Goal: Task Accomplishment & Management: Manage account settings

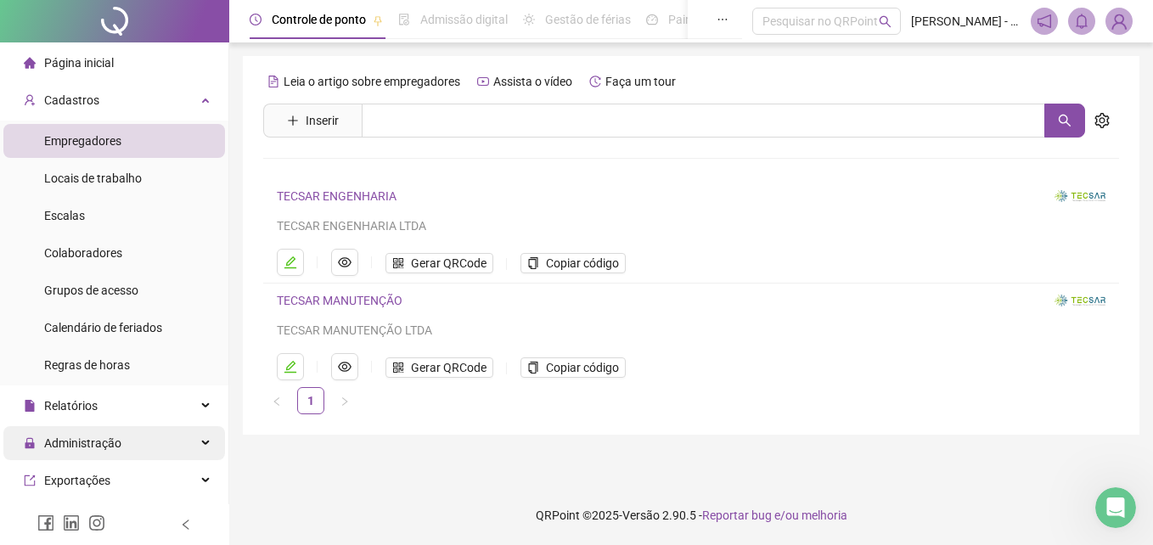
click at [132, 439] on div "Administração" at bounding box center [114, 443] width 222 height 34
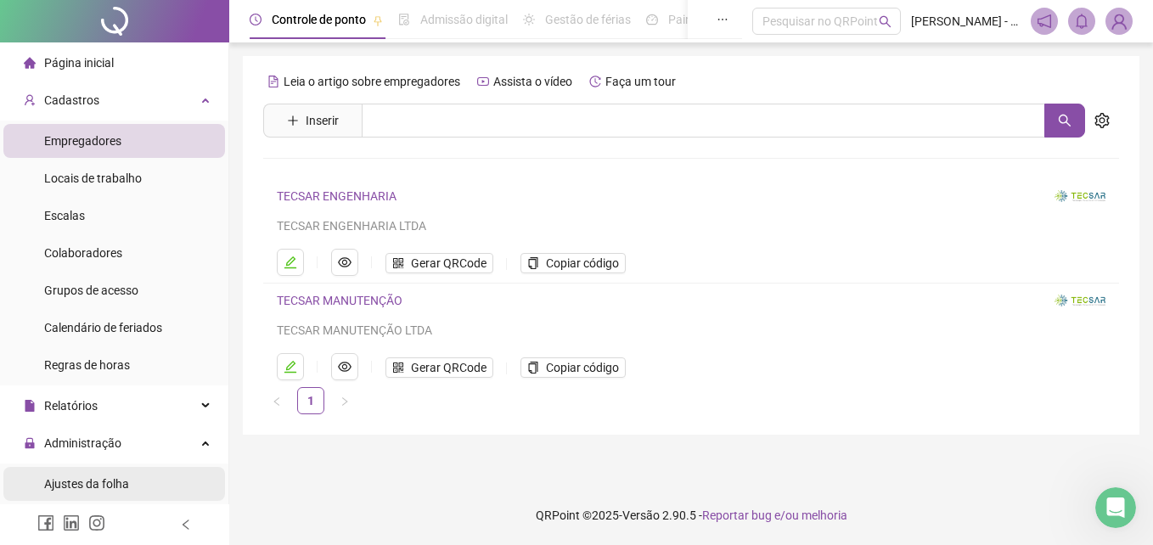
click at [112, 485] on span "Ajustes da folha" at bounding box center [86, 484] width 85 height 14
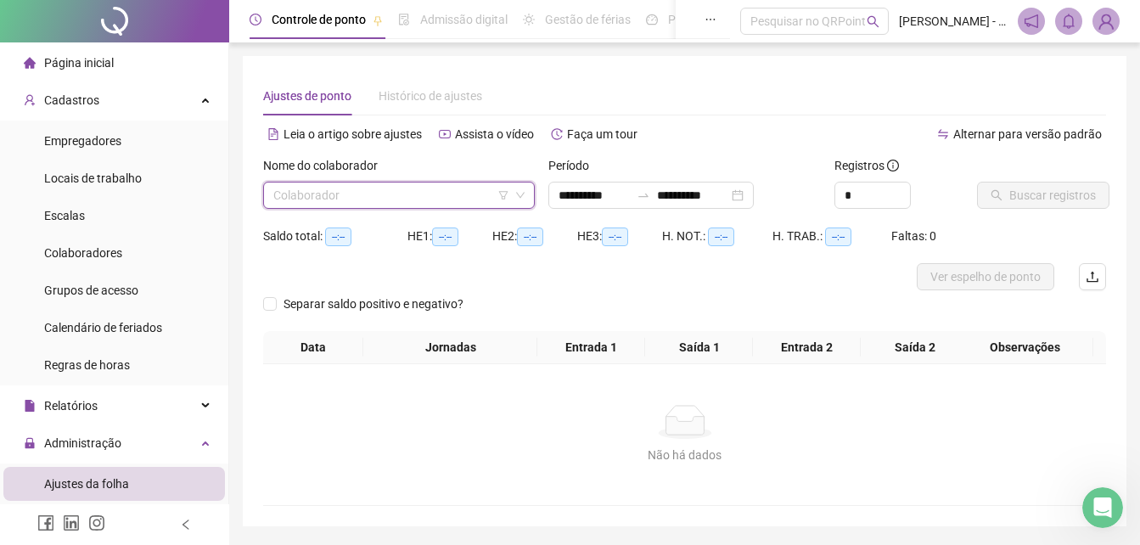
click at [418, 198] on input "search" at bounding box center [391, 194] width 236 height 25
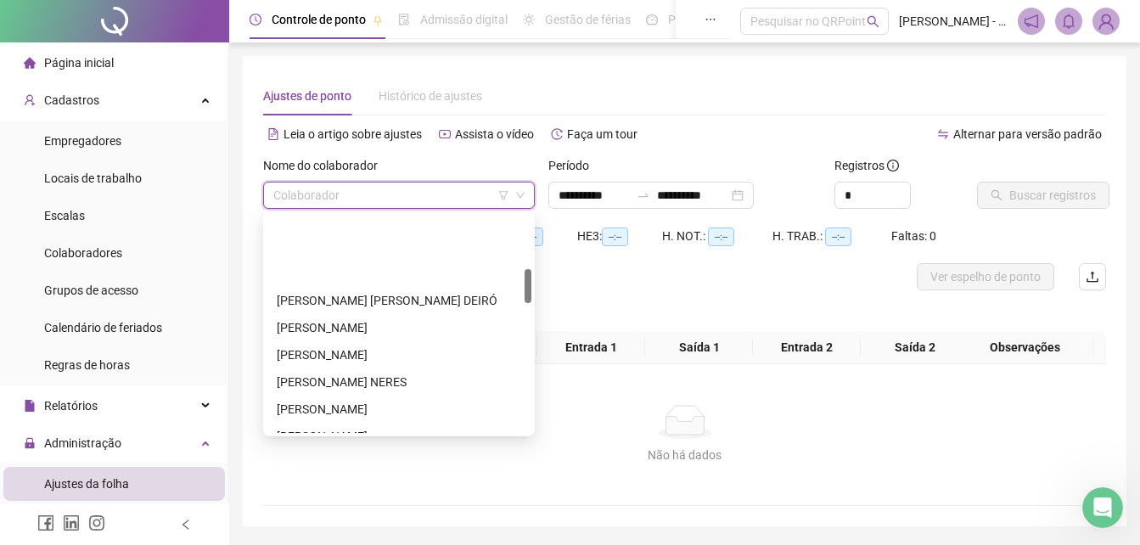
scroll to position [340, 0]
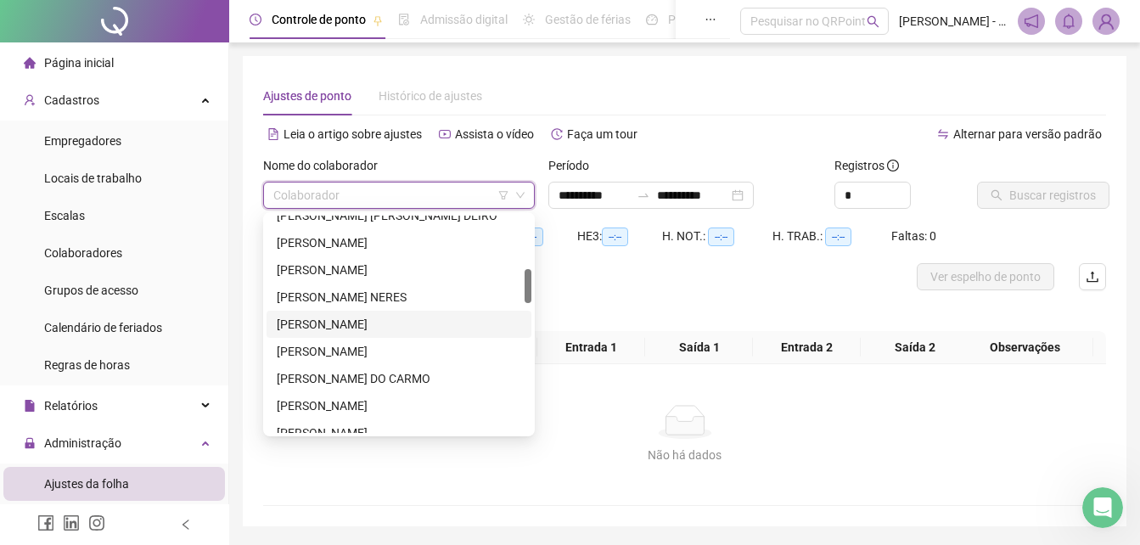
click at [341, 322] on div "[PERSON_NAME]" at bounding box center [399, 324] width 244 height 19
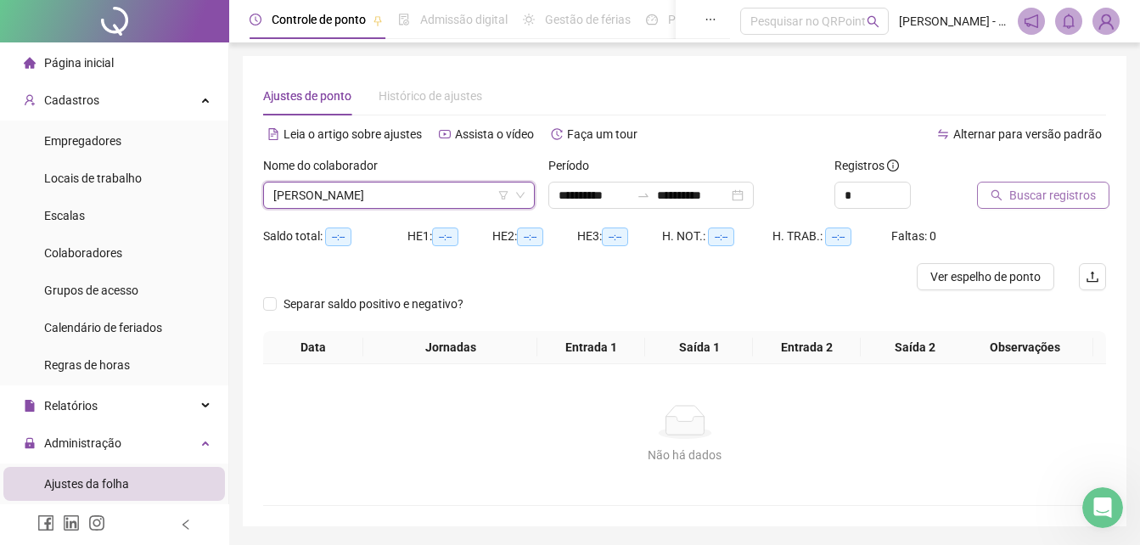
click at [1025, 194] on span "Buscar registros" at bounding box center [1052, 195] width 87 height 19
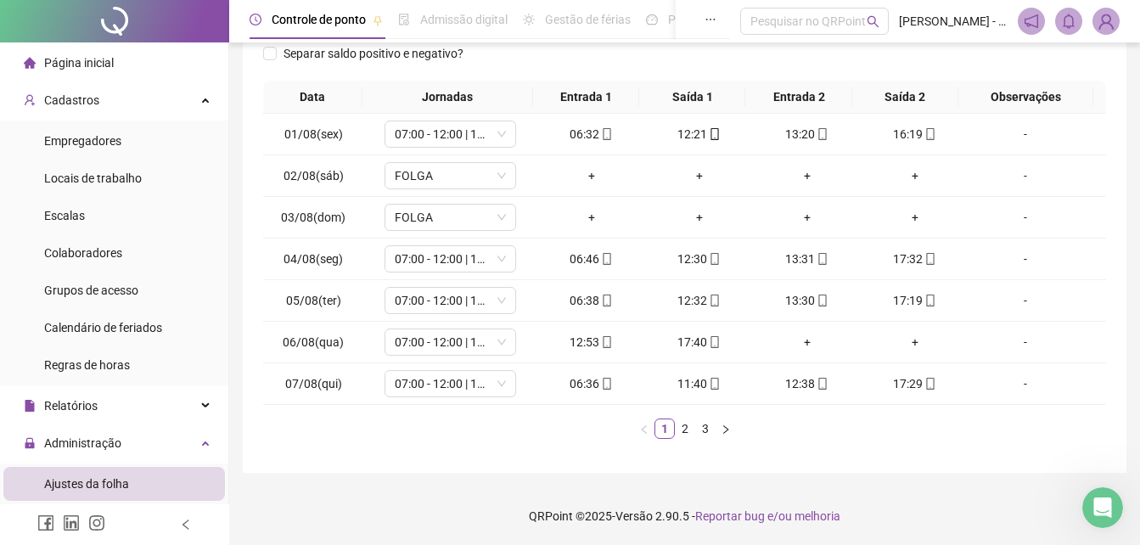
scroll to position [265, 0]
click at [687, 432] on link "2" at bounding box center [685, 427] width 19 height 19
click at [707, 433] on link "3" at bounding box center [705, 427] width 19 height 19
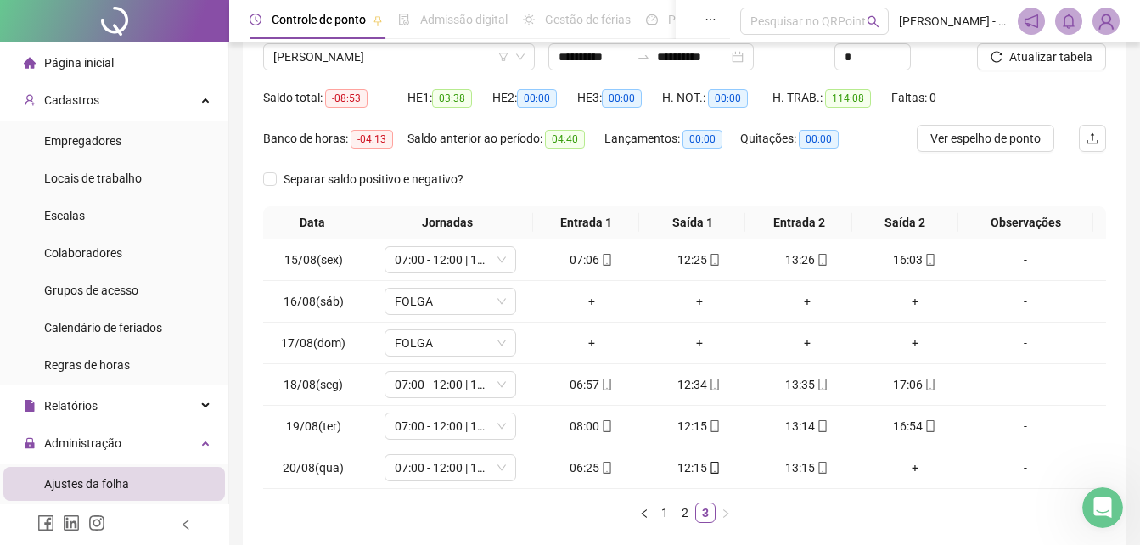
scroll to position [0, 0]
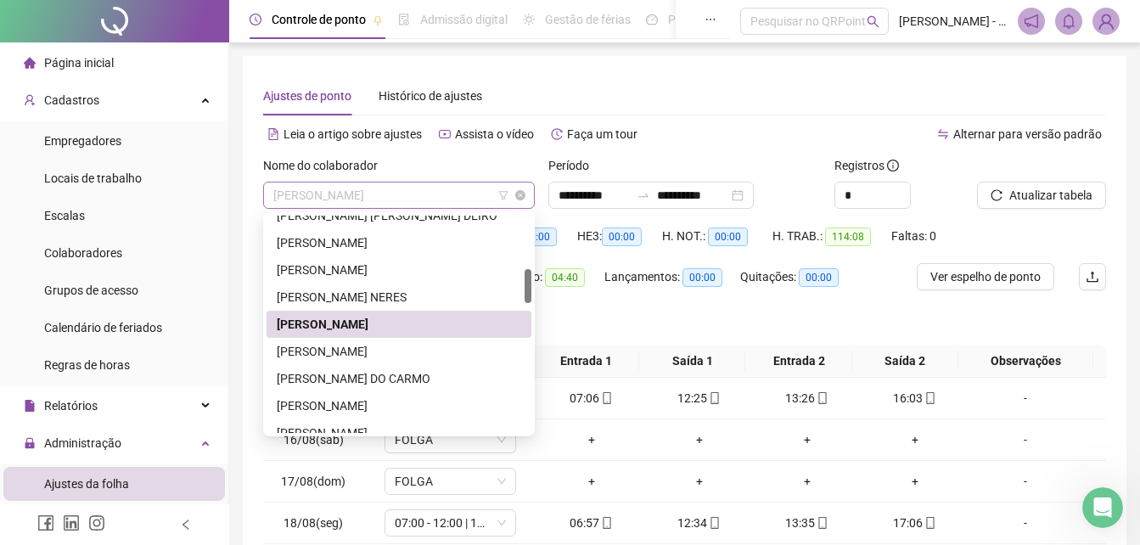
click at [437, 196] on span "[PERSON_NAME]" at bounding box center [398, 194] width 251 height 25
click at [384, 349] on div "[PERSON_NAME]" at bounding box center [399, 351] width 244 height 19
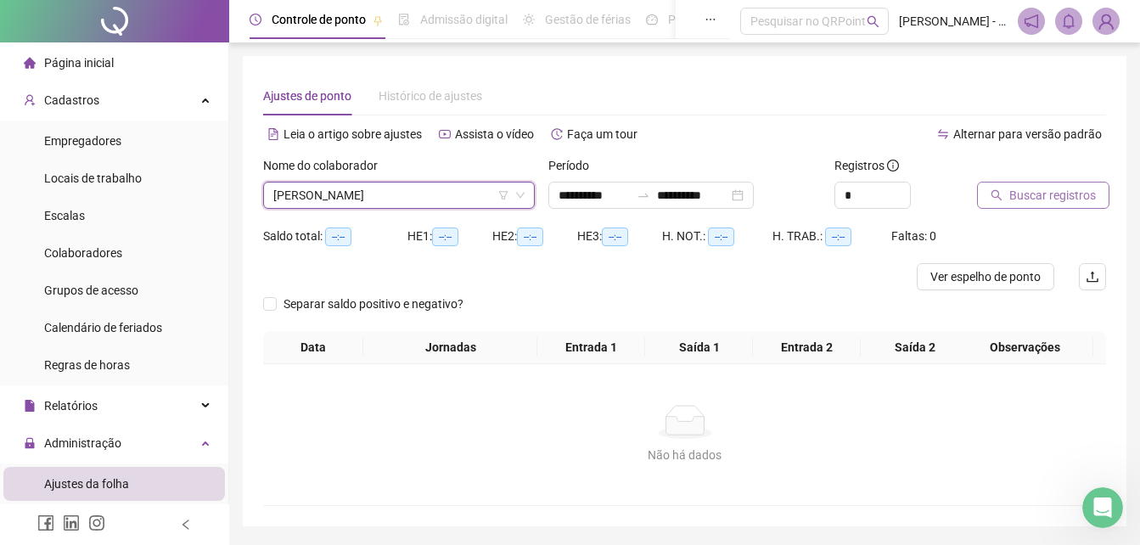
click at [1020, 197] on span "Buscar registros" at bounding box center [1052, 195] width 87 height 19
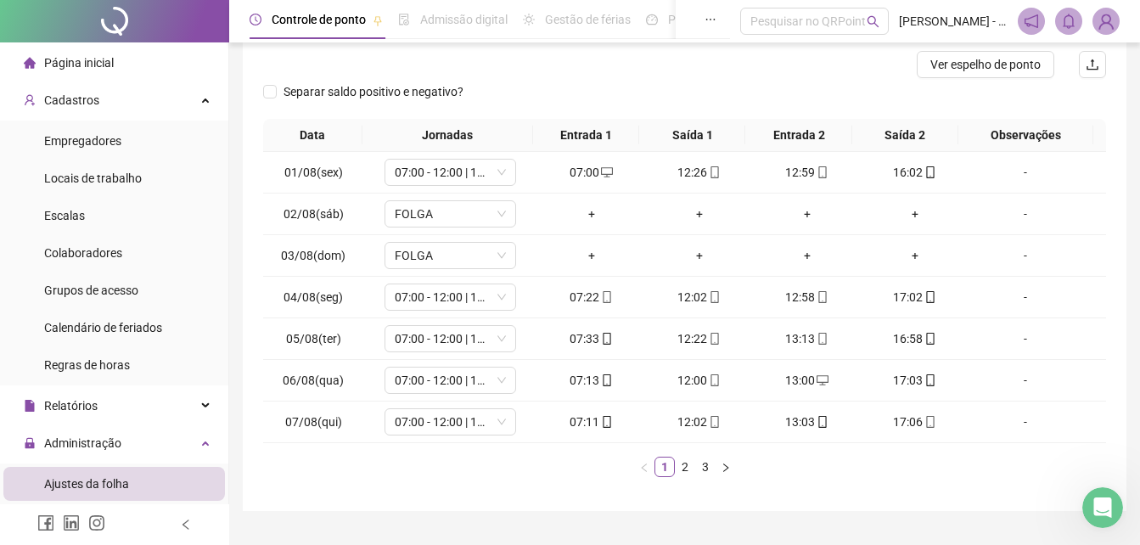
scroll to position [251, 0]
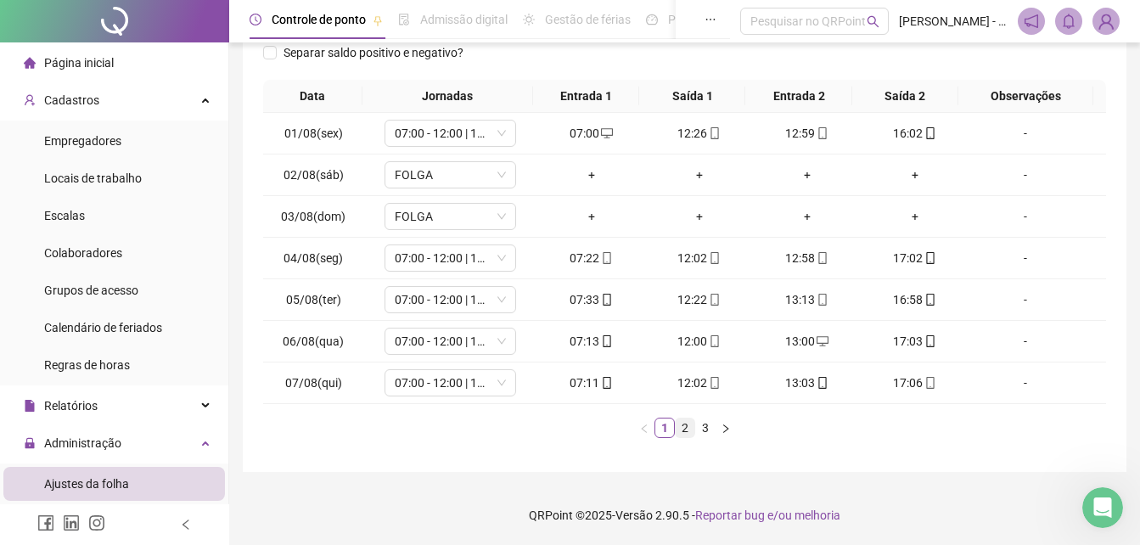
click at [687, 423] on link "2" at bounding box center [685, 427] width 19 height 19
click at [701, 424] on link "3" at bounding box center [705, 427] width 19 height 19
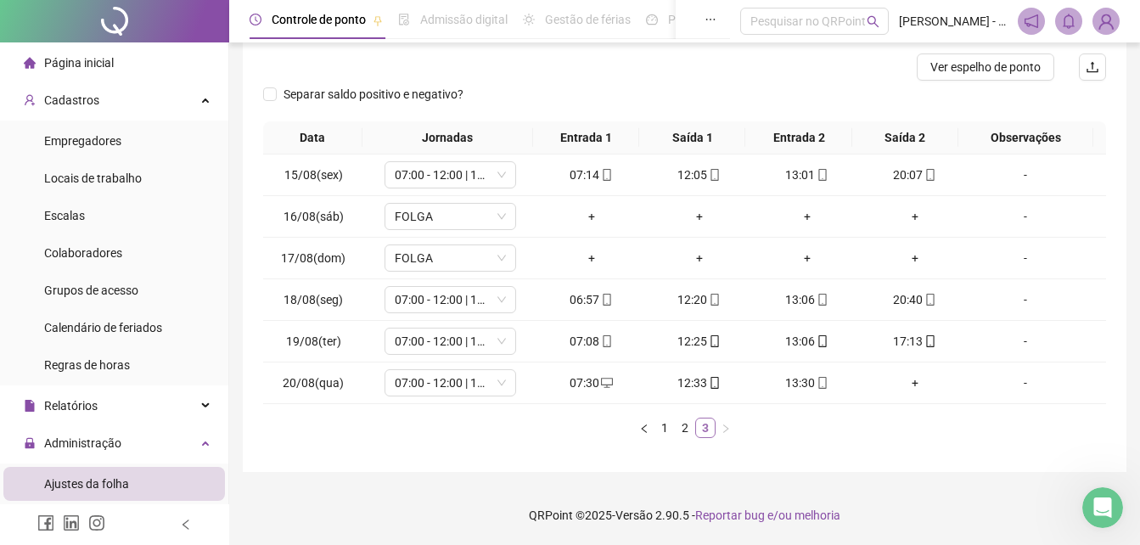
scroll to position [210, 0]
click at [709, 383] on icon "mobile" at bounding box center [715, 383] width 12 height 12
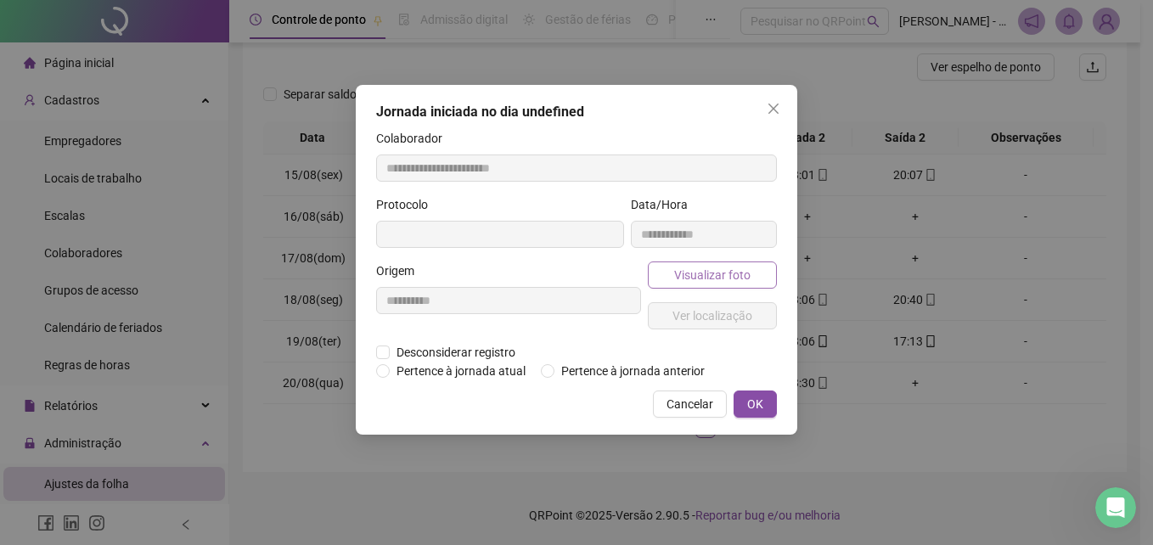
type input "**********"
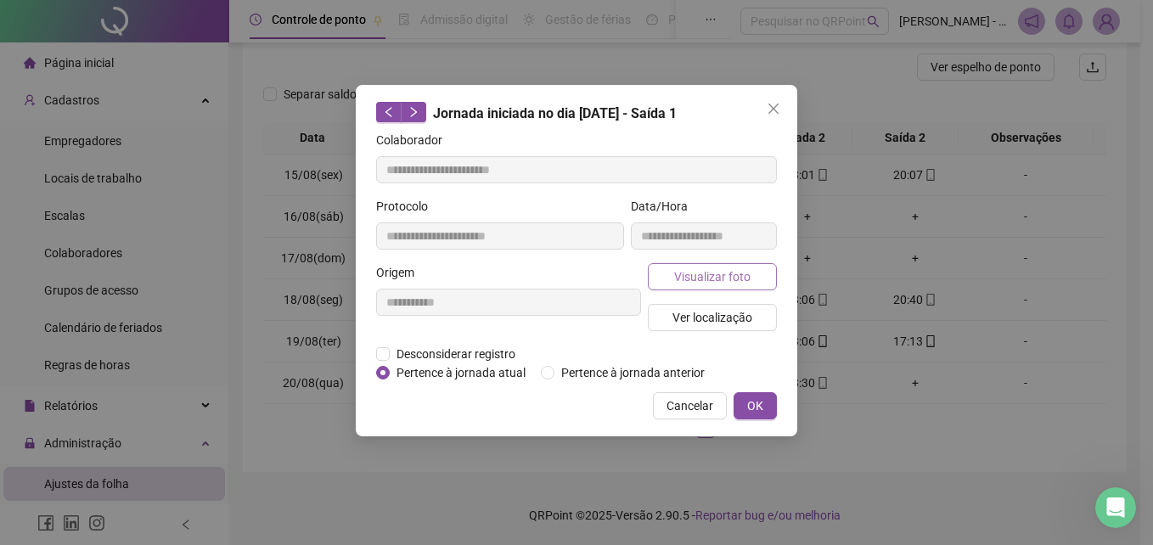
click at [700, 286] on button "Visualizar foto" at bounding box center [712, 276] width 129 height 27
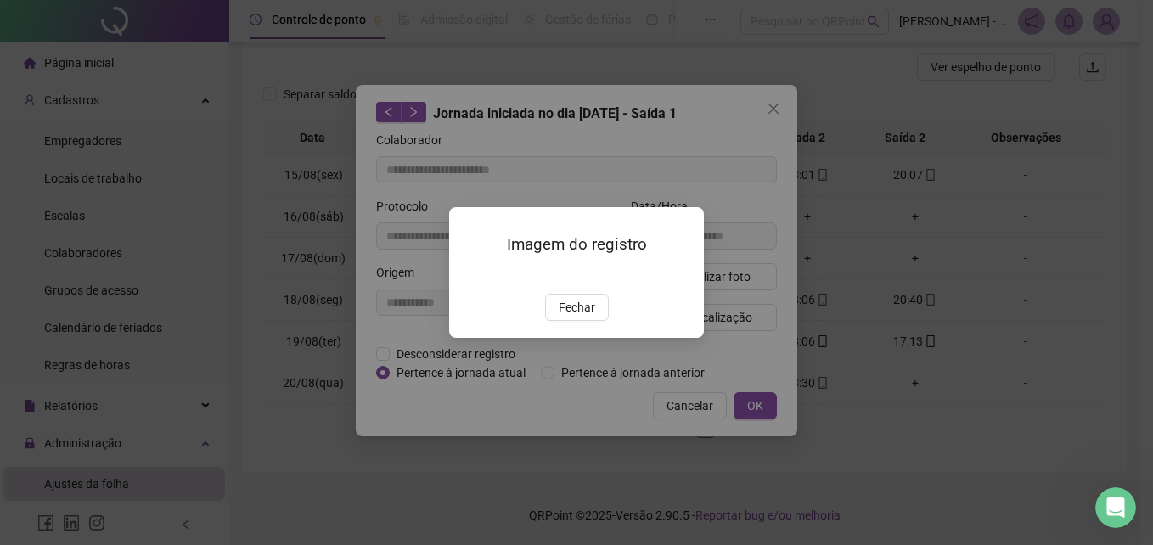
drag, startPoint x: 565, startPoint y: 401, endPoint x: 691, endPoint y: 340, distance: 139.7
click at [564, 317] on span "Fechar" at bounding box center [576, 307] width 36 height 19
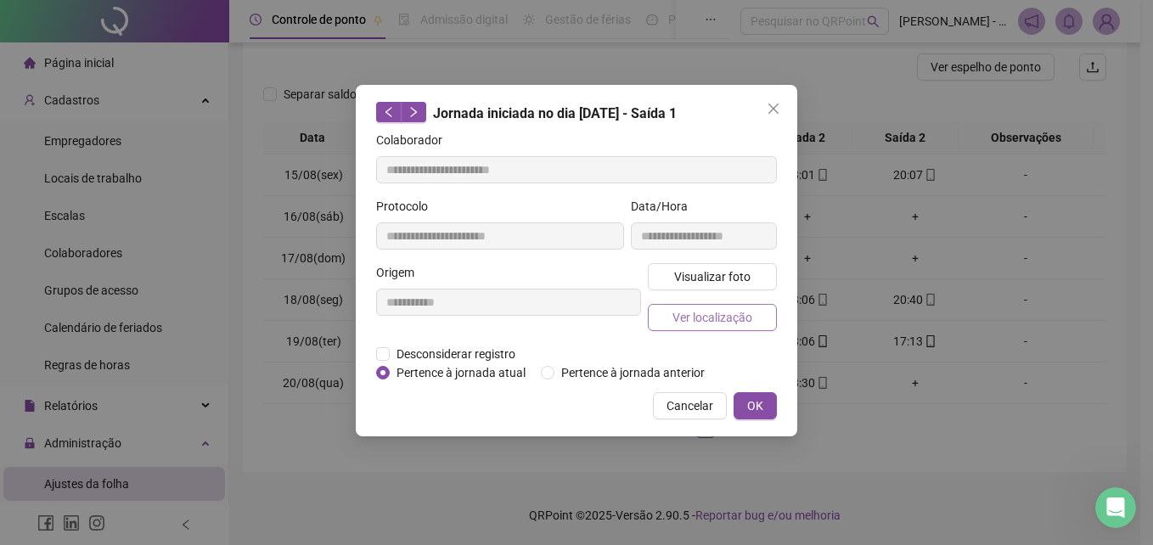
click at [755, 320] on button "Ver localização" at bounding box center [712, 317] width 129 height 27
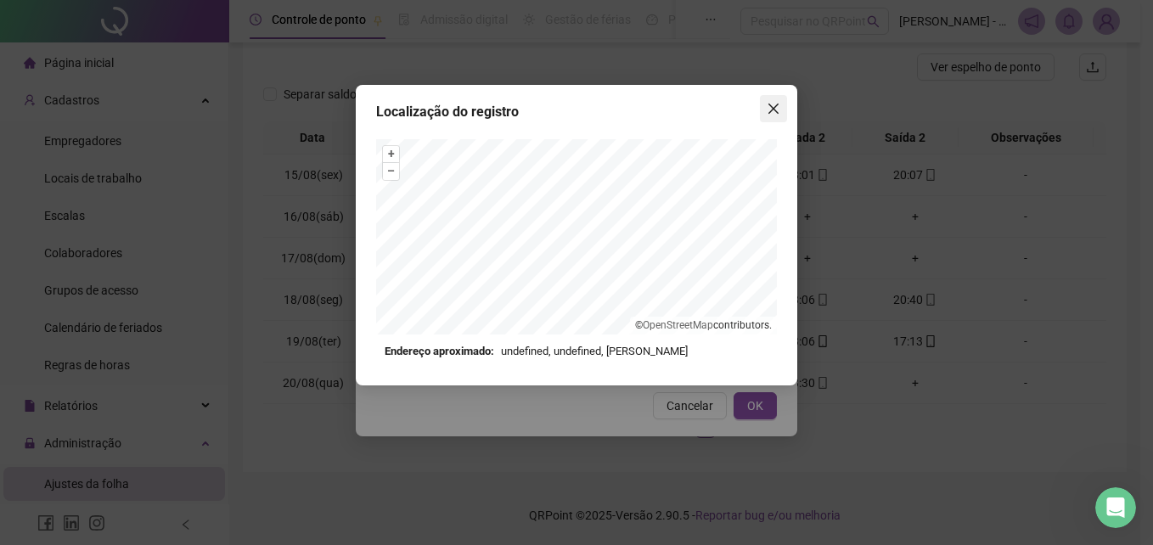
click at [766, 112] on icon "close" at bounding box center [773, 109] width 14 height 14
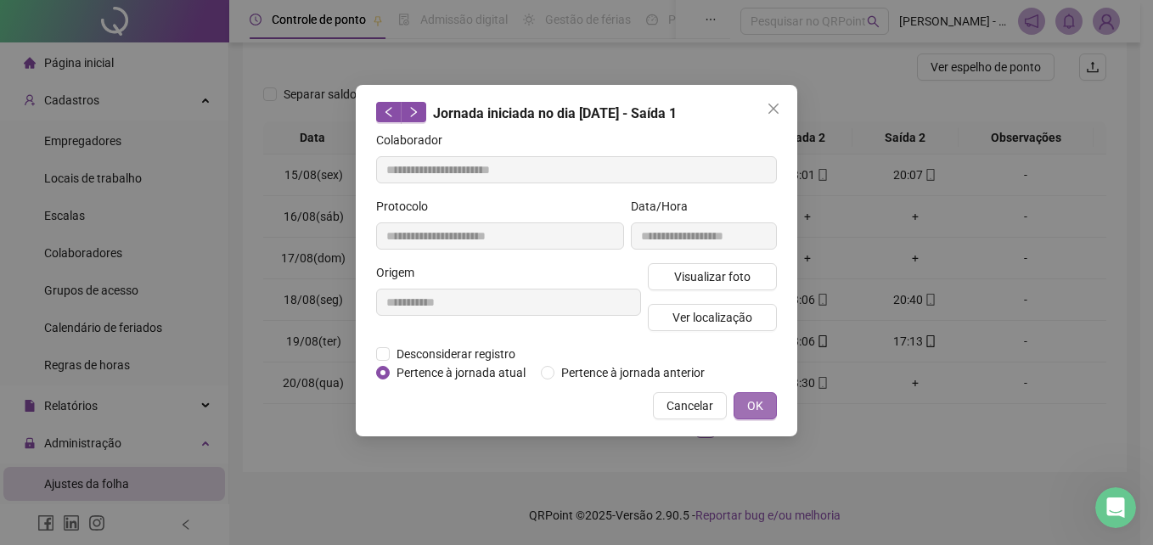
click at [765, 411] on button "OK" at bounding box center [754, 405] width 43 height 27
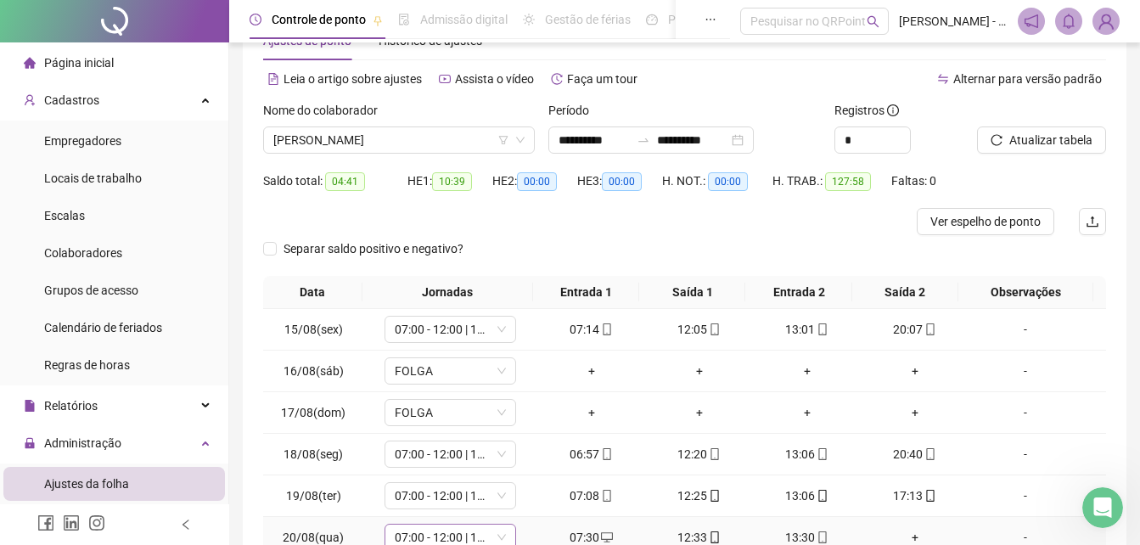
scroll to position [40, 0]
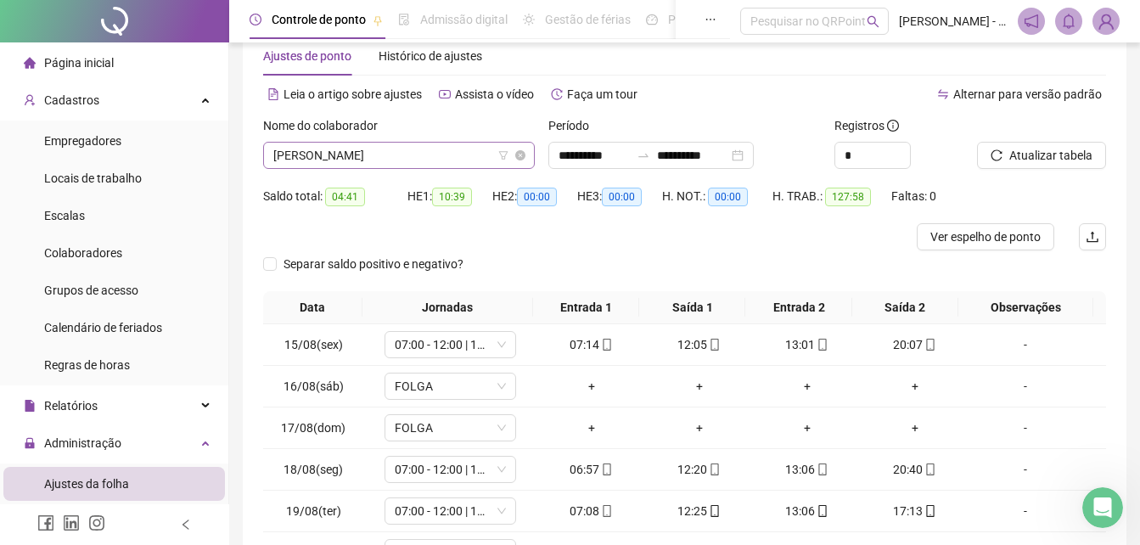
click at [457, 163] on span "[PERSON_NAME]" at bounding box center [398, 155] width 251 height 25
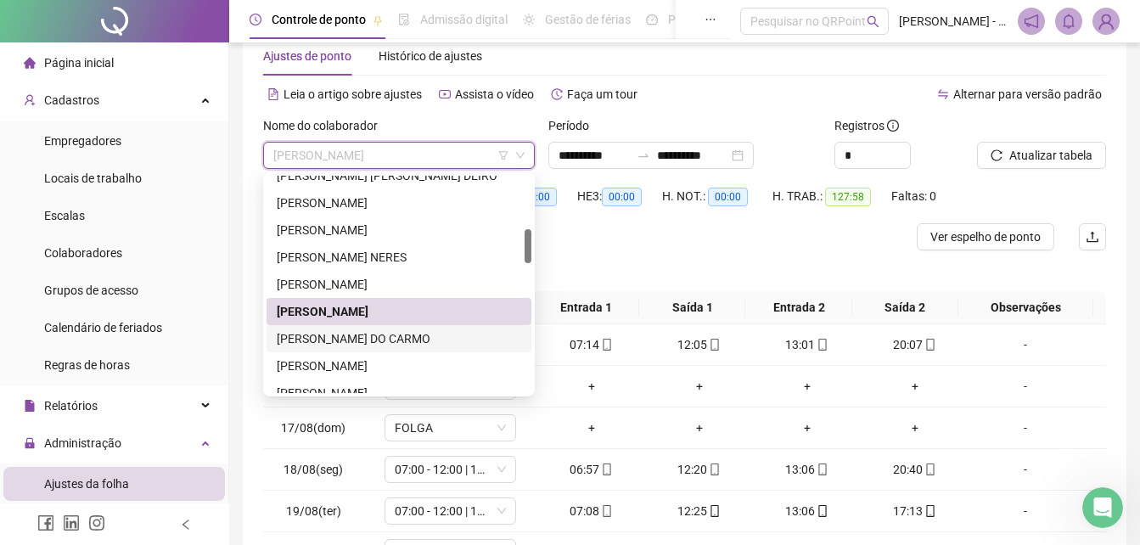
click at [336, 337] on div "[PERSON_NAME] DO CARMO" at bounding box center [399, 338] width 244 height 19
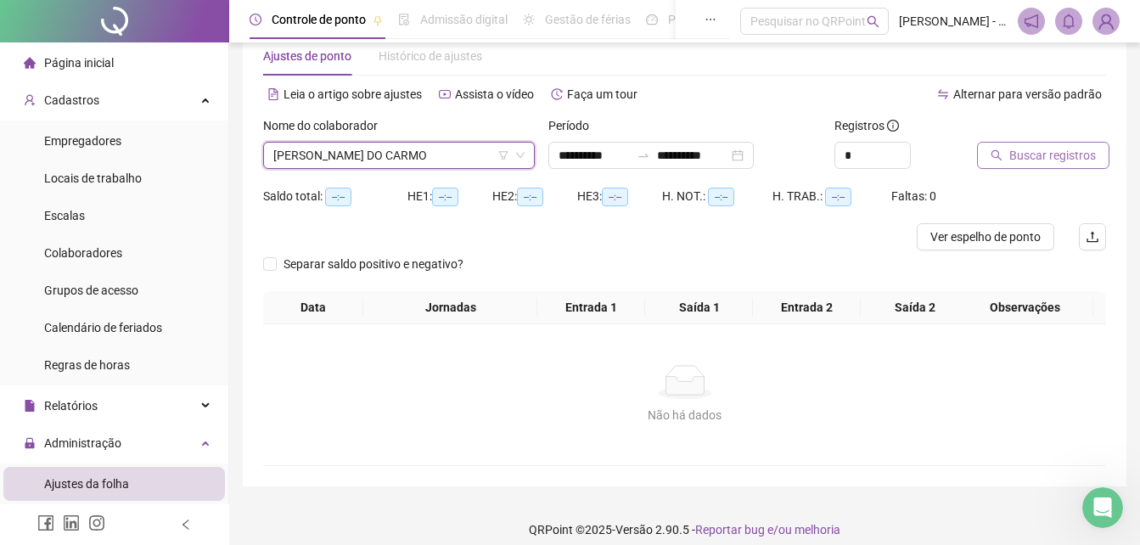
click at [1018, 159] on span "Buscar registros" at bounding box center [1052, 155] width 87 height 19
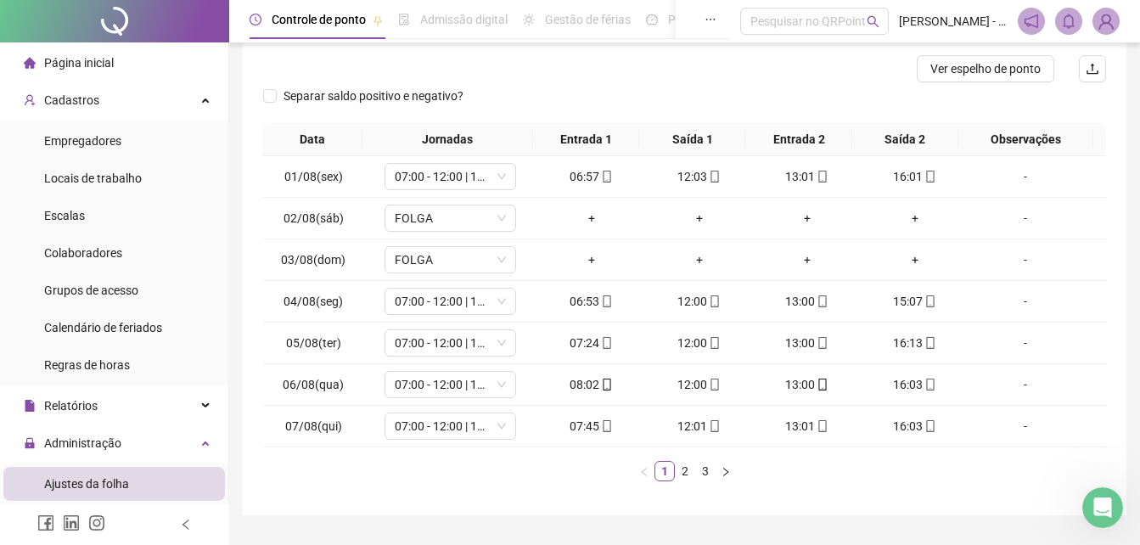
scroll to position [210, 0]
click at [681, 468] on link "2" at bounding box center [685, 469] width 19 height 19
click at [702, 472] on link "3" at bounding box center [705, 469] width 19 height 19
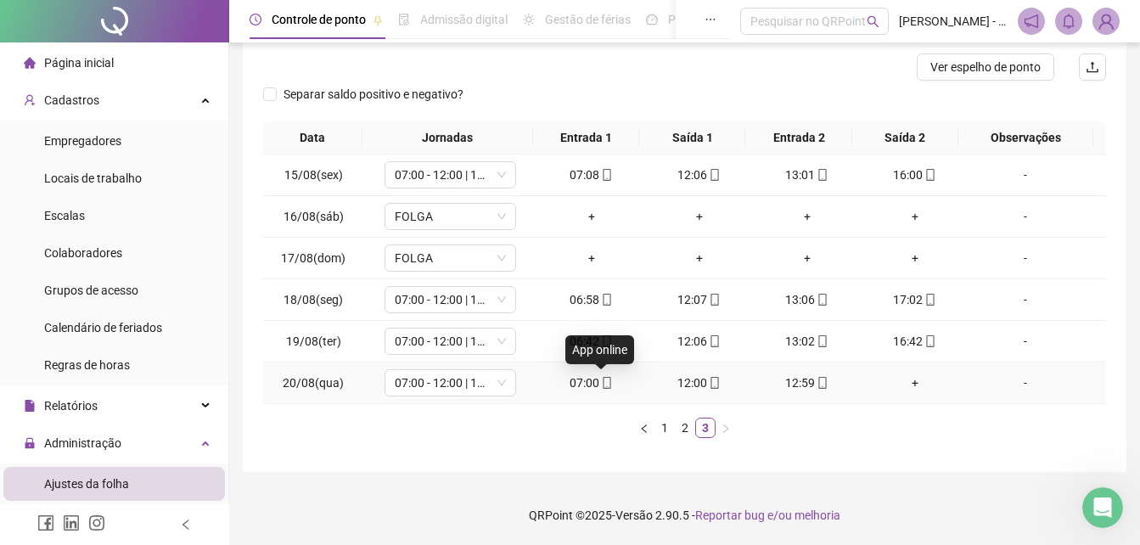
click at [602, 382] on icon "mobile" at bounding box center [607, 383] width 12 height 12
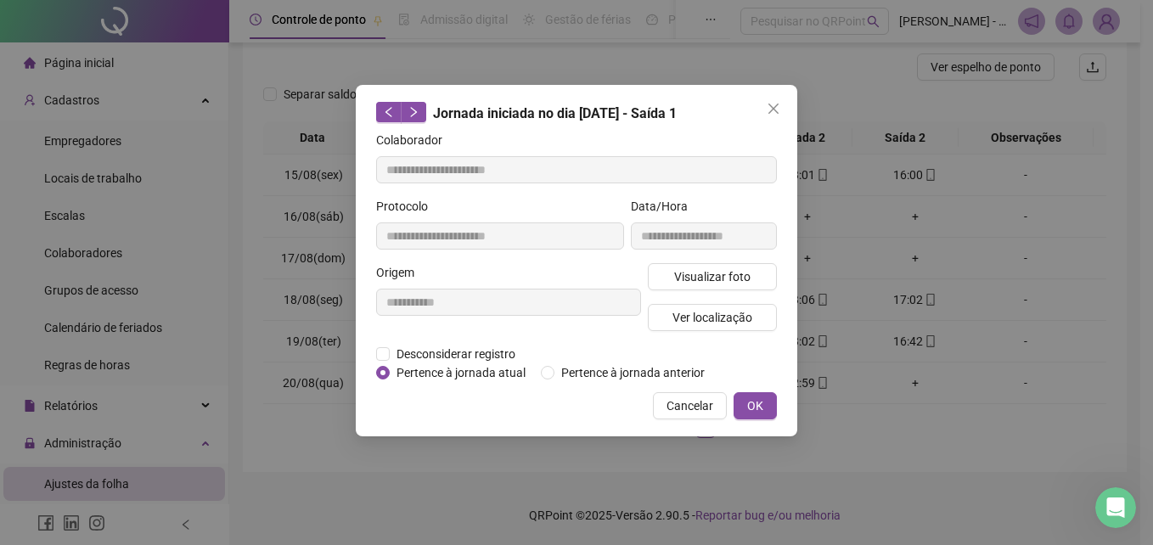
type input "**********"
click at [699, 268] on span "Visualizar foto" at bounding box center [712, 276] width 76 height 19
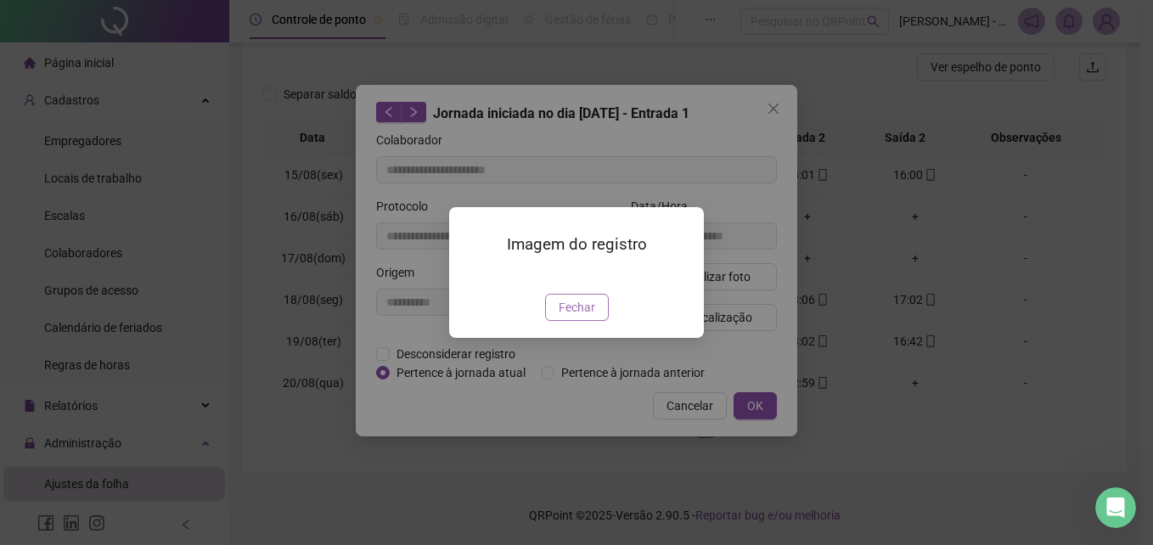
click at [562, 317] on span "Fechar" at bounding box center [576, 307] width 36 height 19
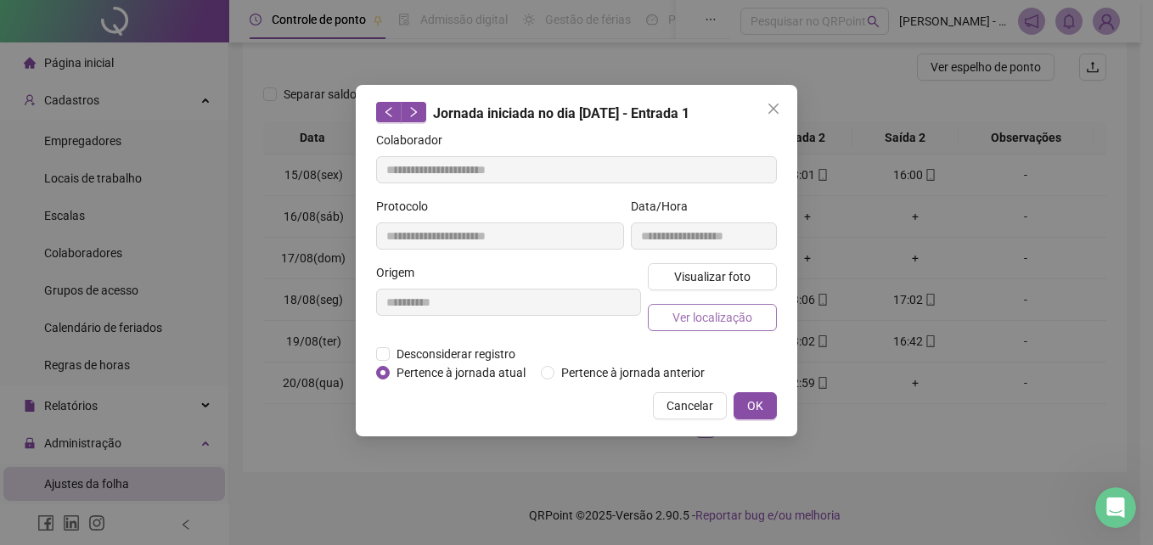
click at [694, 316] on span "Ver localização" at bounding box center [712, 317] width 80 height 19
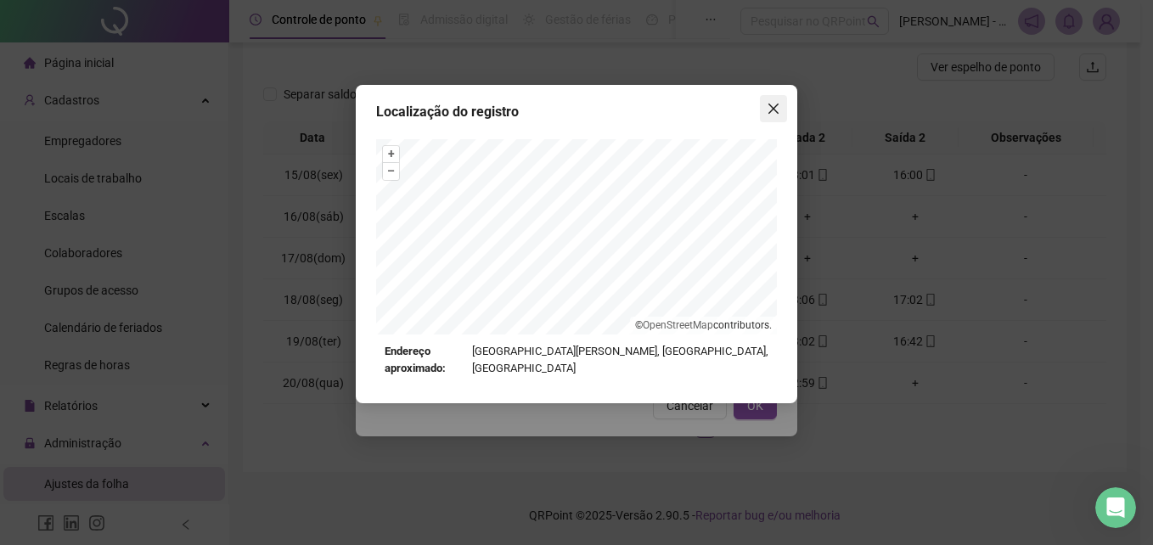
click at [766, 113] on icon "close" at bounding box center [773, 109] width 14 height 14
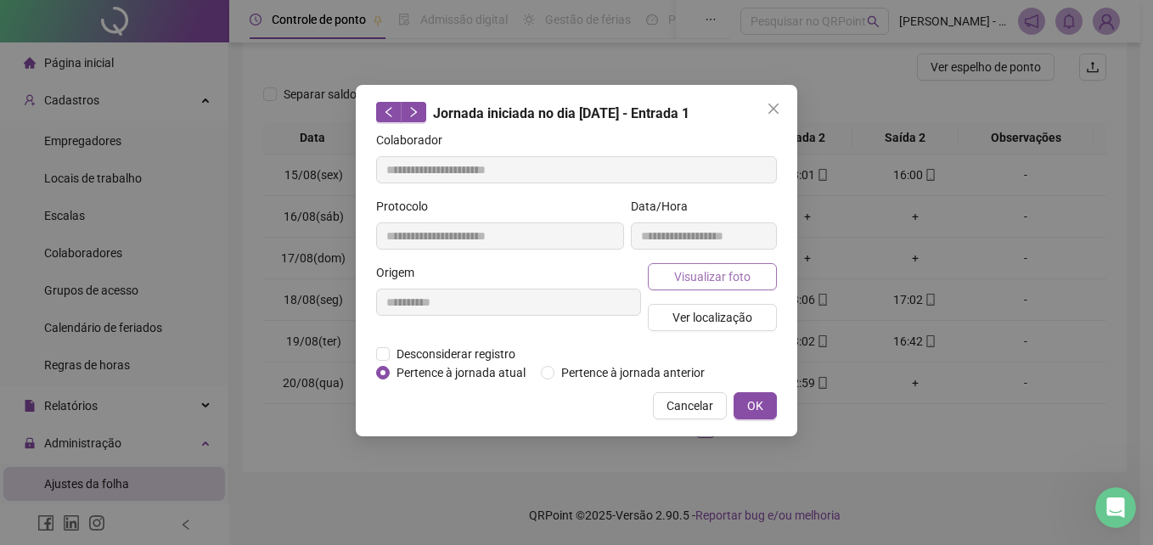
click at [713, 271] on span "Visualizar foto" at bounding box center [712, 276] width 76 height 19
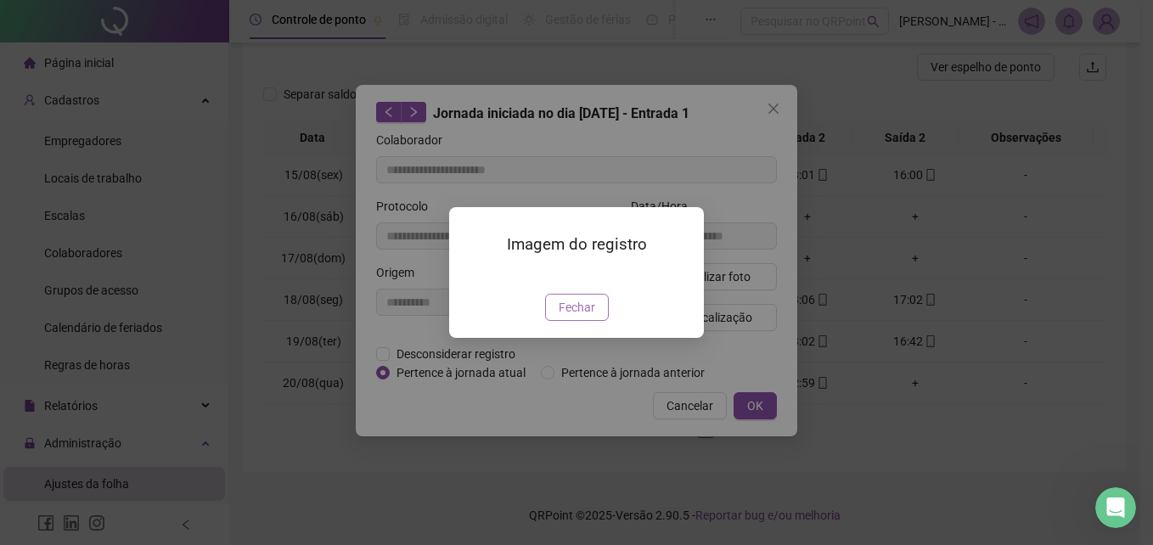
click at [564, 317] on span "Fechar" at bounding box center [576, 307] width 36 height 19
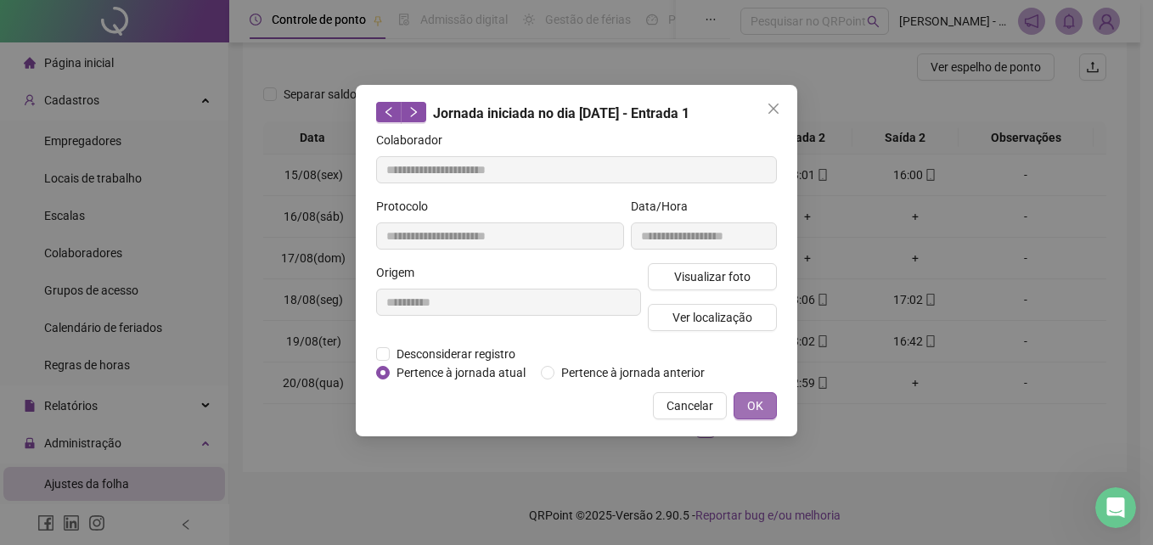
click at [749, 398] on span "OK" at bounding box center [755, 405] width 16 height 19
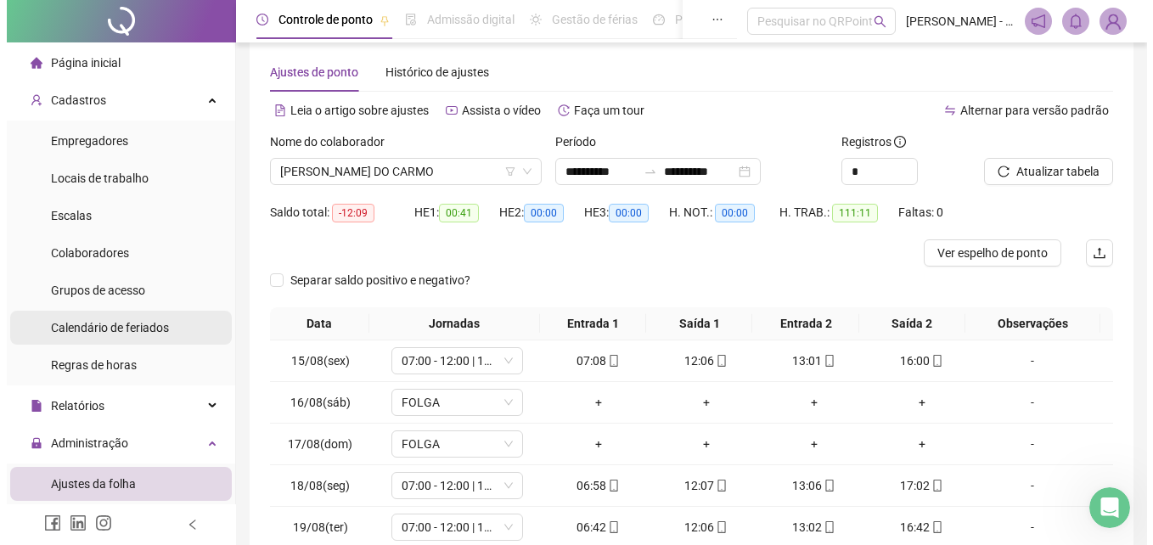
scroll to position [0, 0]
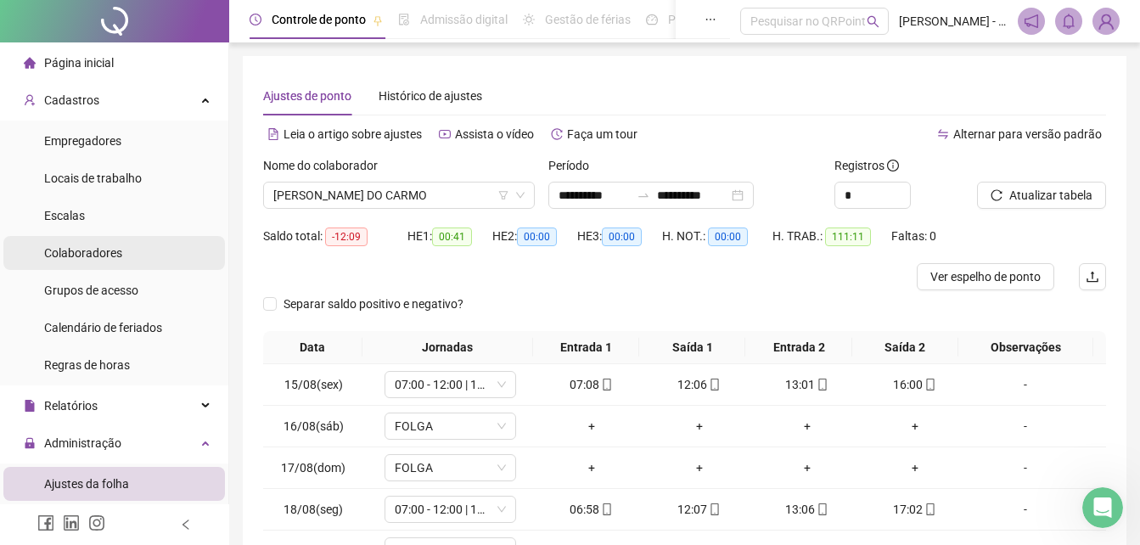
click at [142, 248] on li "Colaboradores" at bounding box center [114, 253] width 222 height 34
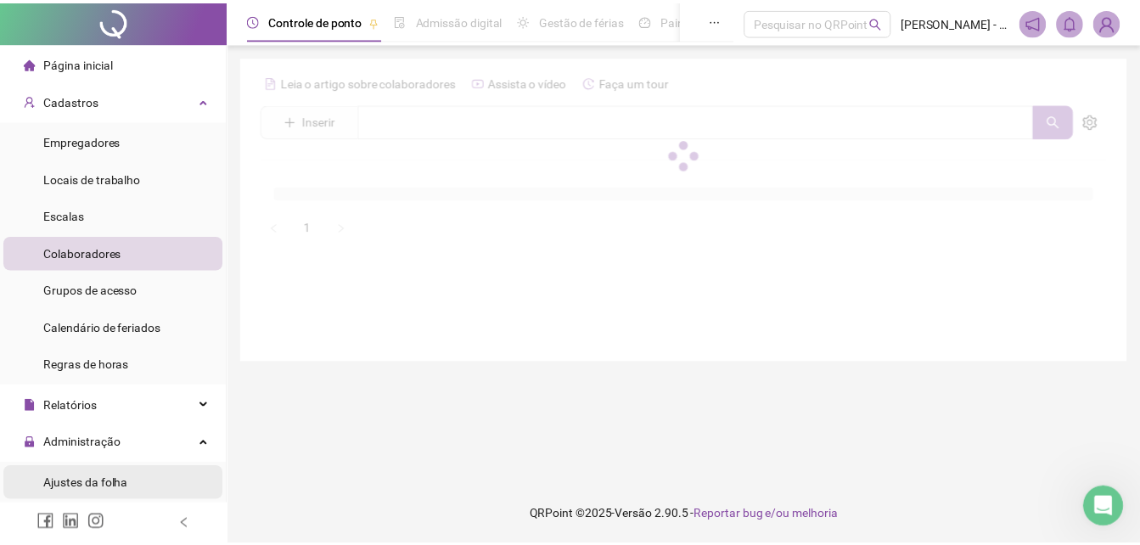
scroll to position [85, 0]
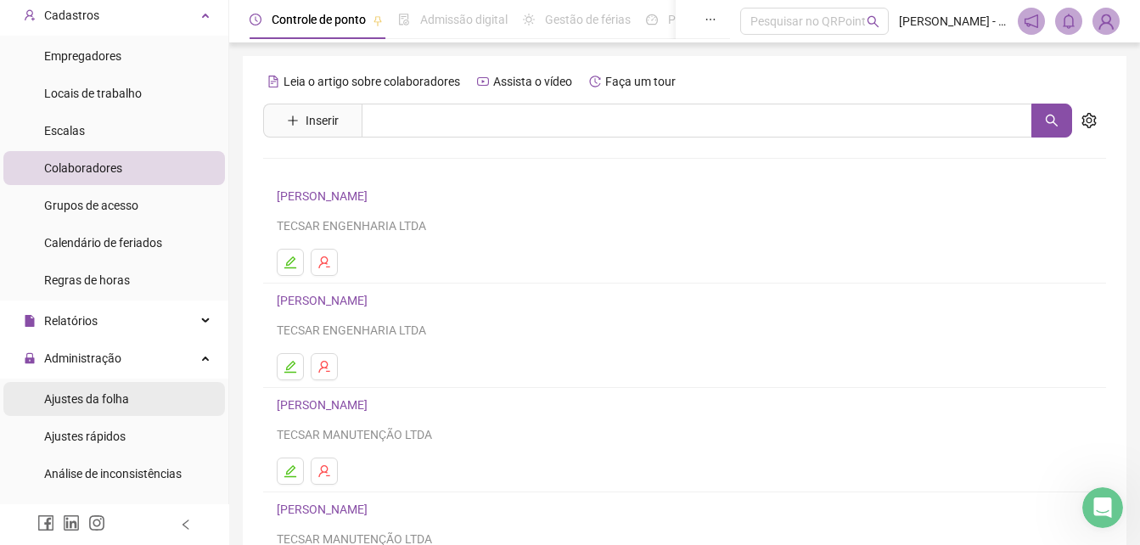
click at [105, 402] on span "Ajustes da folha" at bounding box center [86, 399] width 85 height 14
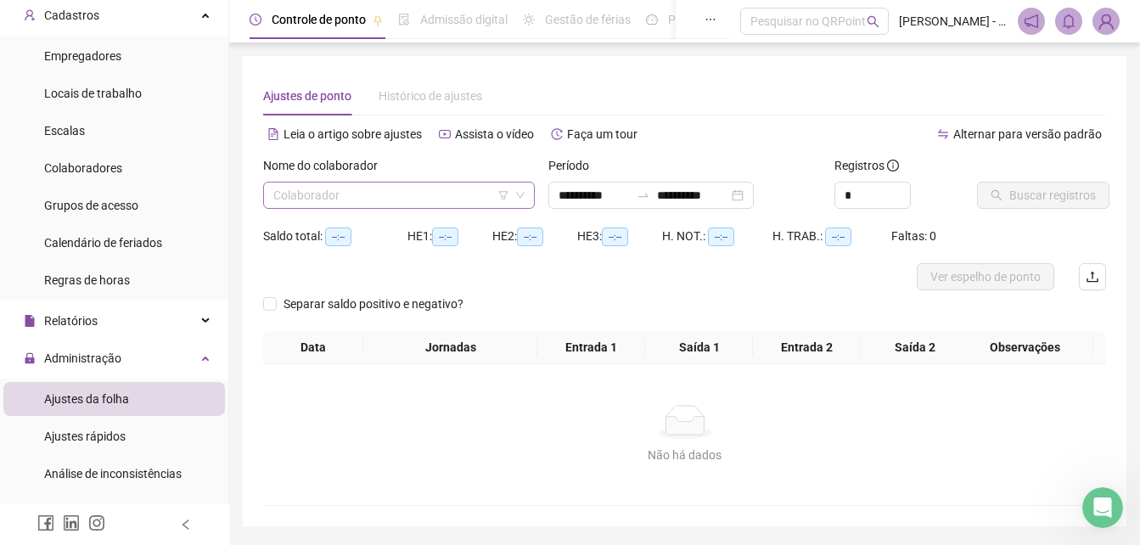
click at [460, 197] on input "search" at bounding box center [391, 194] width 236 height 25
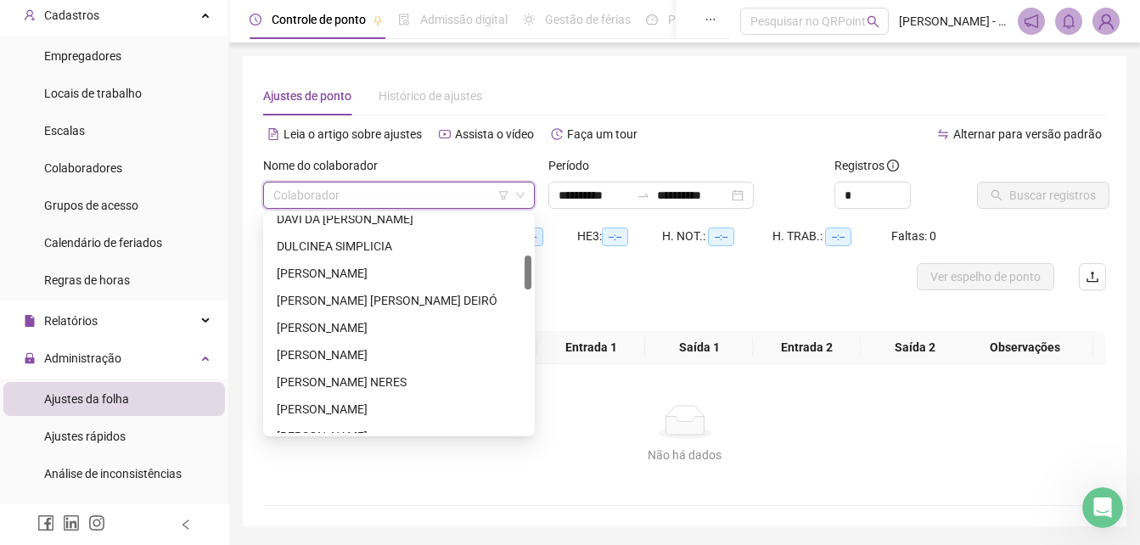
scroll to position [340, 0]
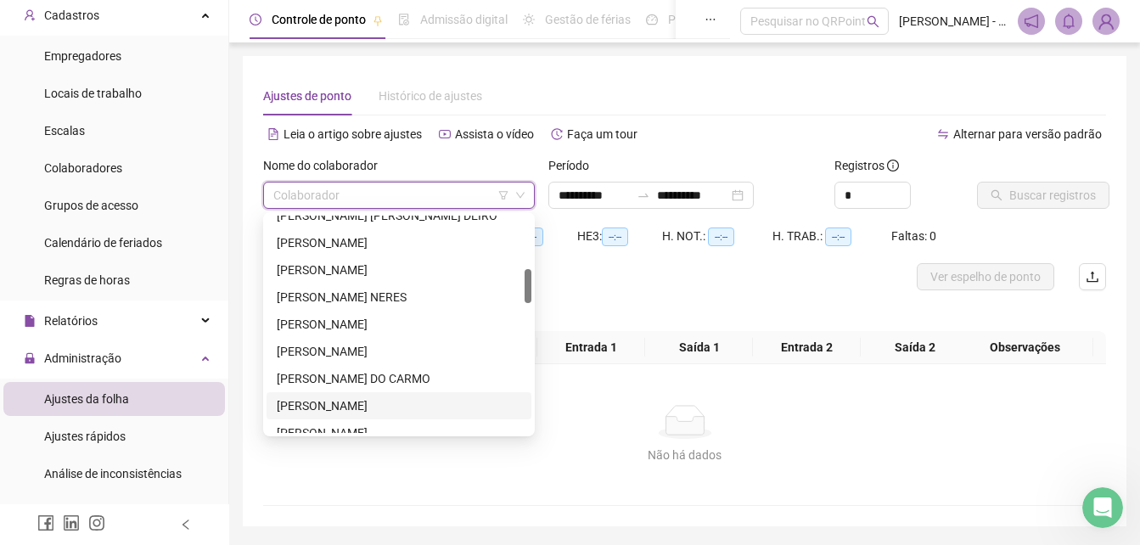
click at [334, 400] on div "[PERSON_NAME]" at bounding box center [399, 405] width 244 height 19
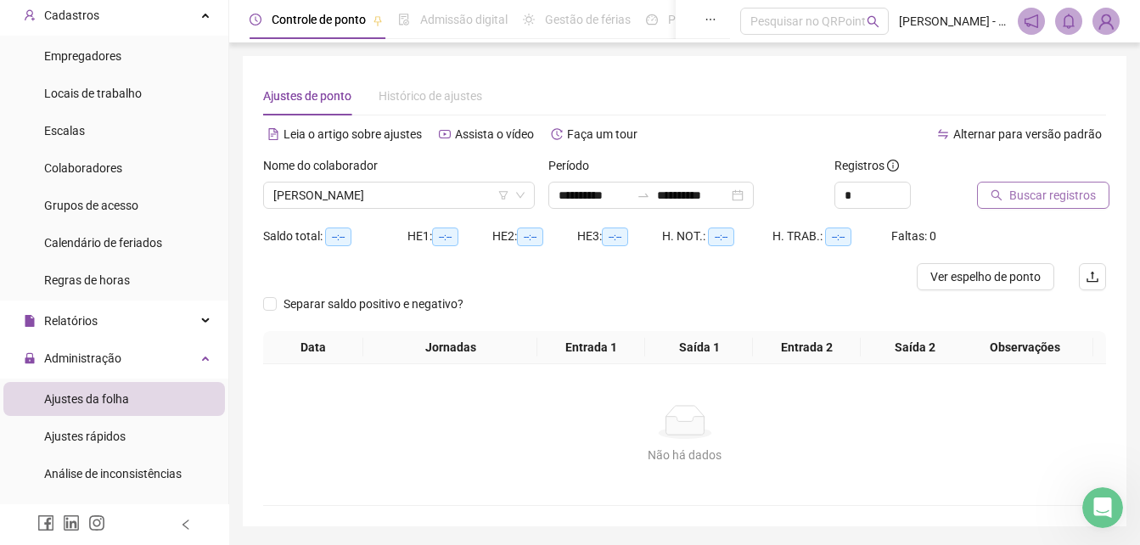
click at [1058, 204] on span "Buscar registros" at bounding box center [1052, 195] width 87 height 19
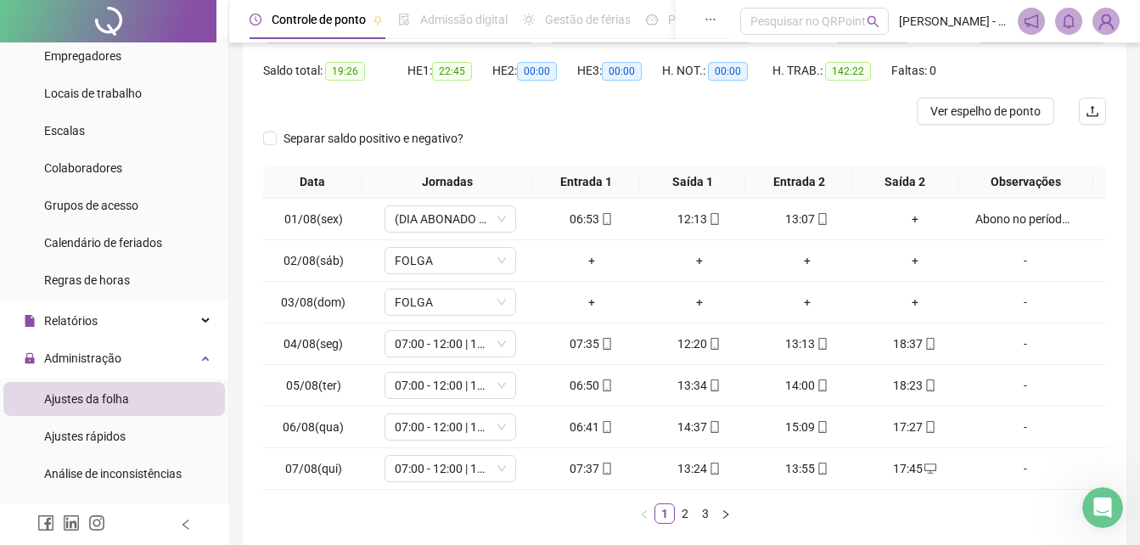
scroll to position [170, 0]
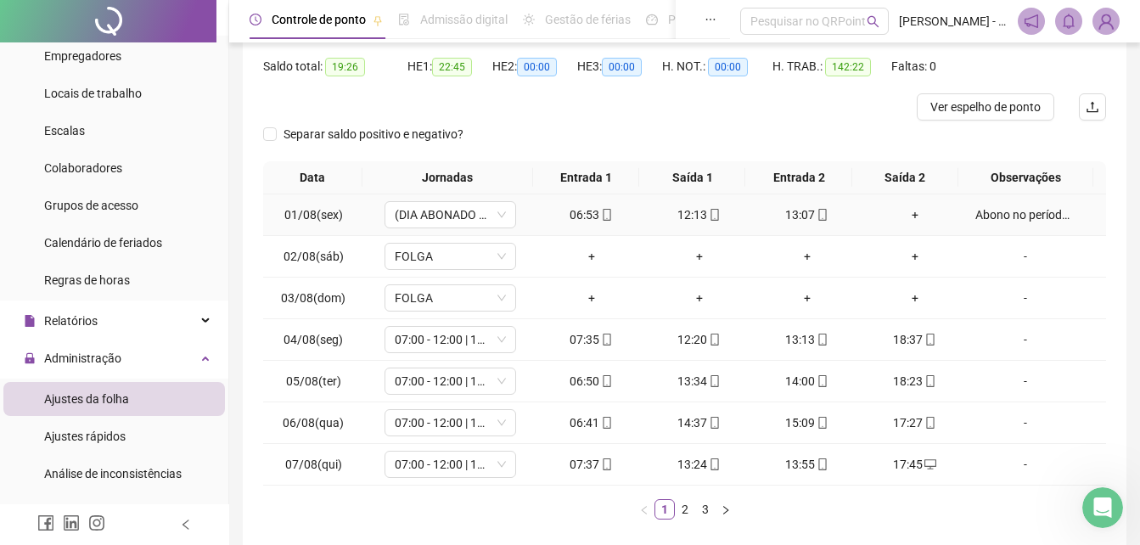
click at [1041, 214] on div "Abono no período da tarde, pois foi no médico." at bounding box center [1025, 214] width 100 height 19
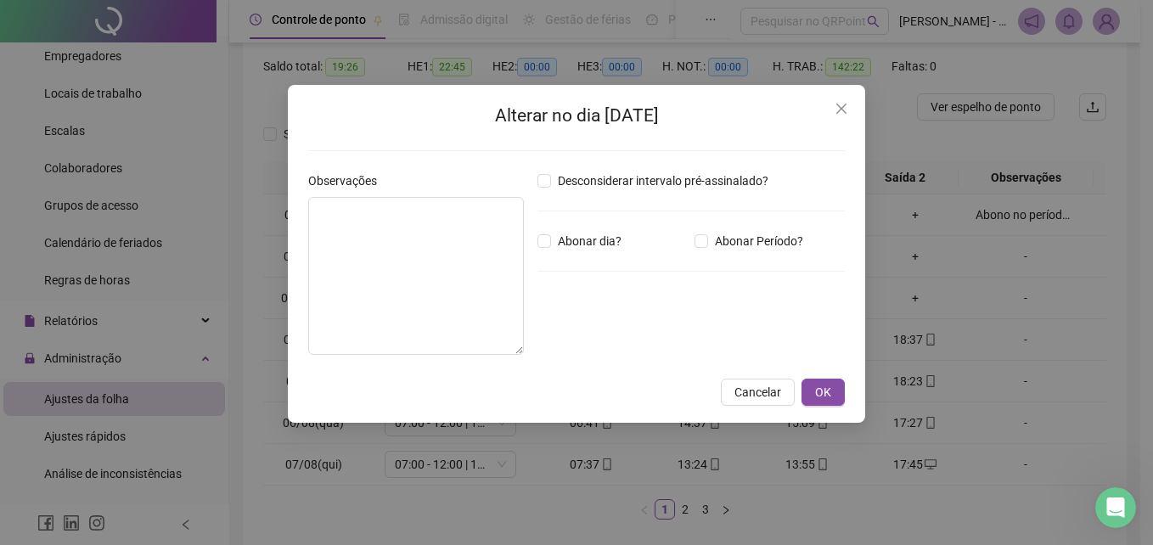
type textarea "**********"
type input "*****"
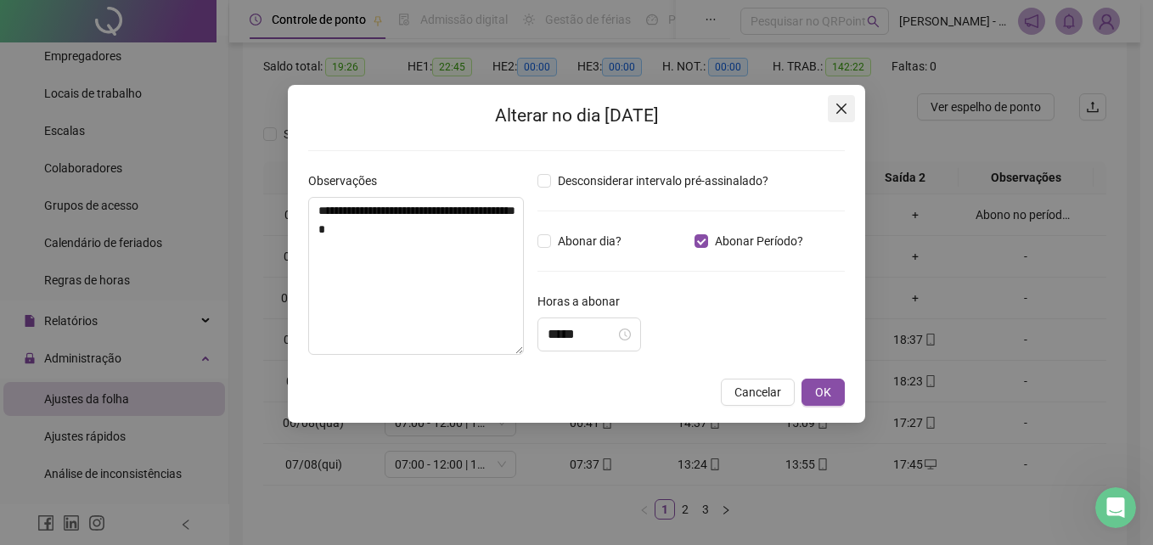
click at [842, 107] on icon "close" at bounding box center [841, 109] width 10 height 10
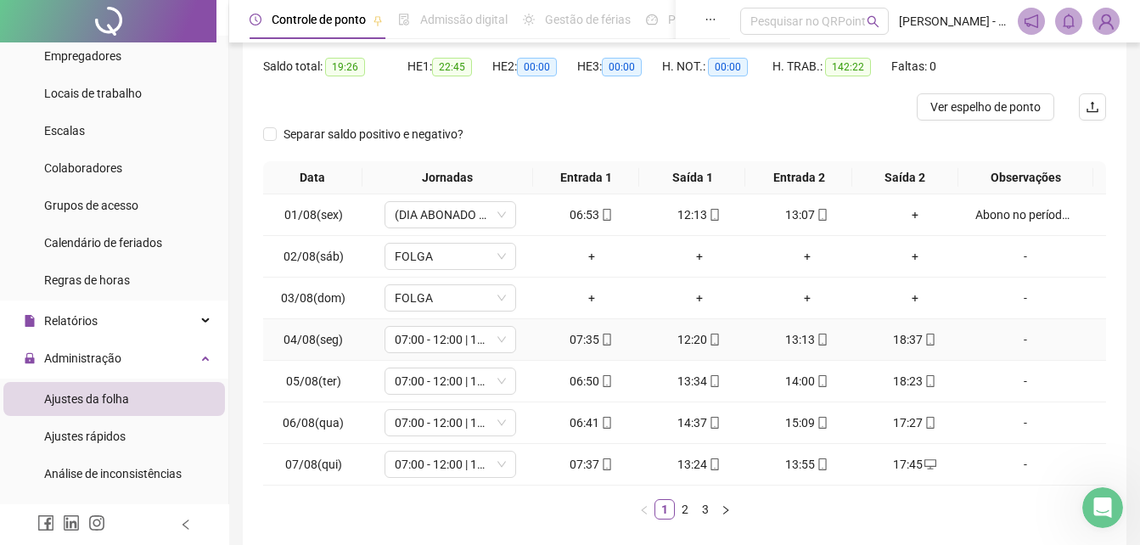
scroll to position [251, 0]
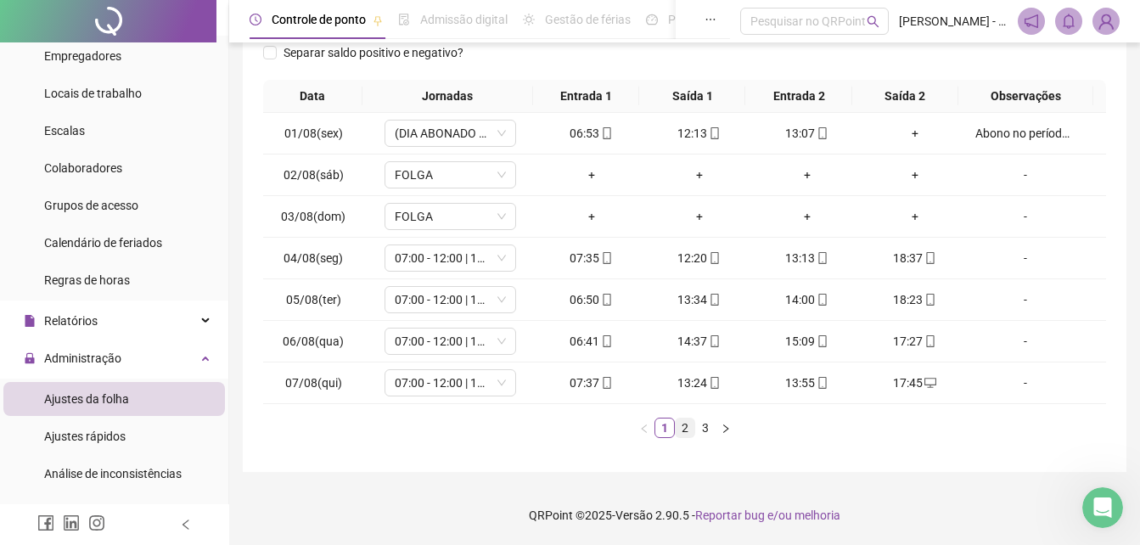
click at [687, 430] on link "2" at bounding box center [685, 427] width 19 height 19
click at [706, 427] on link "3" at bounding box center [705, 427] width 19 height 19
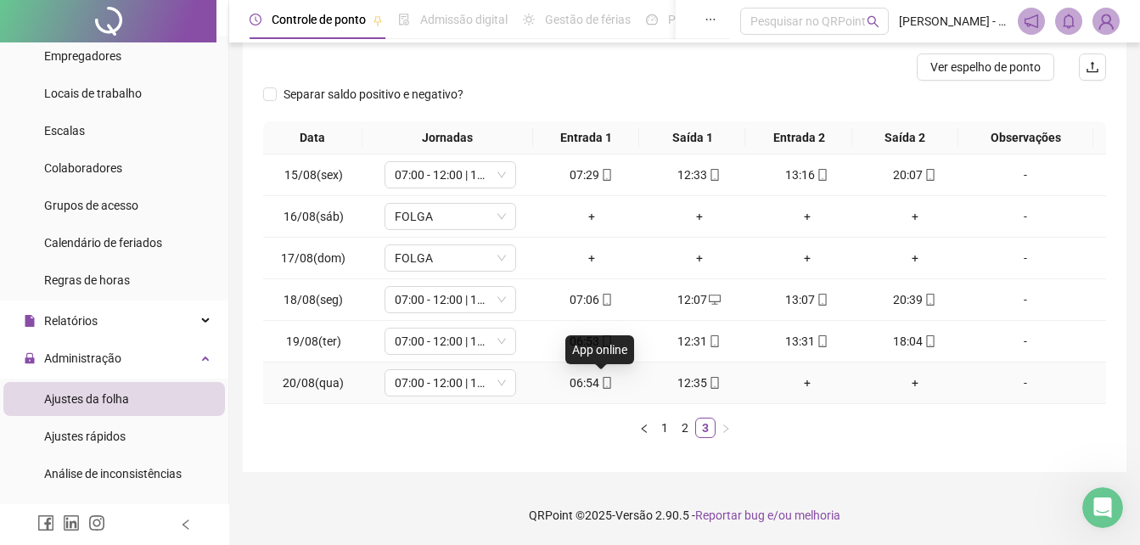
click at [601, 384] on icon "mobile" at bounding box center [607, 383] width 12 height 12
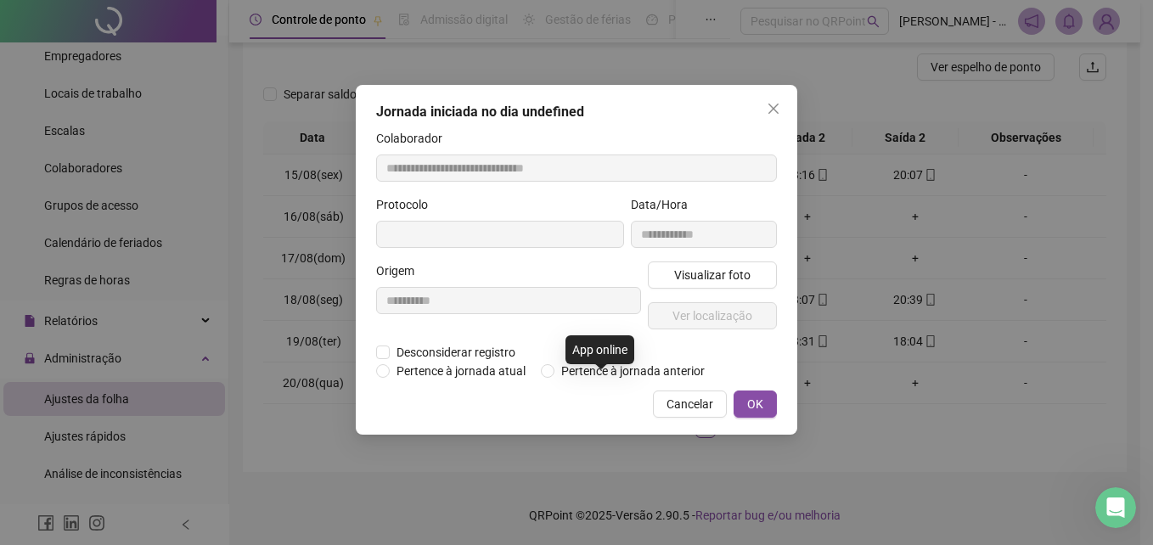
type input "**********"
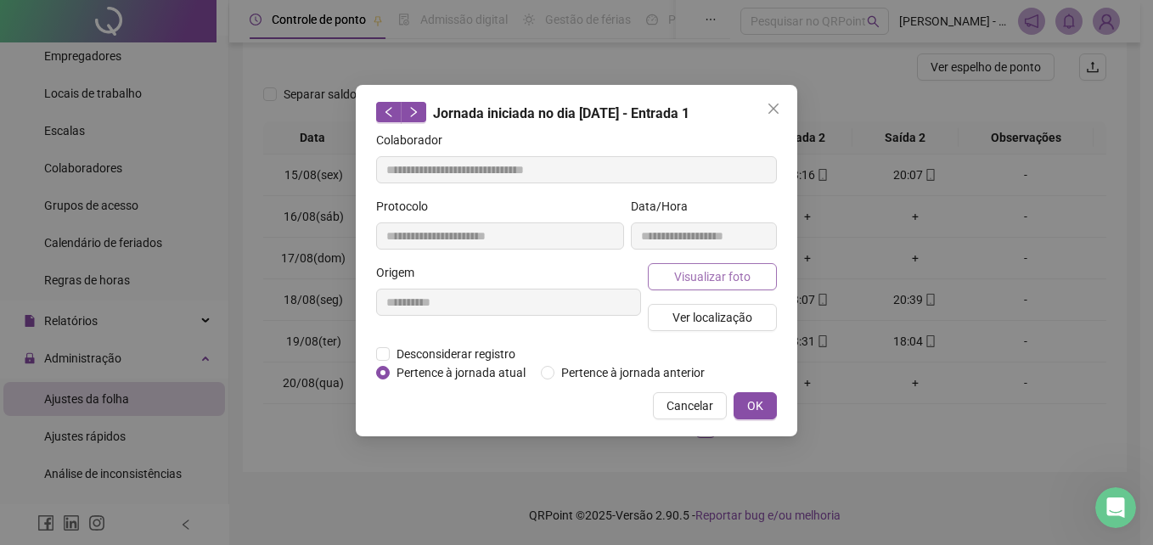
click at [696, 283] on span "Visualizar foto" at bounding box center [712, 276] width 76 height 19
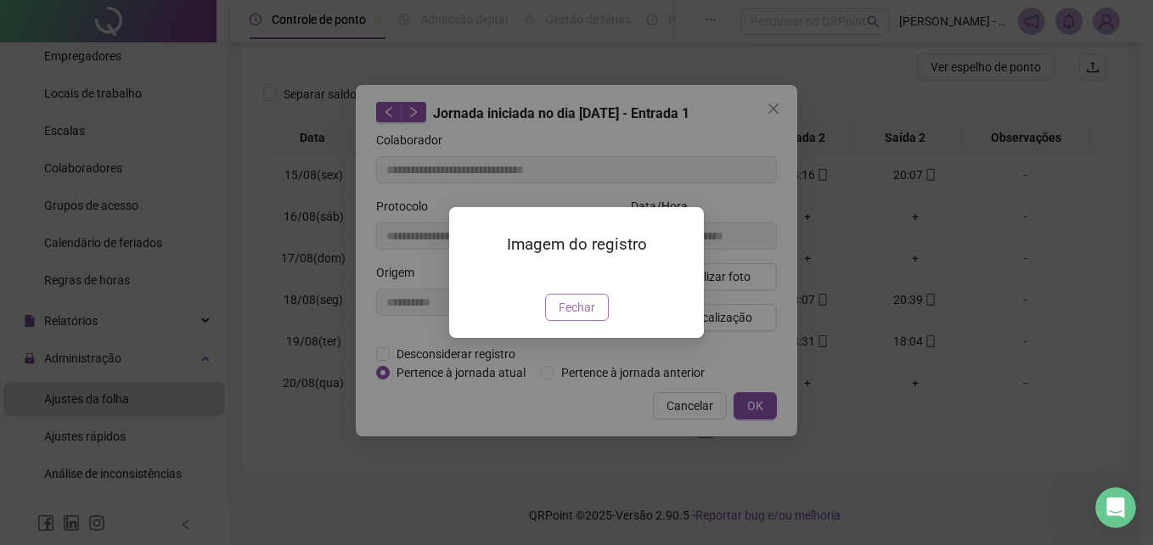
click at [566, 317] on span "Fechar" at bounding box center [576, 307] width 36 height 19
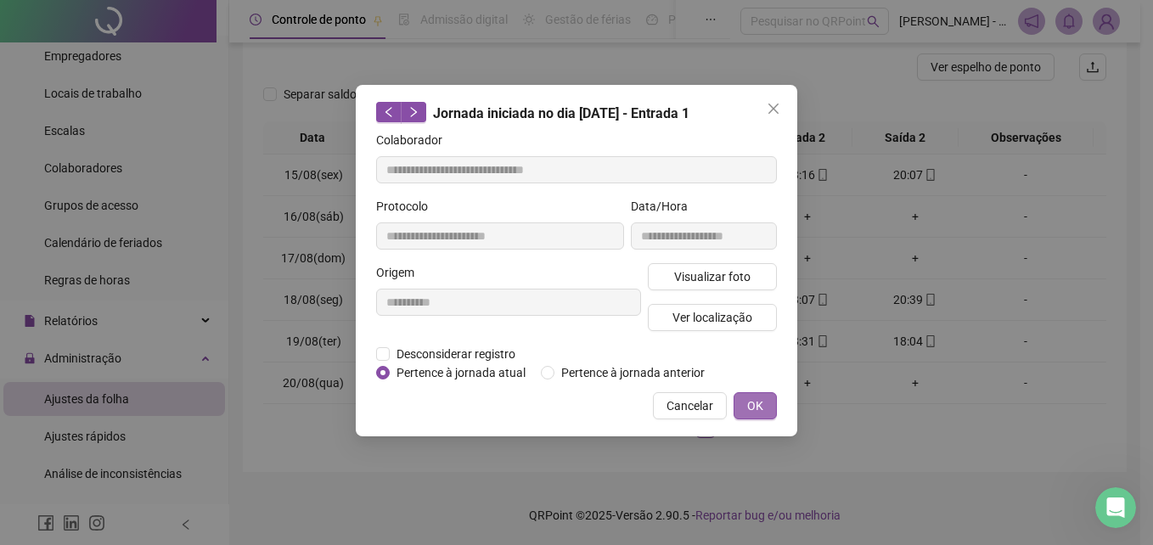
click at [768, 410] on button "OK" at bounding box center [754, 405] width 43 height 27
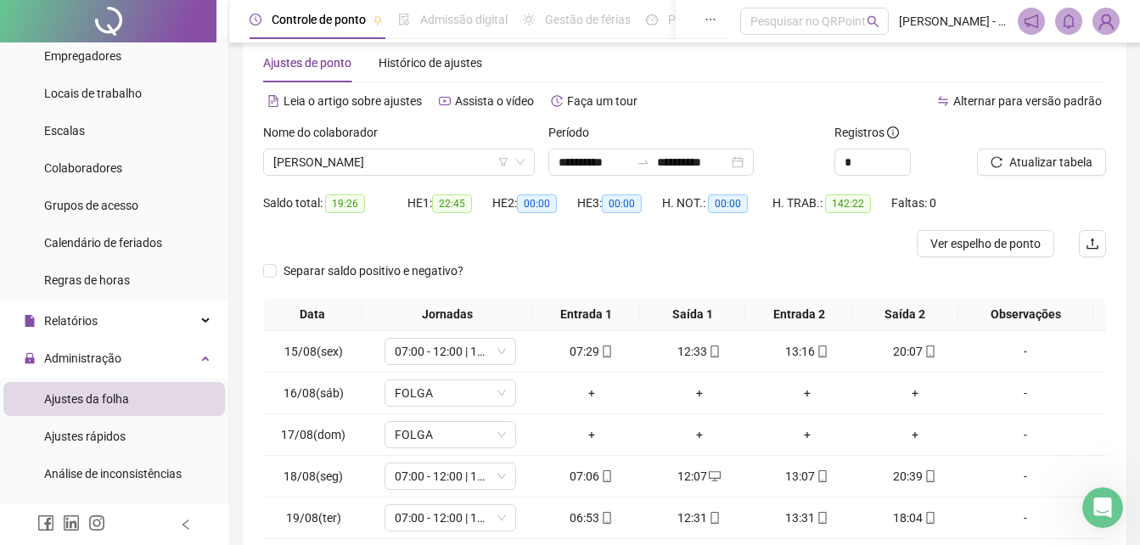
scroll to position [0, 0]
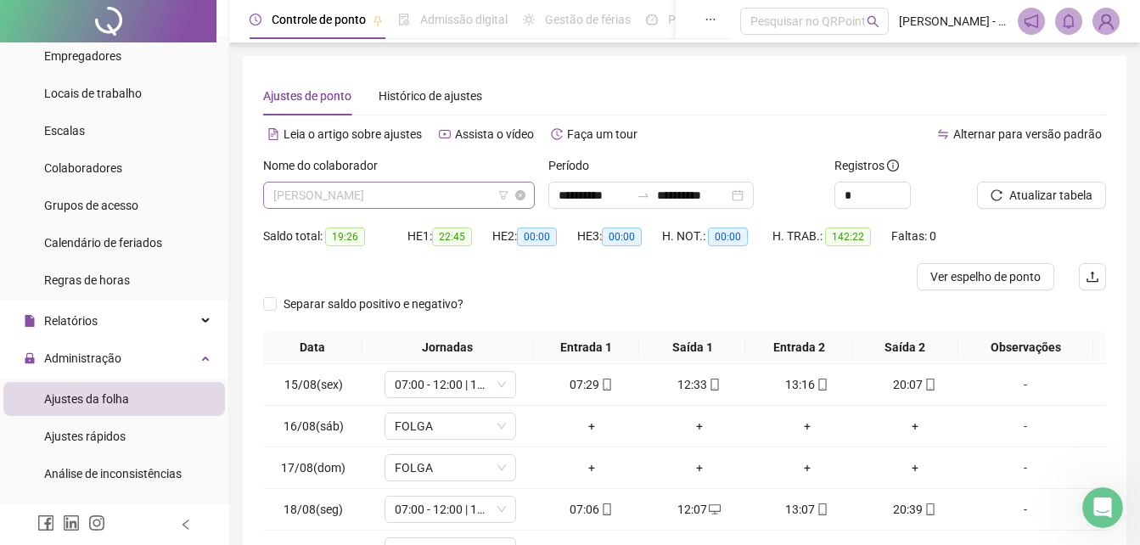
click at [457, 188] on span "[PERSON_NAME]" at bounding box center [398, 194] width 251 height 25
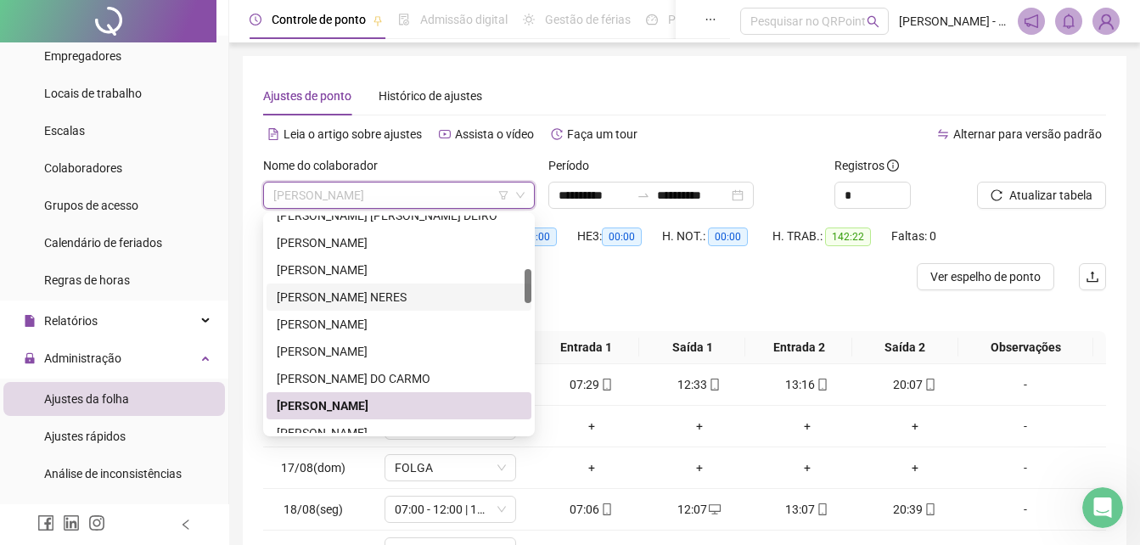
scroll to position [424, 0]
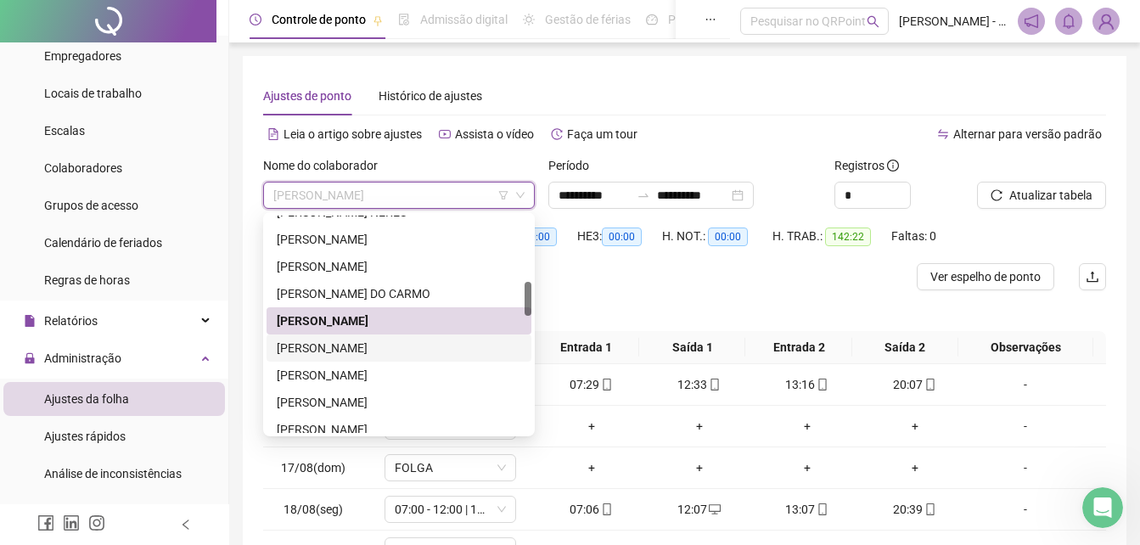
click at [329, 354] on div "[PERSON_NAME]" at bounding box center [399, 348] width 244 height 19
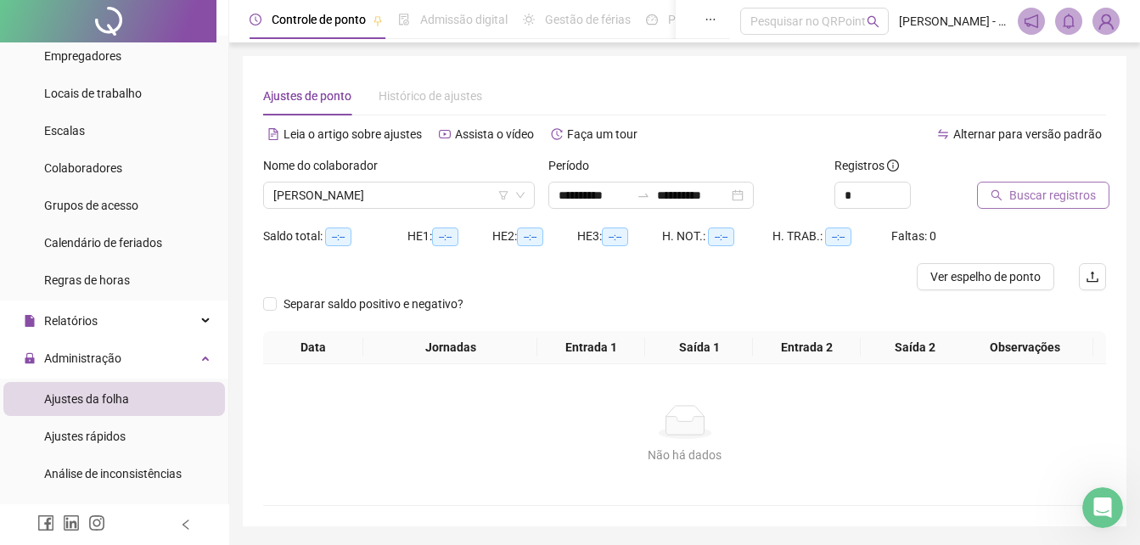
click at [1007, 205] on button "Buscar registros" at bounding box center [1043, 195] width 132 height 27
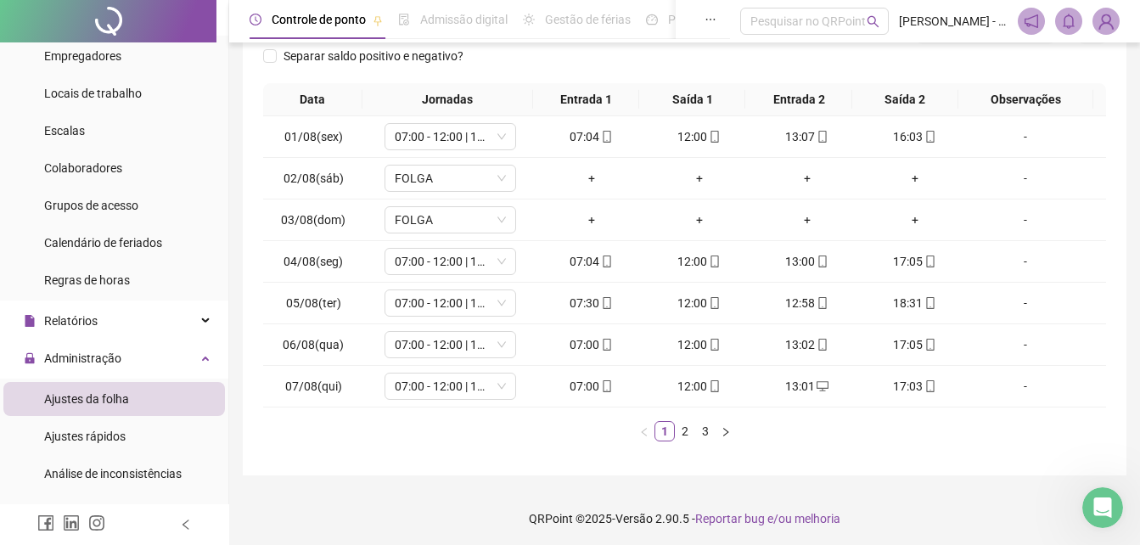
scroll to position [251, 0]
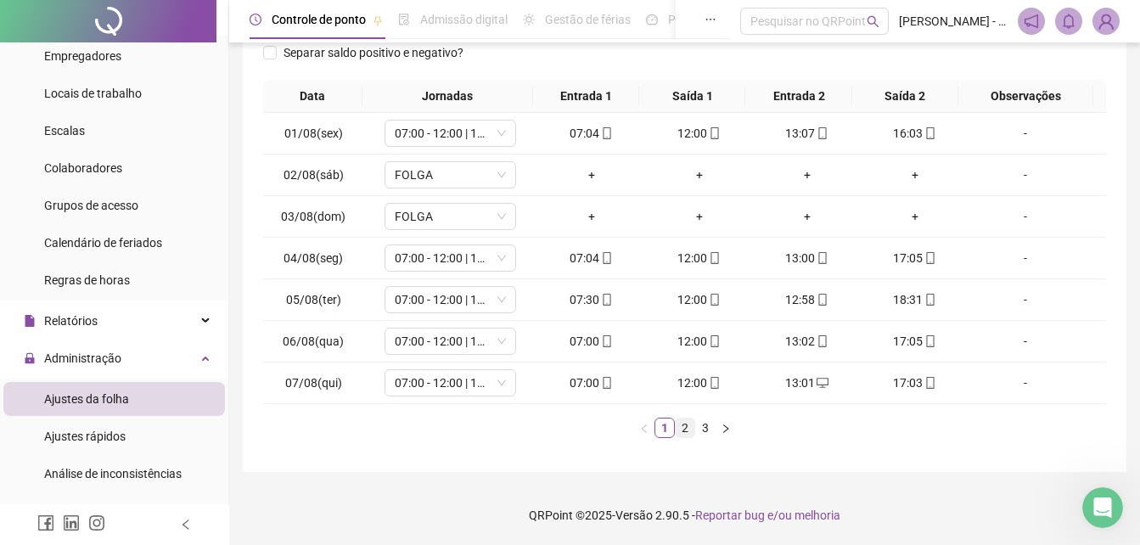
click at [683, 435] on link "2" at bounding box center [685, 427] width 19 height 19
click at [706, 423] on link "3" at bounding box center [705, 427] width 19 height 19
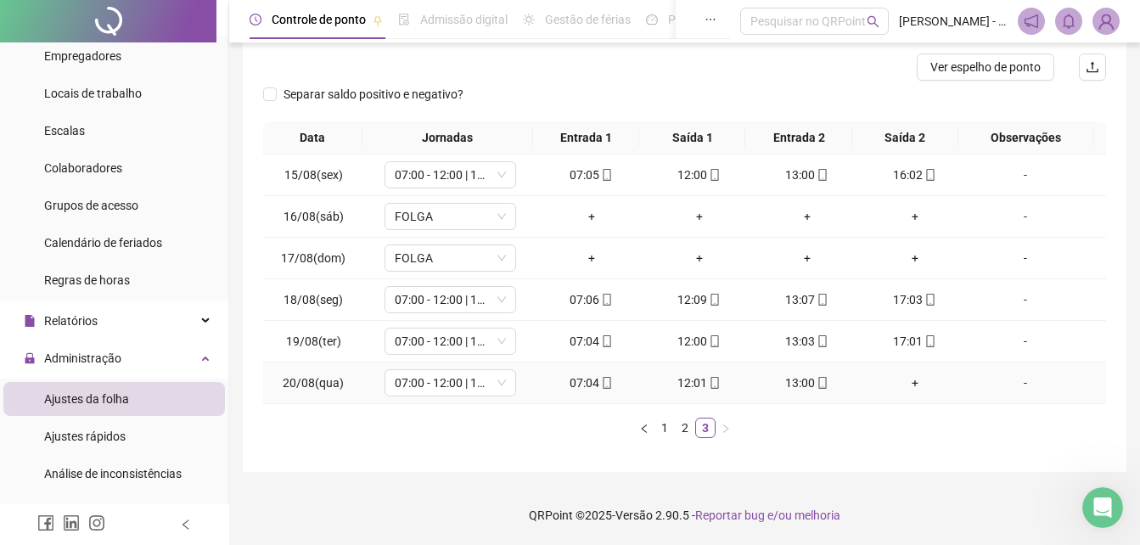
click at [603, 388] on icon "mobile" at bounding box center [607, 383] width 8 height 12
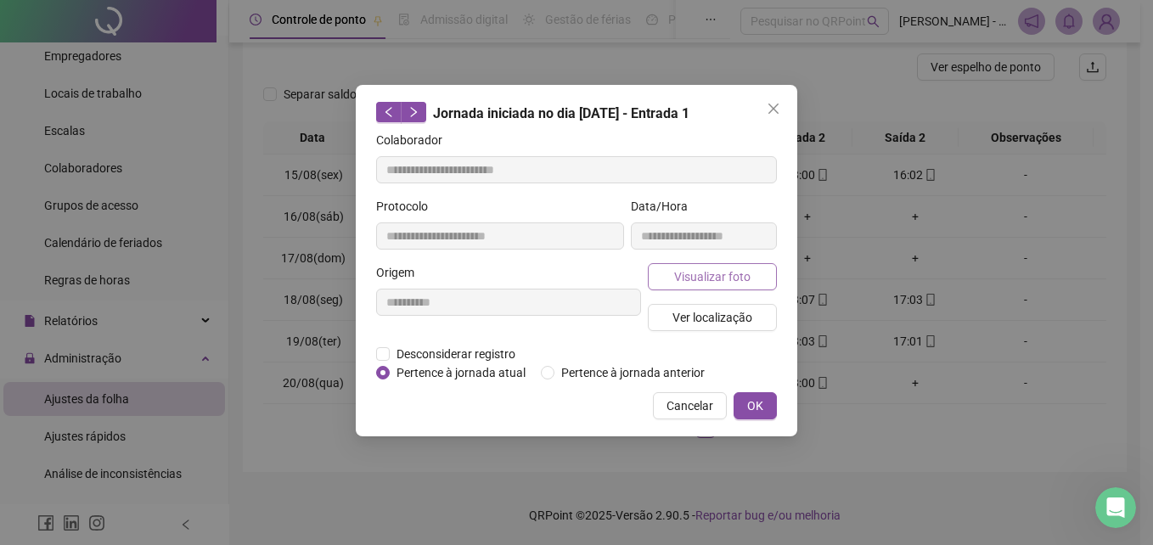
type input "**********"
click at [687, 282] on span "Visualizar foto" at bounding box center [712, 276] width 76 height 19
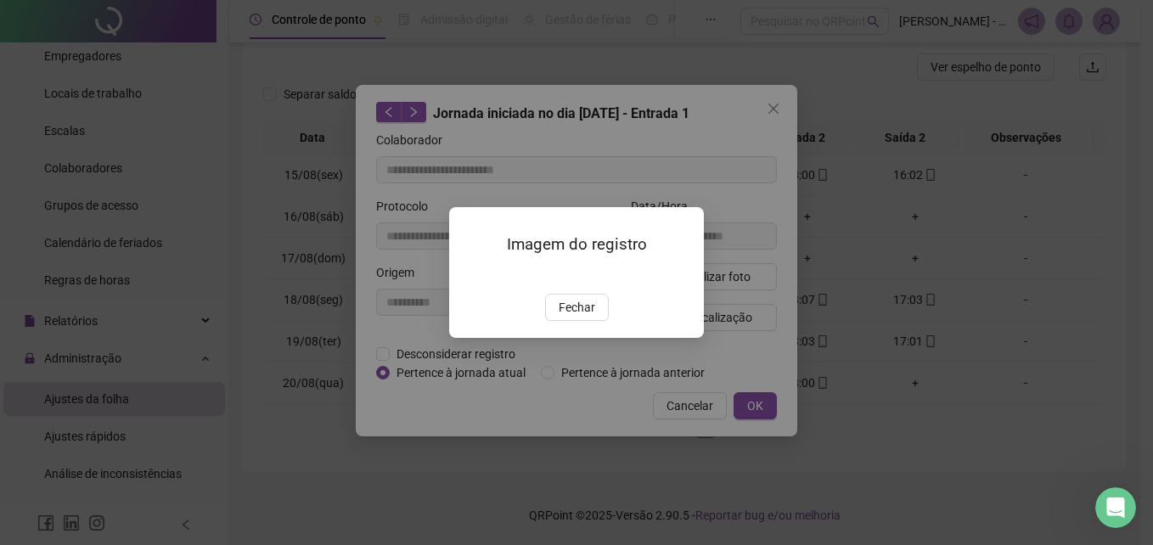
click at [574, 317] on span "Fechar" at bounding box center [576, 307] width 36 height 19
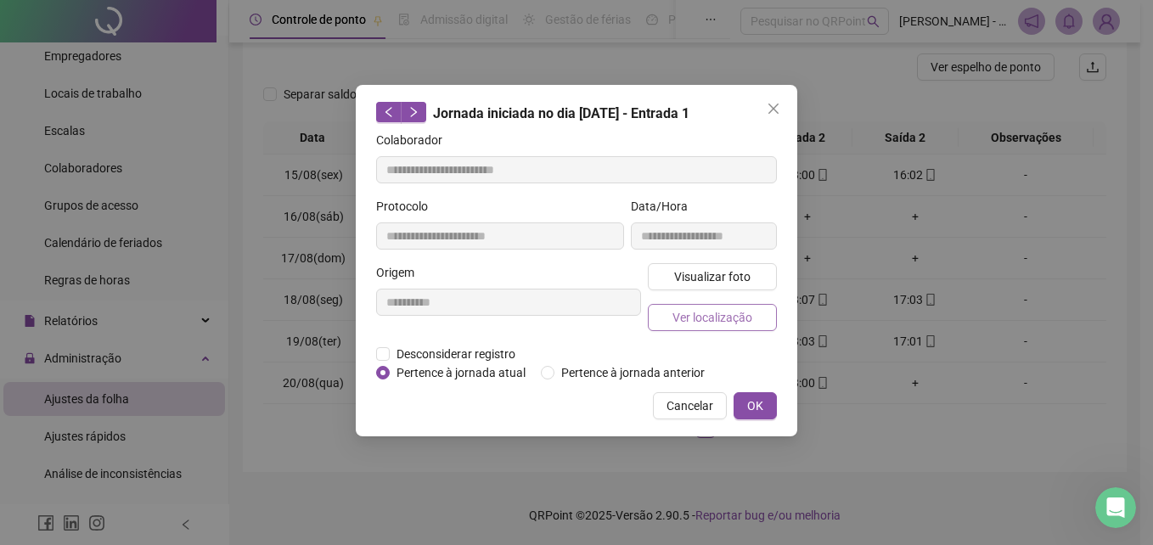
click at [727, 318] on span "Ver localização" at bounding box center [712, 317] width 80 height 19
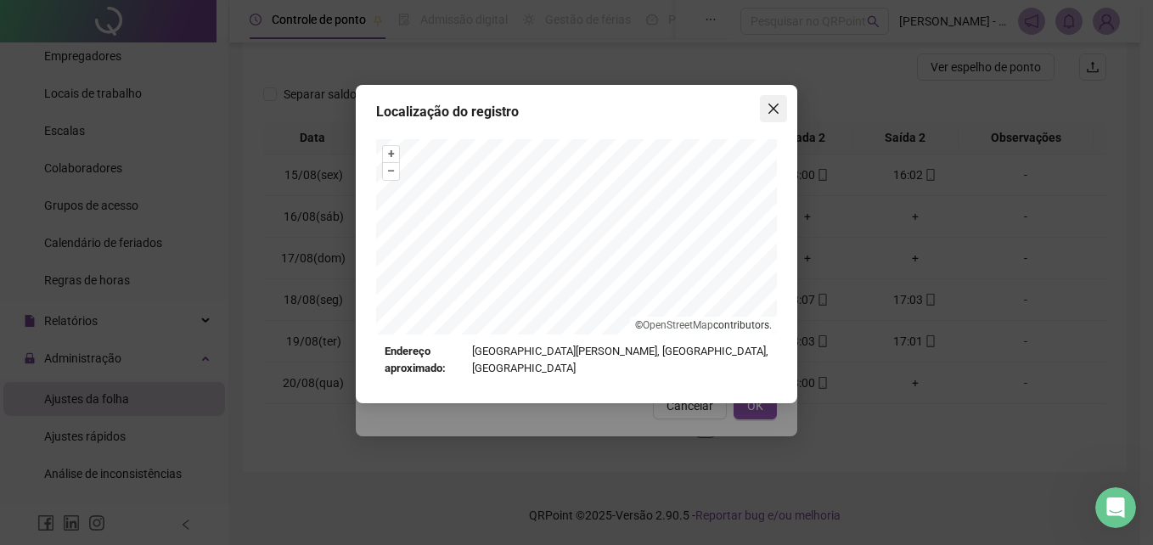
click at [763, 111] on span "Close" at bounding box center [773, 109] width 27 height 14
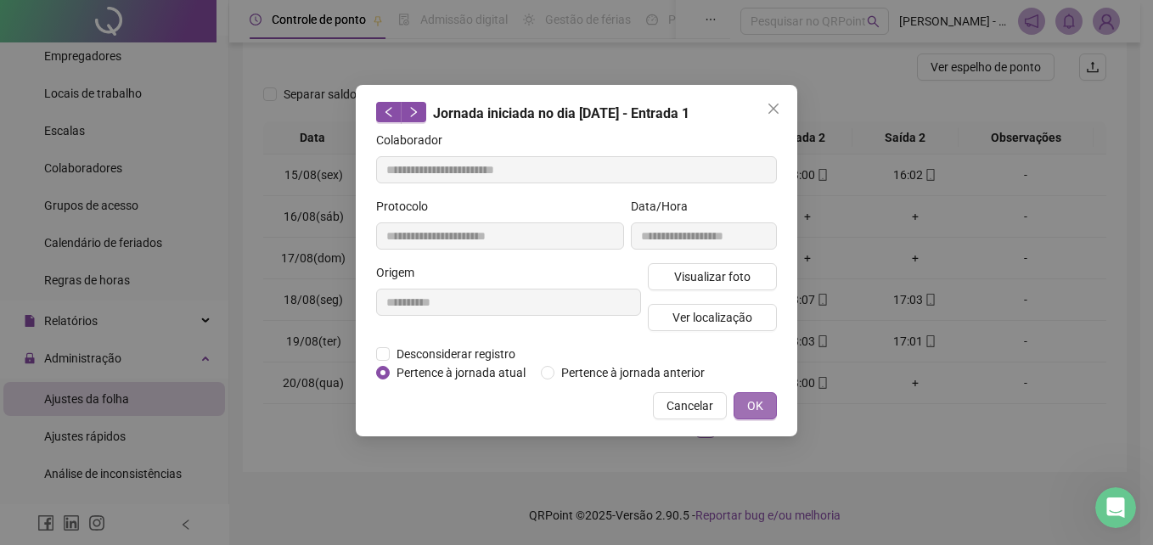
click at [752, 412] on span "OK" at bounding box center [755, 405] width 16 height 19
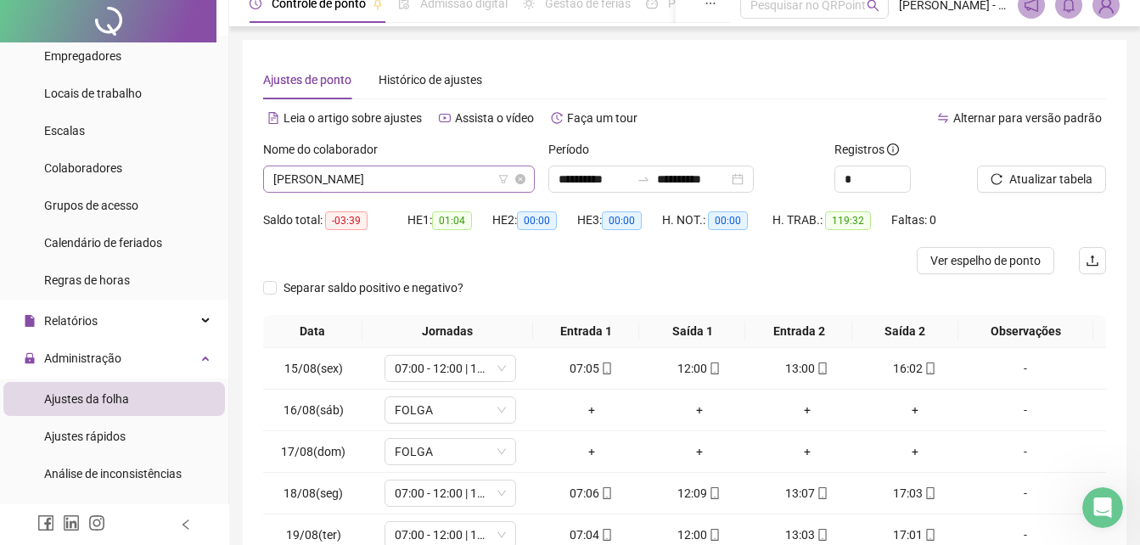
scroll to position [0, 0]
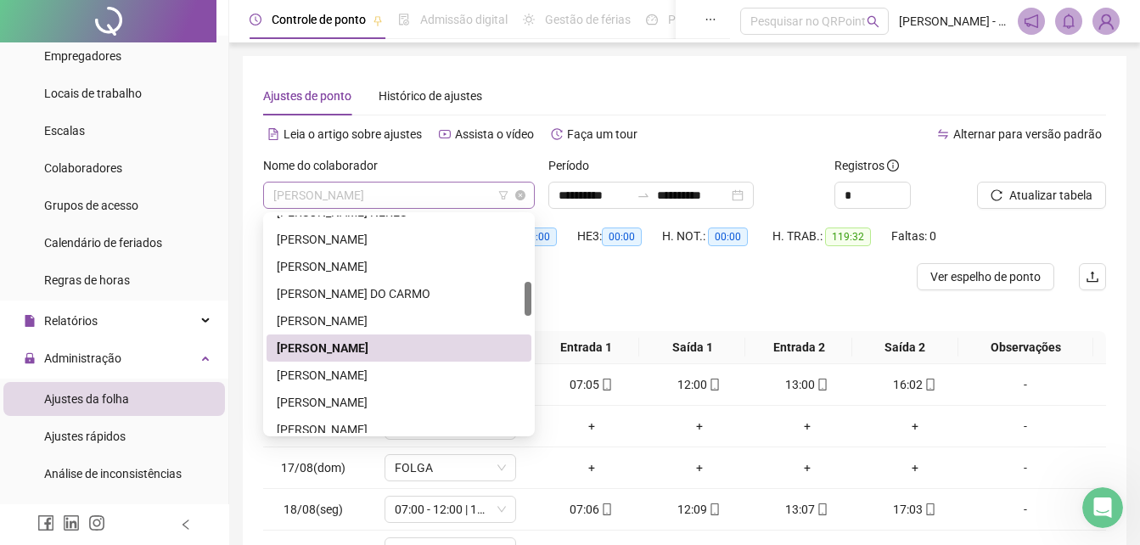
drag, startPoint x: 458, startPoint y: 191, endPoint x: 449, endPoint y: 190, distance: 9.4
click at [453, 190] on span "[PERSON_NAME]" at bounding box center [398, 194] width 251 height 25
click at [348, 379] on div "[PERSON_NAME]" at bounding box center [399, 375] width 244 height 19
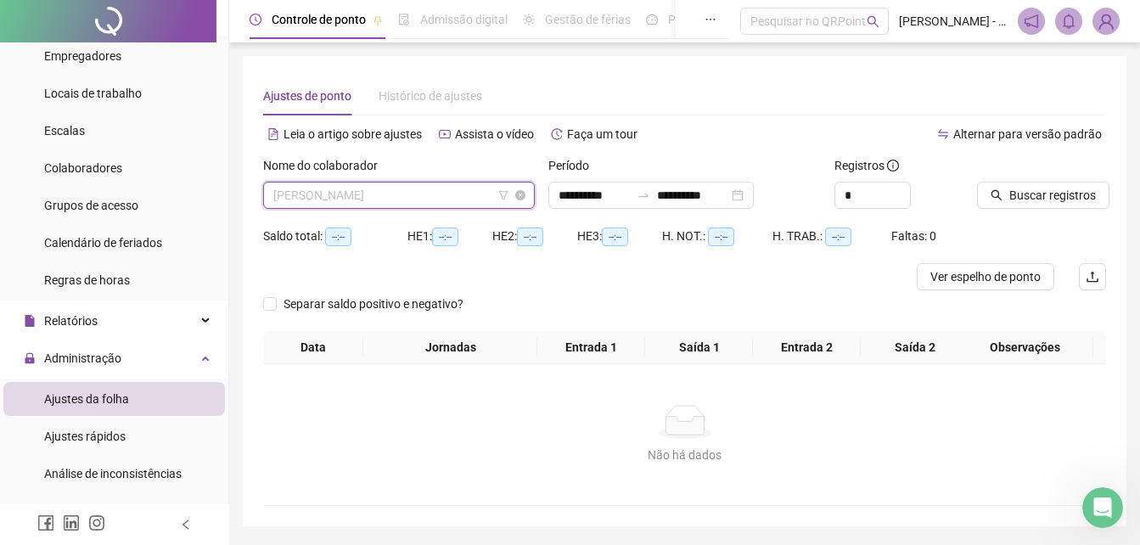
click at [450, 194] on span "[PERSON_NAME]" at bounding box center [398, 194] width 251 height 25
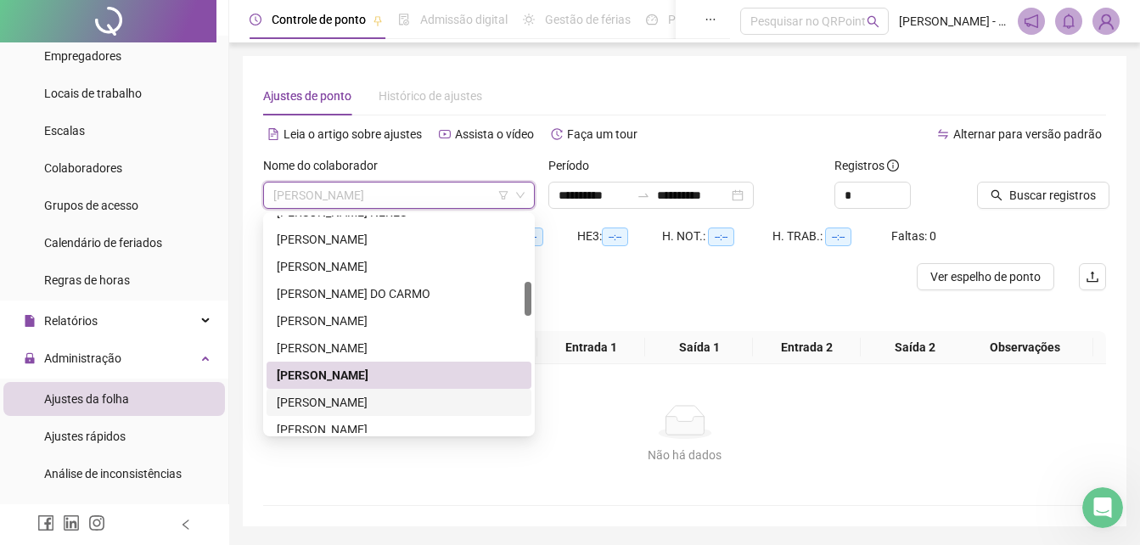
click at [331, 402] on div "[PERSON_NAME]" at bounding box center [399, 402] width 244 height 19
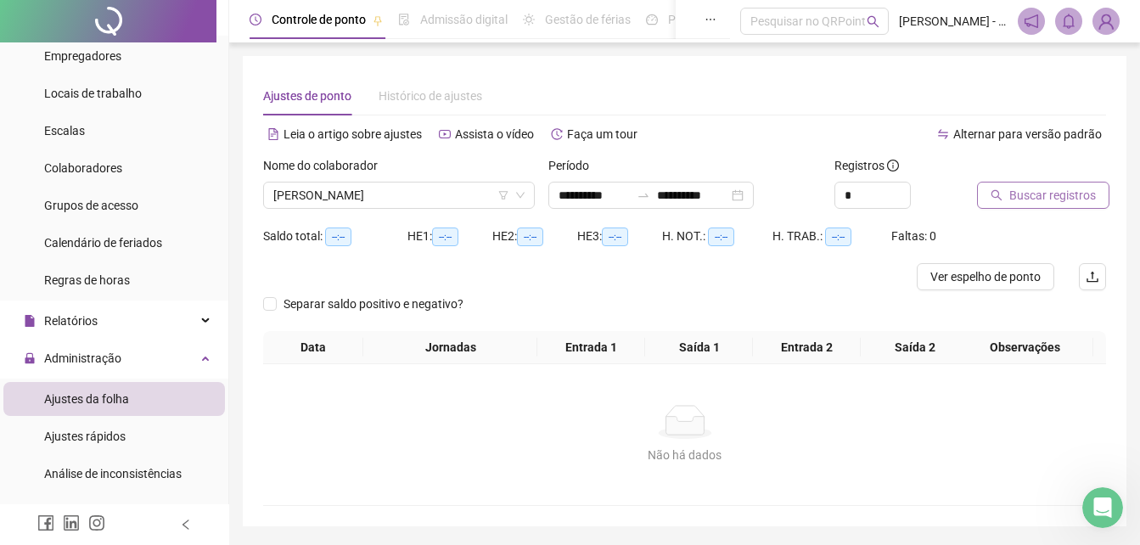
click at [1029, 197] on span "Buscar registros" at bounding box center [1052, 195] width 87 height 19
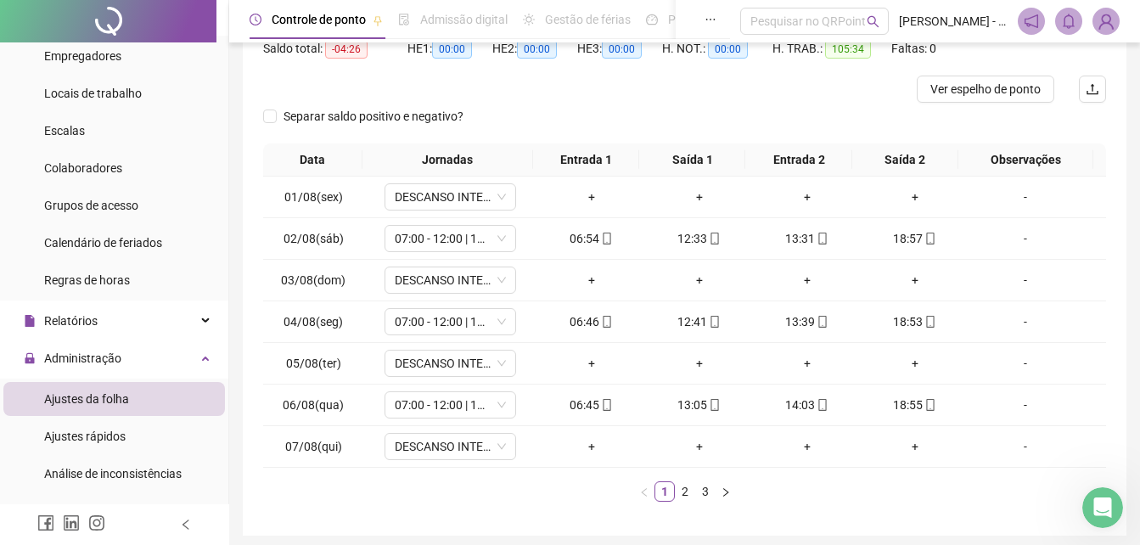
scroll to position [251, 0]
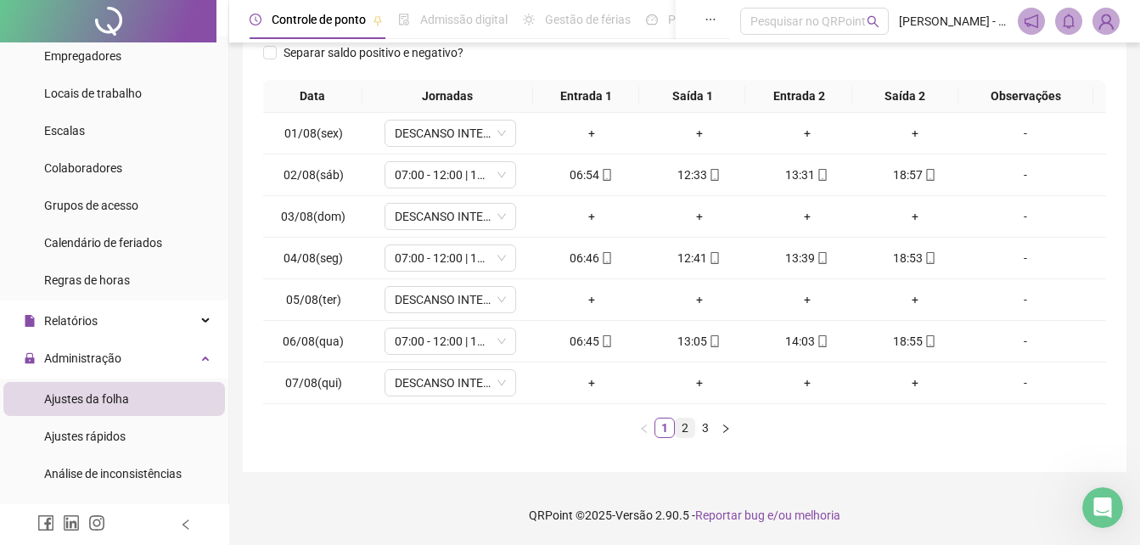
click at [683, 432] on link "2" at bounding box center [685, 427] width 19 height 19
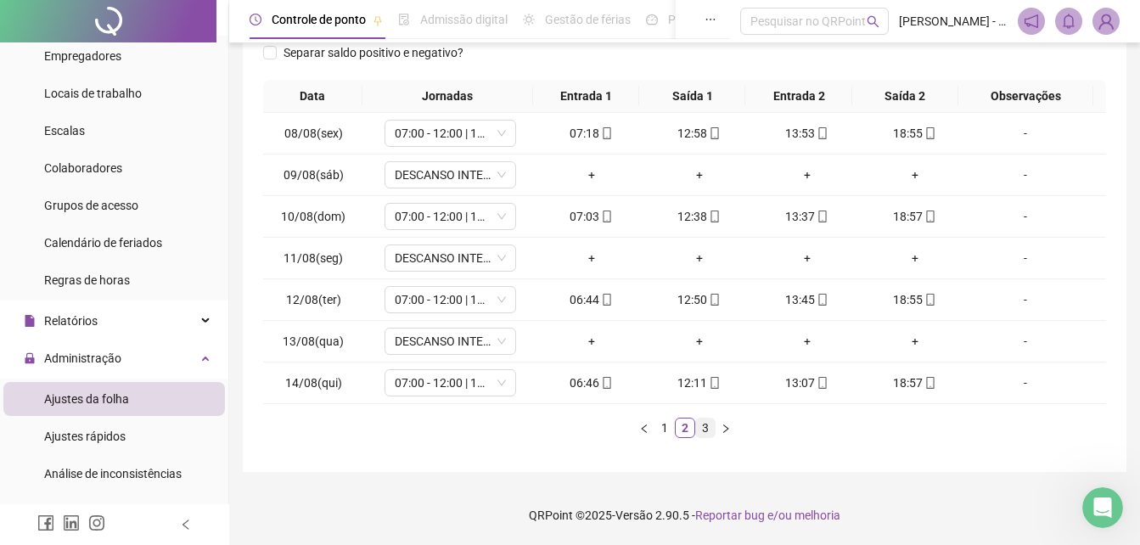
click at [709, 434] on link "3" at bounding box center [705, 427] width 19 height 19
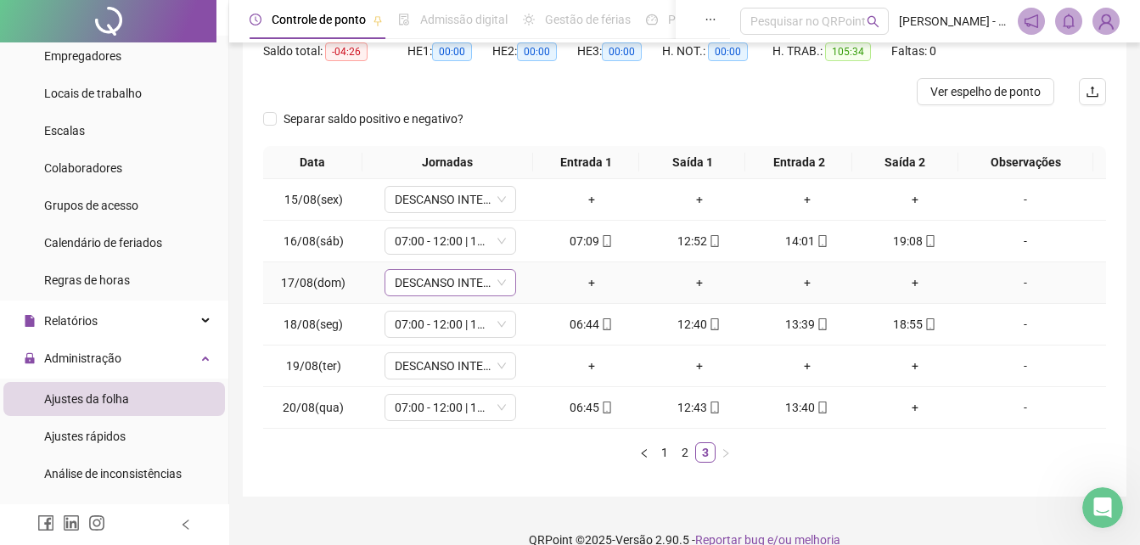
scroll to position [40, 0]
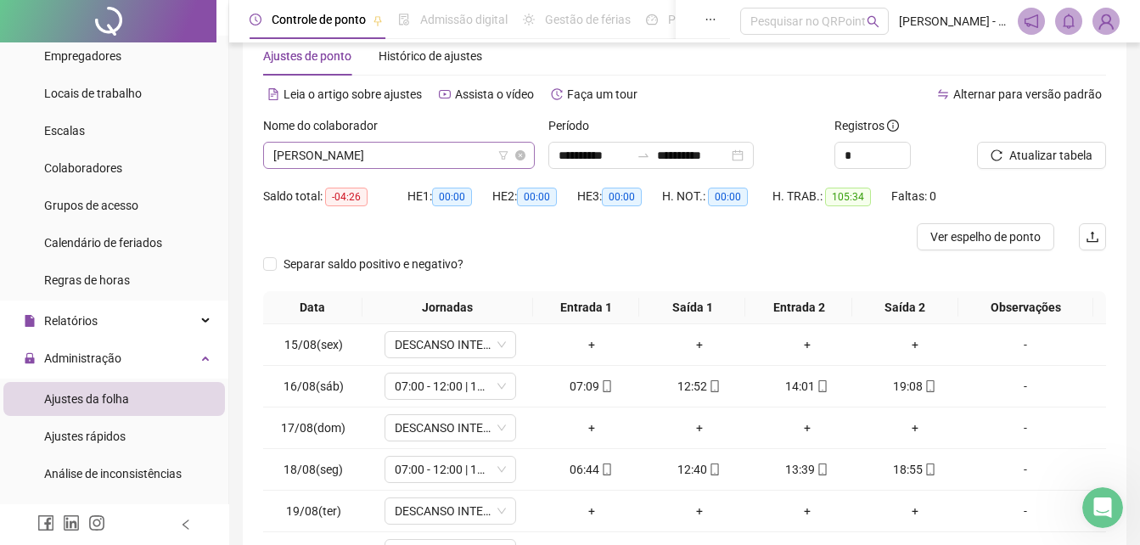
click at [461, 153] on span "[PERSON_NAME]" at bounding box center [398, 155] width 251 height 25
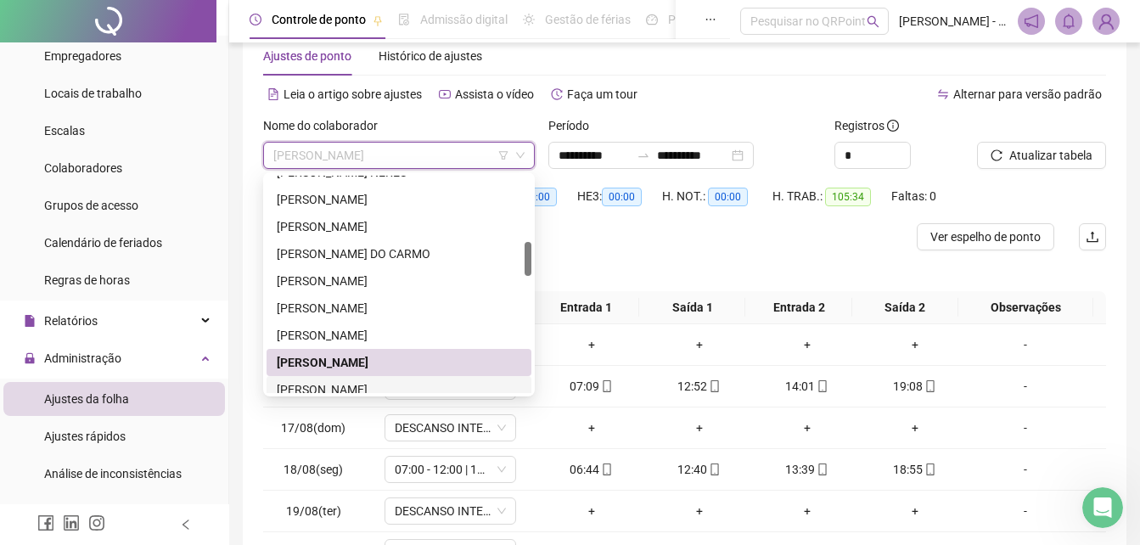
click at [340, 383] on div "[PERSON_NAME]" at bounding box center [399, 389] width 244 height 19
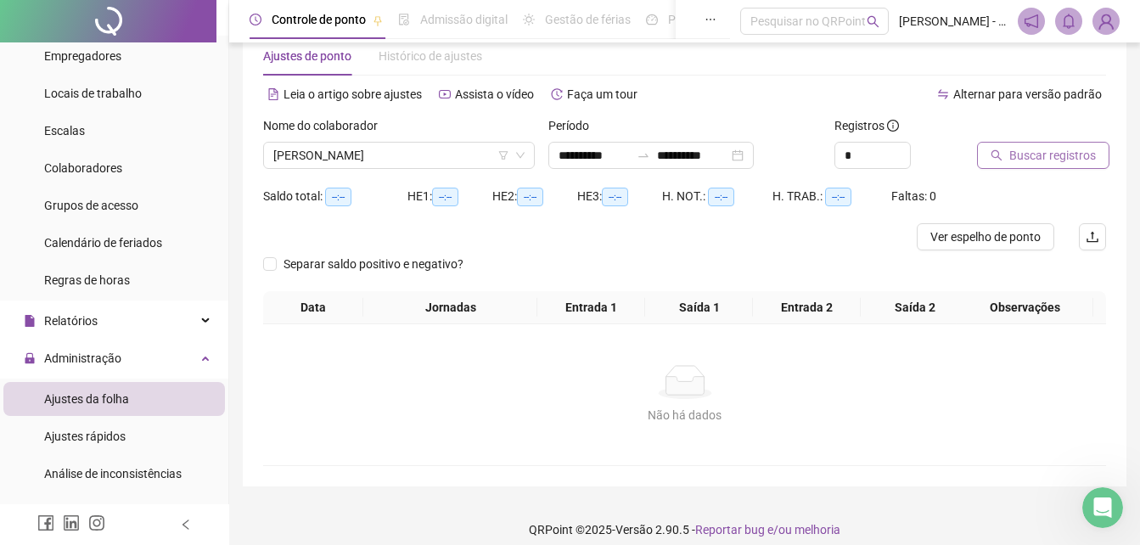
click at [1080, 160] on span "Buscar registros" at bounding box center [1052, 155] width 87 height 19
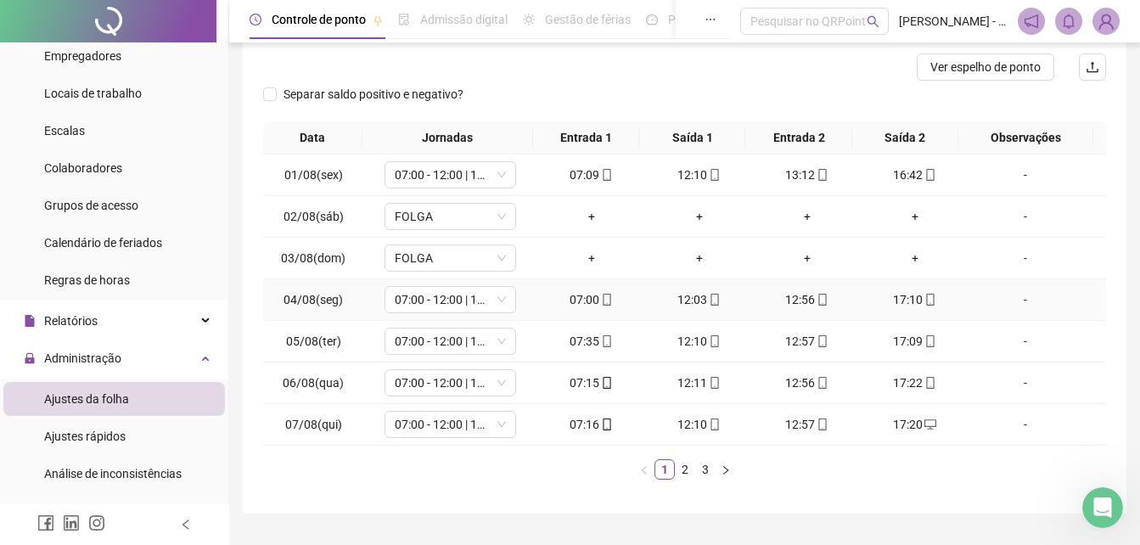
scroll to position [251, 0]
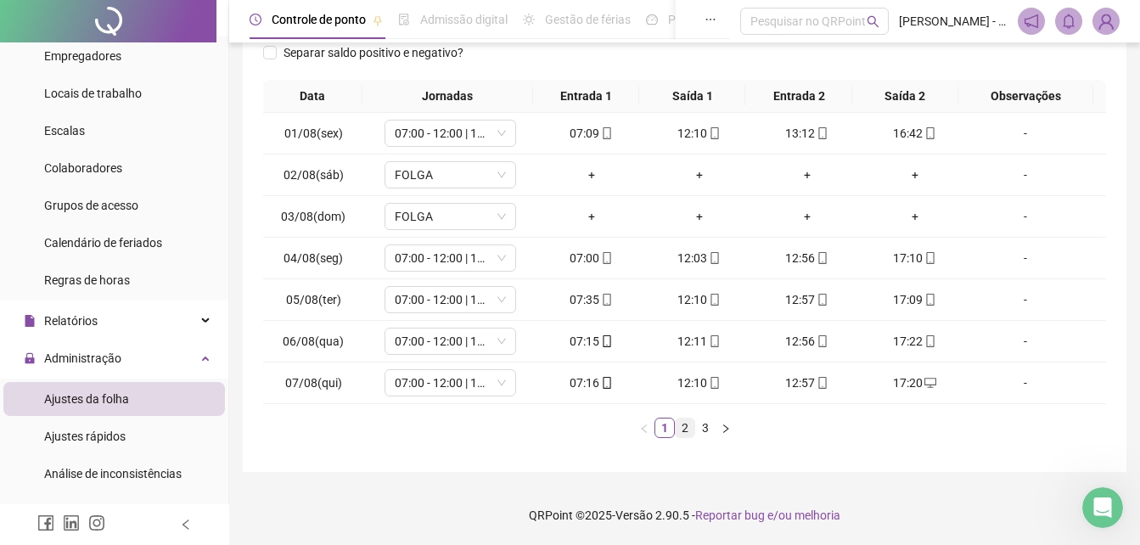
click at [683, 437] on li "2" at bounding box center [685, 428] width 20 height 20
click at [704, 430] on link "3" at bounding box center [705, 427] width 19 height 19
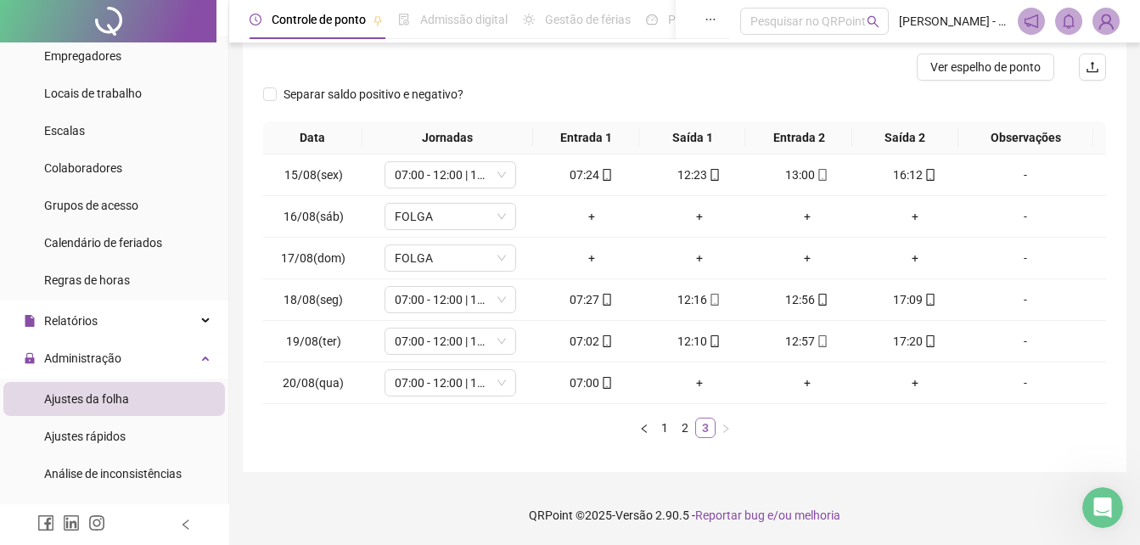
scroll to position [210, 0]
click at [601, 386] on icon "mobile" at bounding box center [607, 383] width 12 height 12
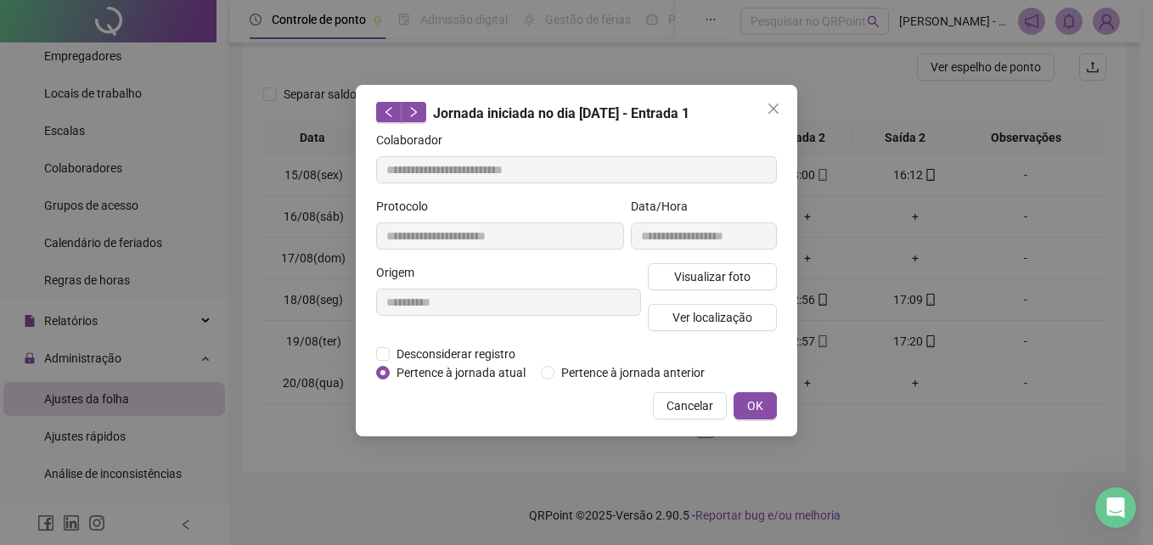
type input "**********"
click at [715, 275] on span "Visualizar foto" at bounding box center [712, 276] width 76 height 19
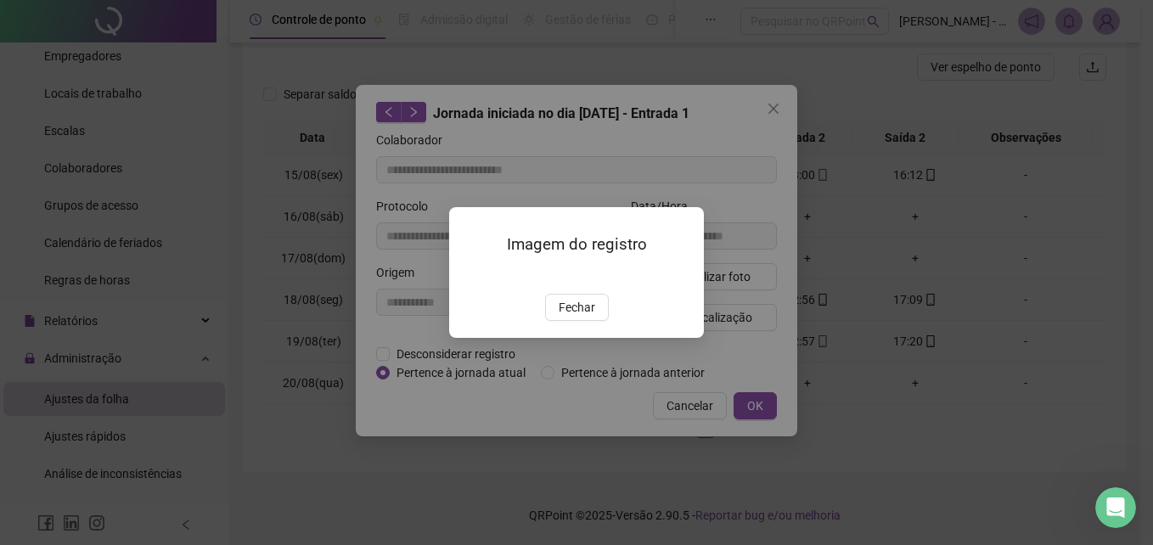
click at [469, 275] on img at bounding box center [469, 275] width 0 height 0
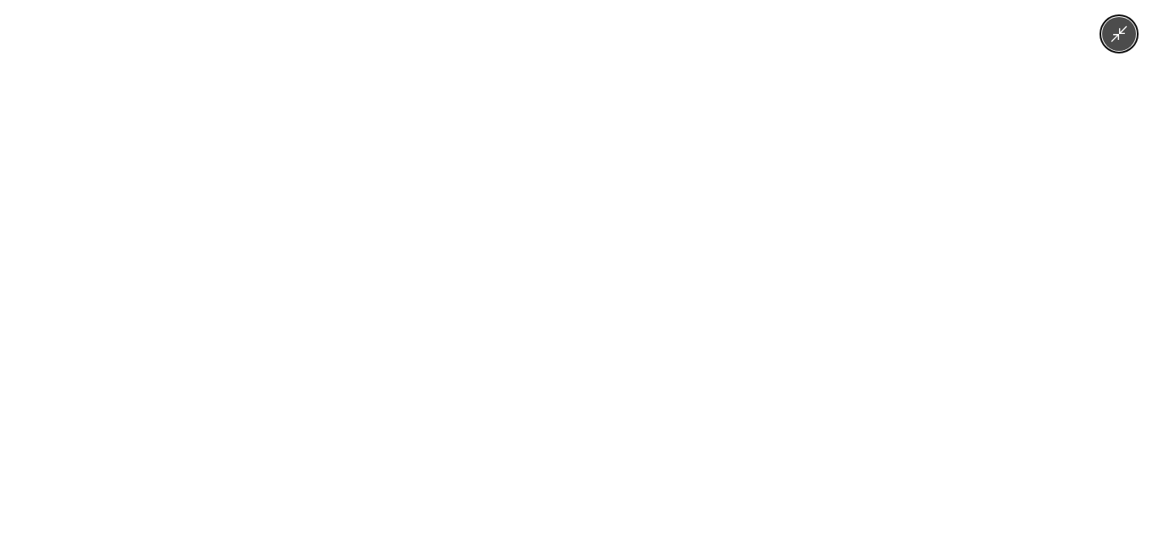
click at [1007, 277] on div at bounding box center [576, 272] width 1153 height 545
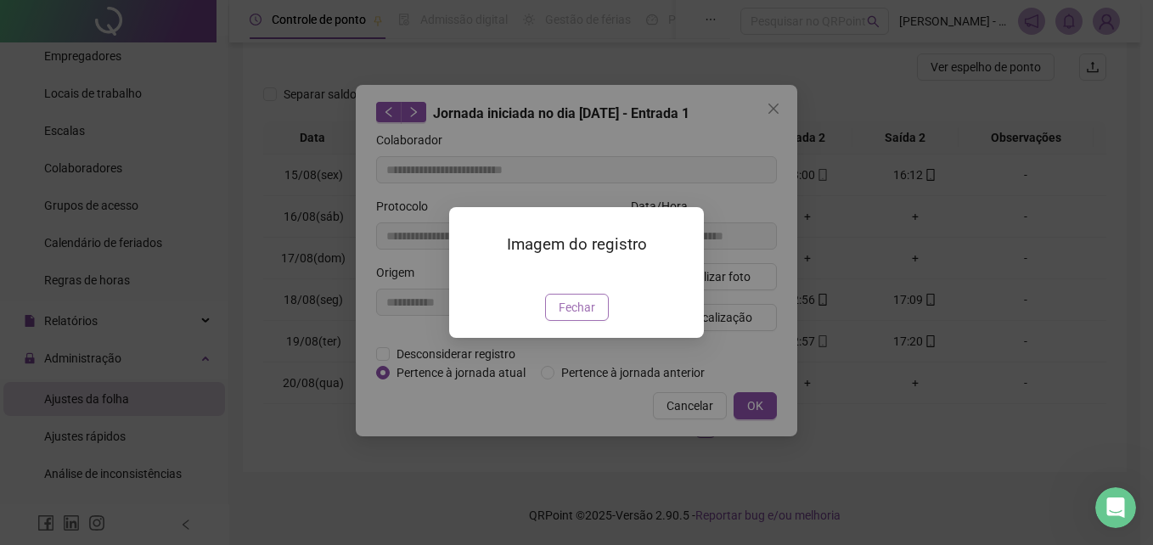
click at [580, 317] on span "Fechar" at bounding box center [576, 307] width 36 height 19
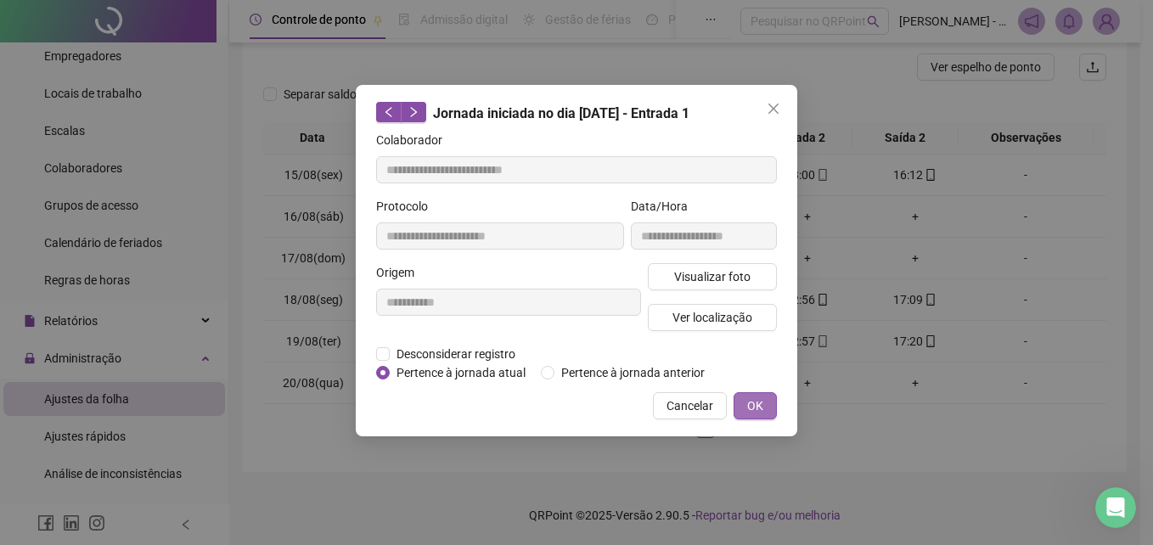
click at [764, 407] on button "OK" at bounding box center [754, 405] width 43 height 27
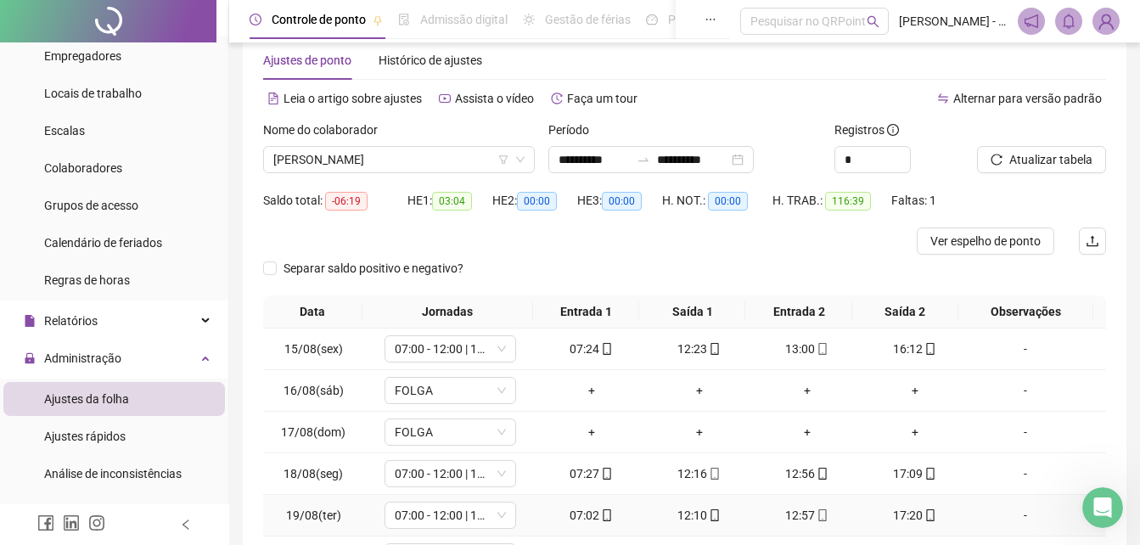
scroll to position [0, 0]
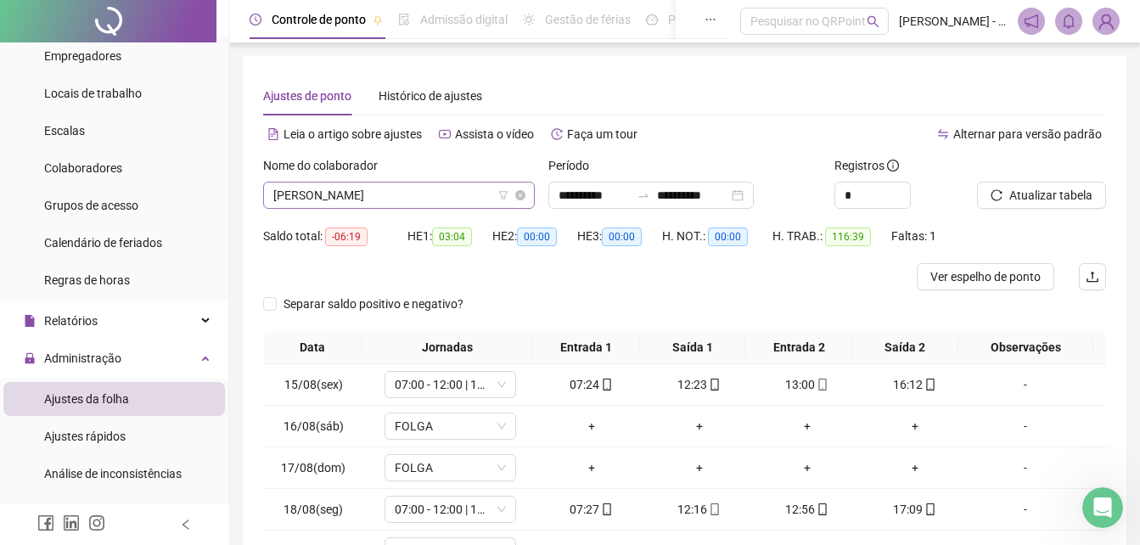
click at [472, 192] on span "[PERSON_NAME]" at bounding box center [398, 194] width 251 height 25
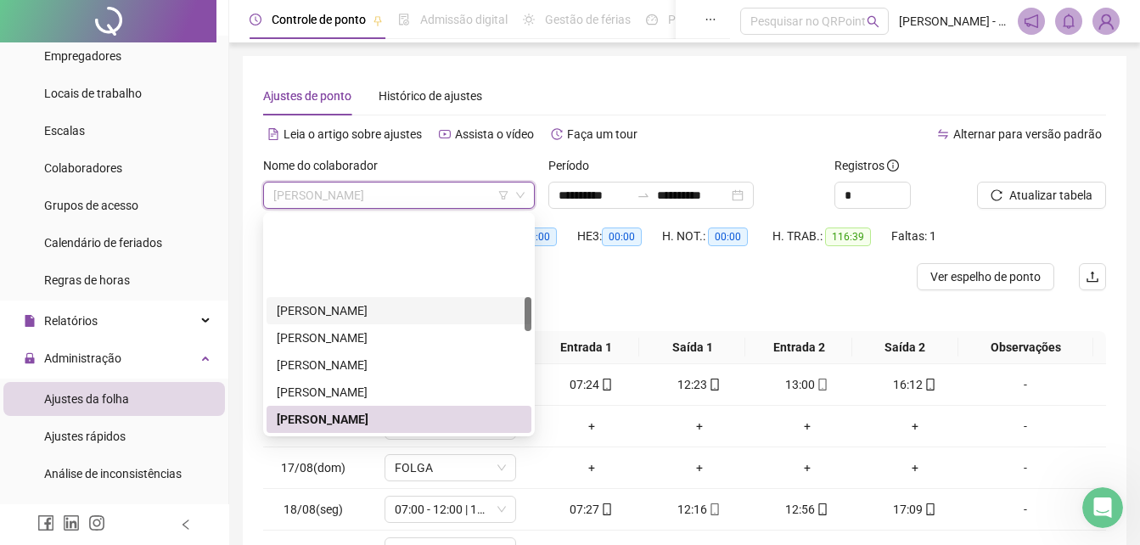
scroll to position [519, 0]
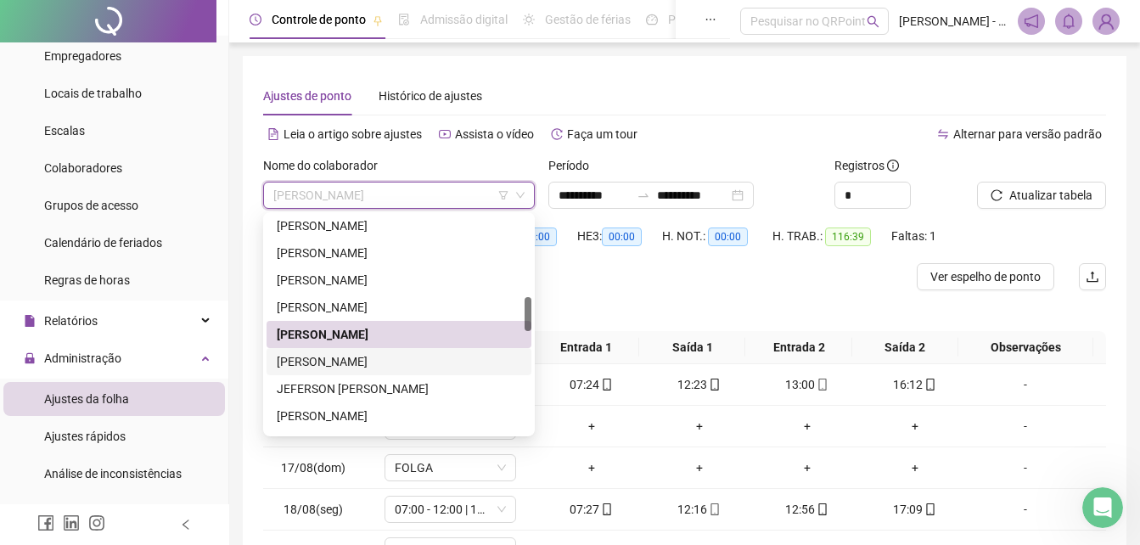
click at [328, 368] on div "[PERSON_NAME]" at bounding box center [399, 361] width 244 height 19
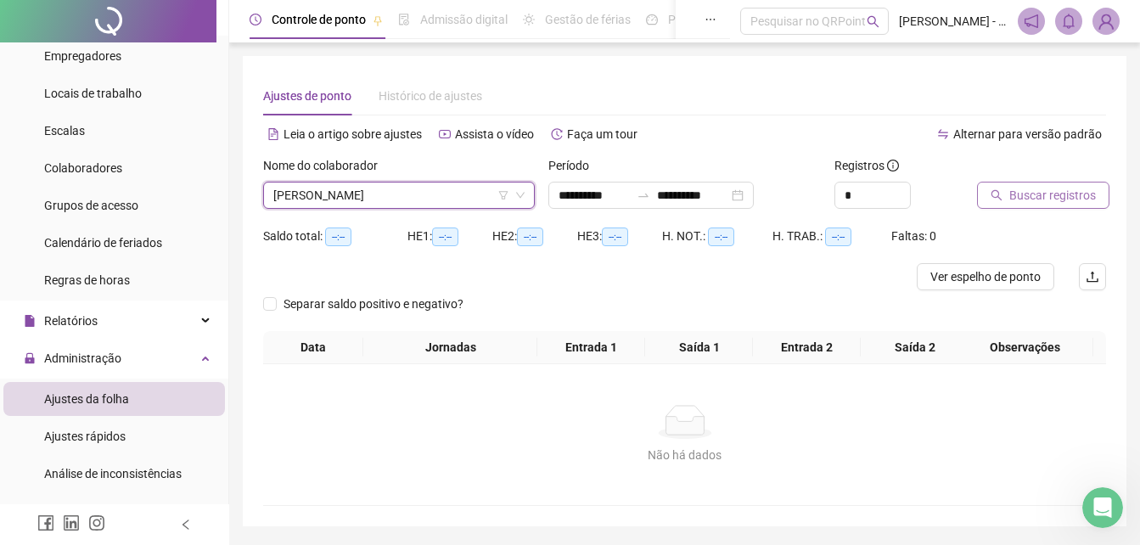
click at [1037, 202] on span "Buscar registros" at bounding box center [1052, 195] width 87 height 19
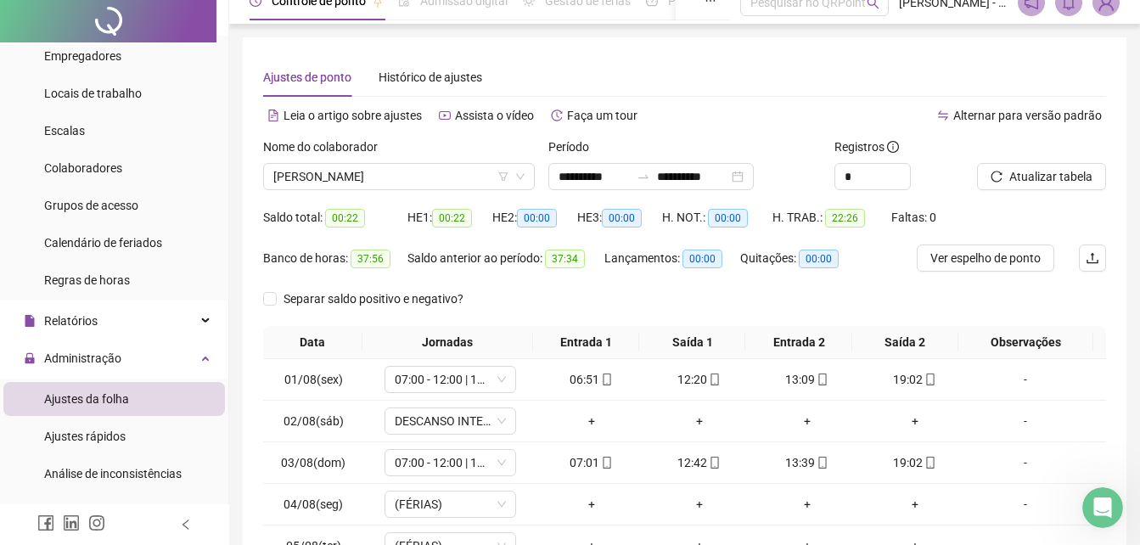
scroll to position [0, 0]
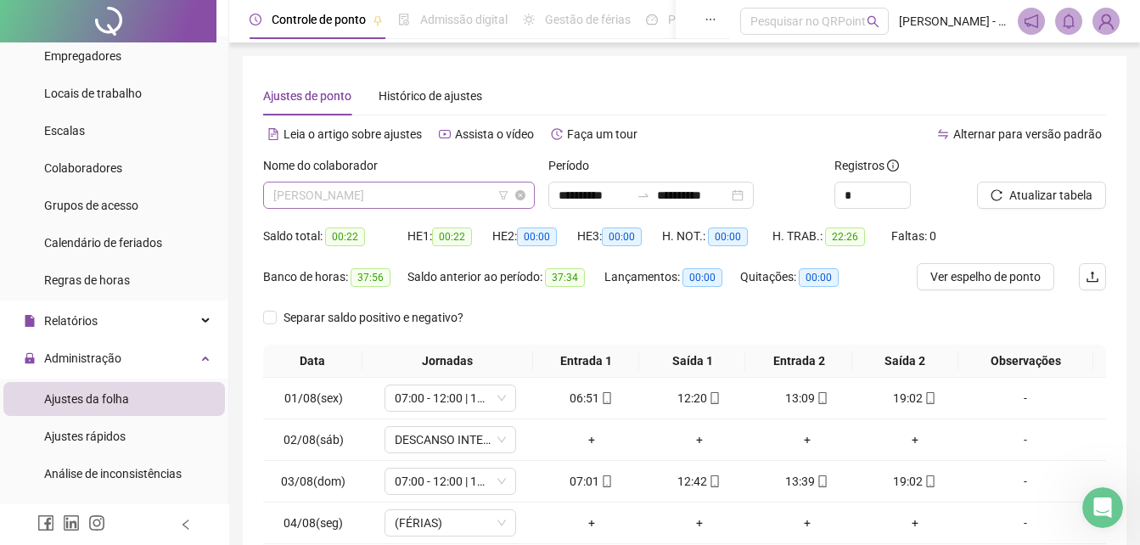
click at [469, 192] on span "[PERSON_NAME]" at bounding box center [398, 194] width 251 height 25
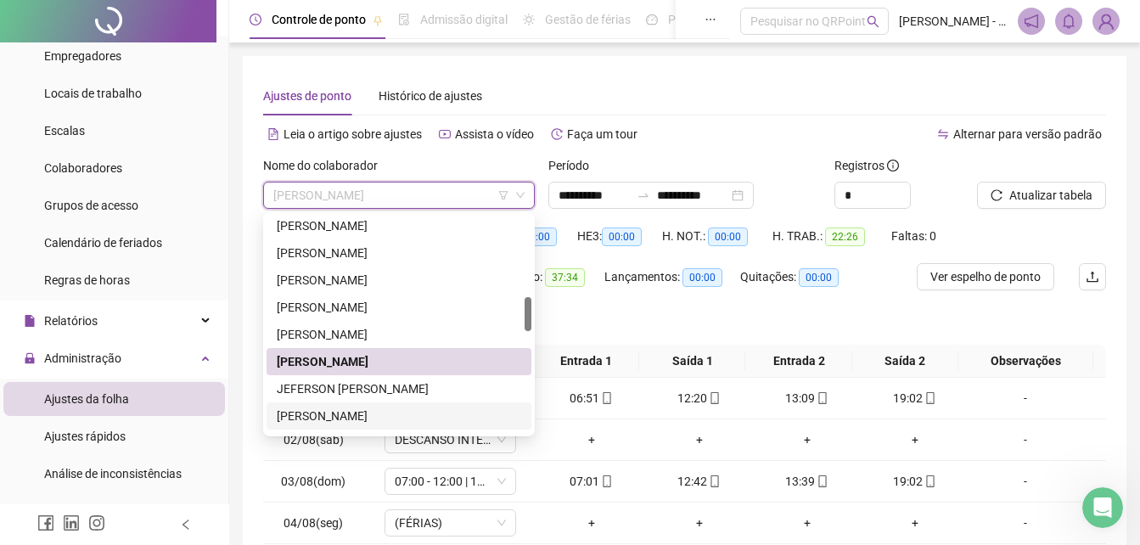
click at [362, 417] on div "[PERSON_NAME]" at bounding box center [399, 416] width 244 height 19
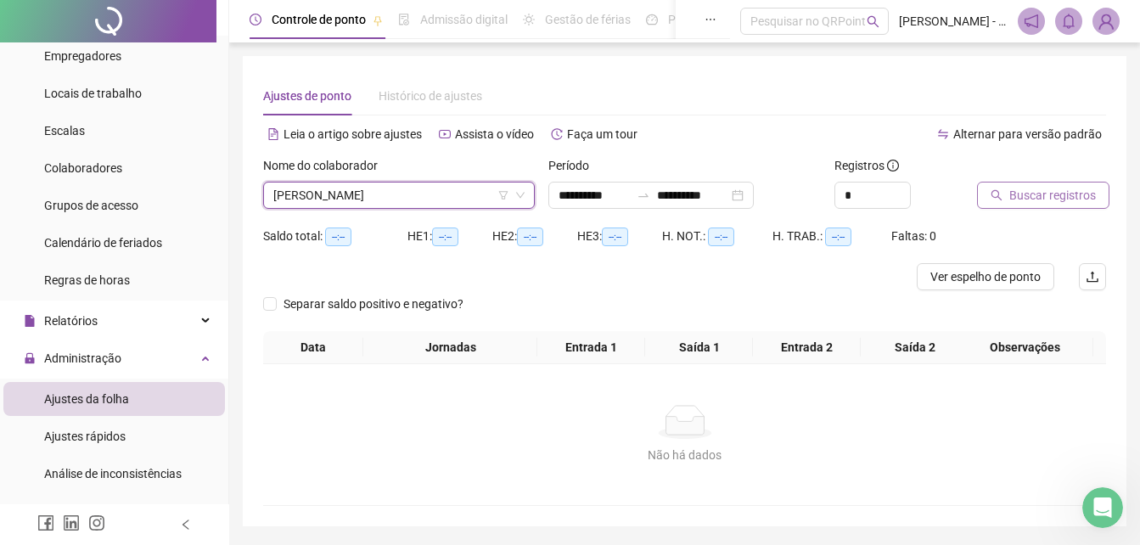
click at [1027, 195] on span "Buscar registros" at bounding box center [1052, 195] width 87 height 19
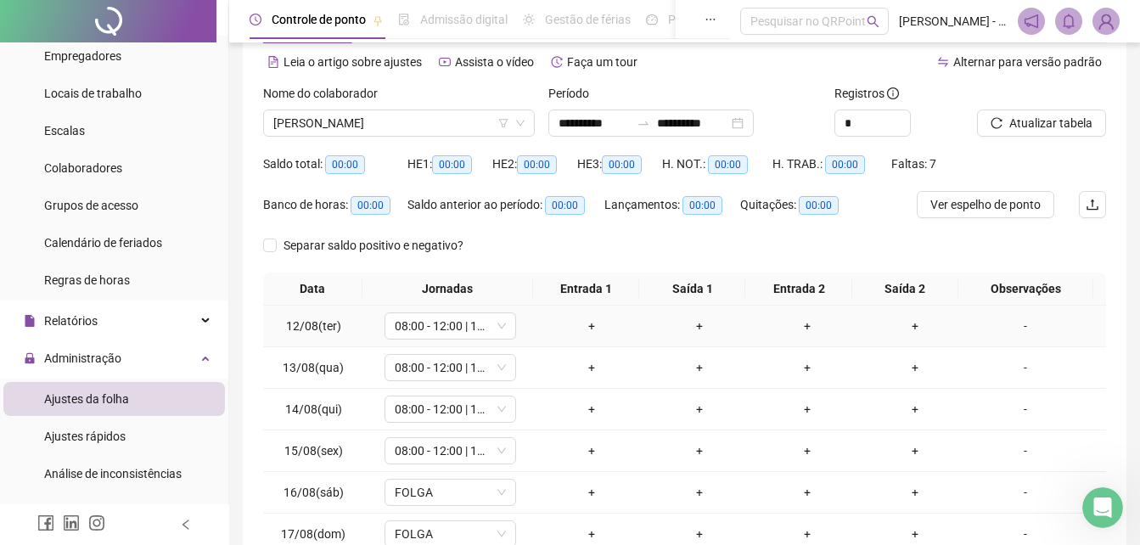
scroll to position [265, 0]
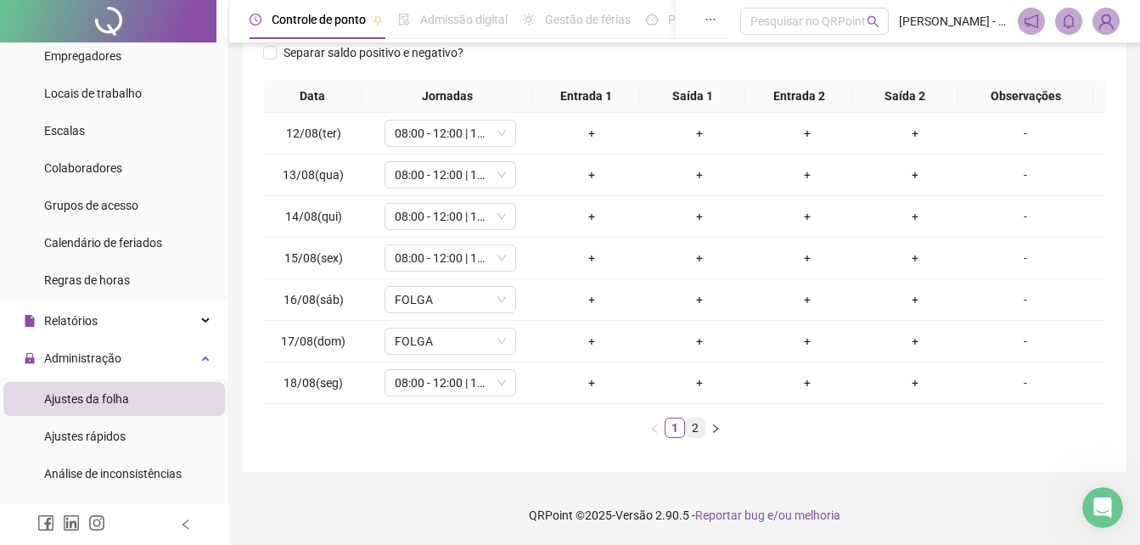
click at [700, 419] on link "2" at bounding box center [695, 427] width 19 height 19
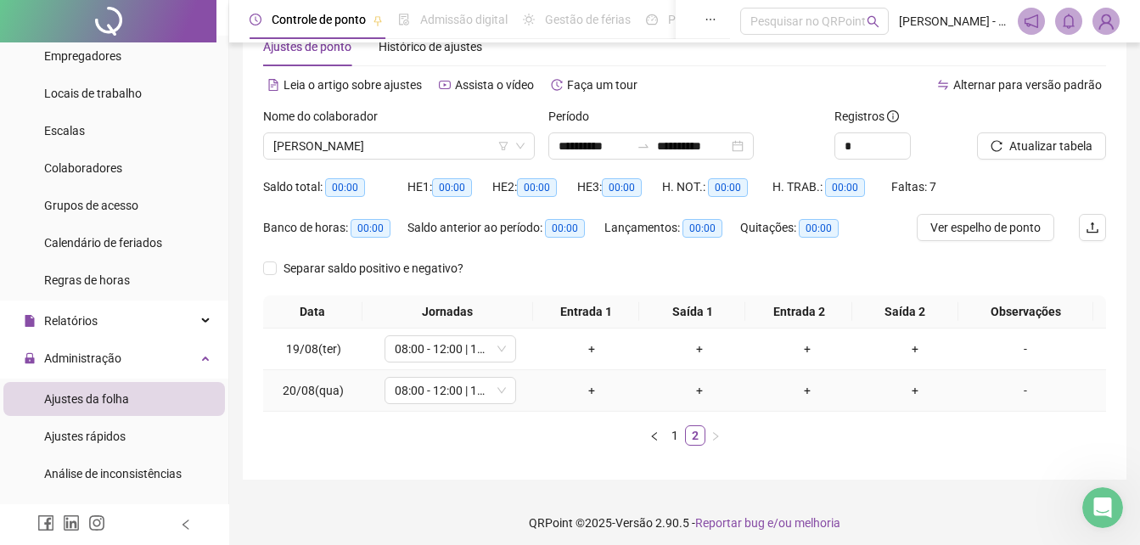
scroll to position [0, 0]
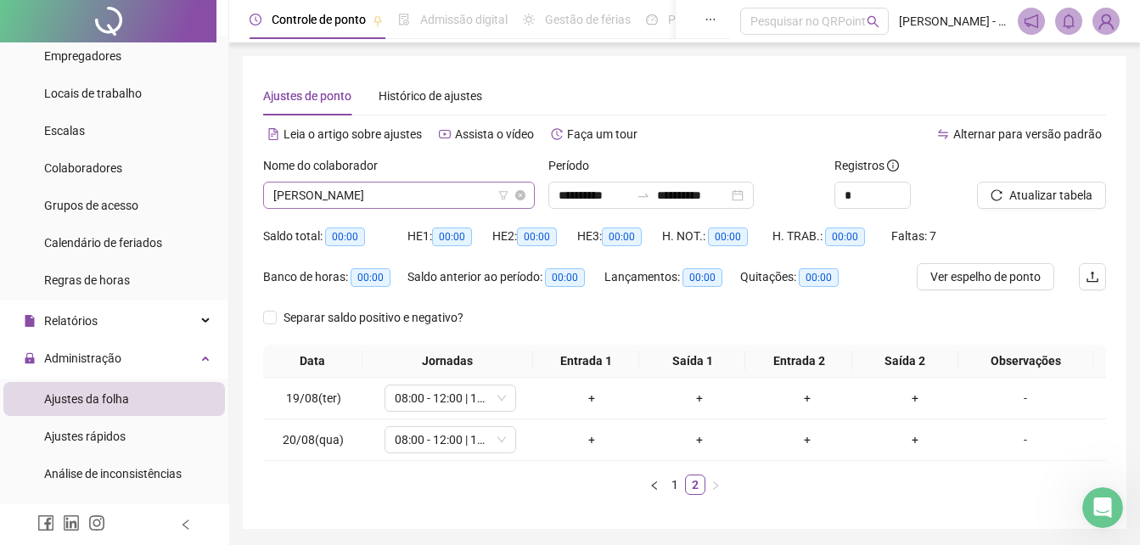
click at [439, 189] on span "[PERSON_NAME]" at bounding box center [398, 194] width 251 height 25
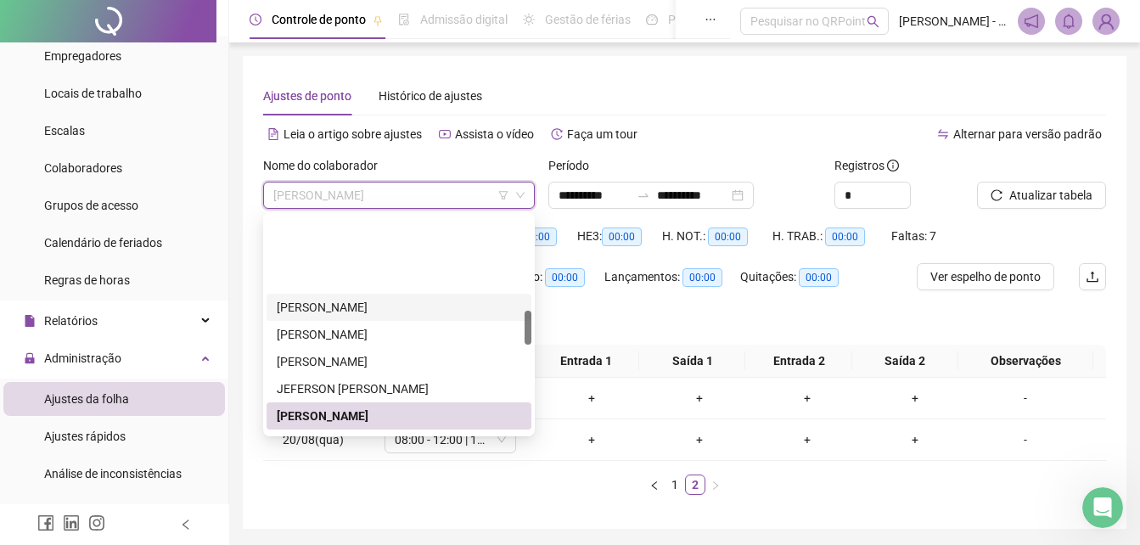
scroll to position [604, 0]
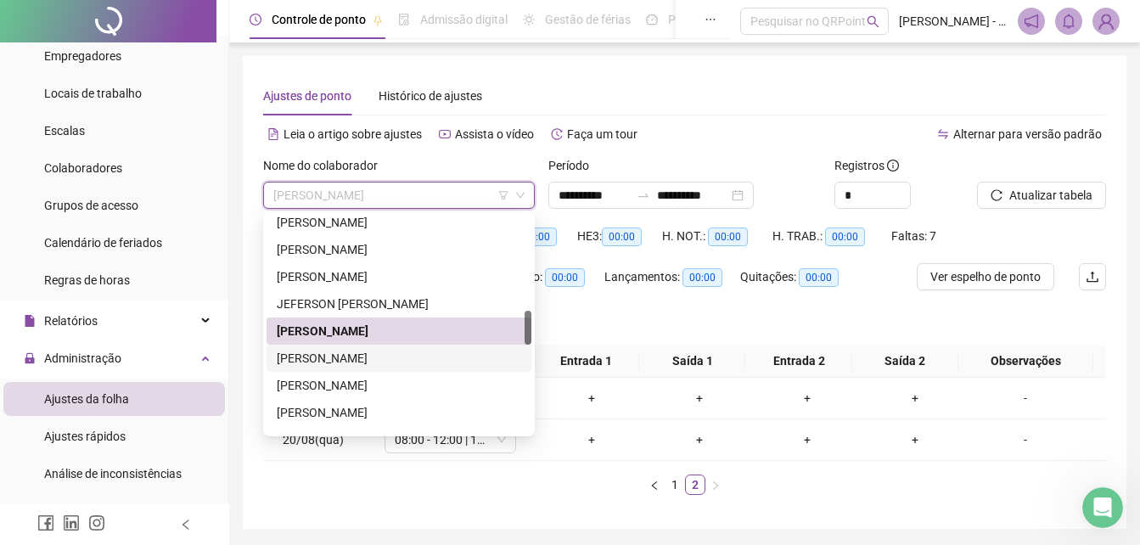
click at [357, 360] on div "[PERSON_NAME]" at bounding box center [399, 358] width 244 height 19
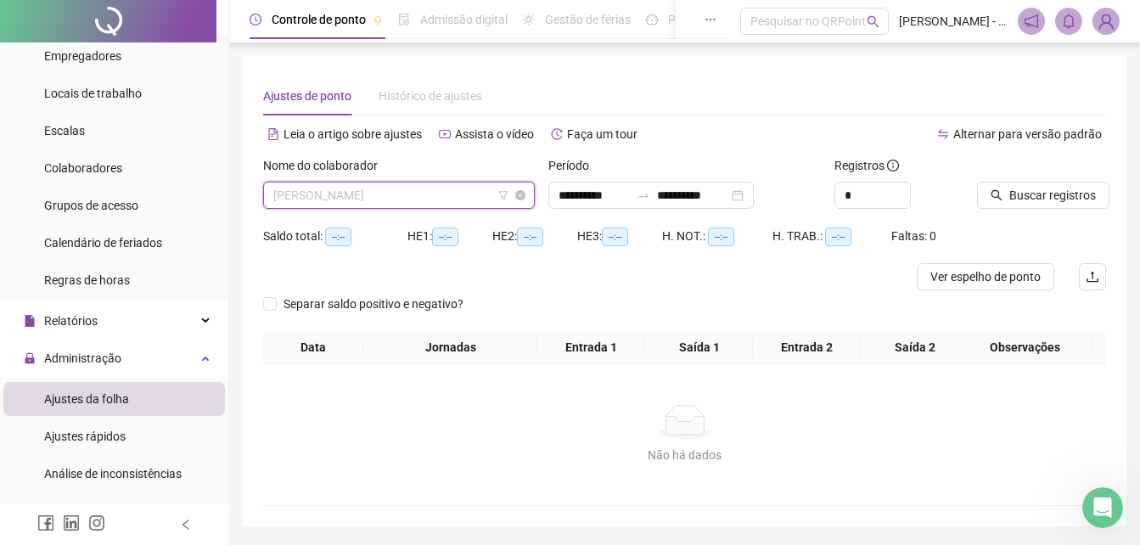
click at [481, 198] on span "[PERSON_NAME]" at bounding box center [398, 194] width 251 height 25
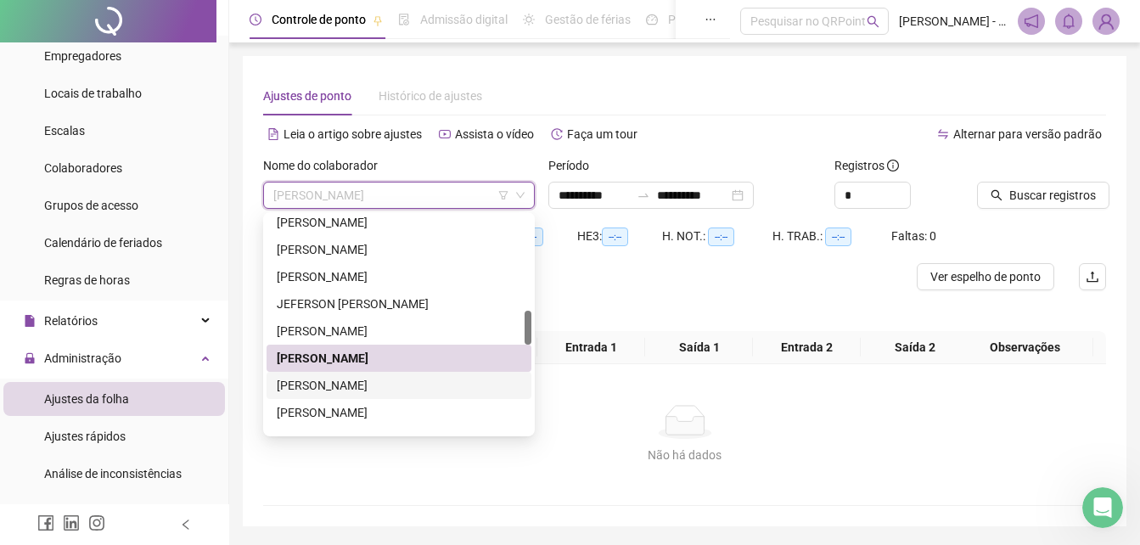
click at [397, 386] on div "[PERSON_NAME]" at bounding box center [399, 385] width 244 height 19
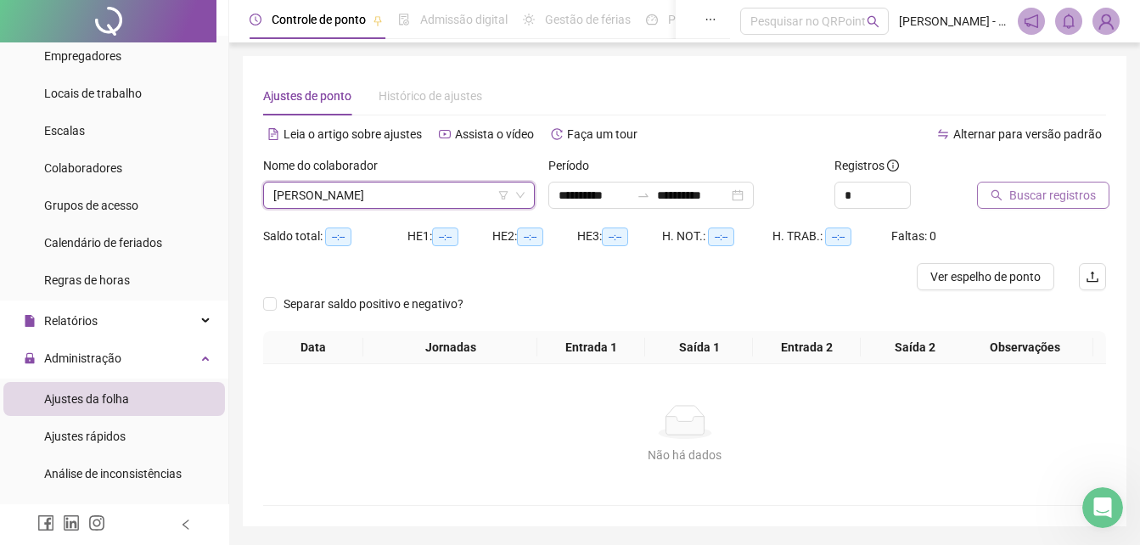
click at [1027, 194] on span "Buscar registros" at bounding box center [1052, 195] width 87 height 19
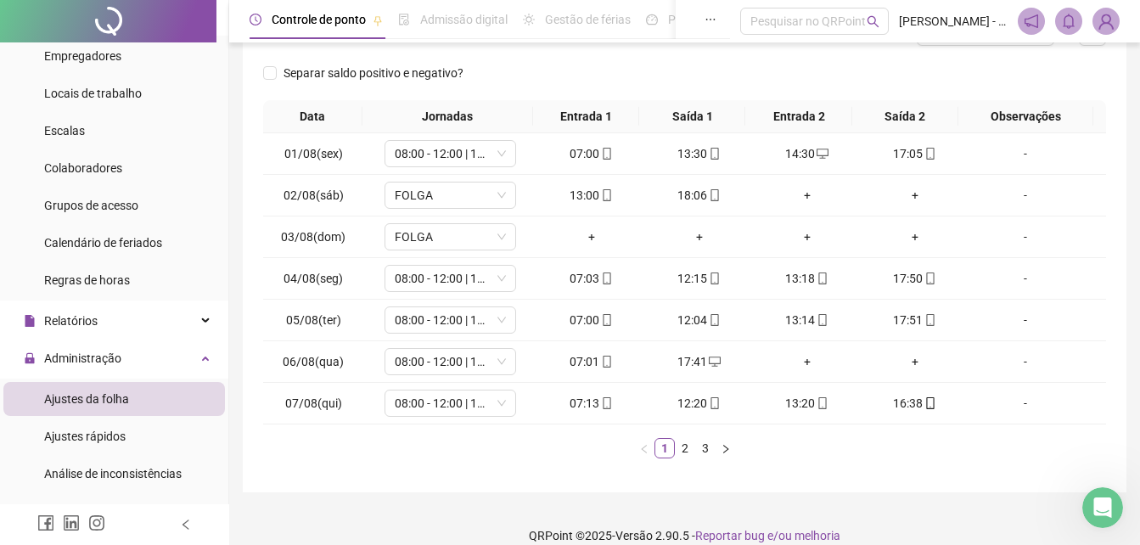
scroll to position [255, 0]
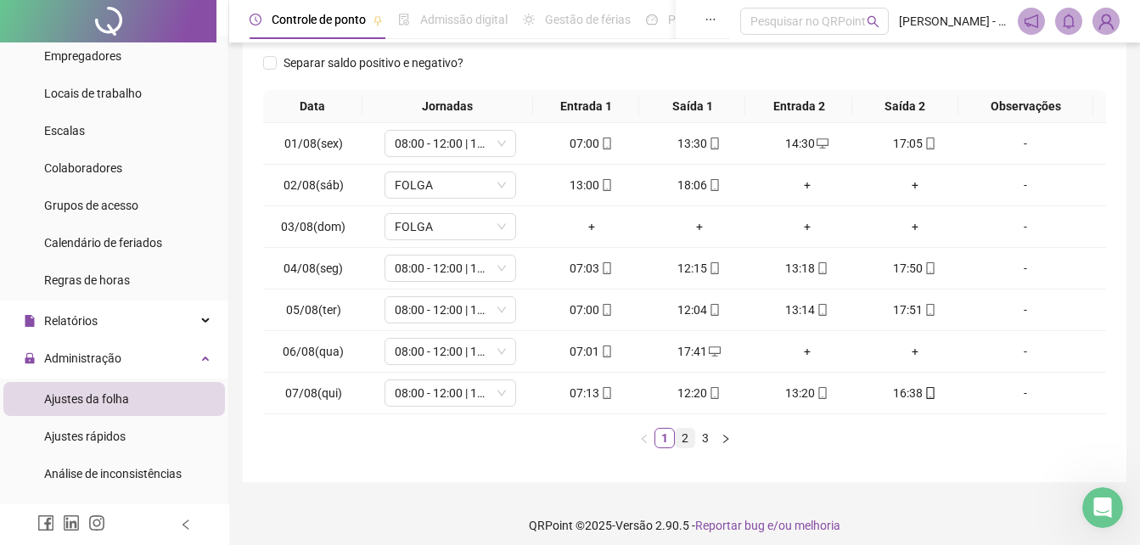
click at [689, 441] on link "2" at bounding box center [685, 438] width 19 height 19
click at [662, 439] on link "1" at bounding box center [664, 438] width 19 height 19
click at [682, 443] on link "2" at bounding box center [685, 438] width 19 height 19
click at [710, 440] on link "3" at bounding box center [705, 438] width 19 height 19
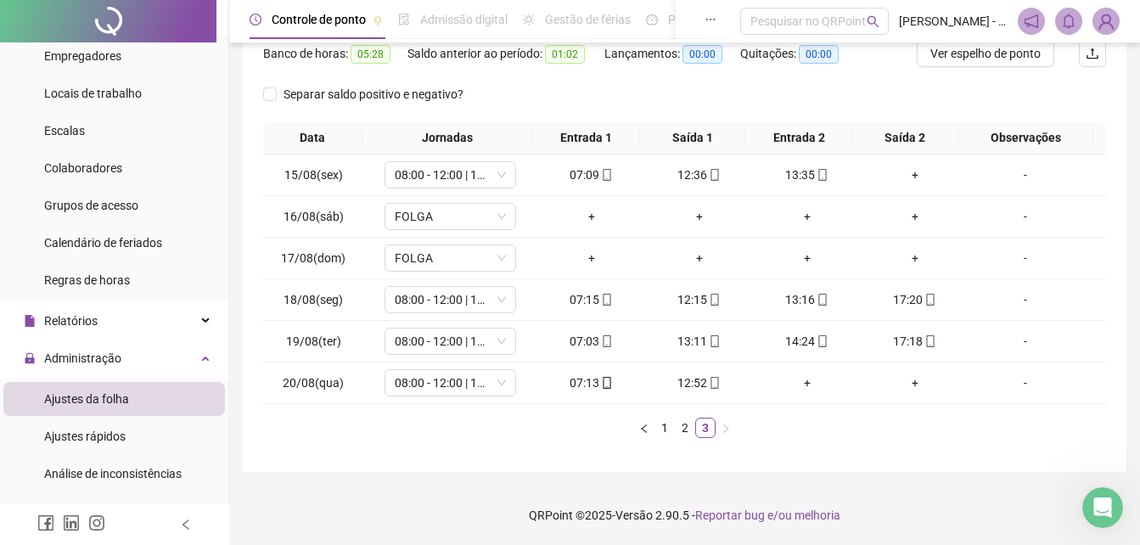
scroll to position [223, 0]
click at [908, 173] on div "+" at bounding box center [914, 175] width 94 height 19
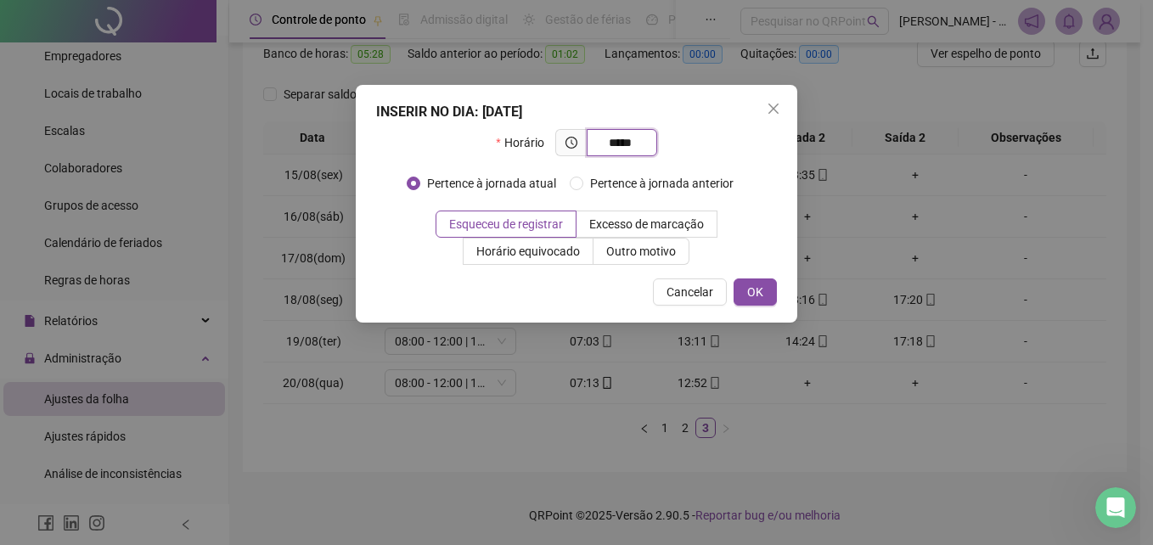
type input "*****"
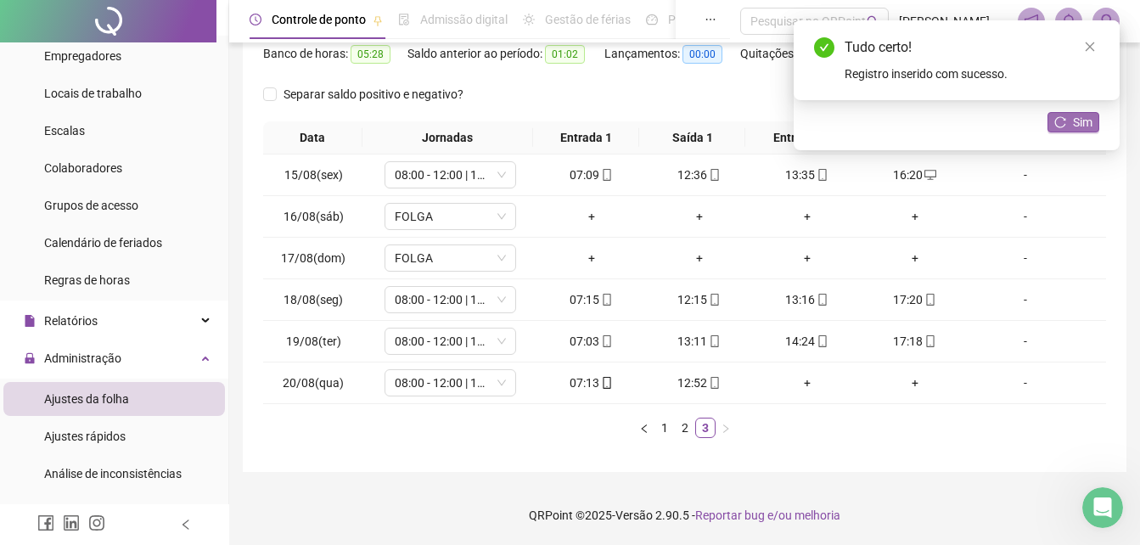
click at [1067, 121] on button "Sim" at bounding box center [1073, 122] width 52 height 20
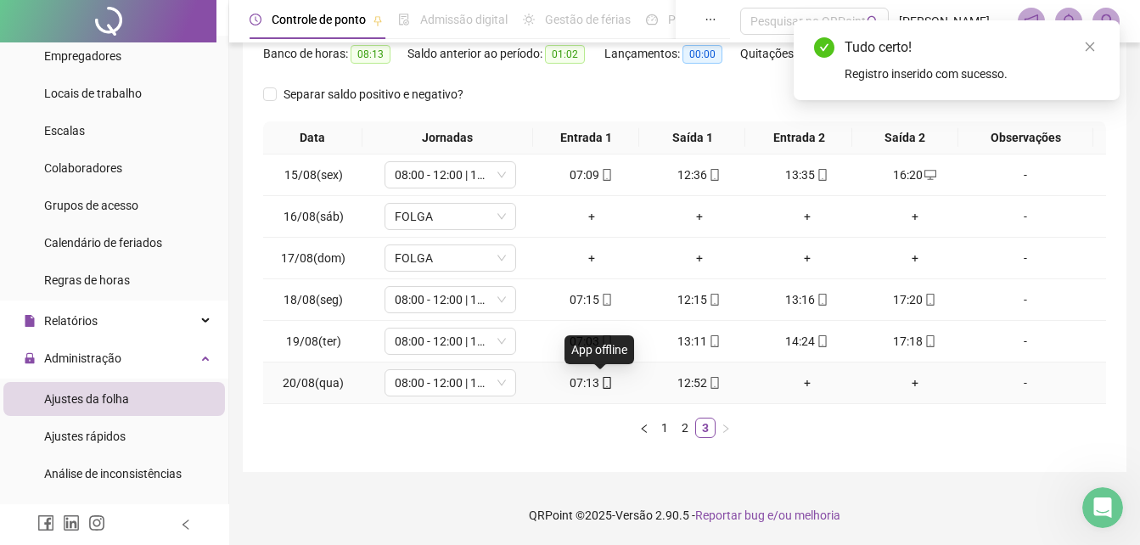
click at [604, 381] on icon "mobile" at bounding box center [607, 383] width 8 height 12
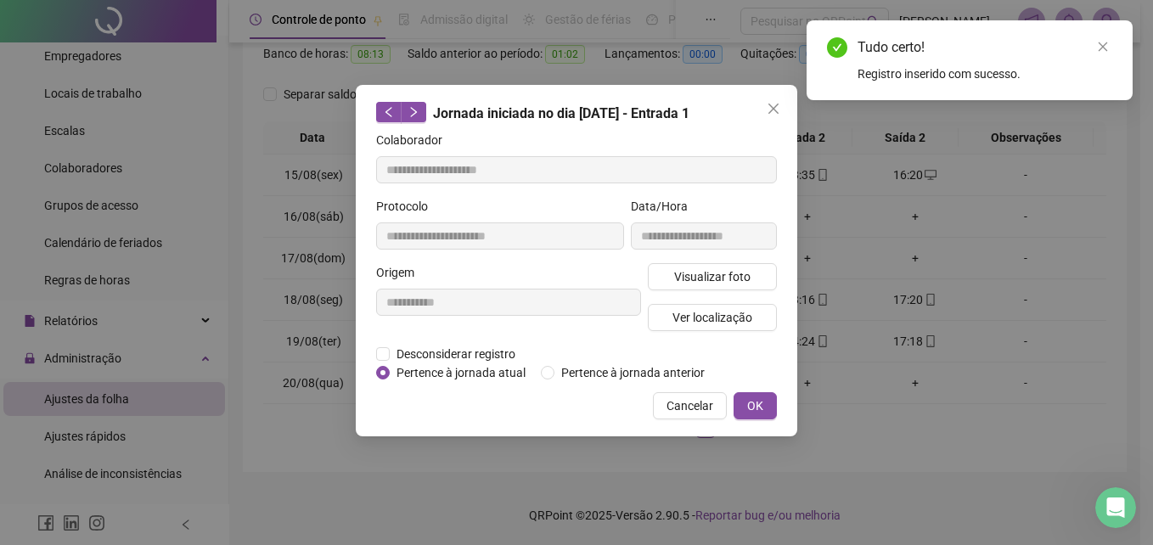
type input "**********"
click at [727, 276] on span "Visualizar foto" at bounding box center [712, 276] width 76 height 19
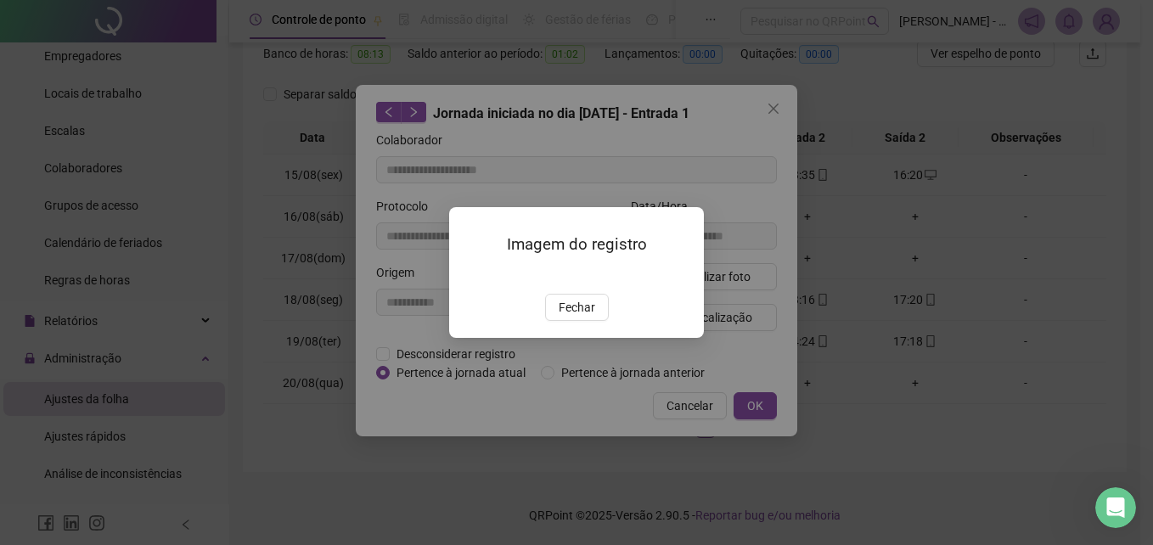
drag, startPoint x: 555, startPoint y: 306, endPoint x: 663, endPoint y: 251, distance: 121.1
click at [469, 275] on img at bounding box center [469, 275] width 0 height 0
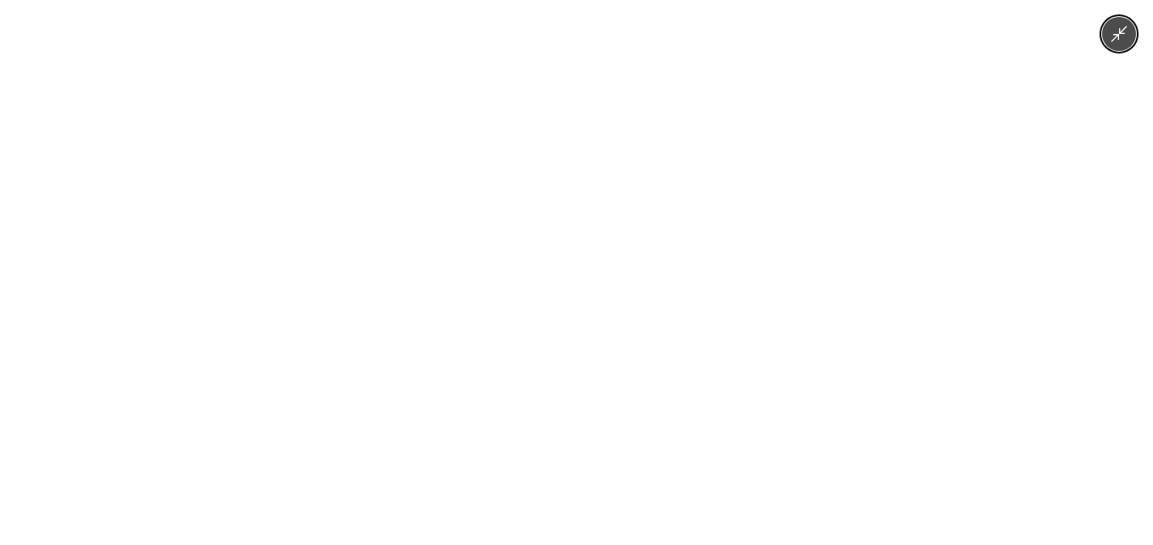
click at [891, 265] on div at bounding box center [576, 272] width 1153 height 545
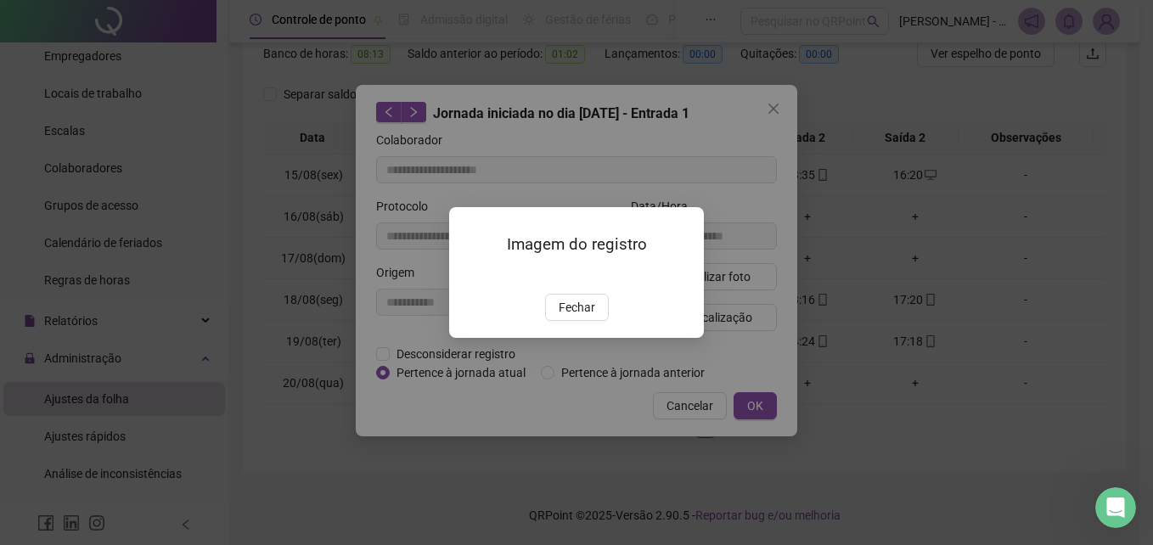
click at [579, 317] on span "Fechar" at bounding box center [576, 307] width 36 height 19
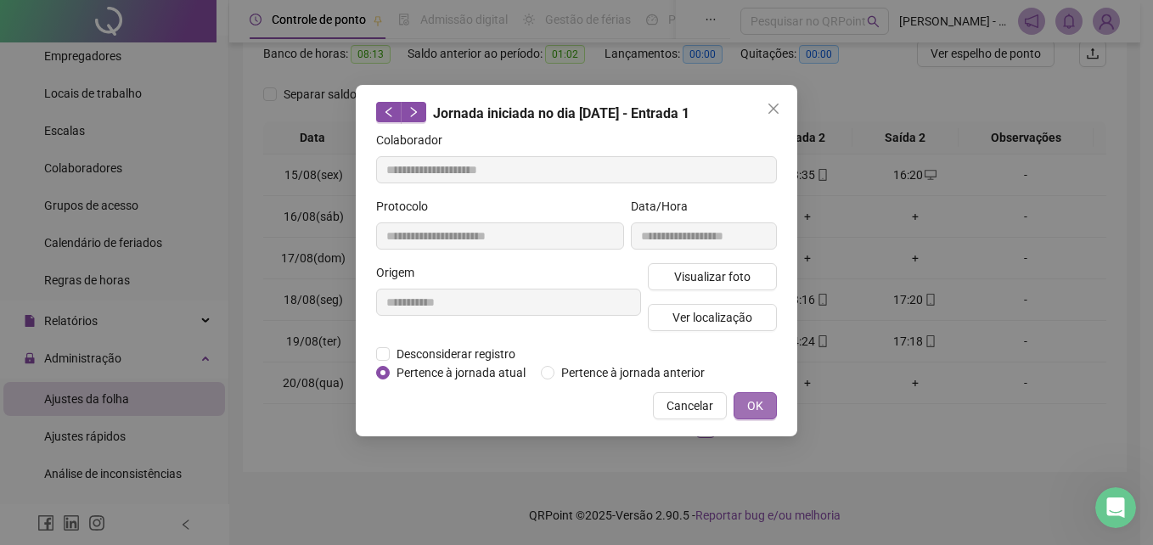
click at [765, 411] on button "OK" at bounding box center [754, 405] width 43 height 27
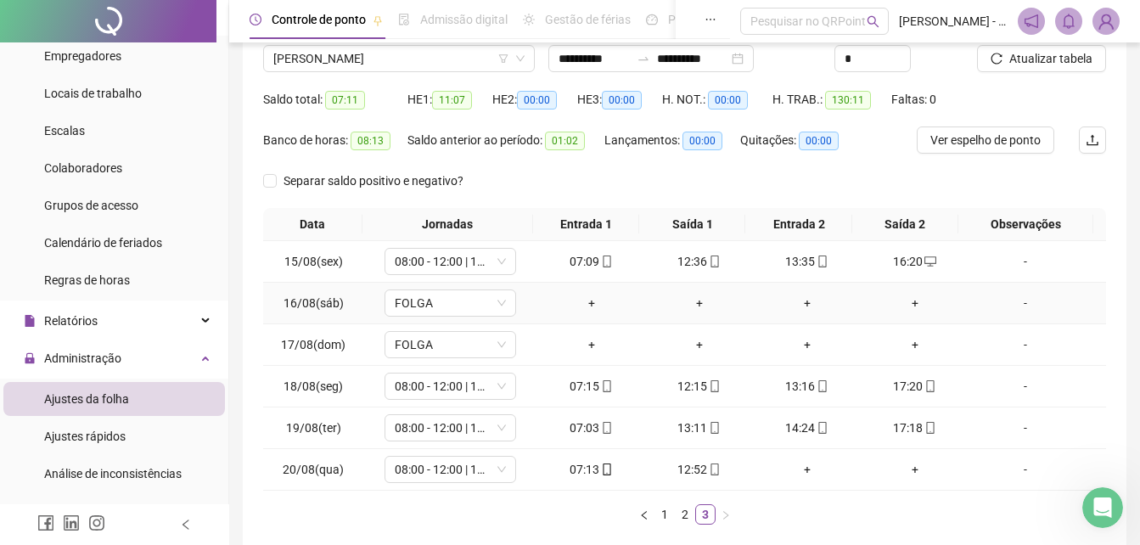
scroll to position [53, 0]
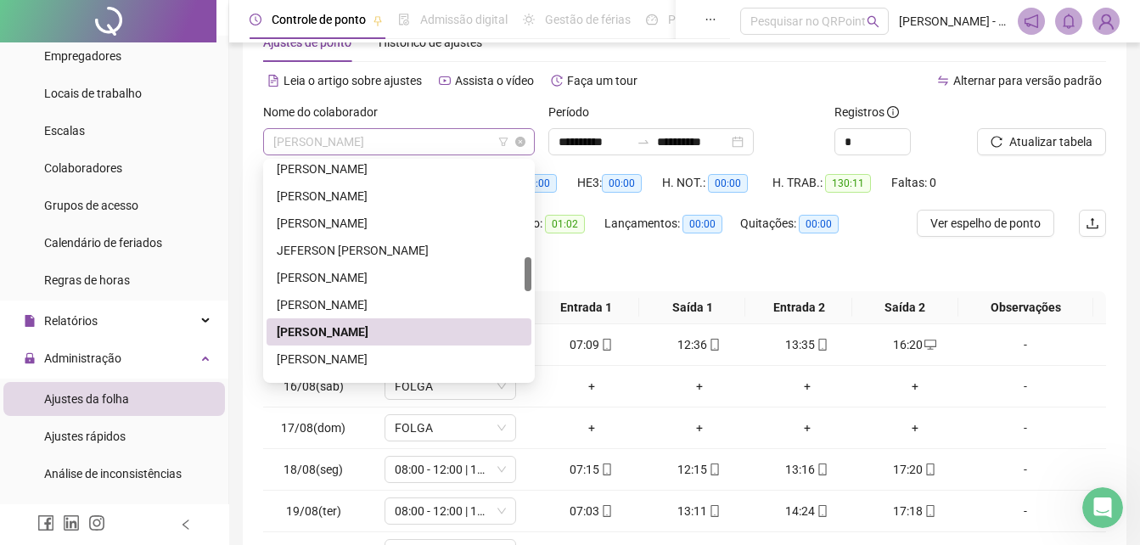
click at [458, 144] on span "[PERSON_NAME]" at bounding box center [398, 141] width 251 height 25
click at [330, 366] on div "[PERSON_NAME]" at bounding box center [399, 359] width 244 height 19
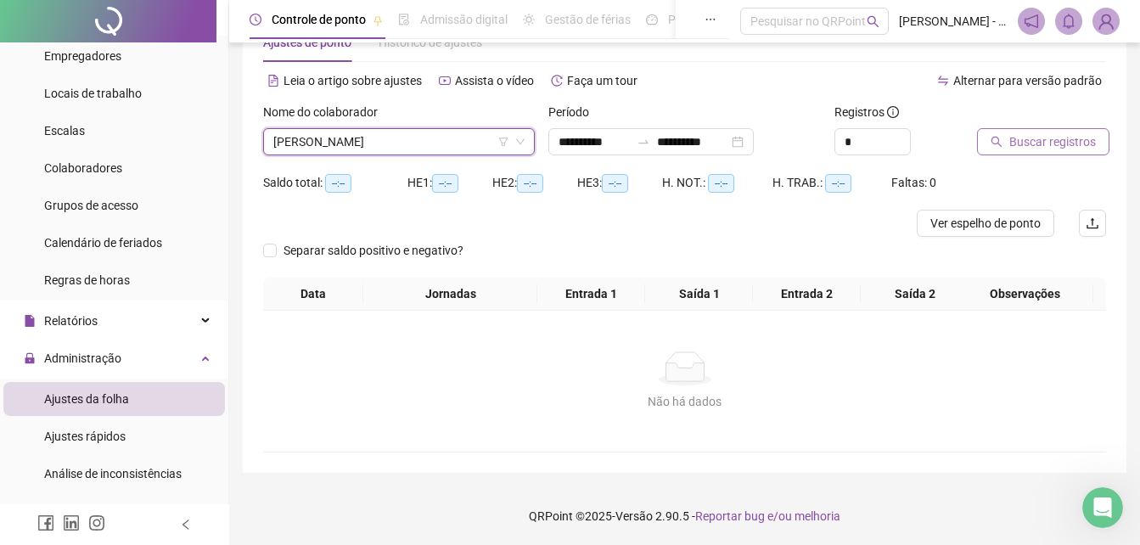
click at [1032, 144] on span "Buscar registros" at bounding box center [1052, 141] width 87 height 19
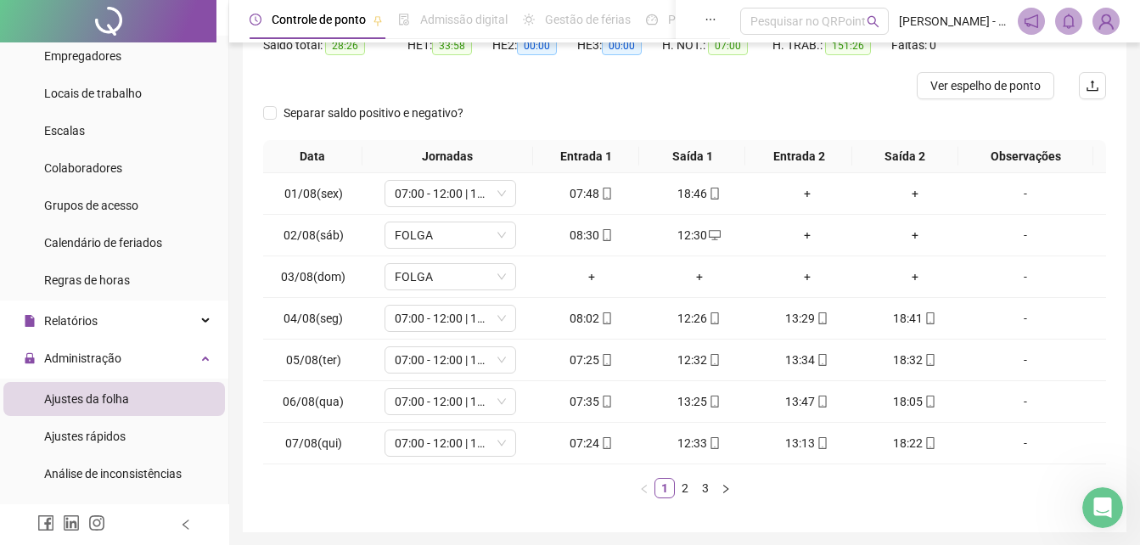
scroll to position [251, 0]
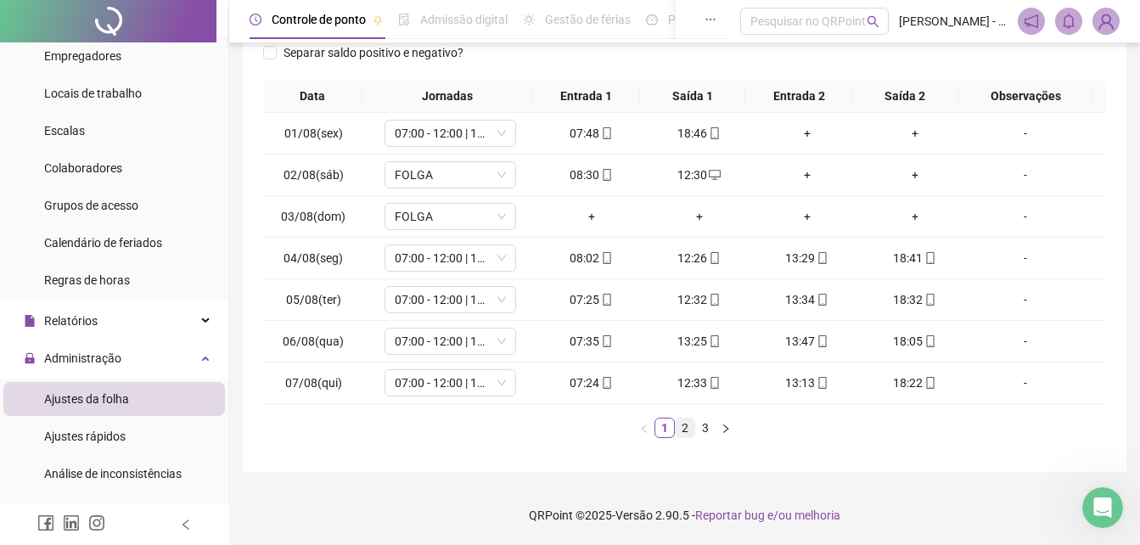
click at [686, 422] on link "2" at bounding box center [685, 427] width 19 height 19
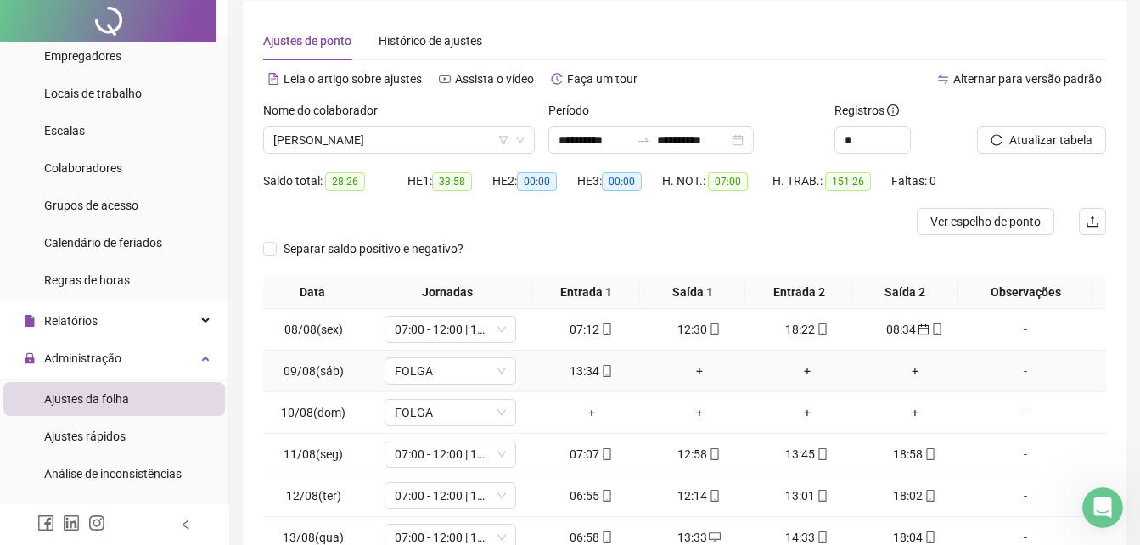
scroll to position [85, 0]
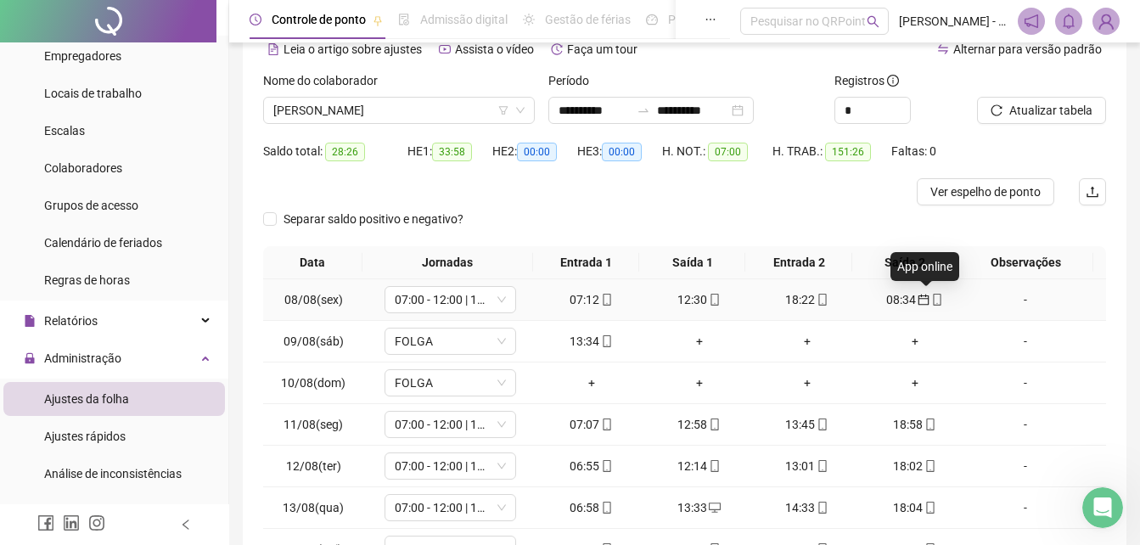
click at [934, 303] on icon "mobile" at bounding box center [938, 300] width 8 height 12
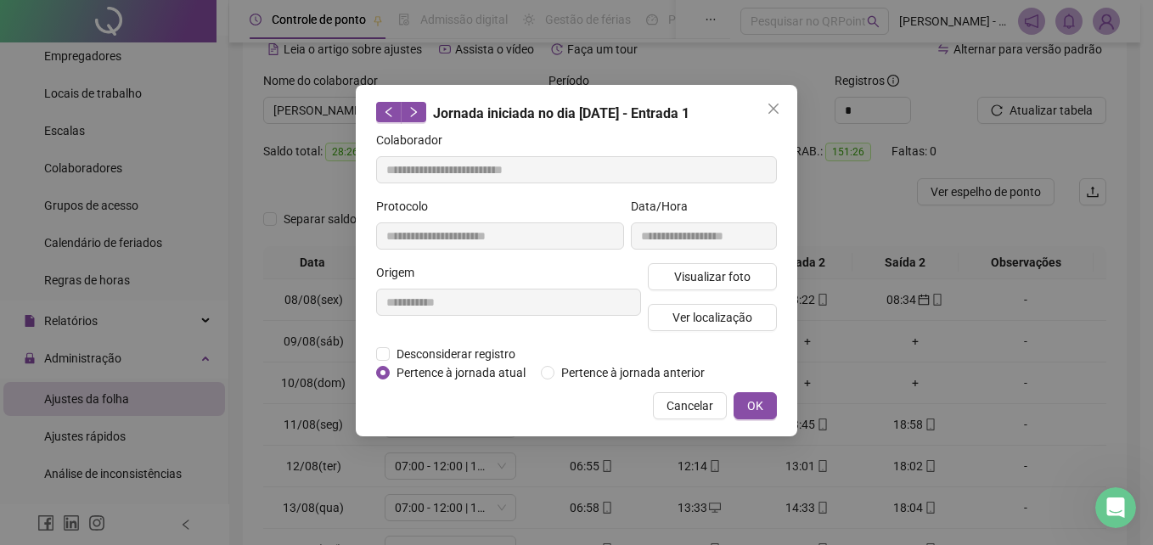
type input "**********"
click at [741, 407] on button "OK" at bounding box center [754, 405] width 43 height 27
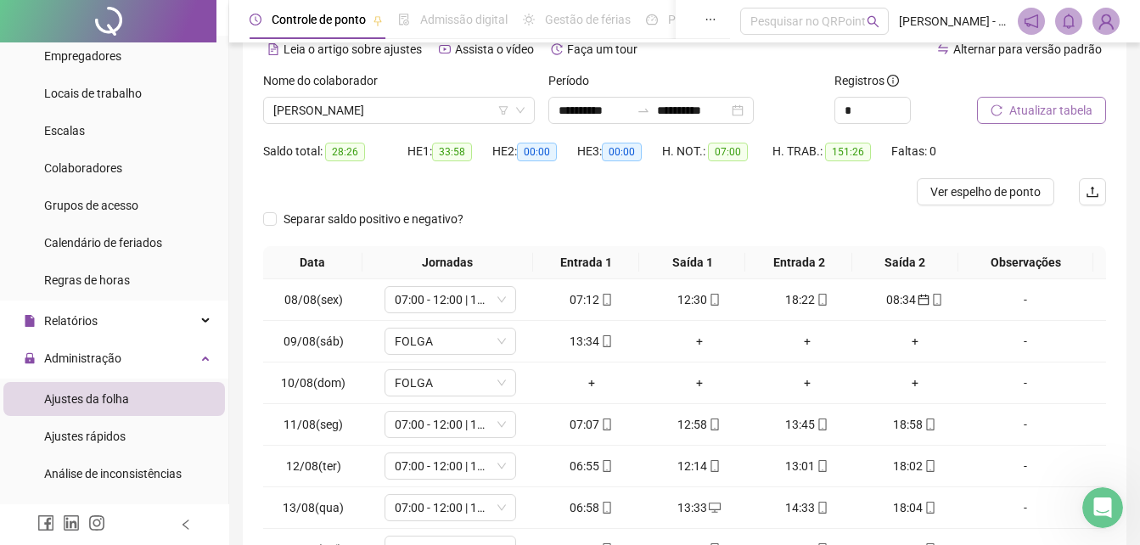
click at [1071, 114] on span "Atualizar tabela" at bounding box center [1050, 110] width 83 height 19
click at [905, 304] on div "+" at bounding box center [914, 299] width 94 height 19
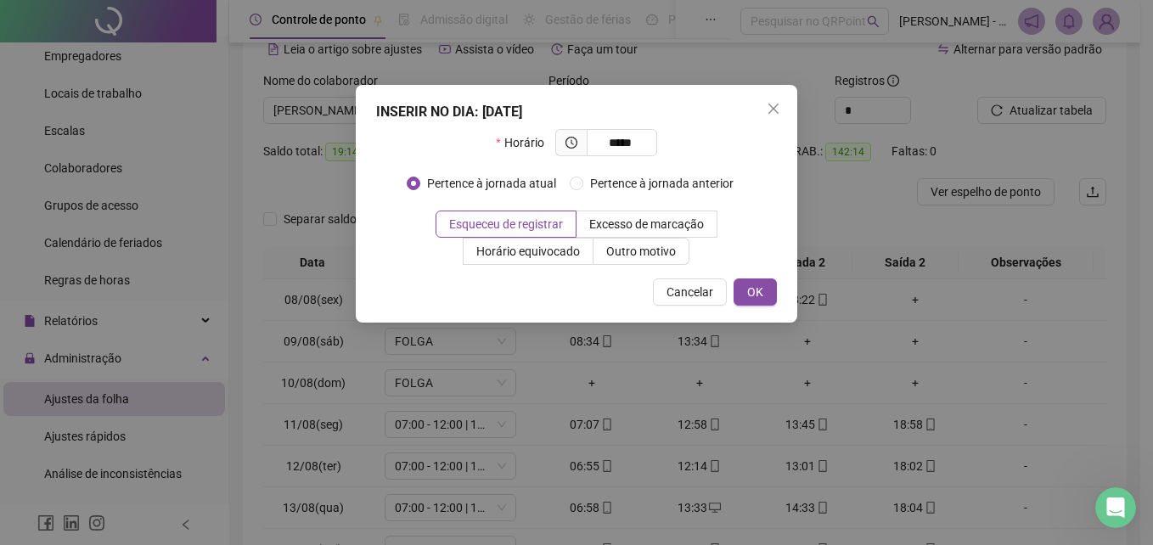
type input "*****"
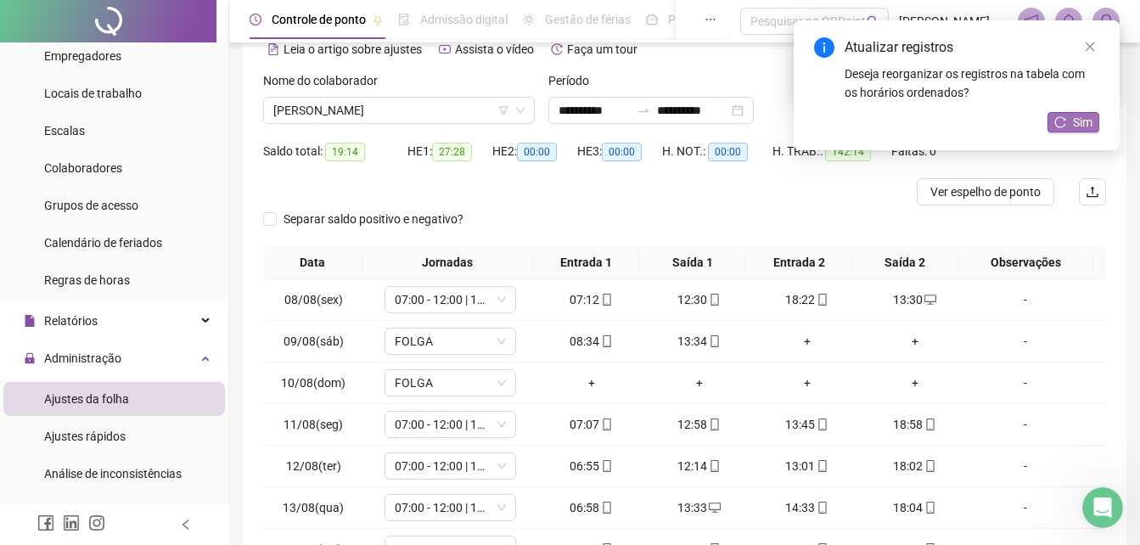
click at [1071, 126] on button "Sim" at bounding box center [1073, 122] width 52 height 20
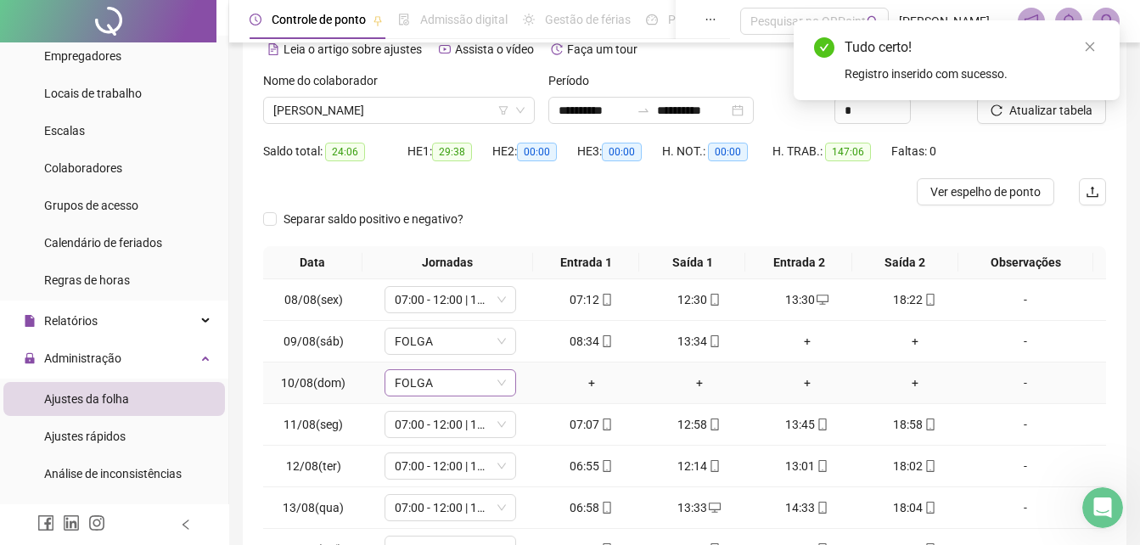
scroll to position [251, 0]
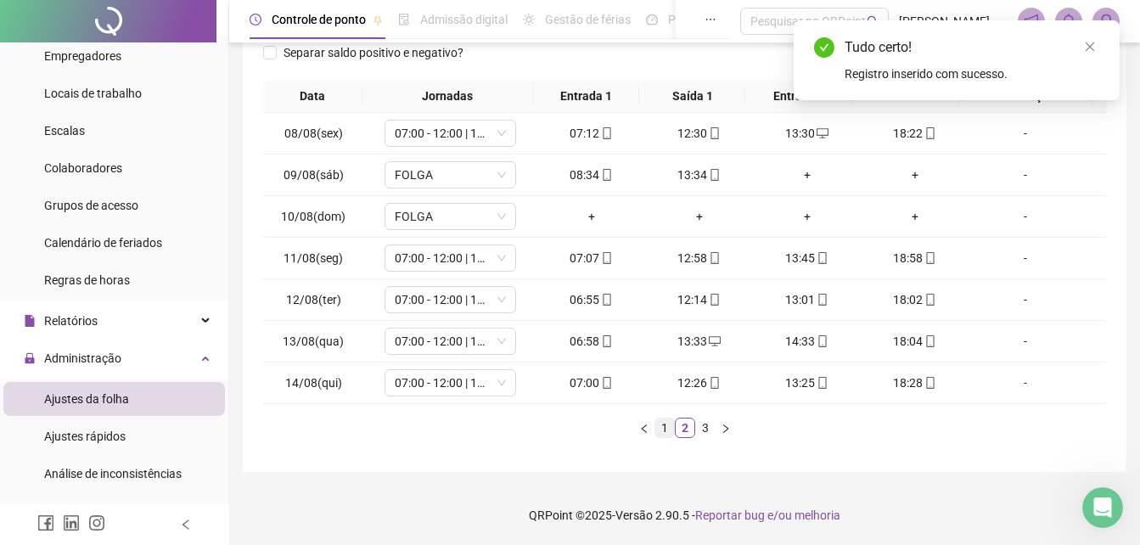
click at [660, 433] on link "1" at bounding box center [664, 427] width 19 height 19
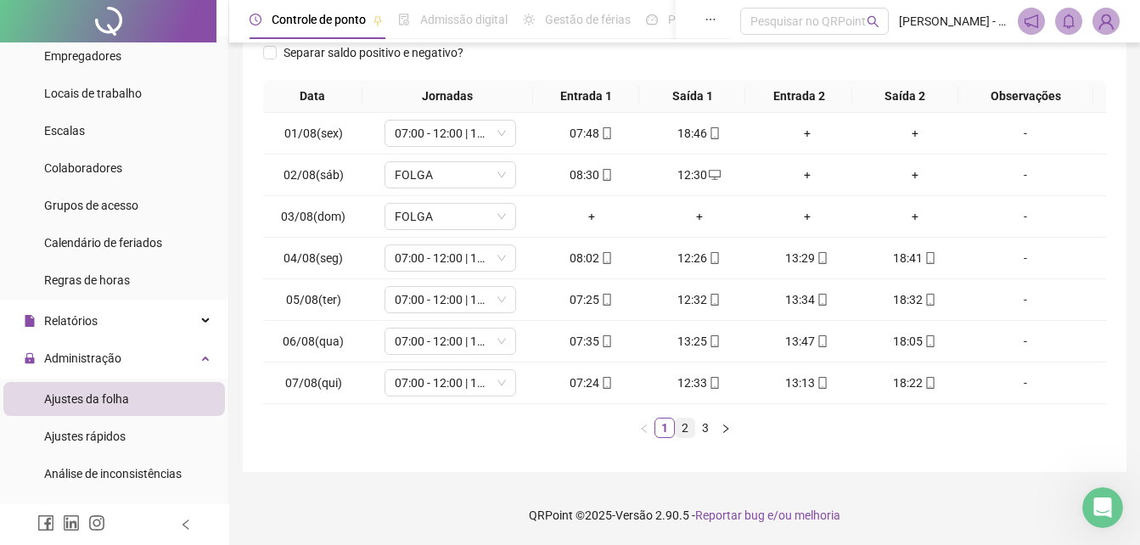
click at [686, 430] on link "2" at bounding box center [685, 427] width 19 height 19
click at [706, 424] on link "3" at bounding box center [705, 427] width 19 height 19
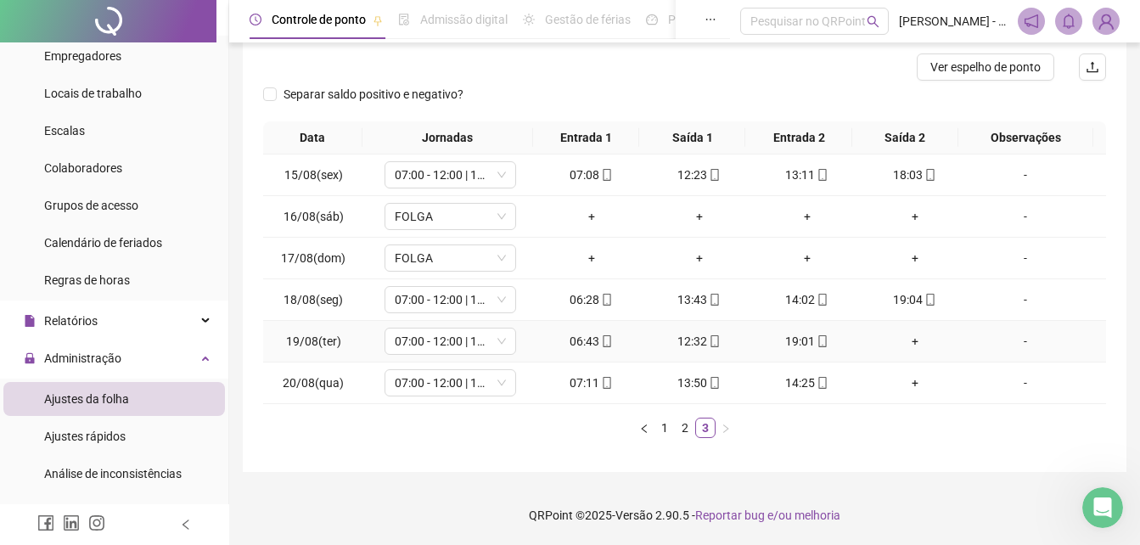
click at [905, 341] on div "+" at bounding box center [914, 341] width 94 height 19
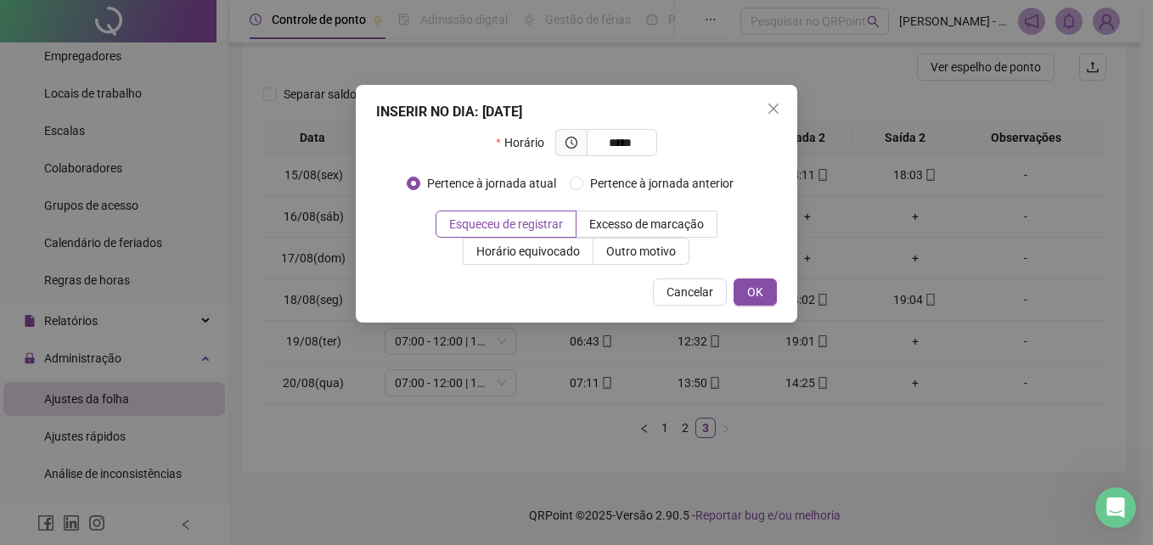
type input "*****"
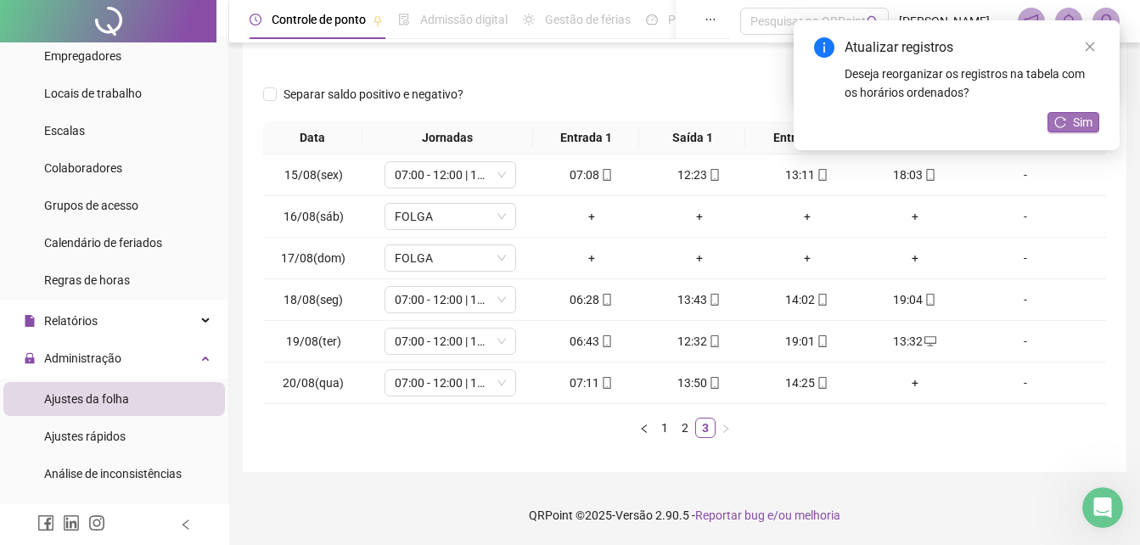
click at [1069, 124] on button "Sim" at bounding box center [1073, 122] width 52 height 20
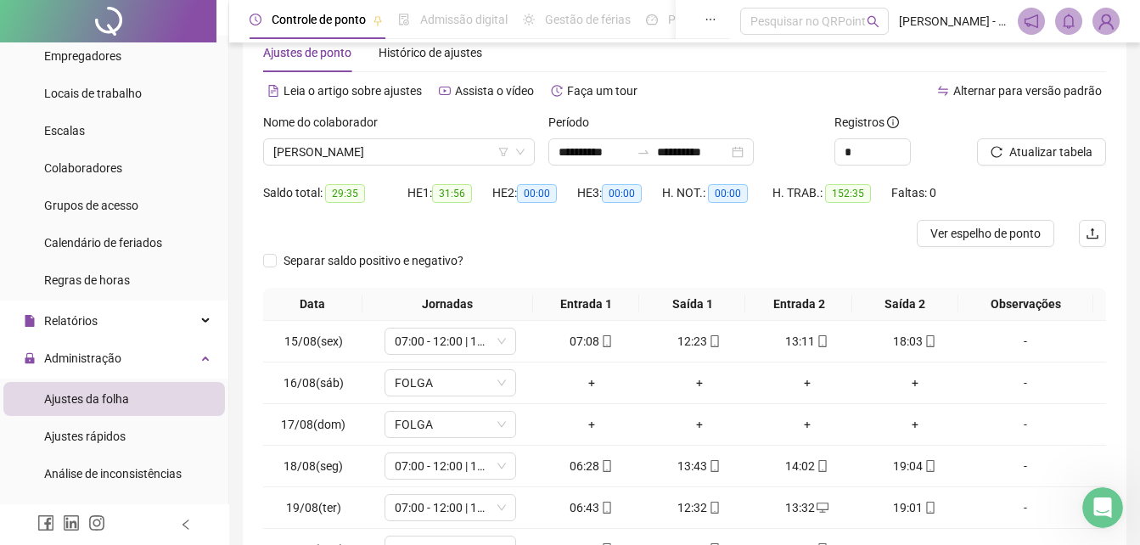
scroll to position [0, 0]
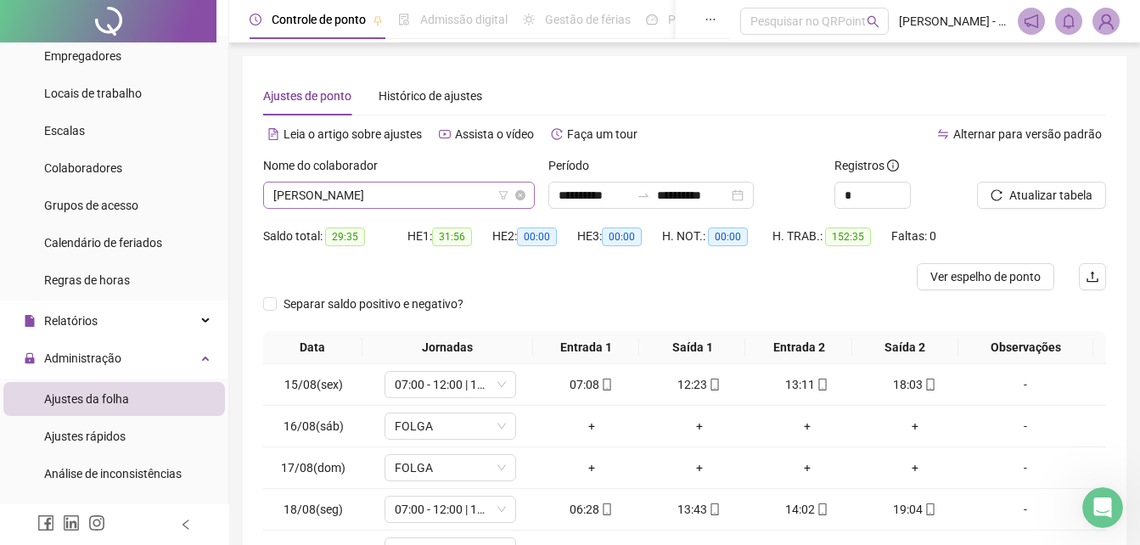
click at [457, 194] on span "[PERSON_NAME]" at bounding box center [398, 194] width 251 height 25
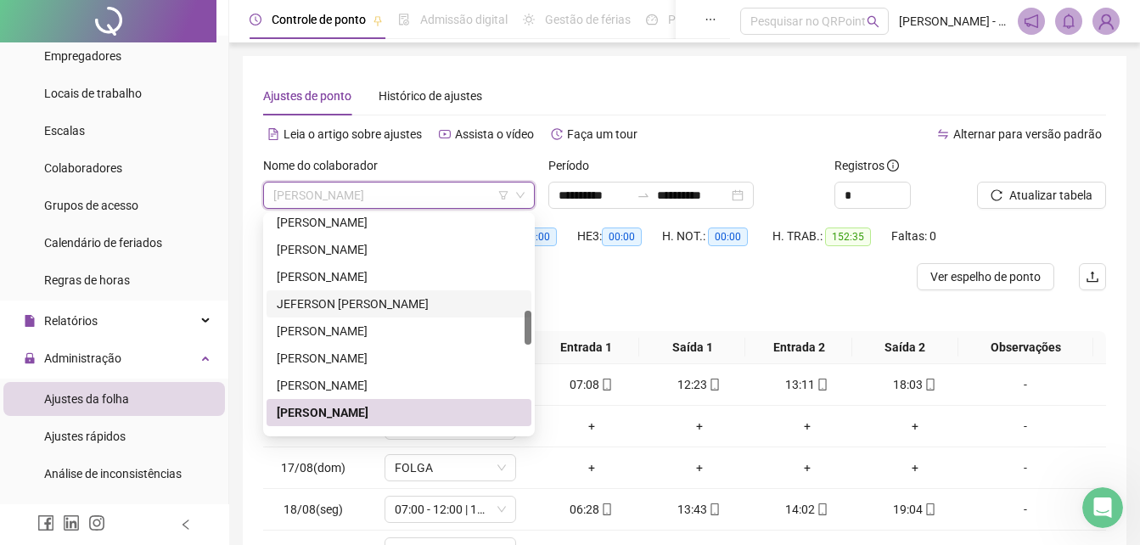
scroll to position [689, 0]
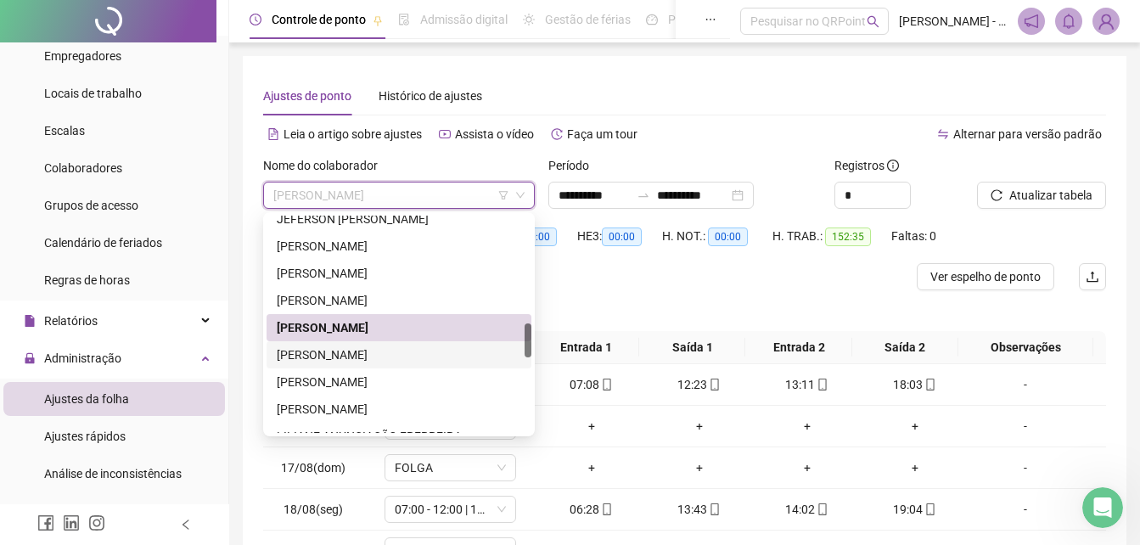
click at [372, 358] on div "[PERSON_NAME]" at bounding box center [399, 354] width 244 height 19
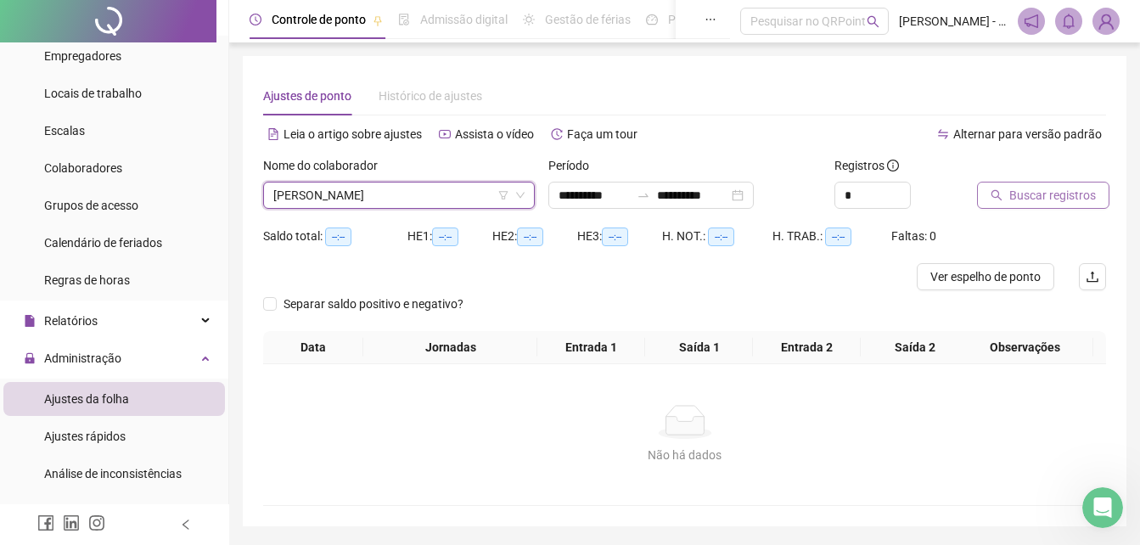
click at [1064, 198] on span "Buscar registros" at bounding box center [1052, 195] width 87 height 19
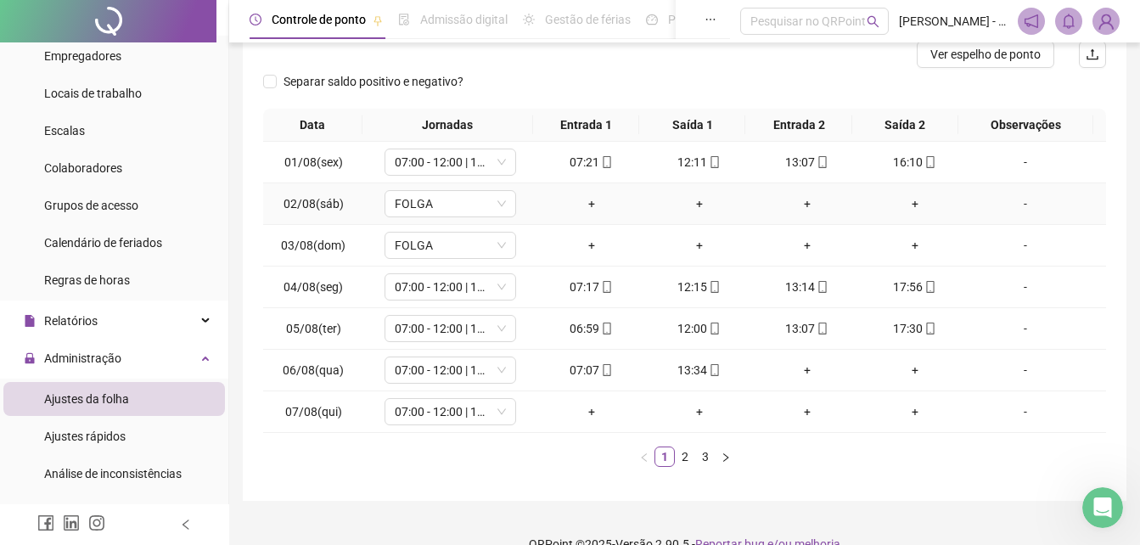
scroll to position [251, 0]
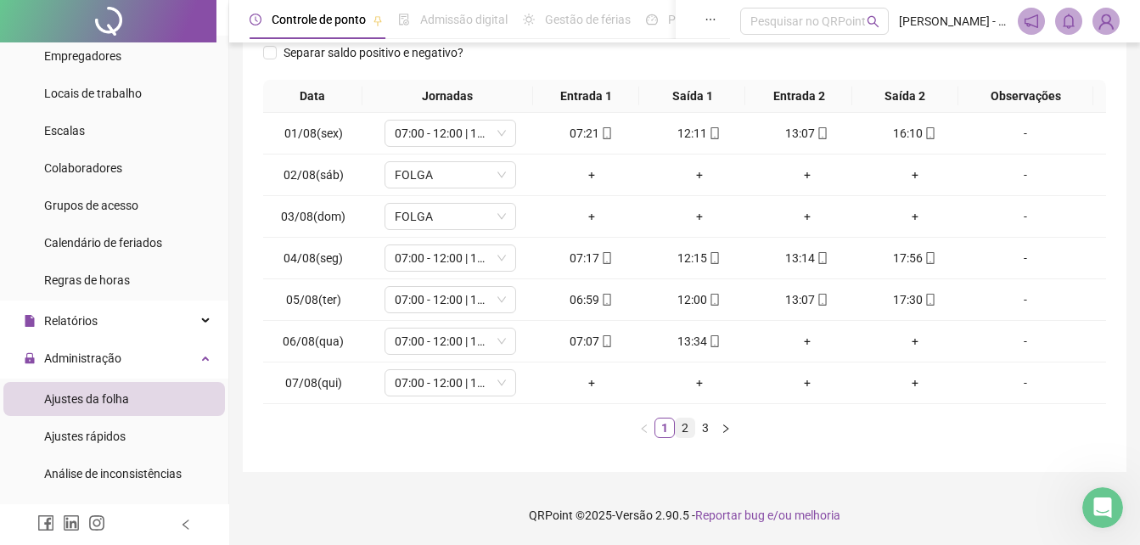
click at [686, 429] on link "2" at bounding box center [685, 427] width 19 height 19
click at [708, 432] on link "3" at bounding box center [705, 427] width 19 height 19
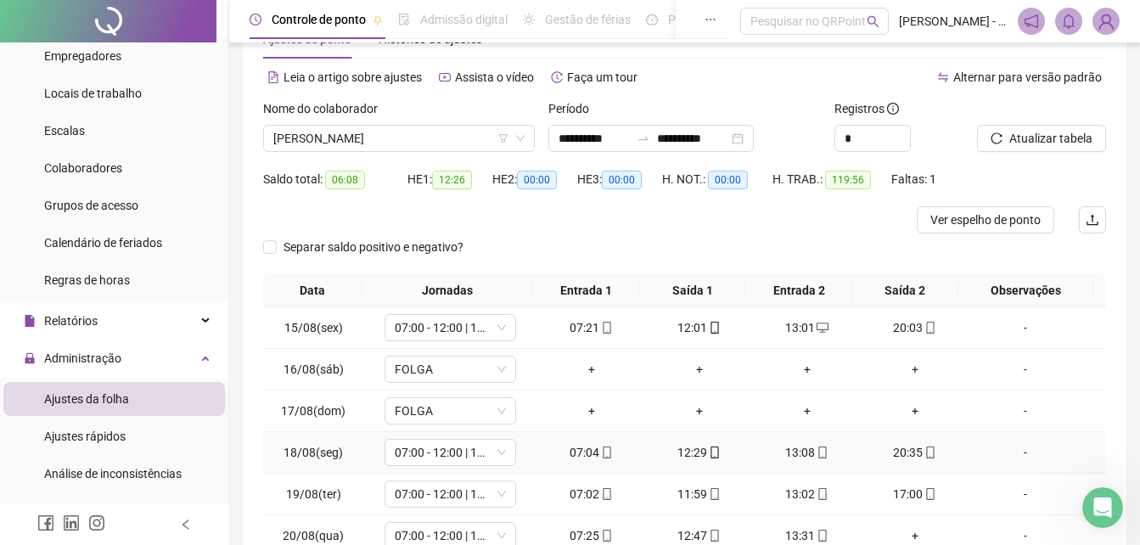
scroll to position [0, 0]
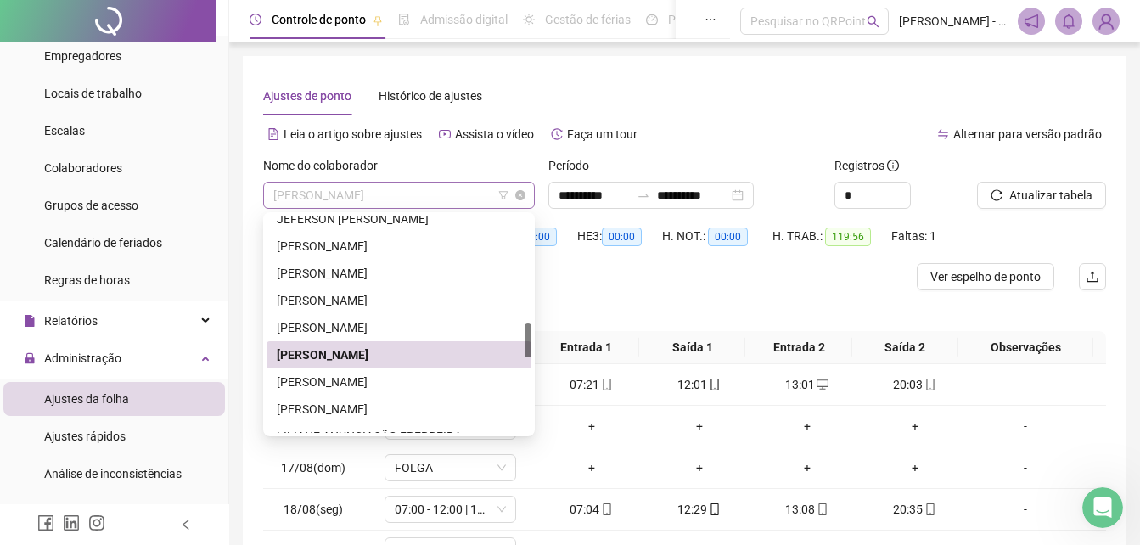
click at [479, 204] on span "[PERSON_NAME]" at bounding box center [398, 194] width 251 height 25
click at [352, 379] on div "[PERSON_NAME]" at bounding box center [399, 382] width 244 height 19
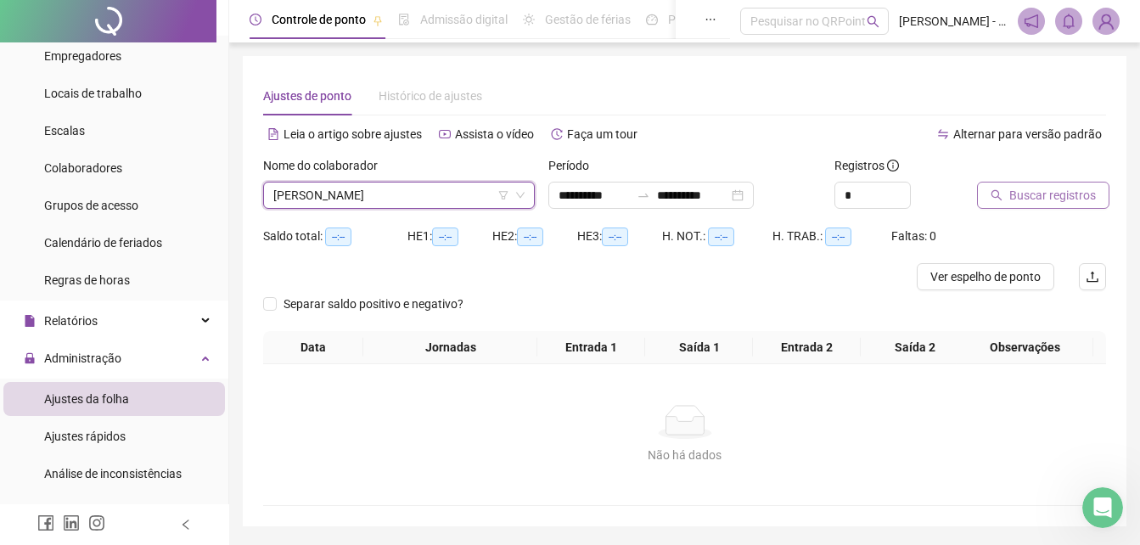
click at [1033, 198] on span "Buscar registros" at bounding box center [1052, 195] width 87 height 19
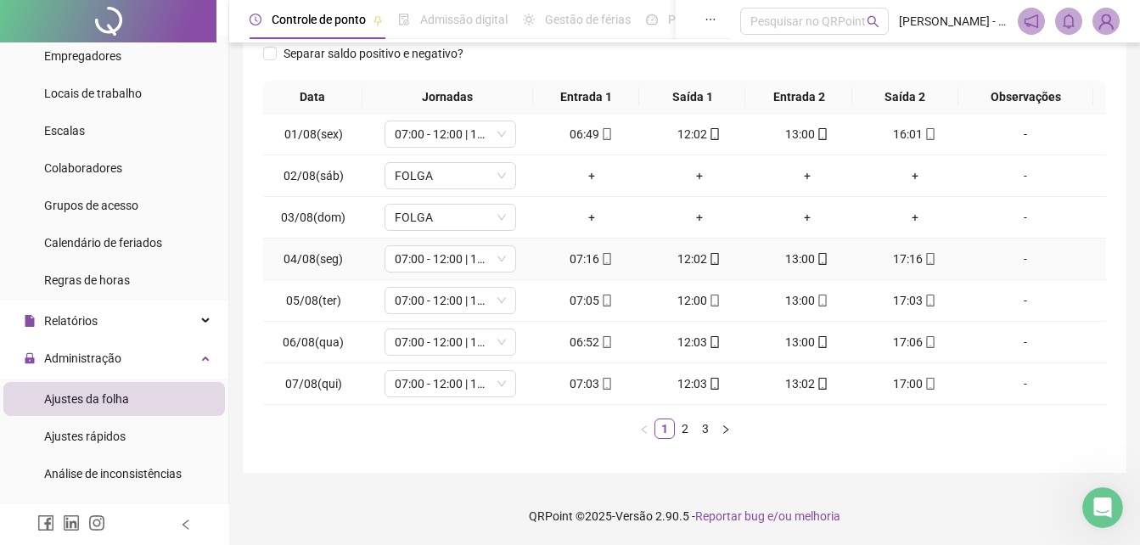
scroll to position [251, 0]
click at [690, 432] on link "2" at bounding box center [685, 427] width 19 height 19
click at [668, 437] on li "1" at bounding box center [664, 428] width 20 height 20
click at [686, 428] on link "2" at bounding box center [685, 427] width 19 height 19
click at [708, 429] on link "3" at bounding box center [705, 427] width 19 height 19
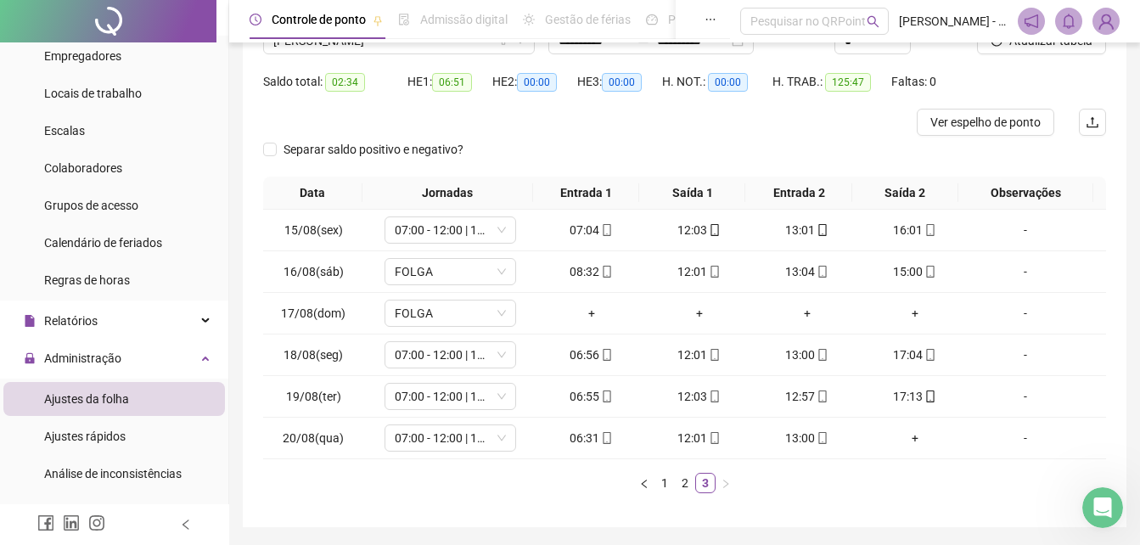
scroll to position [125, 0]
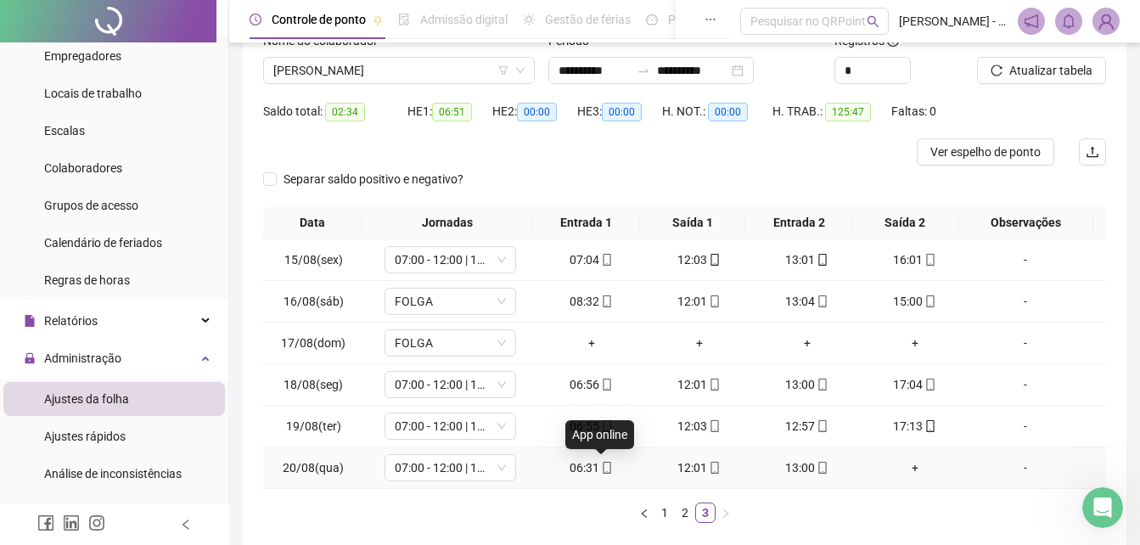
click at [601, 469] on icon "mobile" at bounding box center [607, 468] width 12 height 12
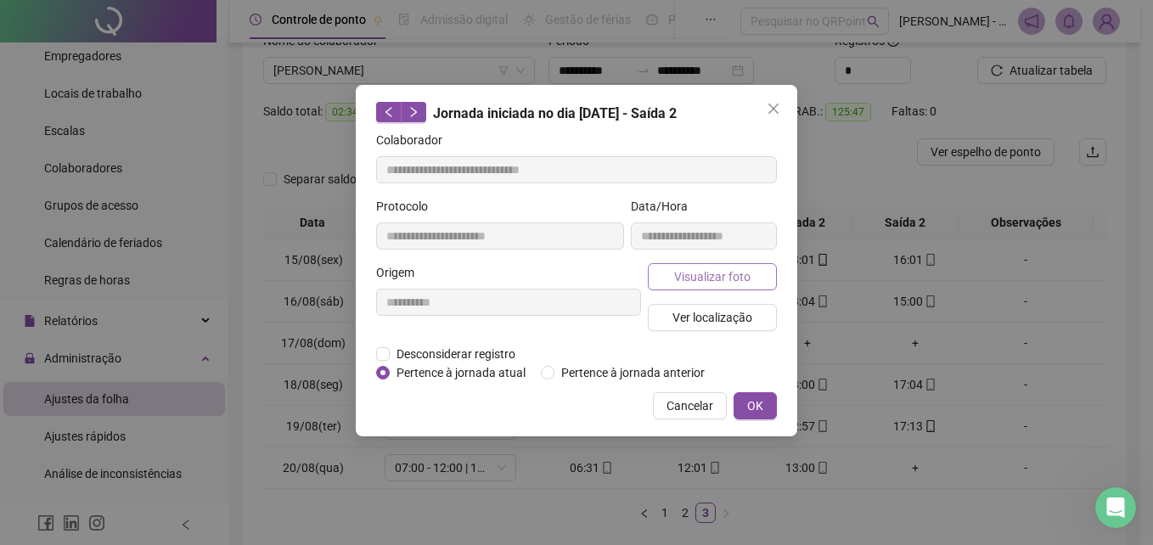
type input "**********"
click at [710, 283] on span "Visualizar foto" at bounding box center [712, 276] width 76 height 19
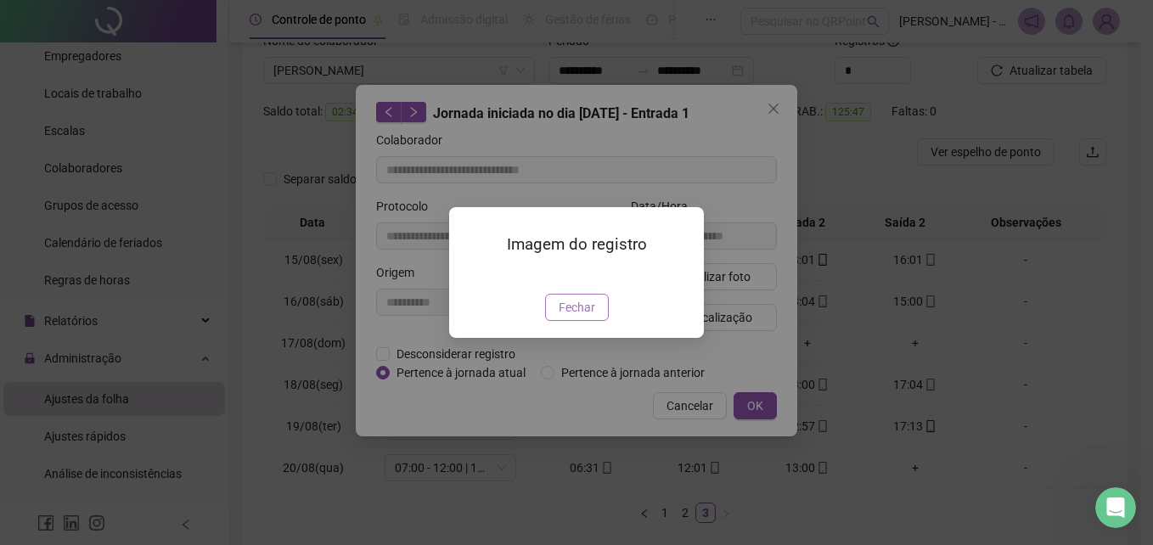
click at [596, 321] on button "Fechar" at bounding box center [577, 307] width 64 height 27
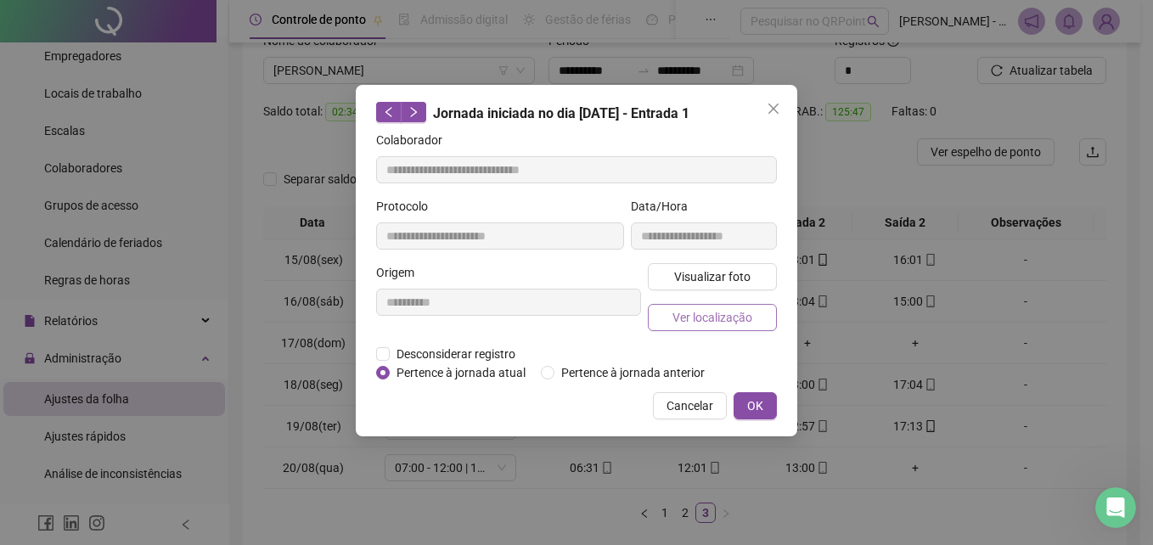
click at [730, 324] on span "Ver localização" at bounding box center [712, 317] width 80 height 19
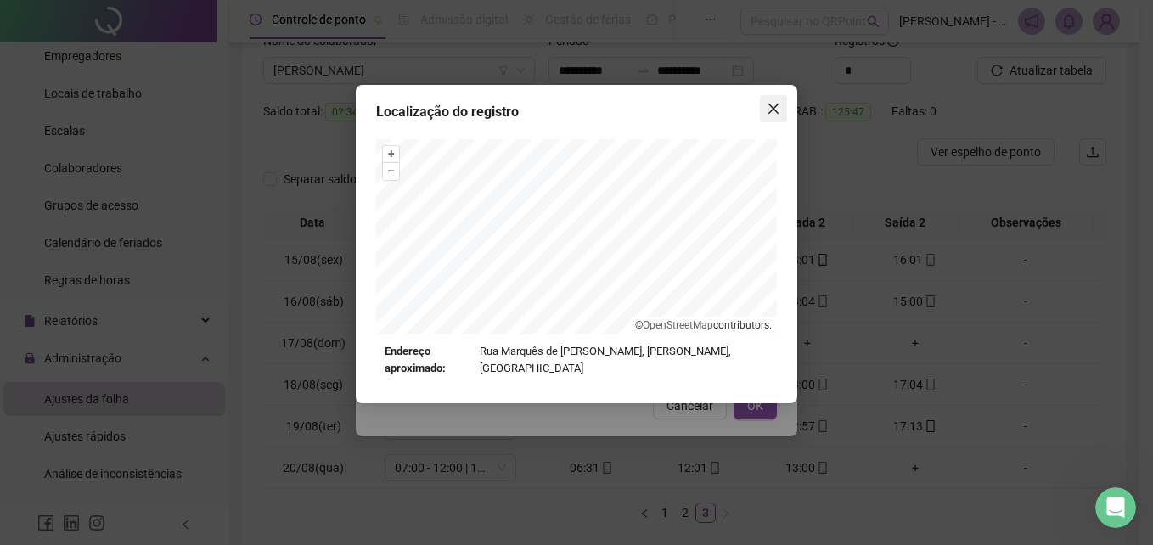
click at [777, 111] on icon "close" at bounding box center [773, 109] width 10 height 10
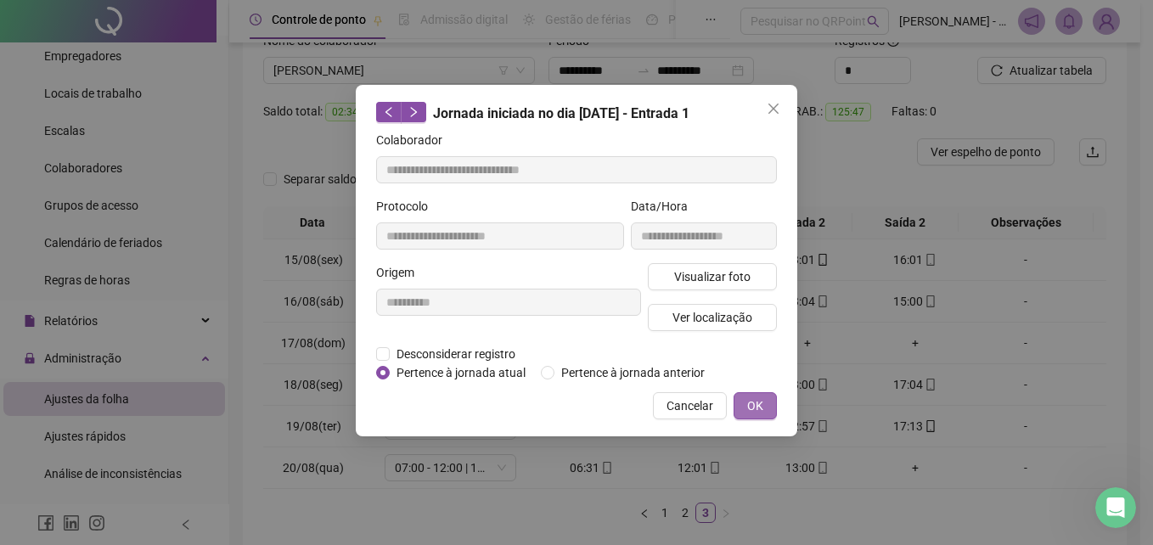
click at [760, 411] on span "OK" at bounding box center [755, 405] width 16 height 19
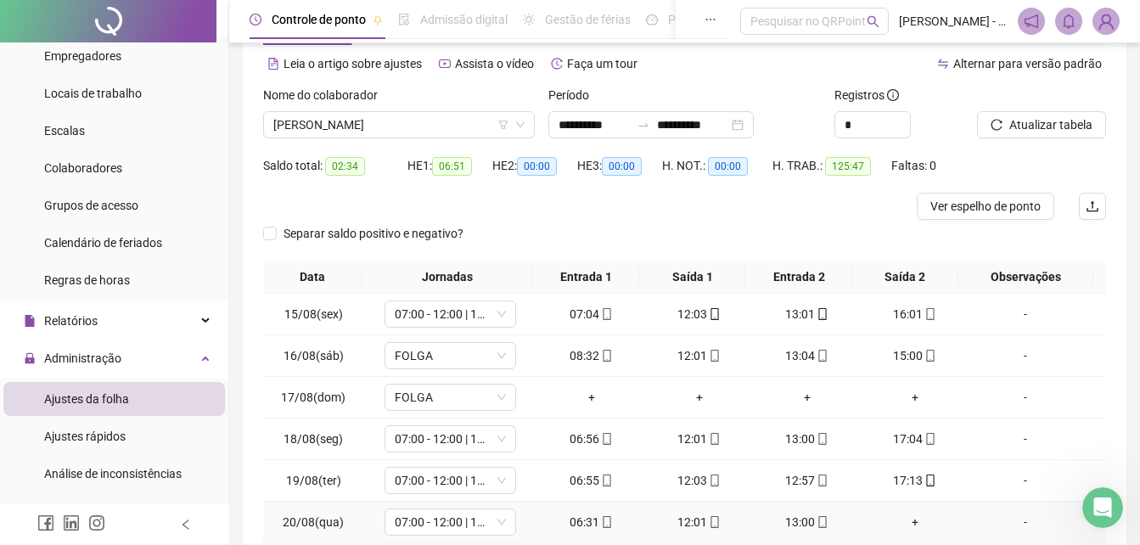
scroll to position [0, 0]
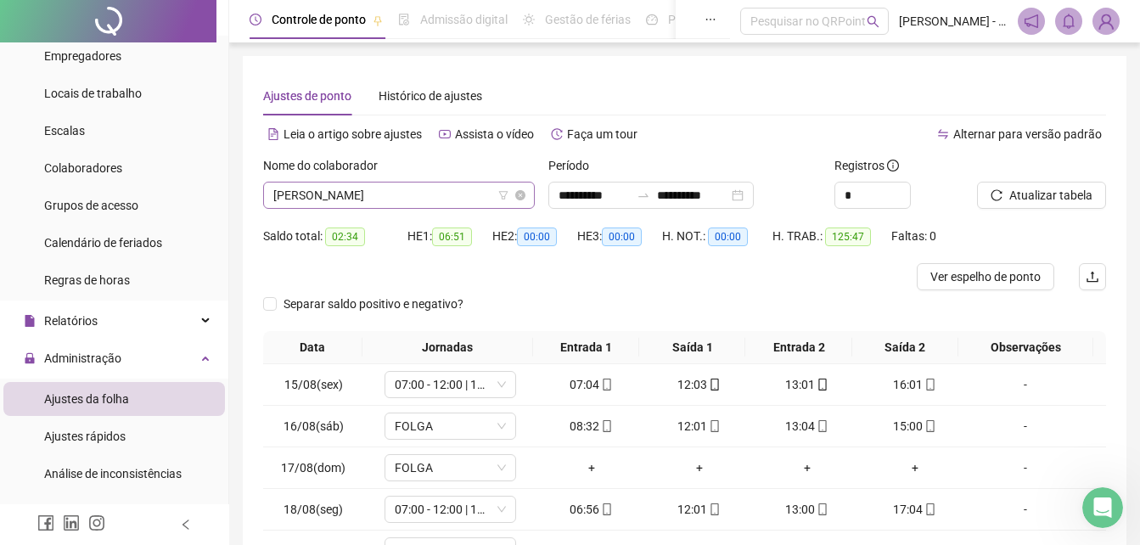
click at [486, 203] on span "[PERSON_NAME]" at bounding box center [398, 194] width 251 height 25
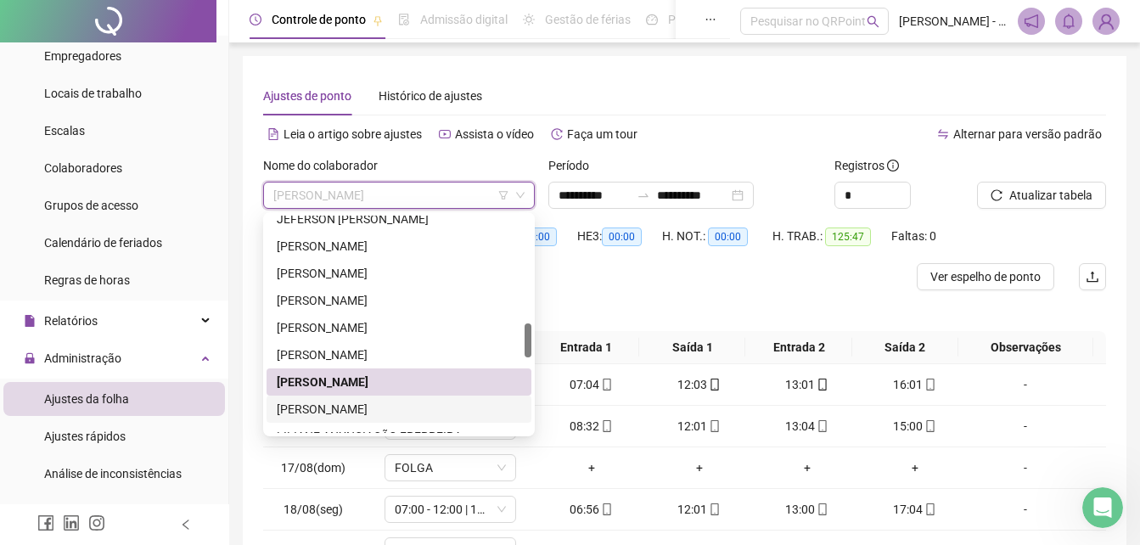
click at [336, 405] on div "[PERSON_NAME]" at bounding box center [399, 409] width 244 height 19
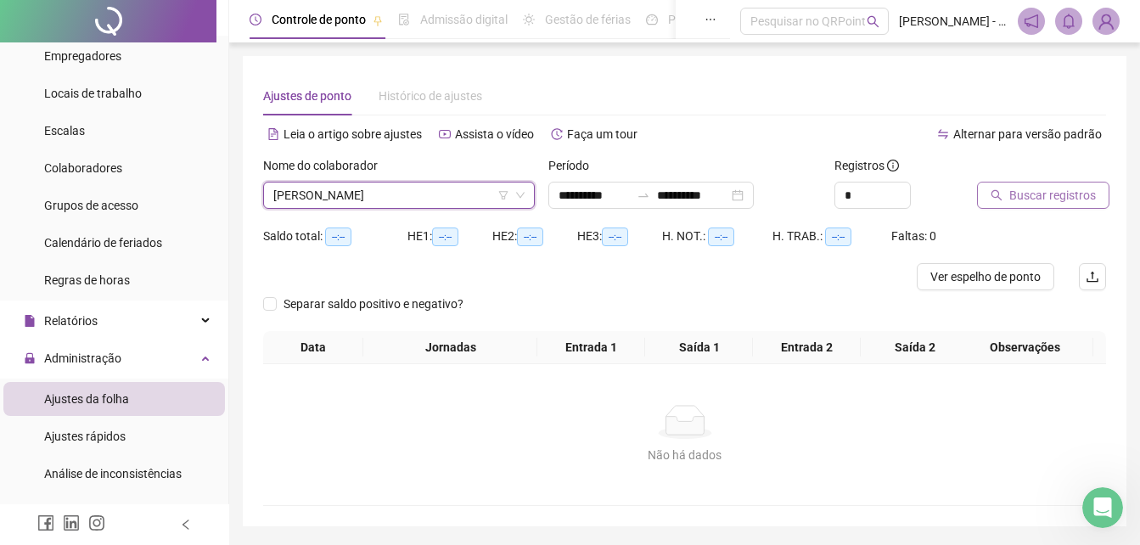
click at [1027, 200] on span "Buscar registros" at bounding box center [1052, 195] width 87 height 19
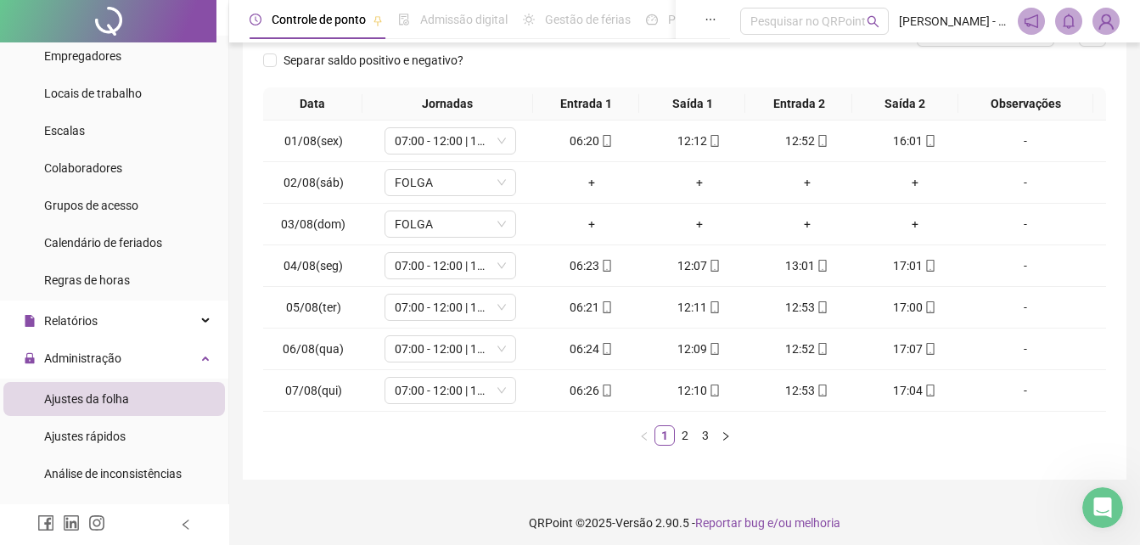
scroll to position [251, 0]
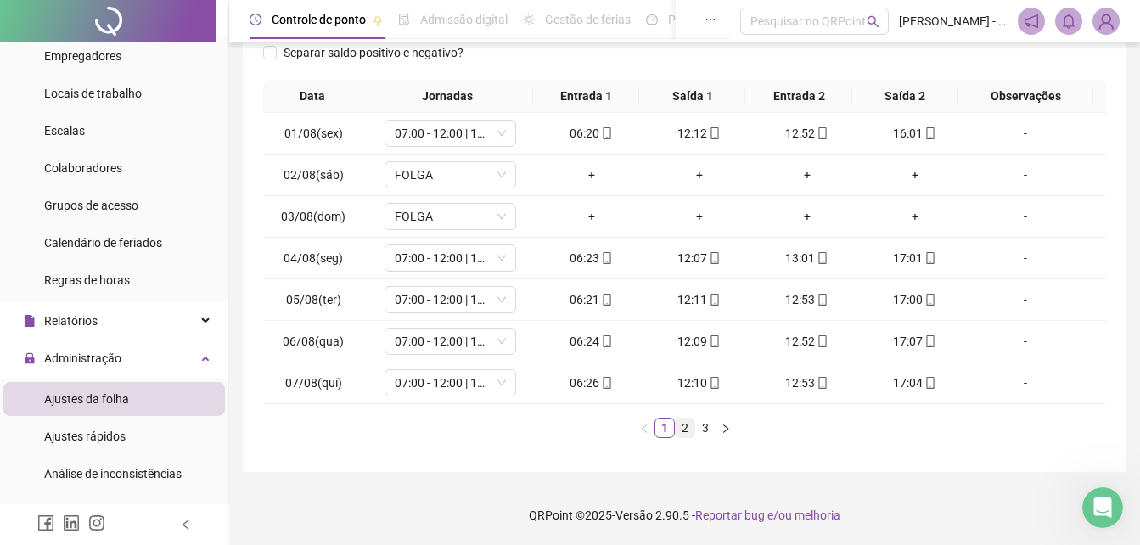
click at [681, 433] on link "2" at bounding box center [685, 427] width 19 height 19
click at [666, 429] on link "1" at bounding box center [664, 427] width 19 height 19
click at [682, 435] on link "2" at bounding box center [685, 427] width 19 height 19
click at [704, 430] on link "3" at bounding box center [705, 427] width 19 height 19
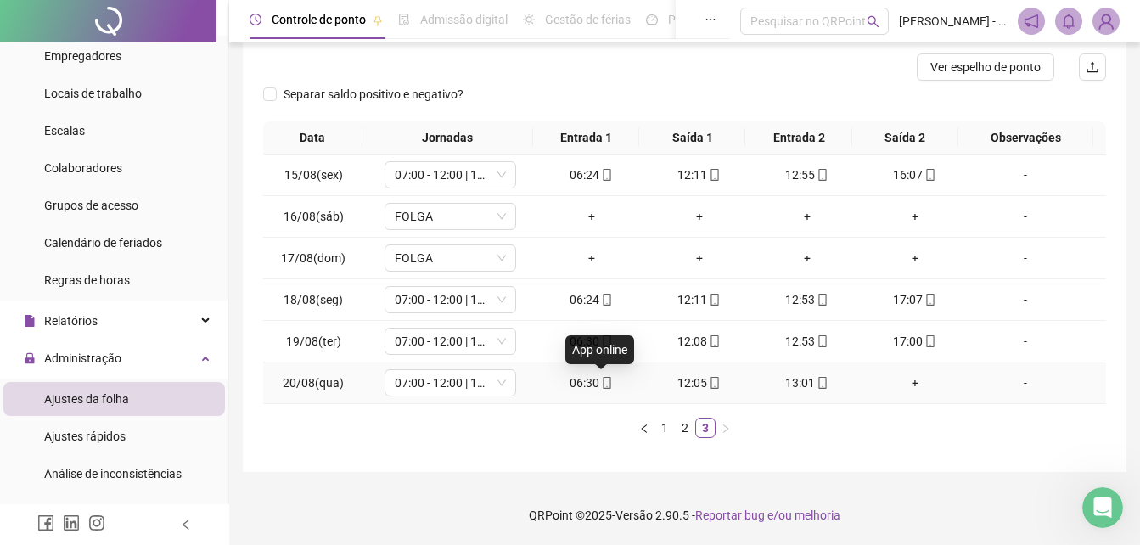
click at [603, 388] on icon "mobile" at bounding box center [607, 383] width 8 height 12
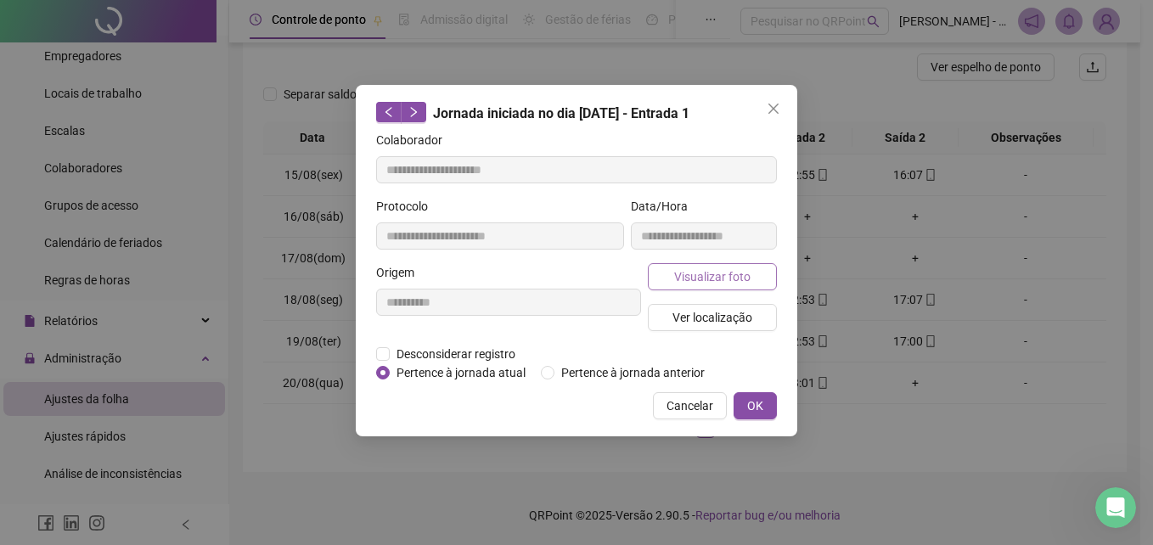
type input "**********"
click at [732, 267] on span "Visualizar foto" at bounding box center [712, 276] width 76 height 19
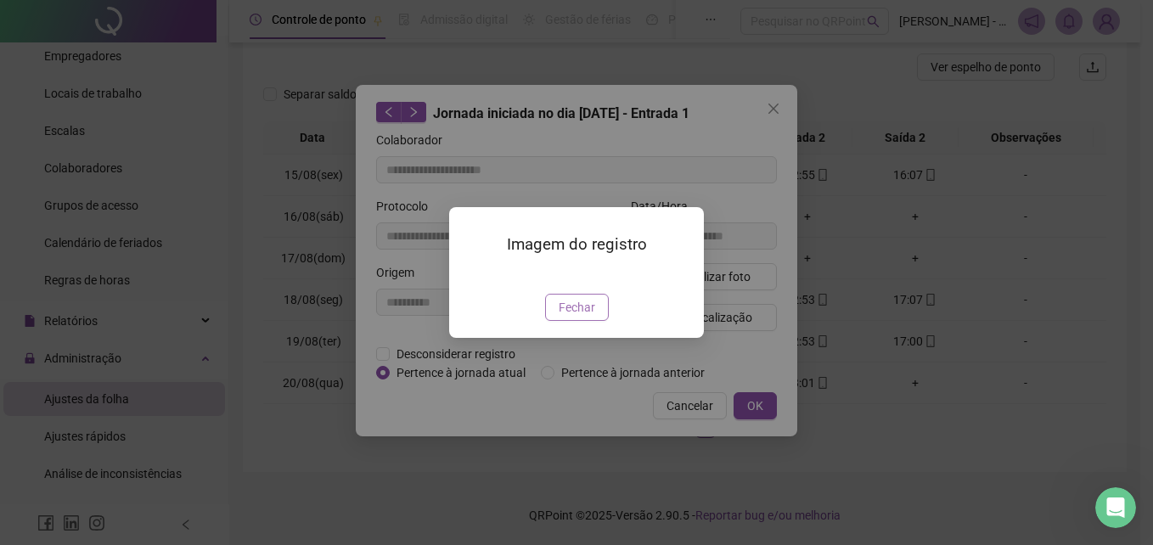
click at [574, 317] on span "Fechar" at bounding box center [576, 307] width 36 height 19
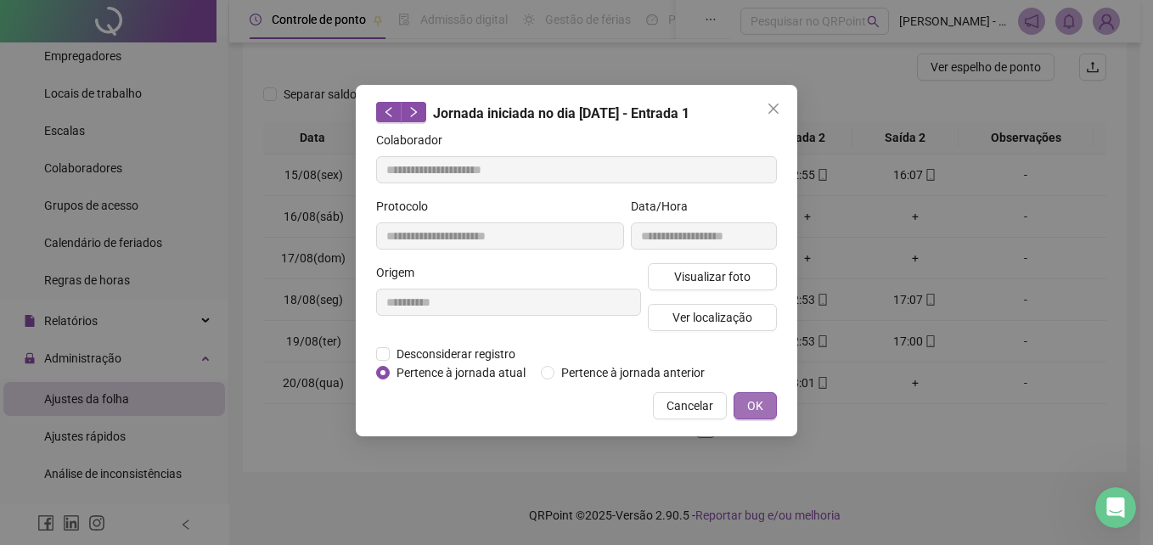
click at [766, 416] on button "OK" at bounding box center [754, 405] width 43 height 27
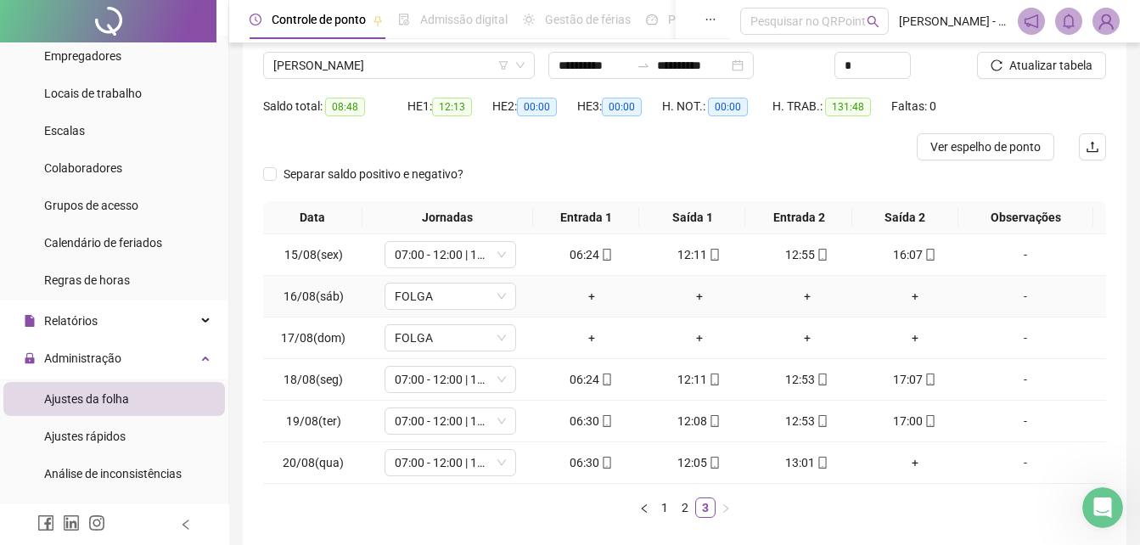
scroll to position [0, 0]
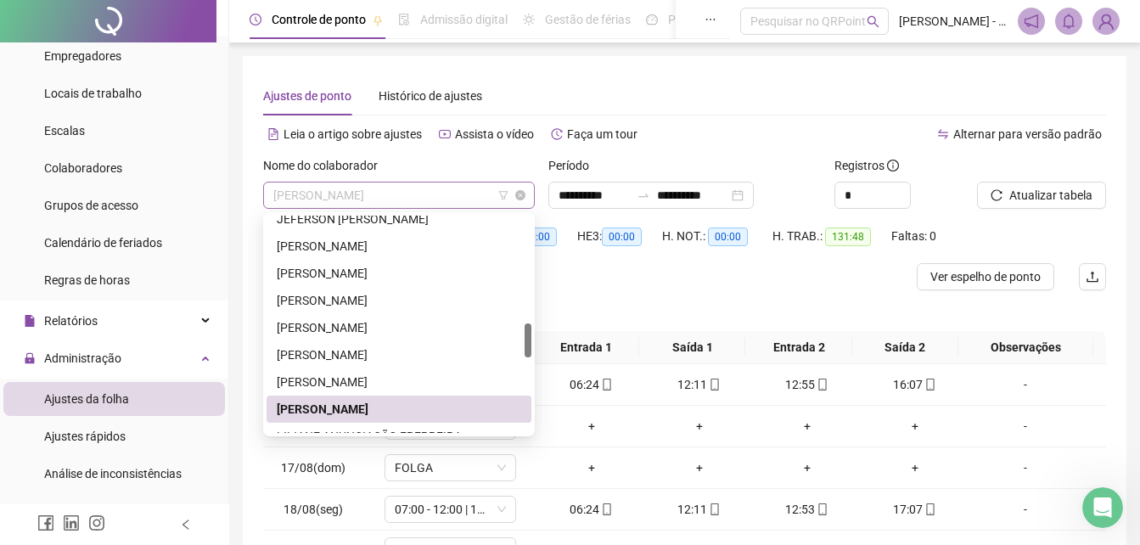
click at [461, 207] on span "[PERSON_NAME]" at bounding box center [398, 194] width 251 height 25
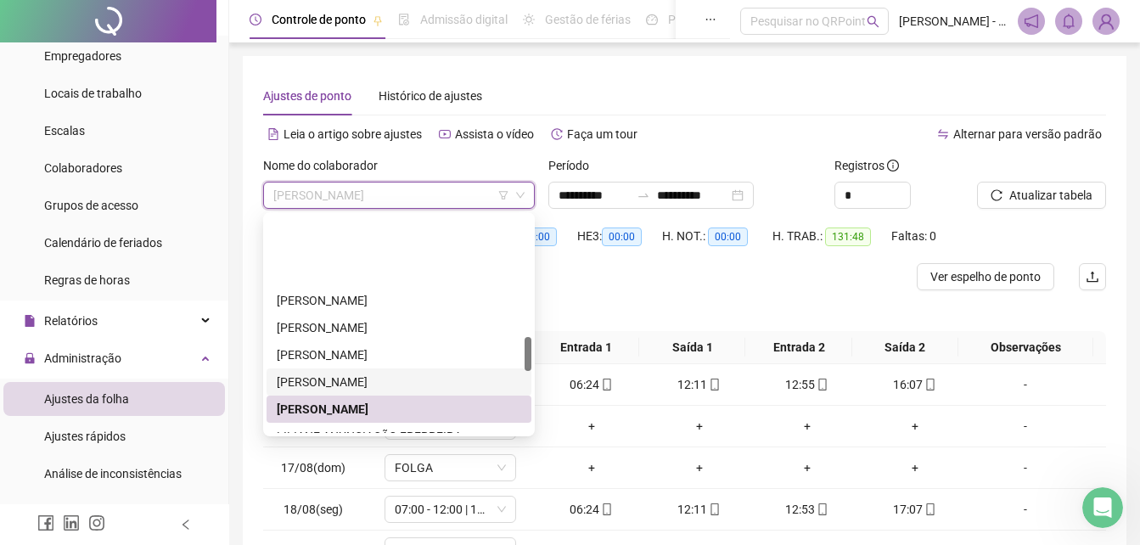
scroll to position [774, 0]
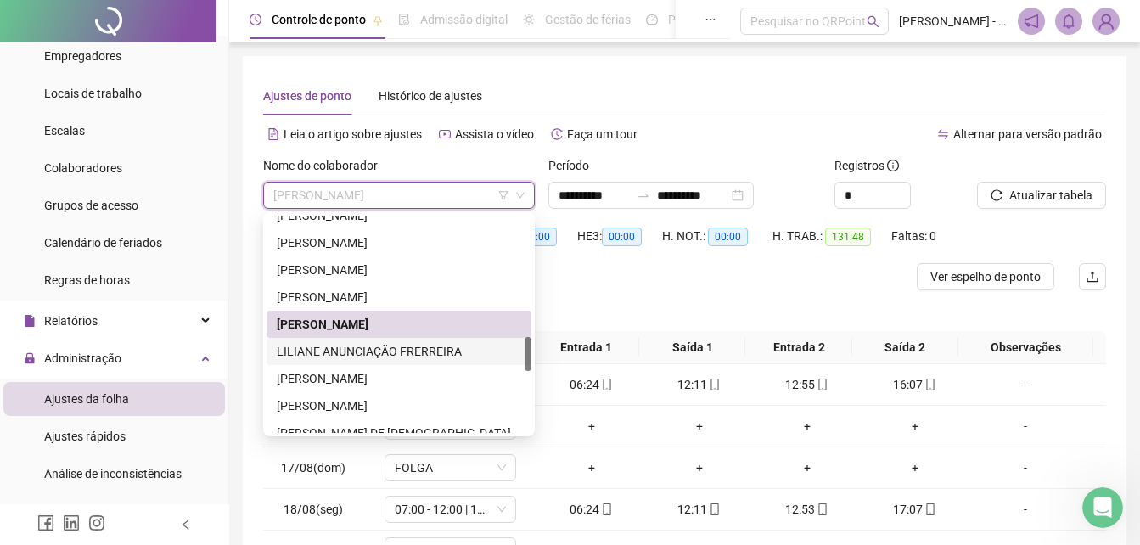
click at [355, 357] on div "LILIANE ANUNCIAÇÃO FRERREIRA" at bounding box center [399, 351] width 244 height 19
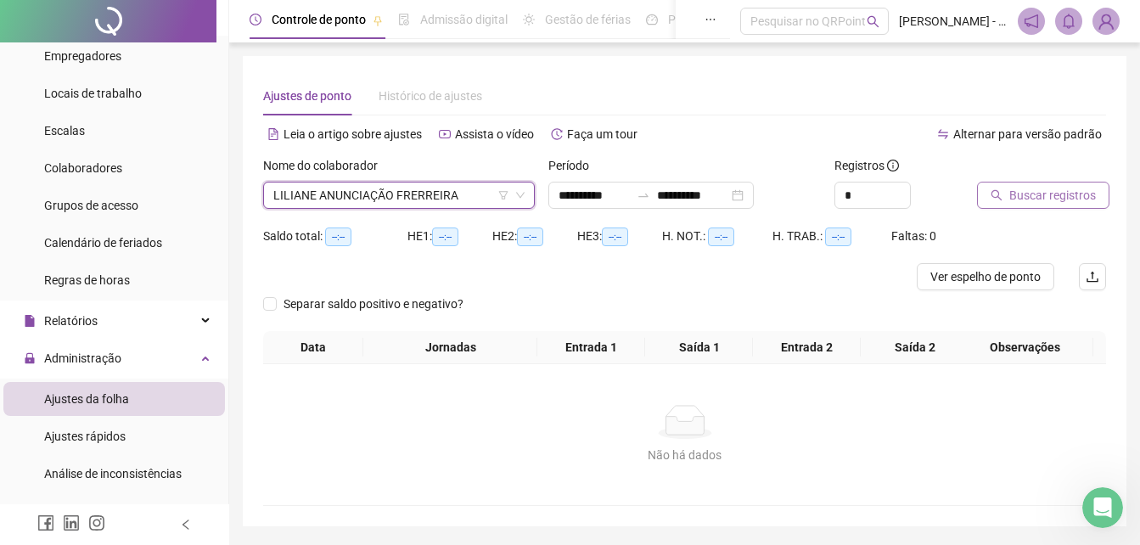
click at [1044, 206] on button "Buscar registros" at bounding box center [1043, 195] width 132 height 27
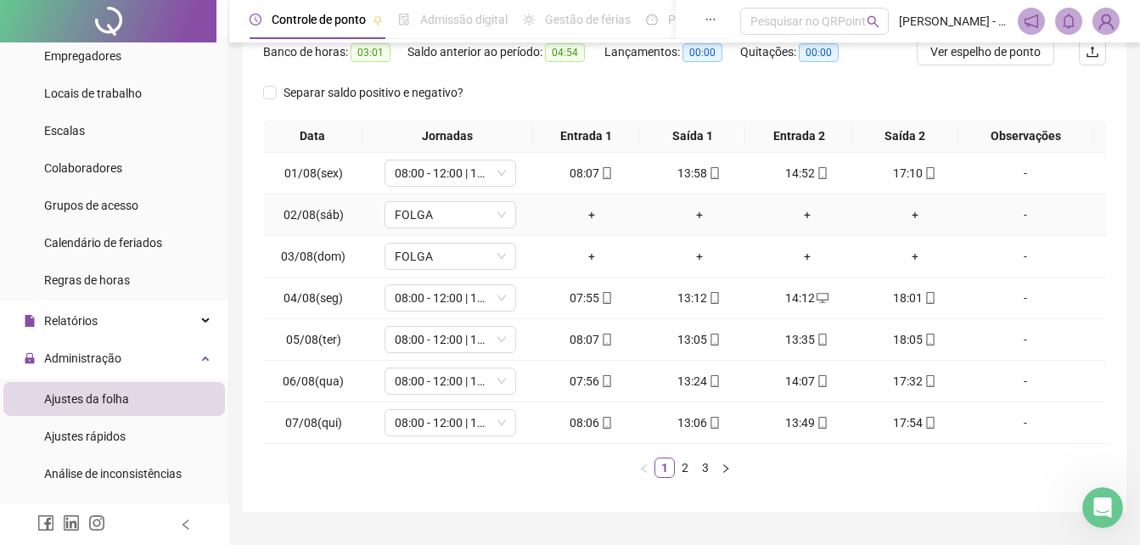
scroll to position [255, 0]
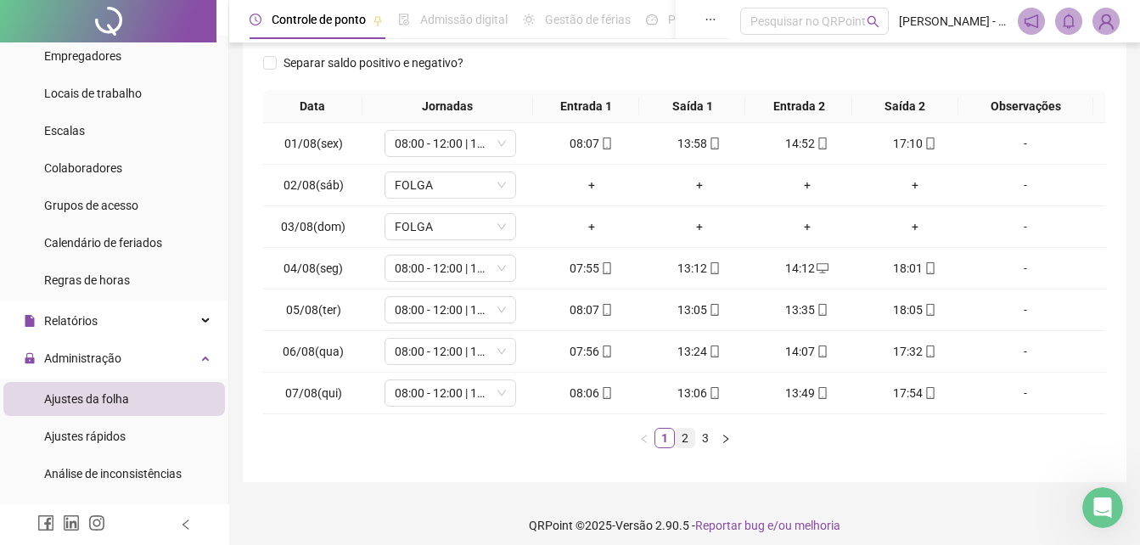
click at [685, 446] on link "2" at bounding box center [685, 438] width 19 height 19
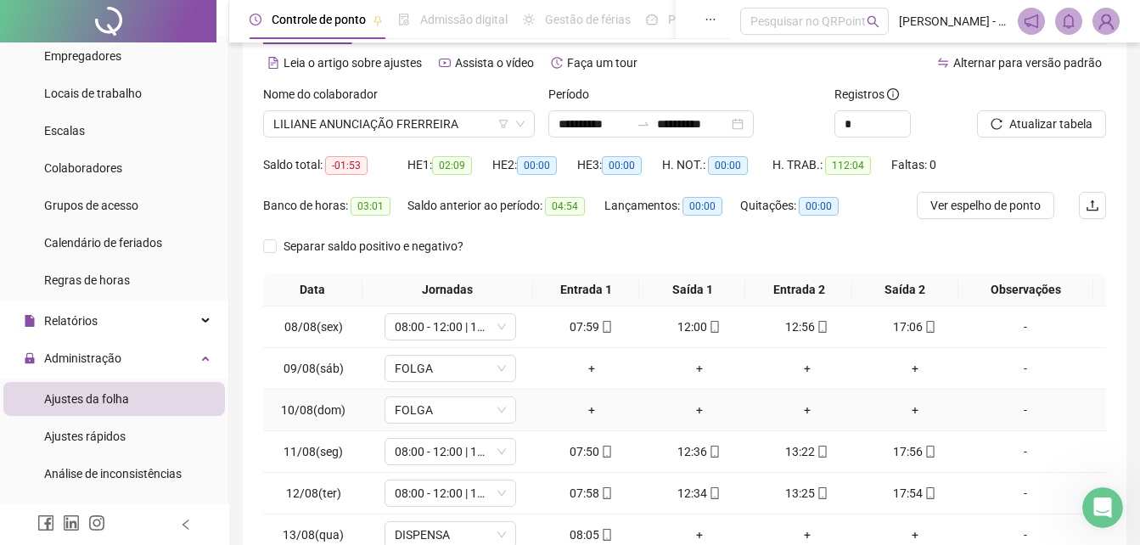
scroll to position [170, 0]
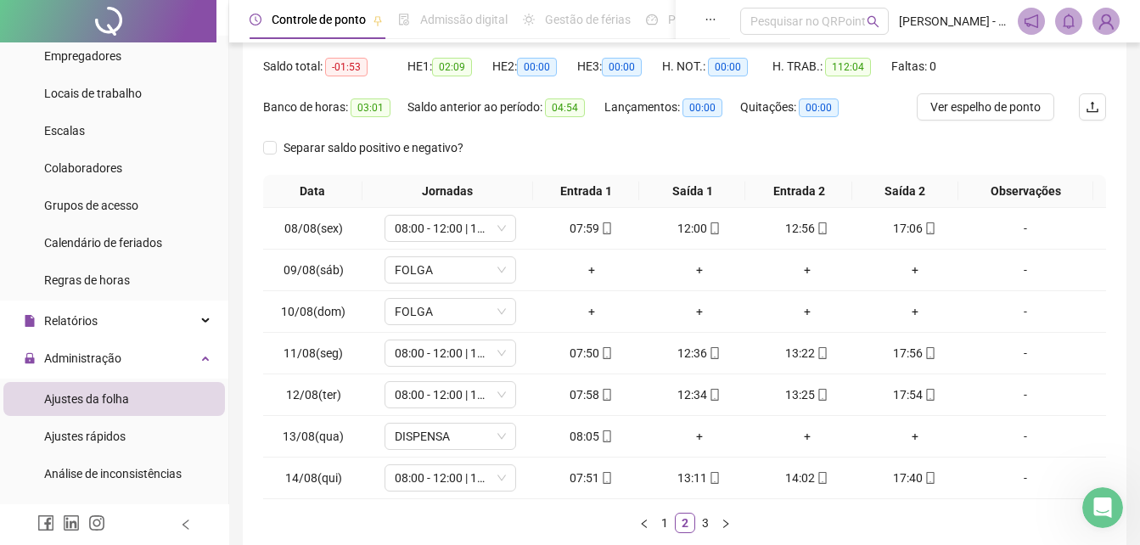
click at [704, 529] on link "3" at bounding box center [705, 522] width 19 height 19
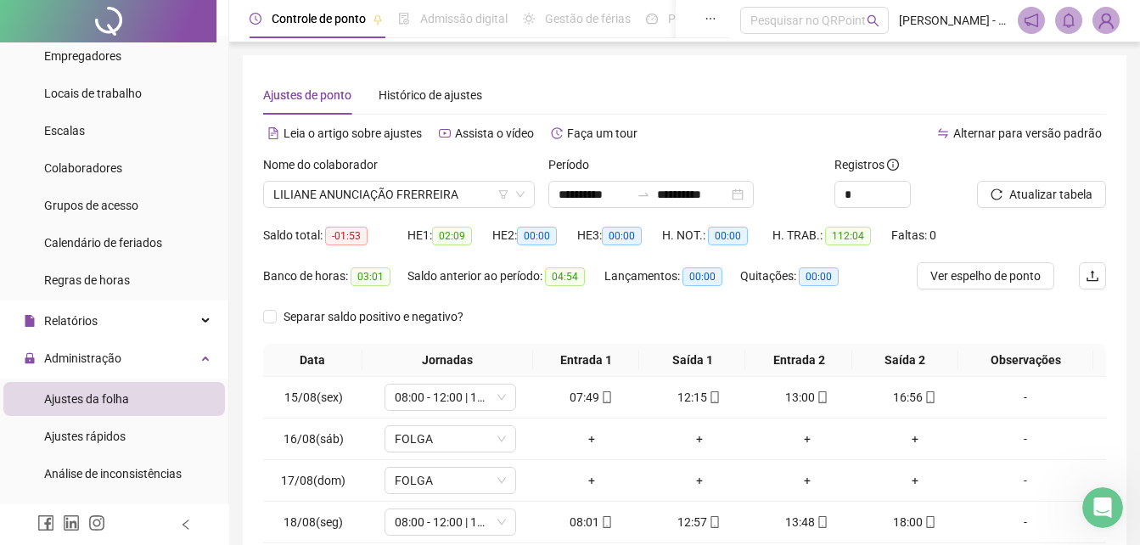
scroll to position [0, 0]
click at [482, 201] on span "LILIANE ANUNCIAÇÃO FRERREIRA" at bounding box center [398, 194] width 251 height 25
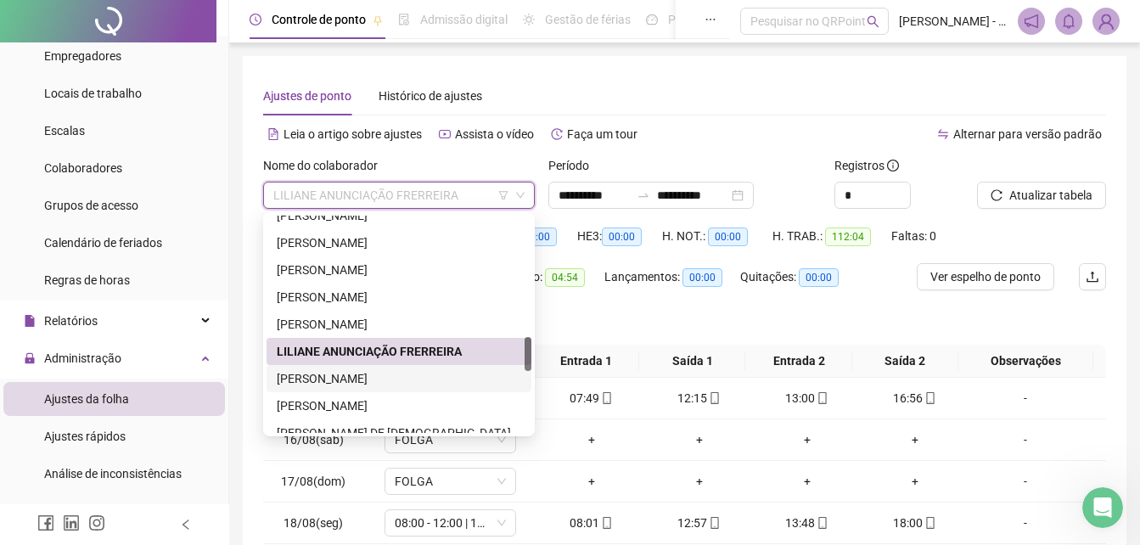
click at [407, 384] on div "[PERSON_NAME]" at bounding box center [399, 378] width 244 height 19
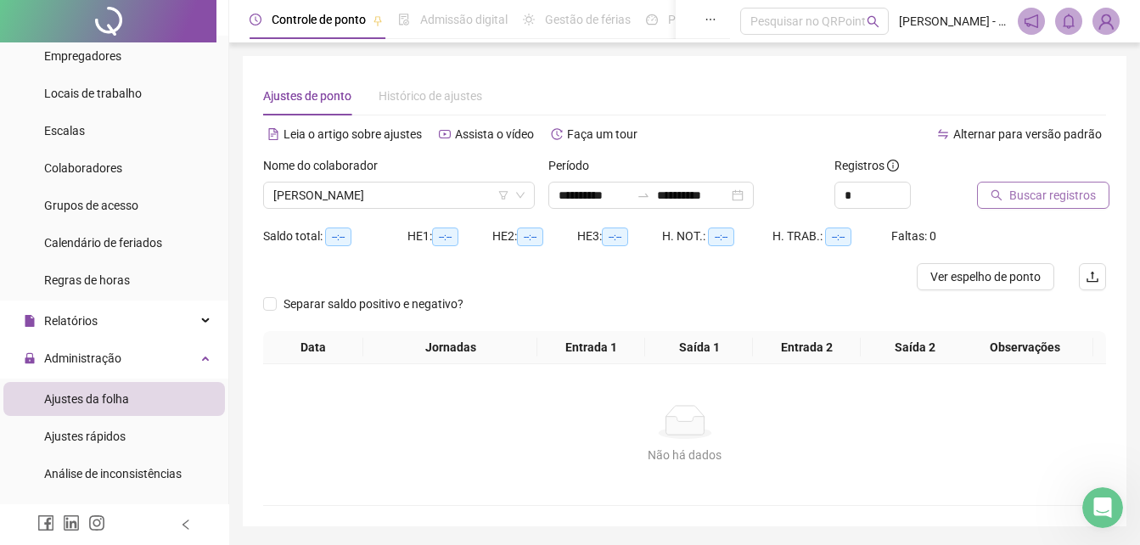
click at [1044, 198] on span "Buscar registros" at bounding box center [1052, 195] width 87 height 19
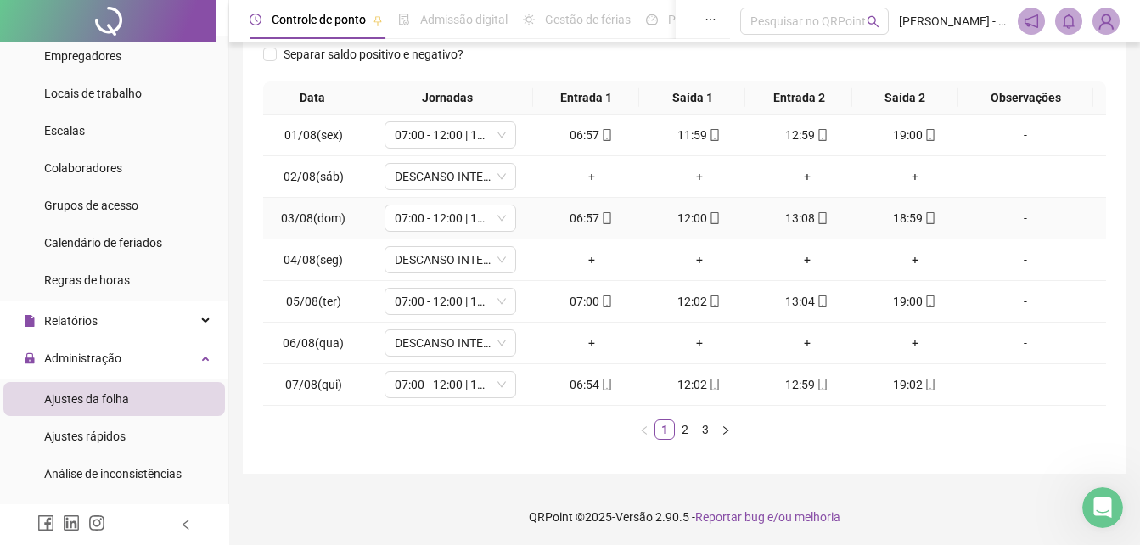
scroll to position [265, 0]
click at [687, 431] on link "2" at bounding box center [685, 427] width 19 height 19
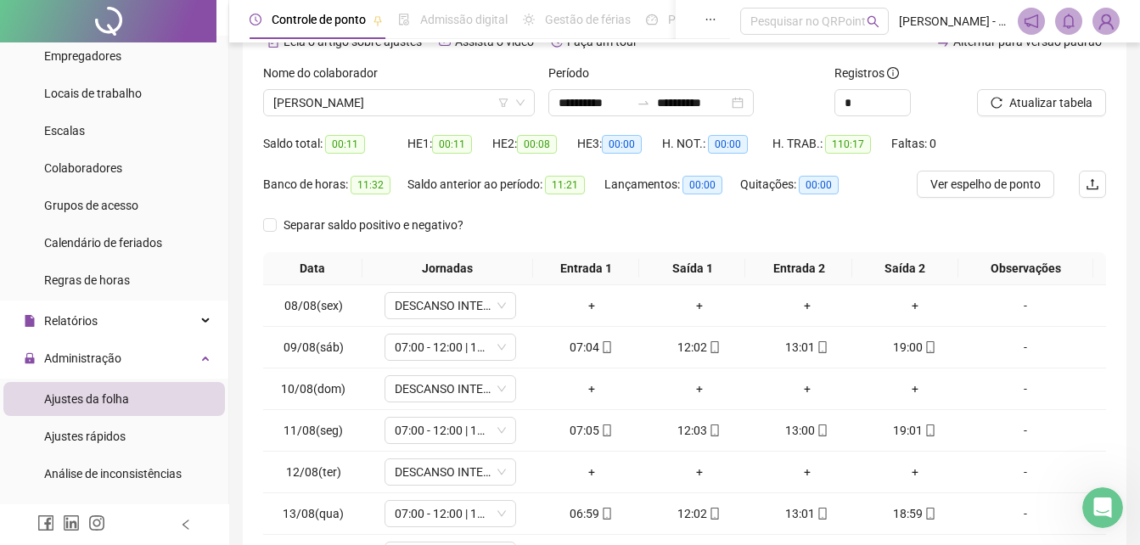
scroll to position [0, 0]
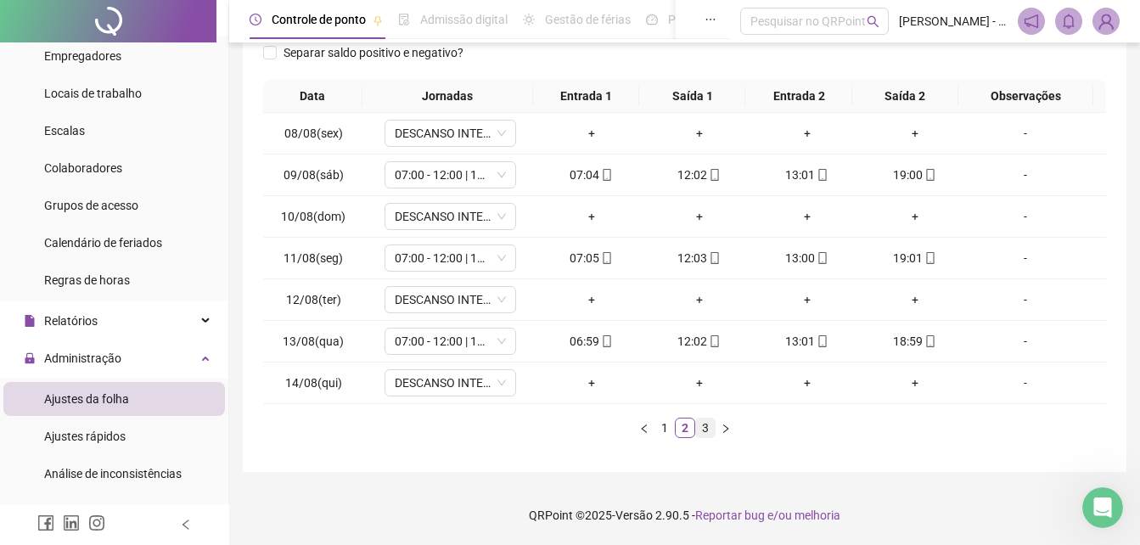
click at [700, 429] on link "3" at bounding box center [705, 427] width 19 height 19
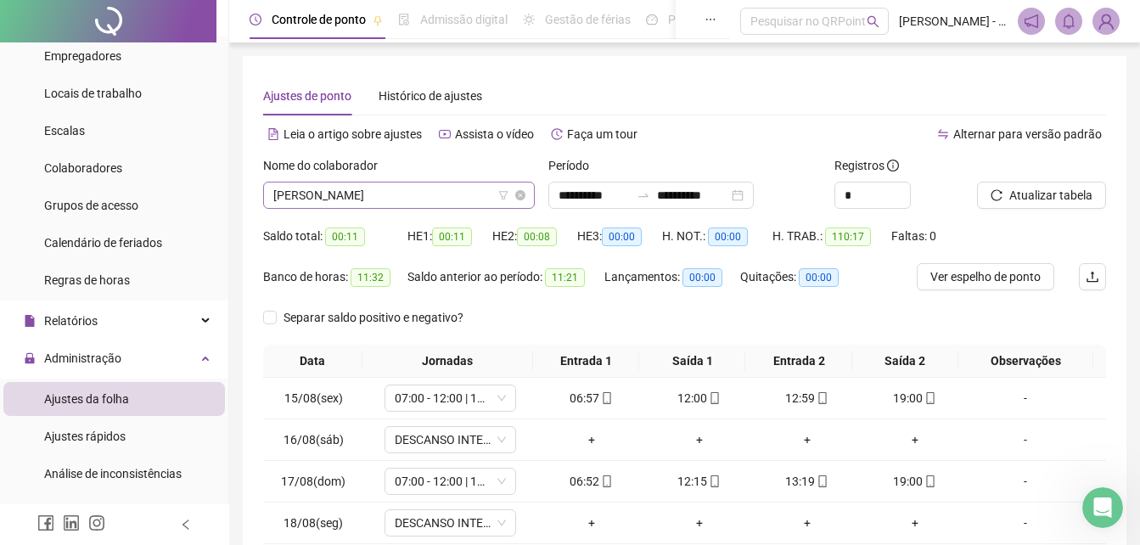
click at [463, 194] on span "[PERSON_NAME]" at bounding box center [398, 194] width 251 height 25
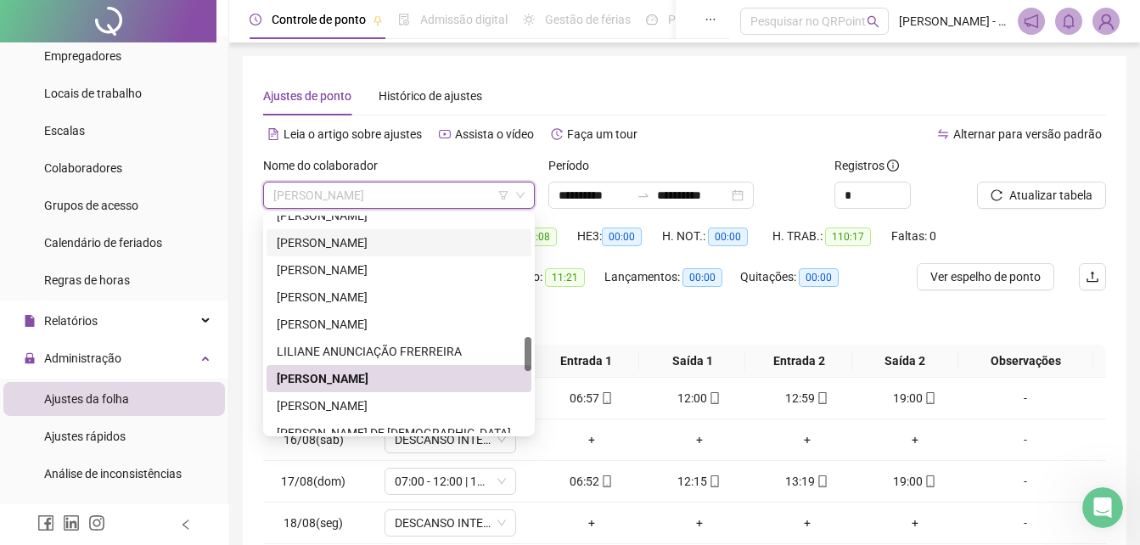
scroll to position [859, 0]
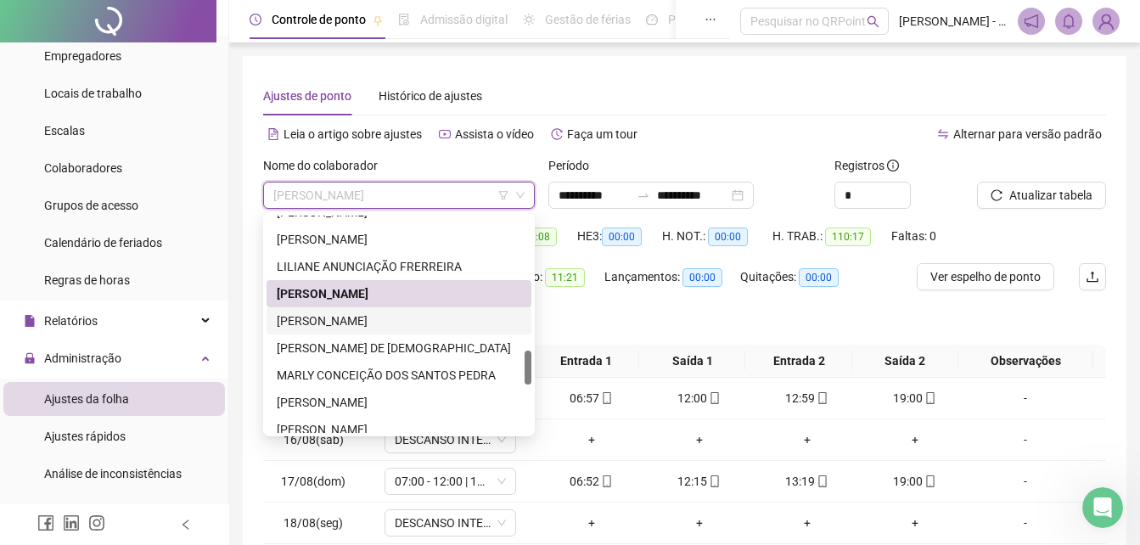
click at [375, 325] on div "[PERSON_NAME]" at bounding box center [399, 320] width 244 height 19
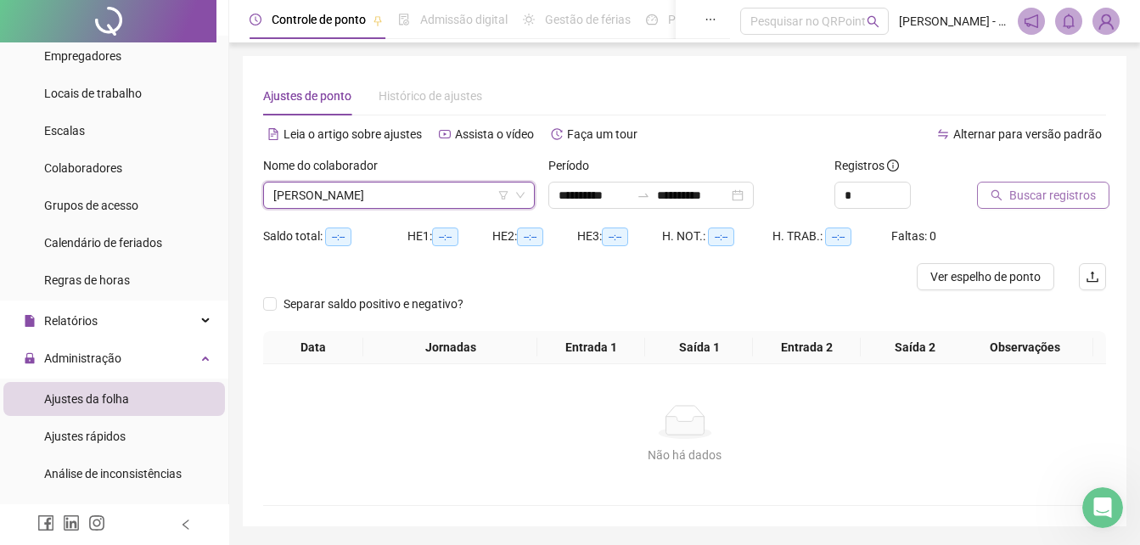
click at [1028, 194] on span "Buscar registros" at bounding box center [1052, 195] width 87 height 19
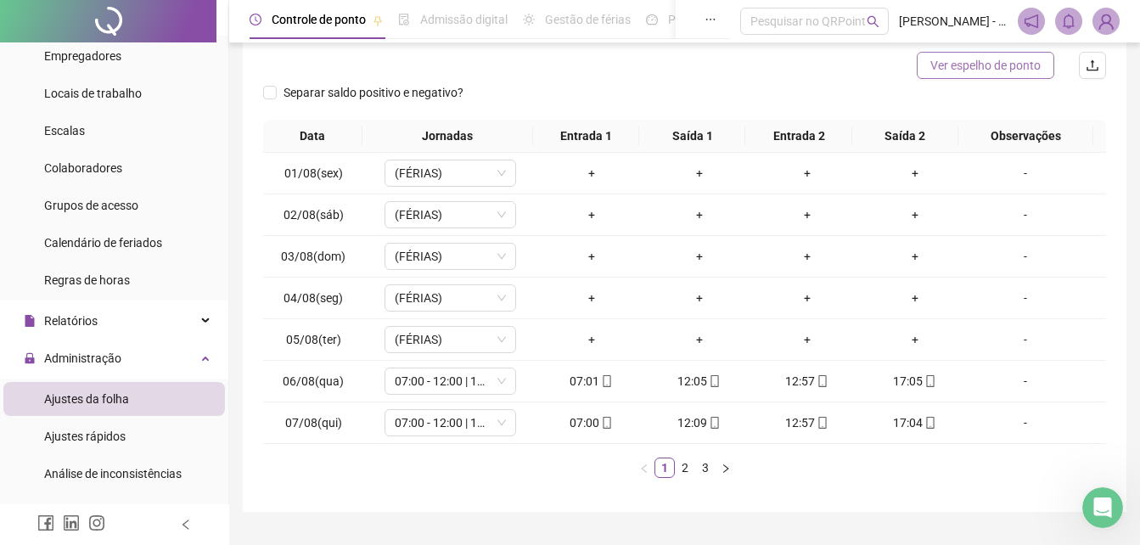
scroll to position [251, 0]
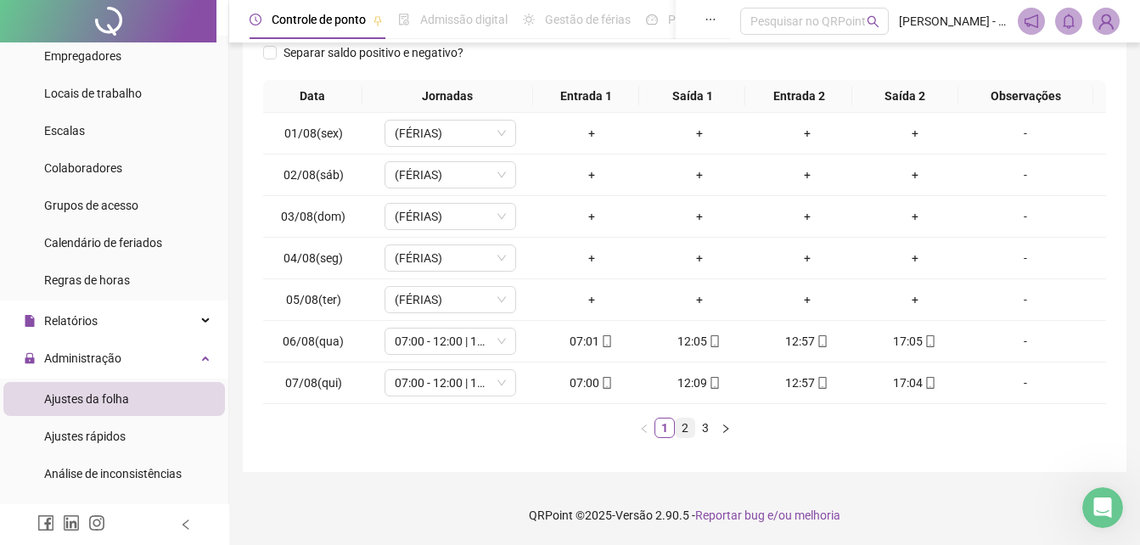
click at [684, 432] on link "2" at bounding box center [685, 427] width 19 height 19
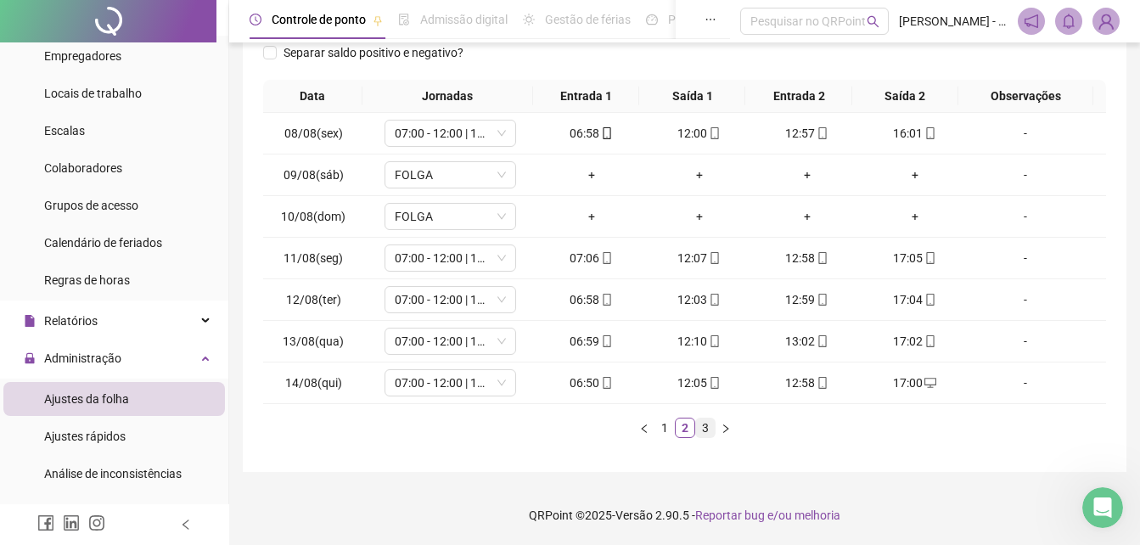
click at [709, 429] on link "3" at bounding box center [705, 427] width 19 height 19
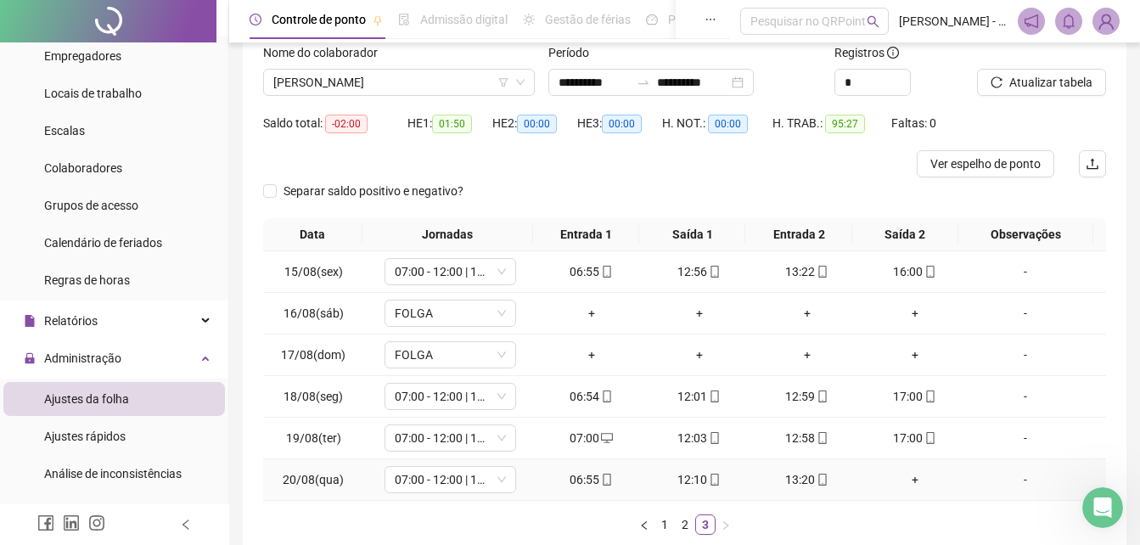
scroll to position [0, 0]
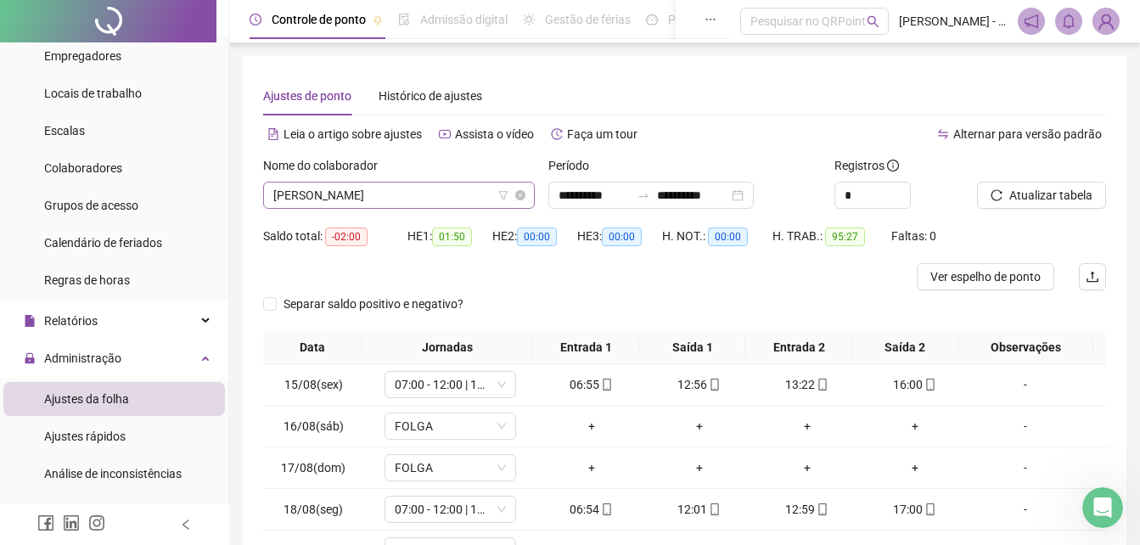
click at [454, 194] on span "[PERSON_NAME]" at bounding box center [398, 194] width 251 height 25
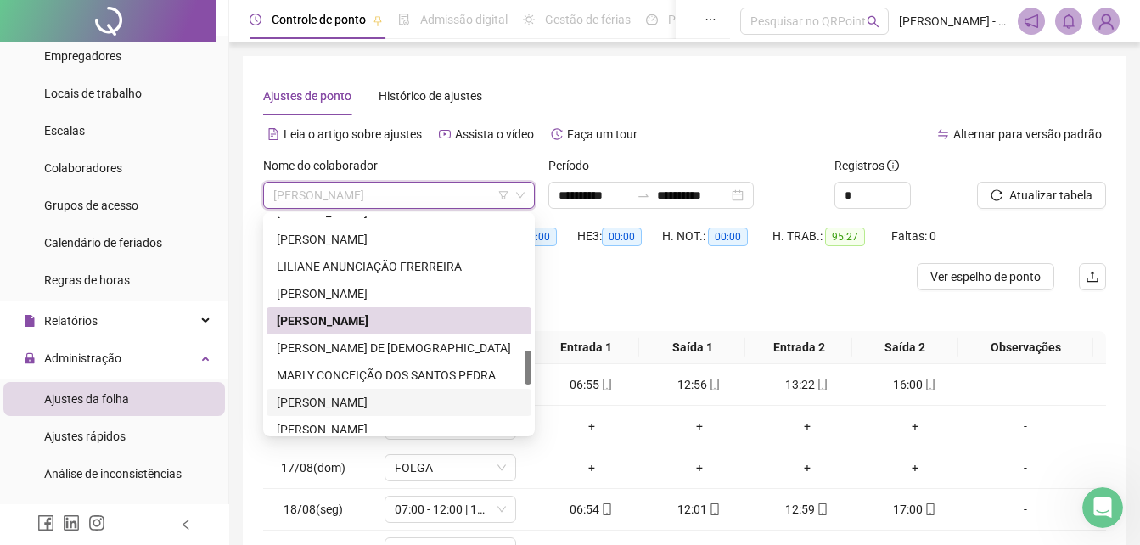
click at [346, 410] on div "[PERSON_NAME]" at bounding box center [399, 402] width 244 height 19
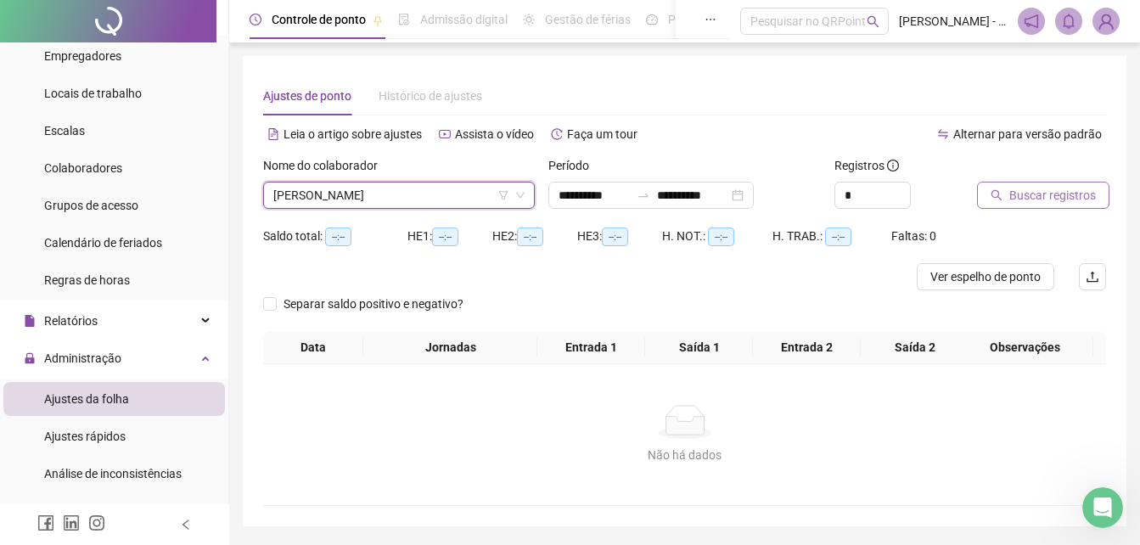
click at [1065, 192] on span "Buscar registros" at bounding box center [1052, 195] width 87 height 19
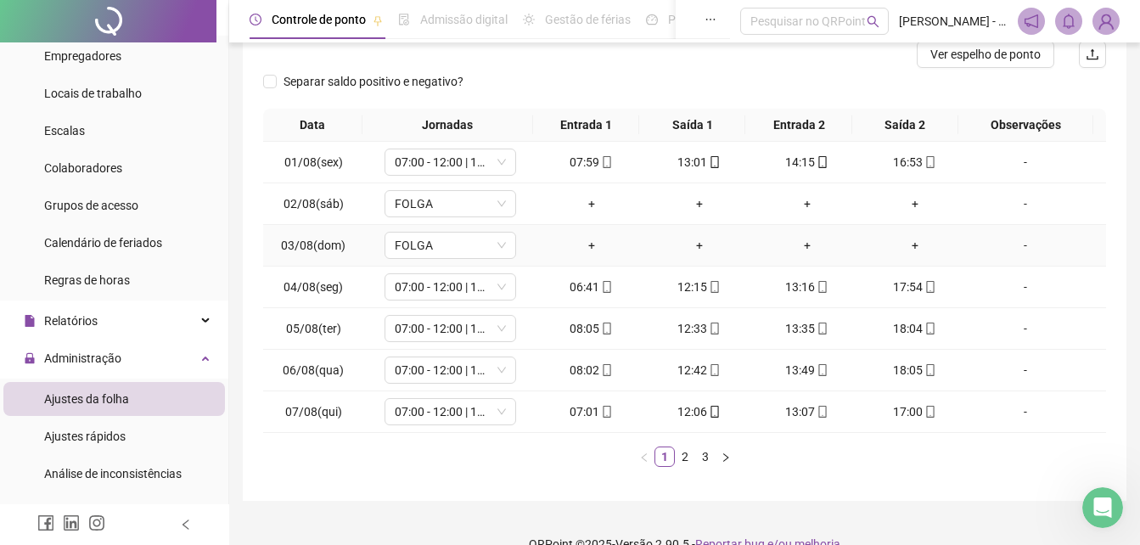
scroll to position [251, 0]
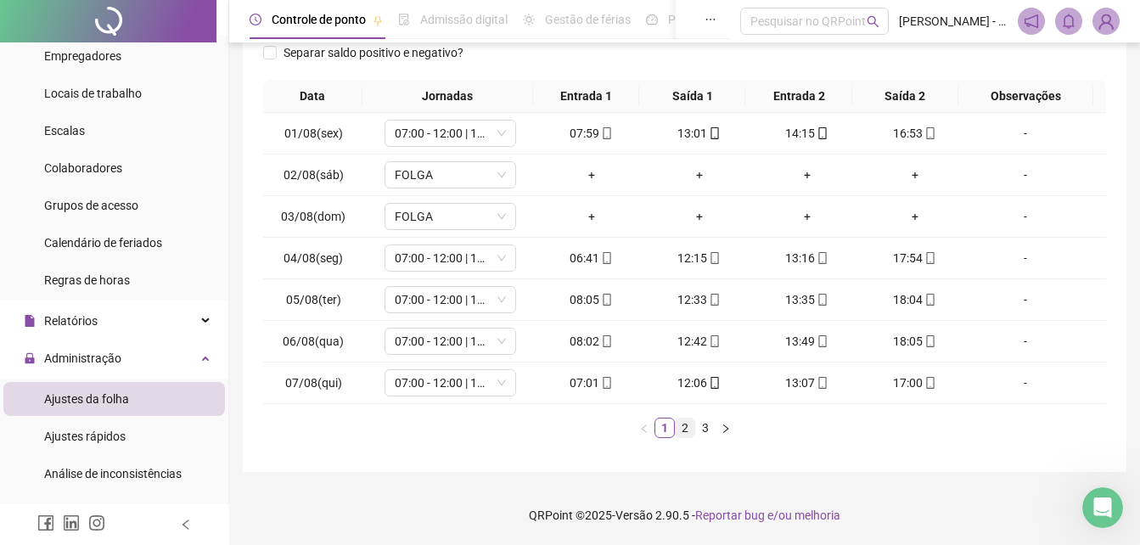
click at [683, 435] on link "2" at bounding box center [685, 427] width 19 height 19
click at [706, 431] on link "3" at bounding box center [705, 427] width 19 height 19
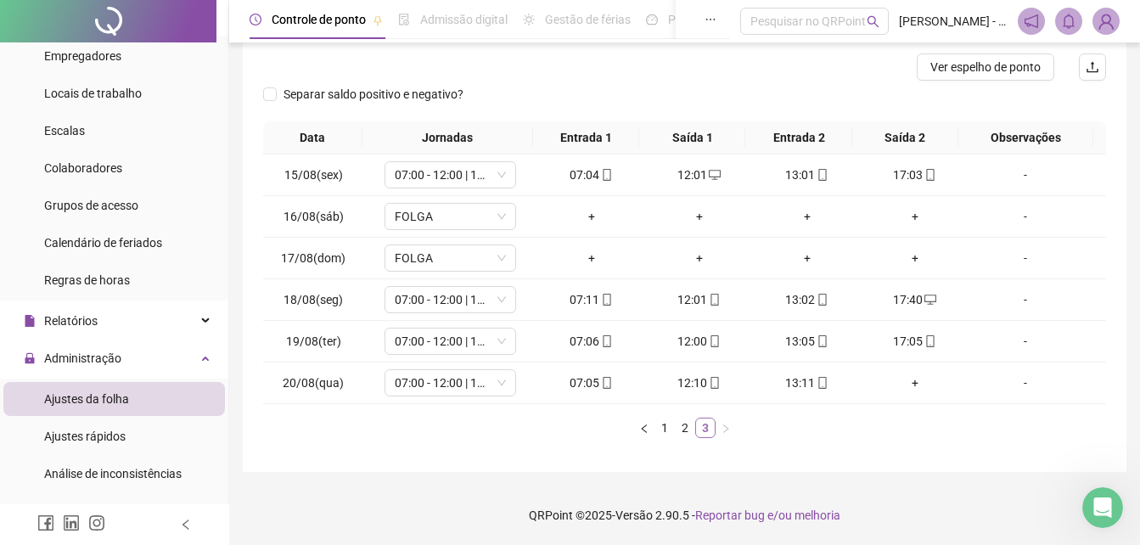
scroll to position [210, 0]
click at [606, 384] on icon "mobile" at bounding box center [607, 383] width 12 height 12
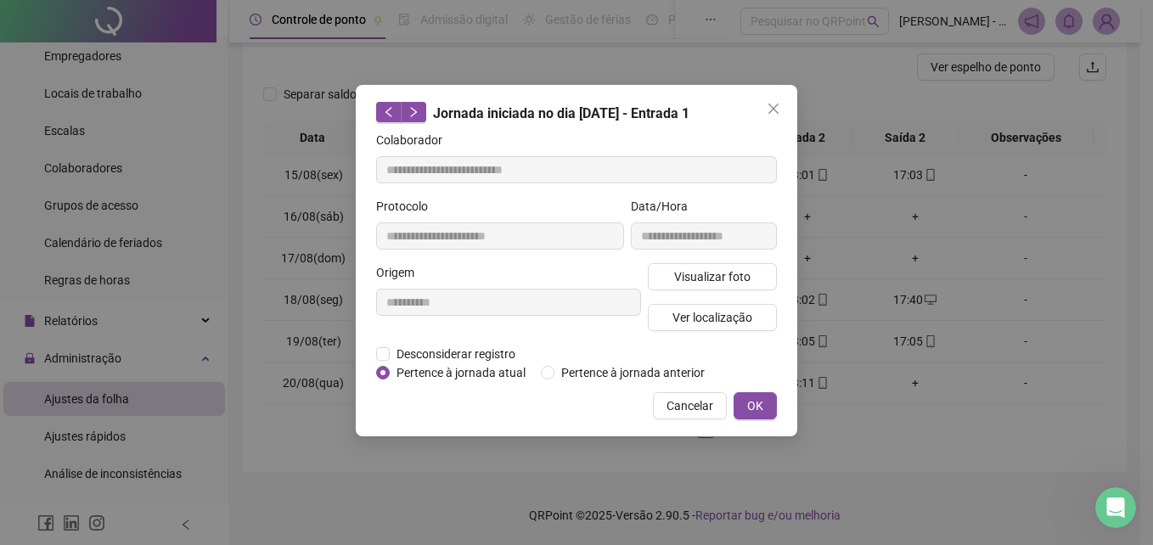
click at [714, 261] on div "**********" at bounding box center [703, 230] width 153 height 66
click at [716, 276] on span "Visualizar foto" at bounding box center [712, 276] width 76 height 19
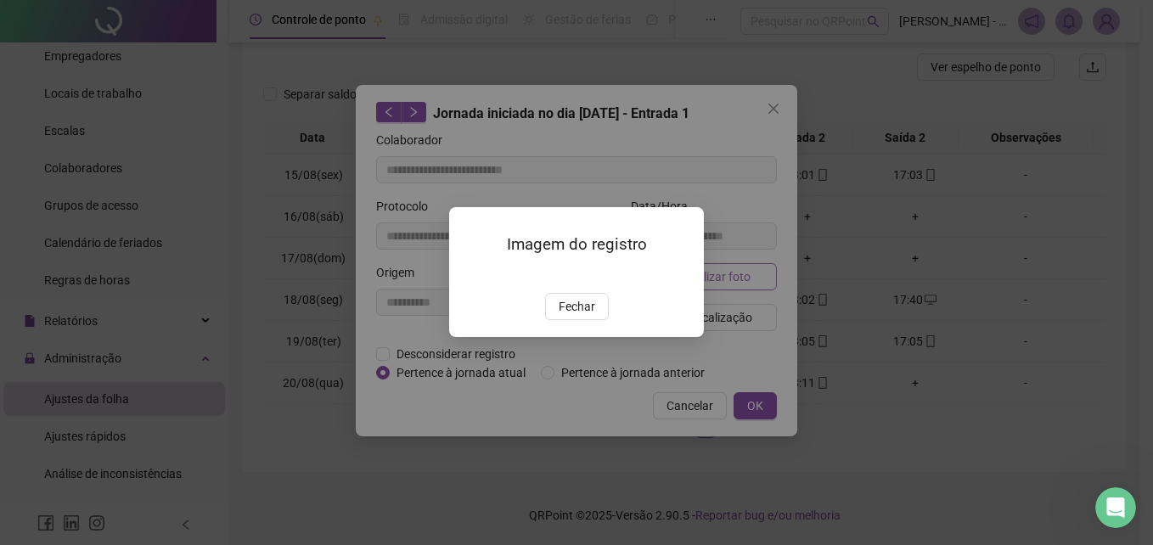
type input "**********"
click at [574, 317] on span "Fechar" at bounding box center [576, 307] width 36 height 19
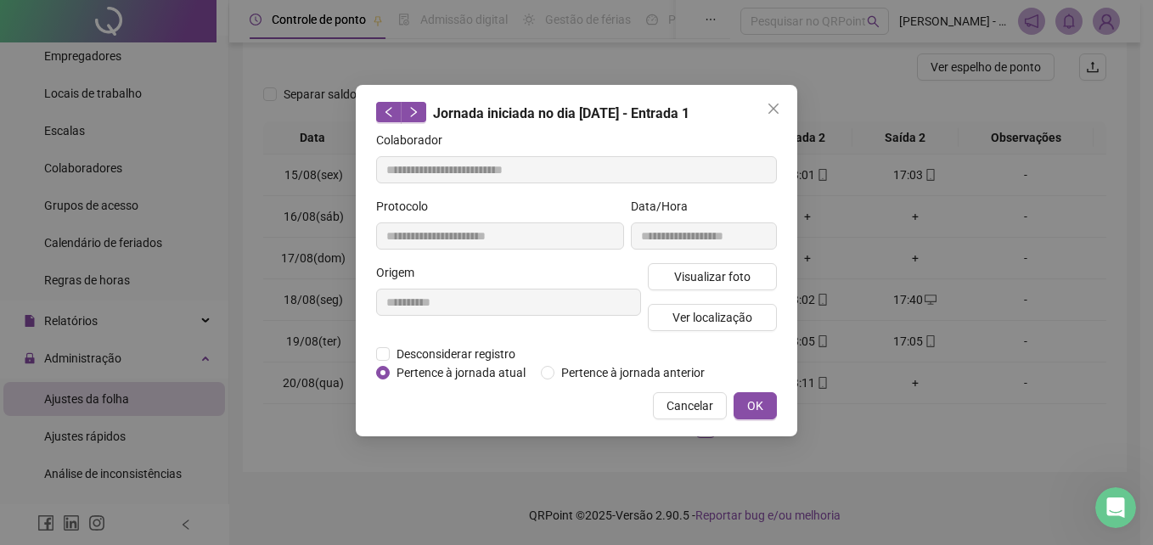
click at [754, 405] on span "OK" at bounding box center [755, 405] width 16 height 19
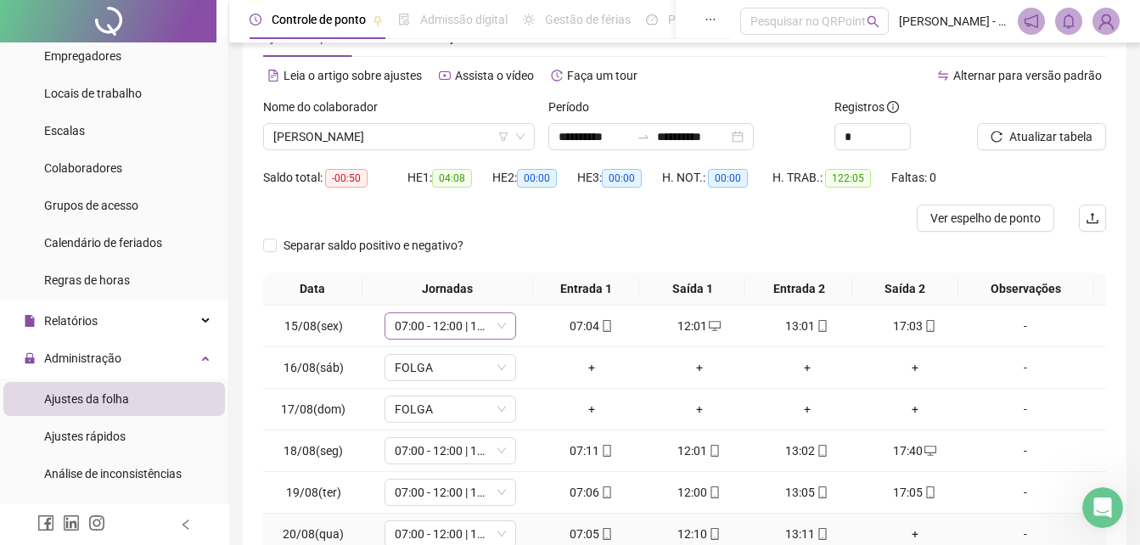
scroll to position [40, 0]
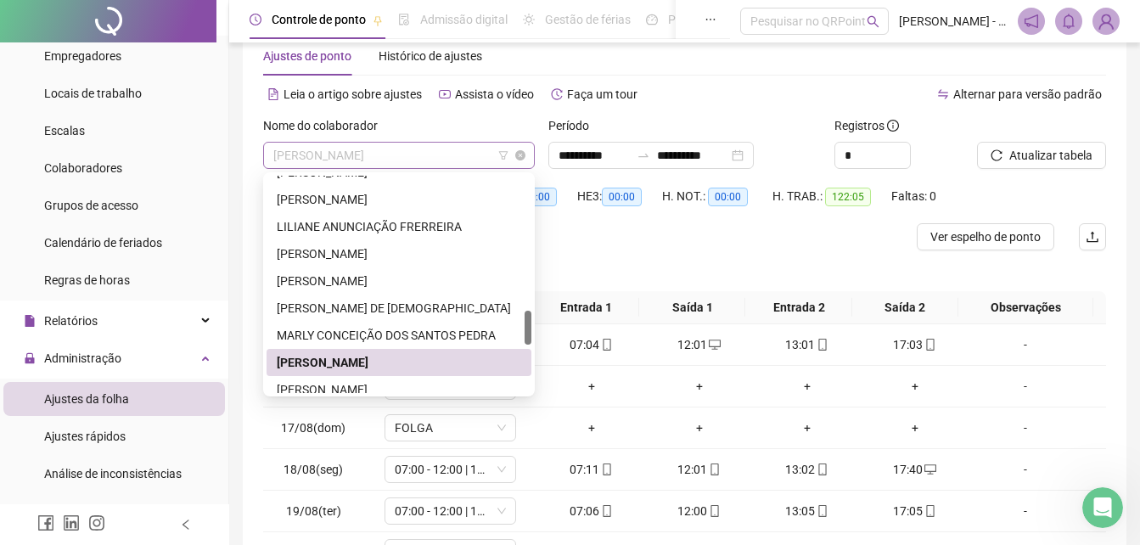
click at [451, 152] on span "[PERSON_NAME]" at bounding box center [398, 155] width 251 height 25
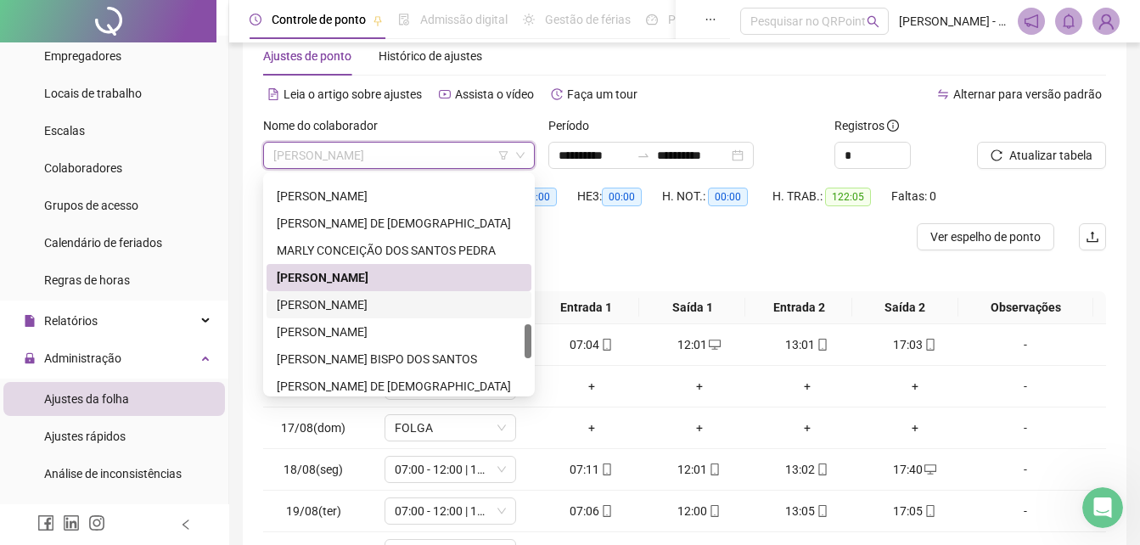
click at [396, 304] on div "[PERSON_NAME]" at bounding box center [399, 304] width 244 height 19
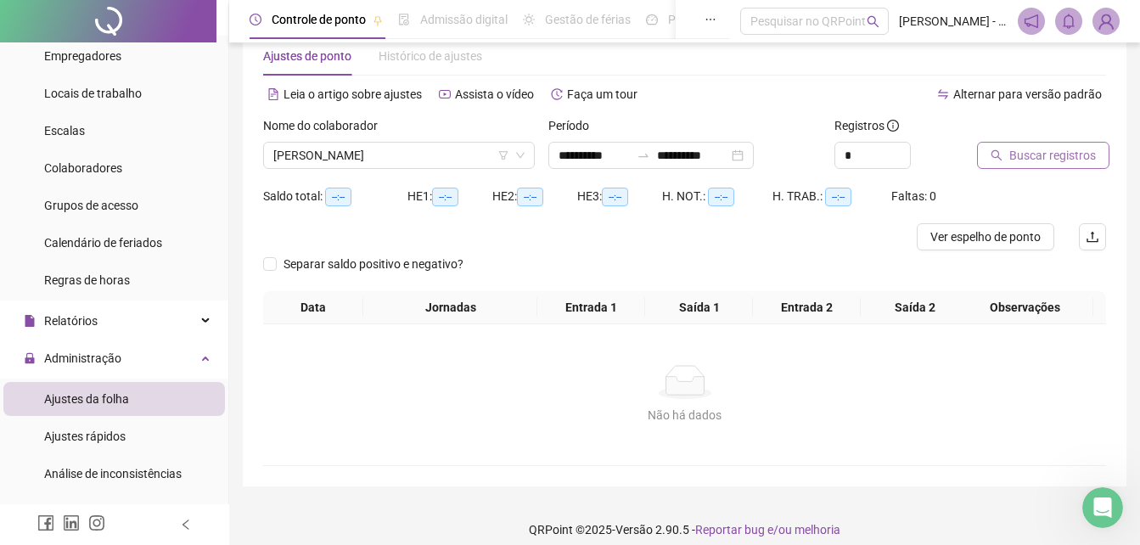
click at [1044, 160] on span "Buscar registros" at bounding box center [1052, 155] width 87 height 19
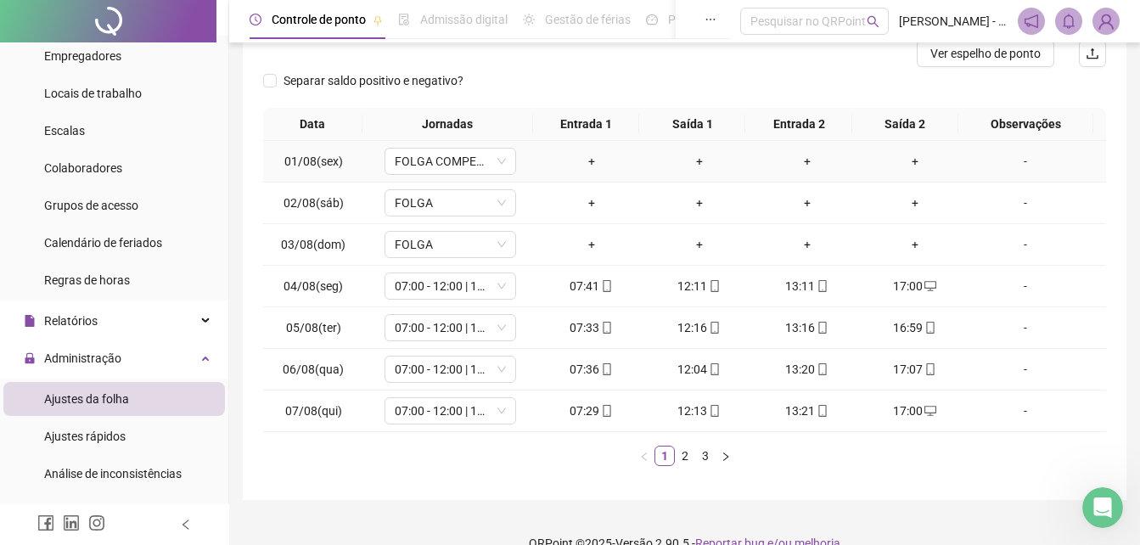
scroll to position [251, 0]
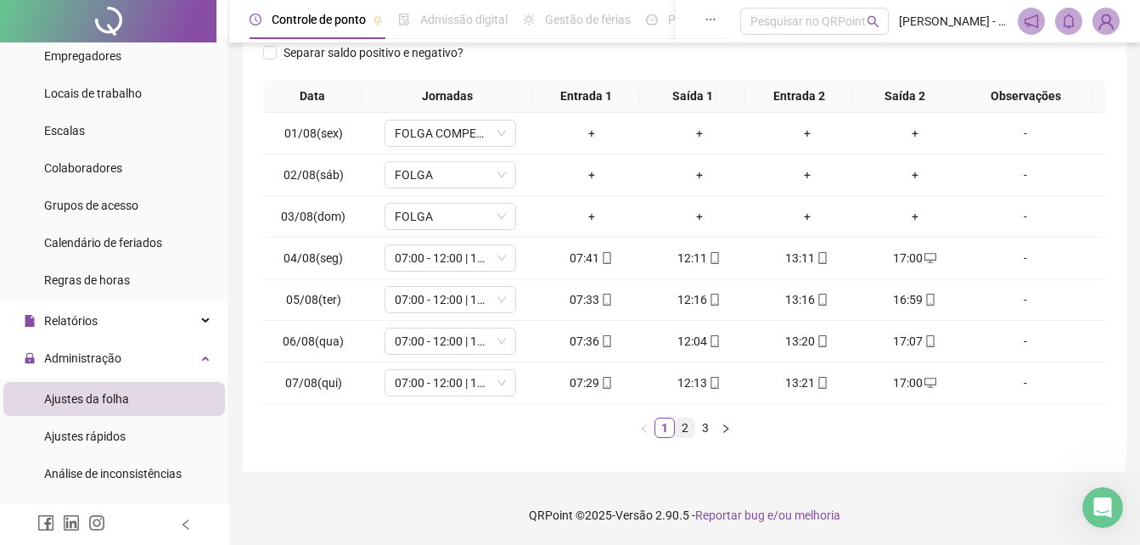
click at [682, 428] on link "2" at bounding box center [685, 427] width 19 height 19
click at [700, 432] on link "3" at bounding box center [705, 427] width 19 height 19
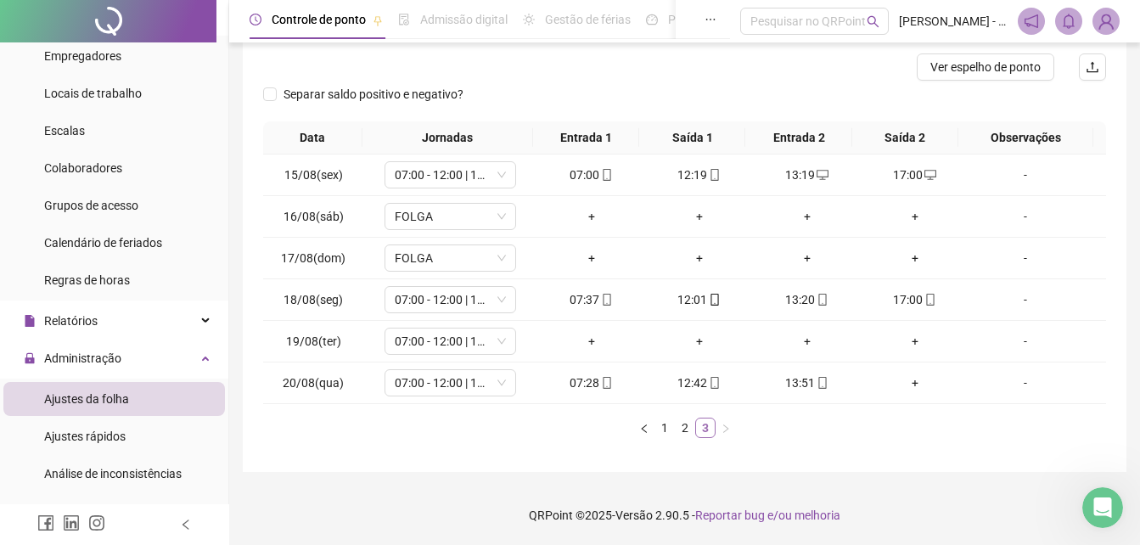
scroll to position [210, 0]
click at [601, 387] on icon "mobile" at bounding box center [607, 383] width 12 height 12
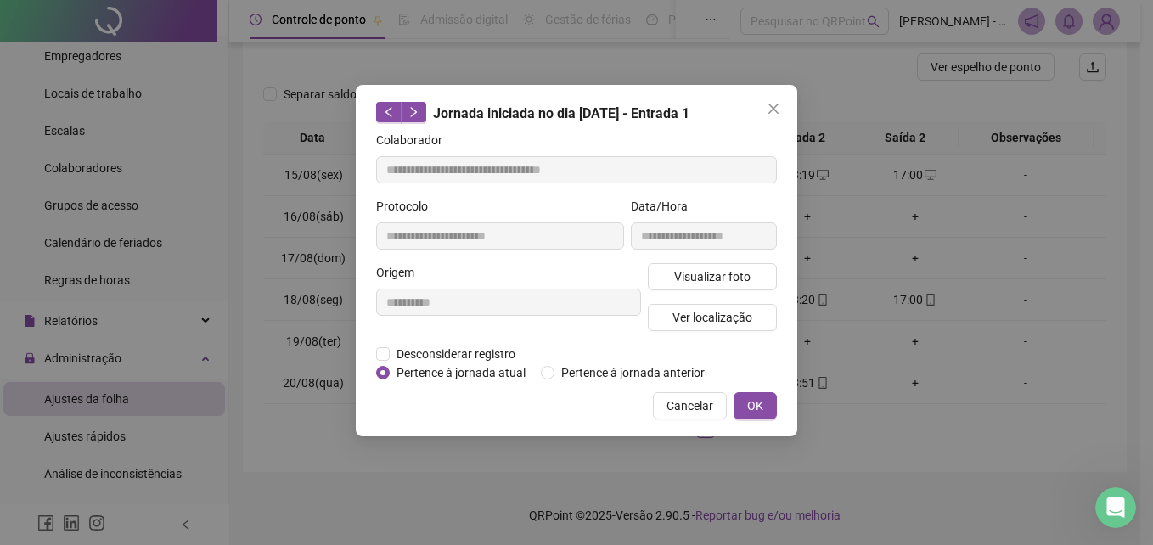
type input "**********"
click at [699, 280] on span "Visualizar foto" at bounding box center [712, 276] width 76 height 19
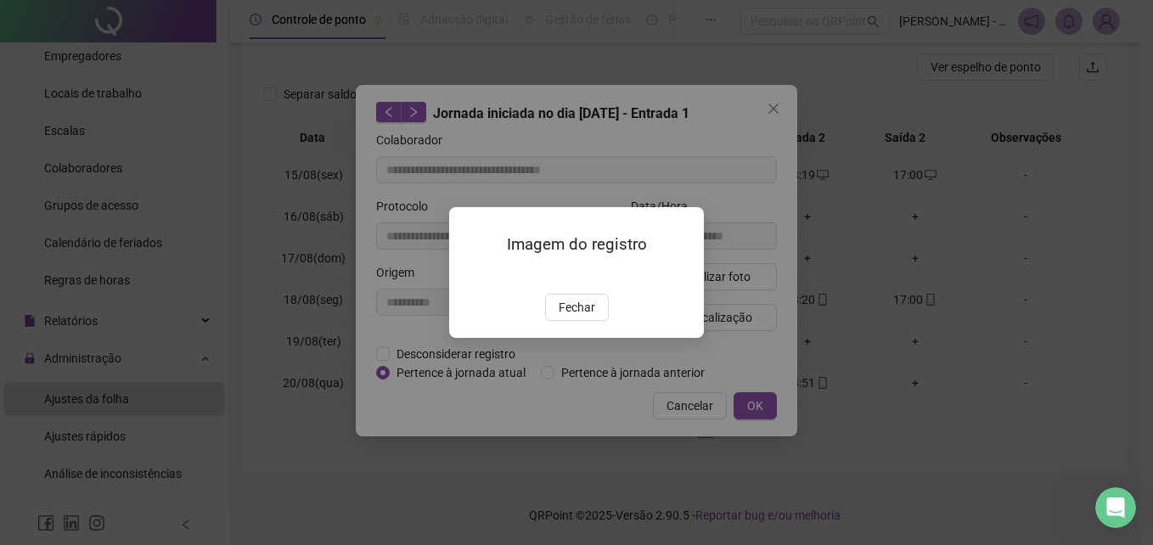
click at [570, 317] on span "Fechar" at bounding box center [576, 307] width 36 height 19
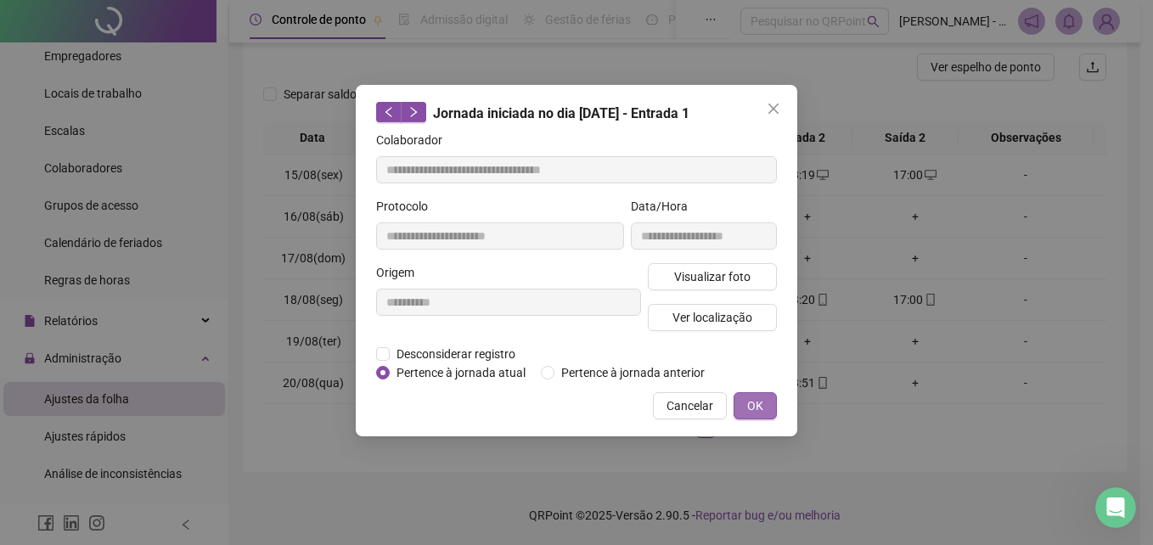
click at [755, 402] on span "OK" at bounding box center [755, 405] width 16 height 19
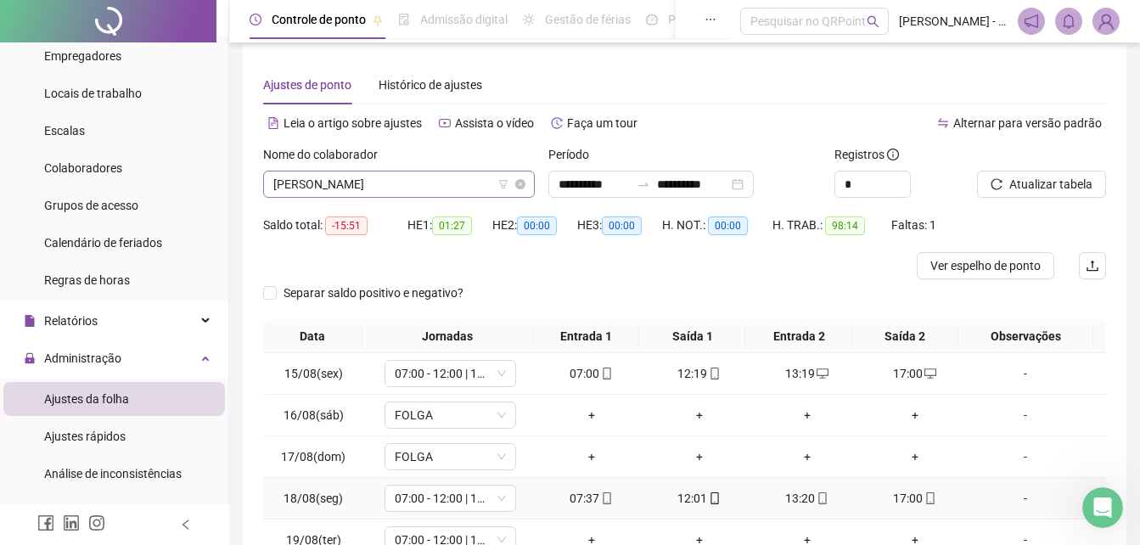
scroll to position [0, 0]
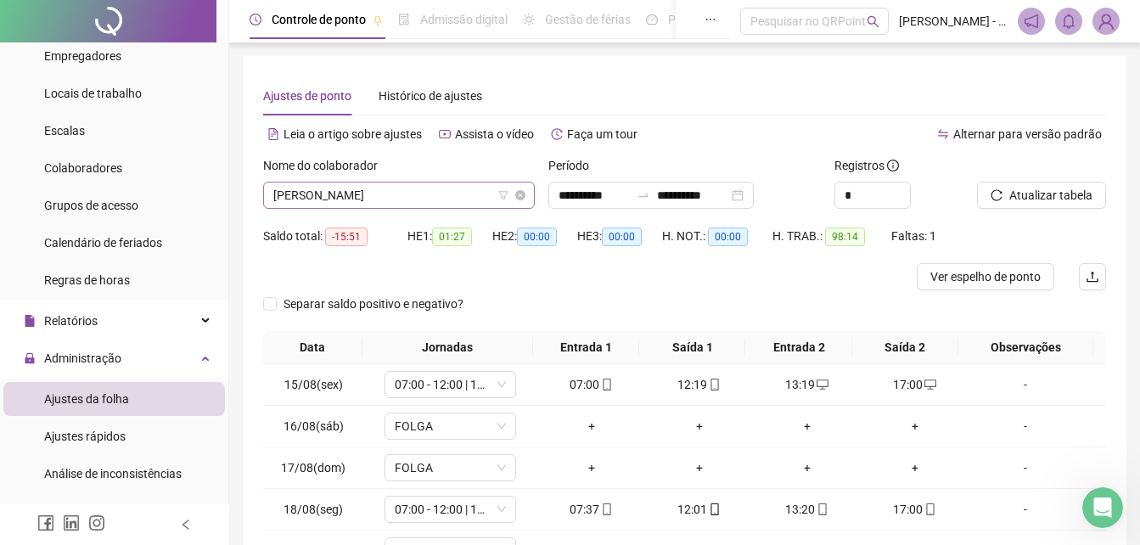
click at [432, 205] on span "[PERSON_NAME]" at bounding box center [398, 194] width 251 height 25
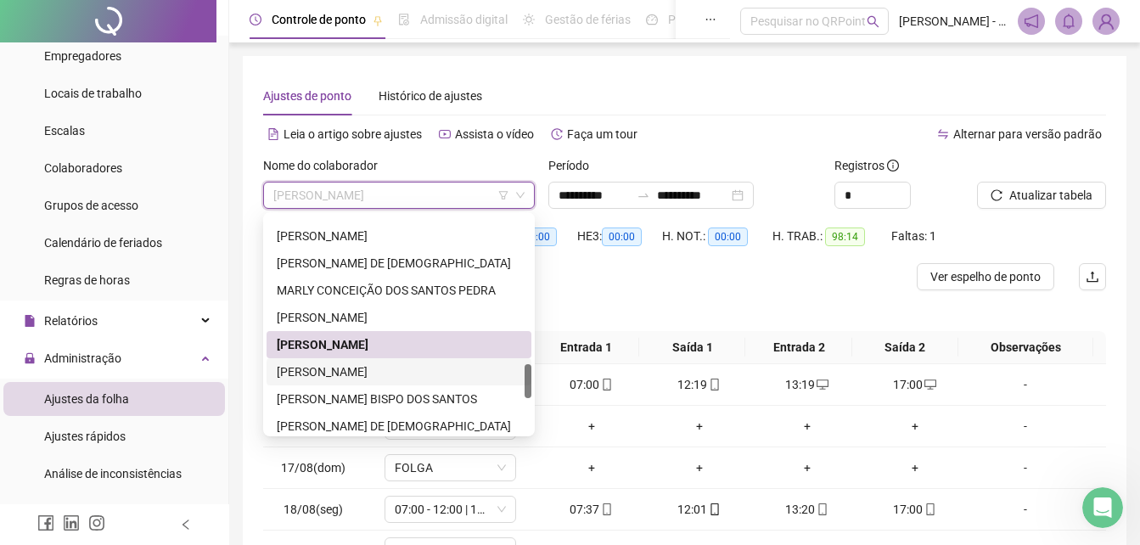
click at [315, 373] on div "[PERSON_NAME]" at bounding box center [399, 371] width 244 height 19
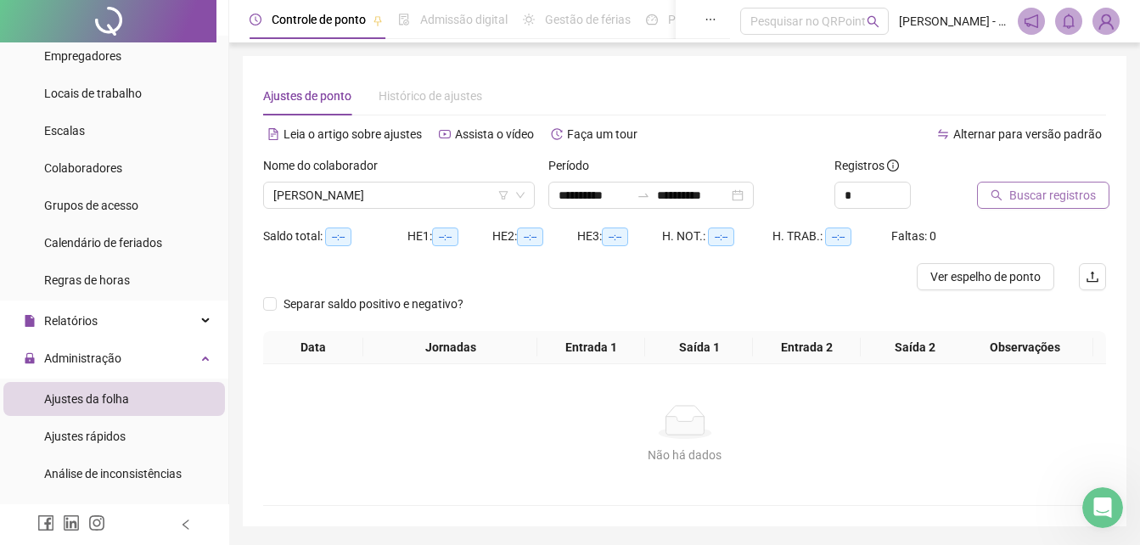
click at [1000, 197] on icon "search" at bounding box center [997, 195] width 12 height 12
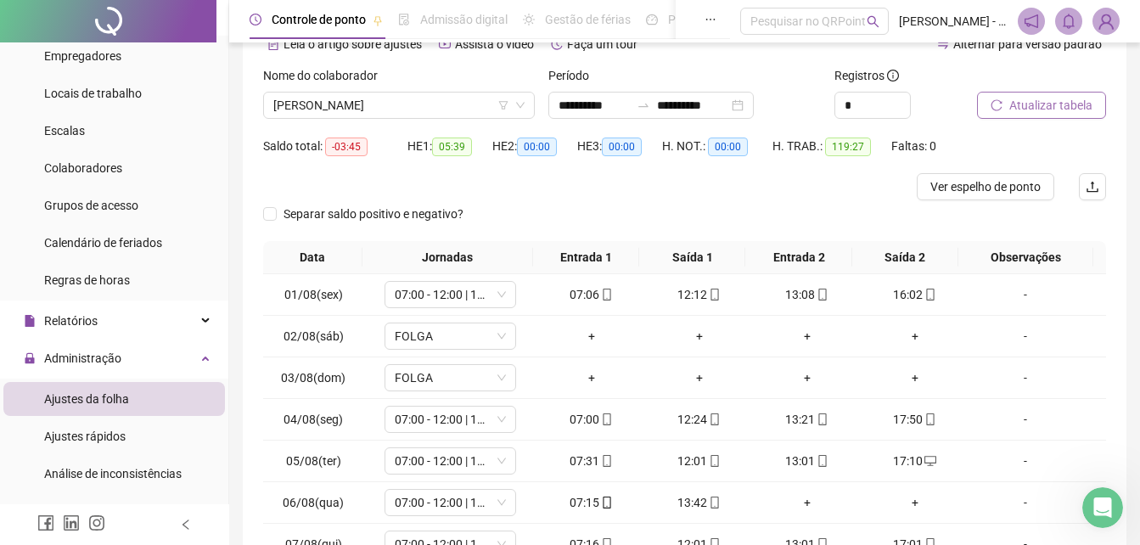
scroll to position [251, 0]
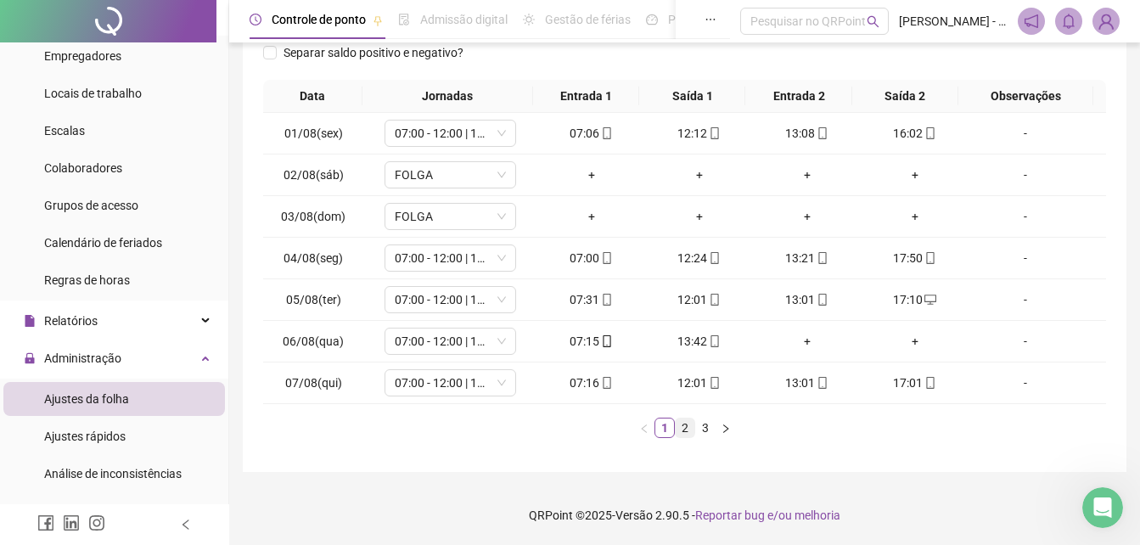
click at [687, 436] on link "2" at bounding box center [685, 427] width 19 height 19
click at [701, 429] on link "3" at bounding box center [705, 427] width 19 height 19
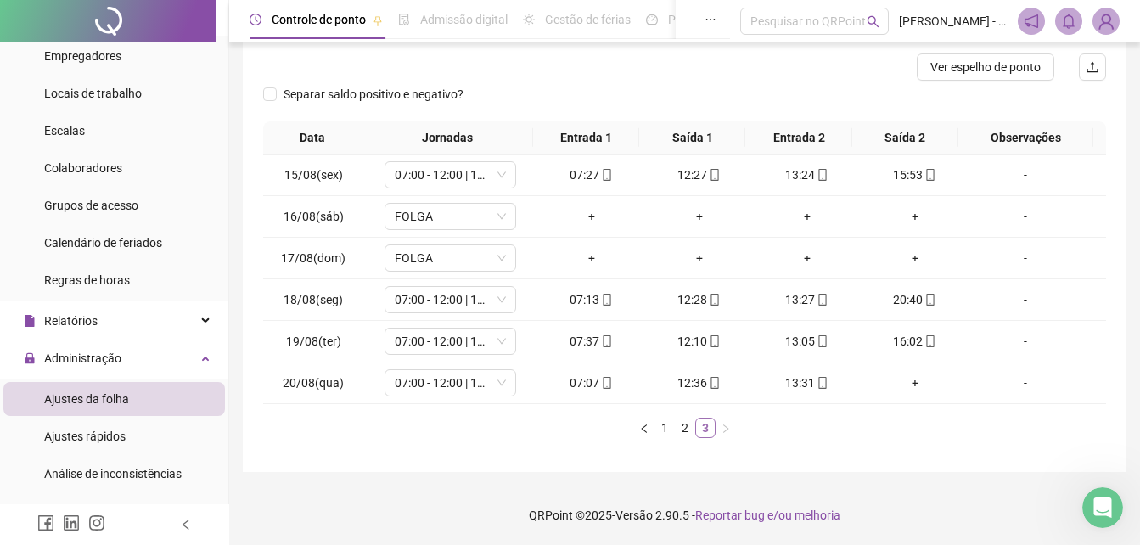
scroll to position [210, 0]
click at [601, 384] on icon "mobile" at bounding box center [607, 383] width 12 height 12
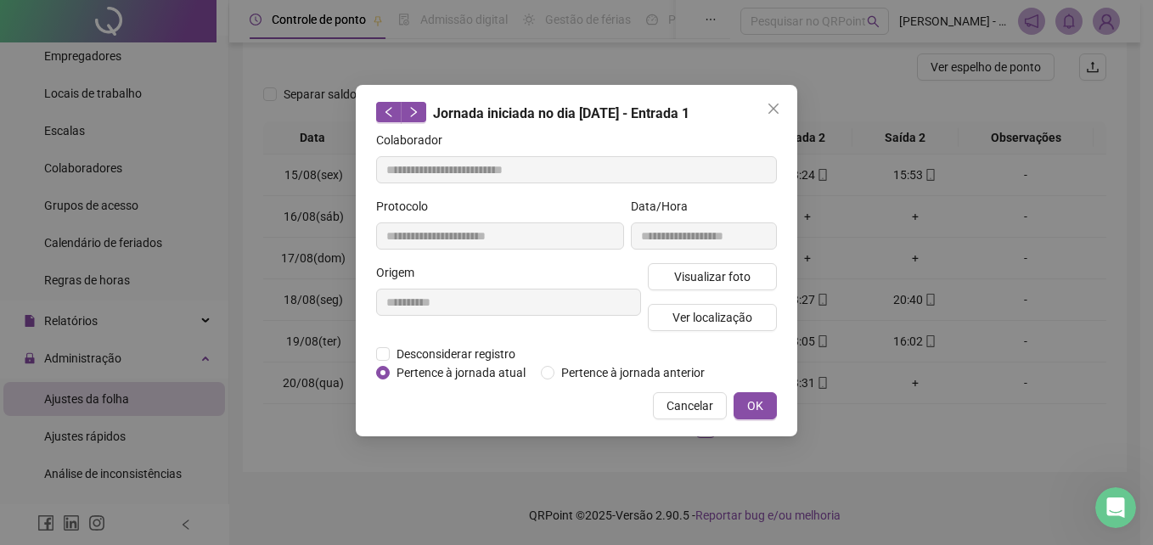
type input "**********"
click at [727, 281] on span "Visualizar foto" at bounding box center [712, 276] width 76 height 19
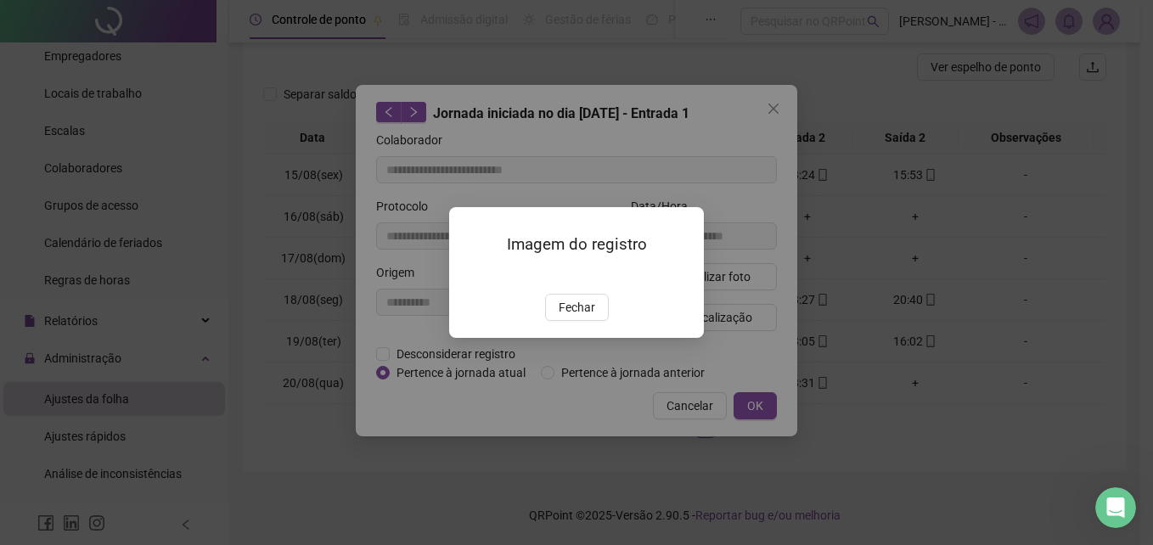
click at [576, 337] on div "Imagem do registro Fechar" at bounding box center [576, 272] width 255 height 130
click at [558, 321] on button "Fechar" at bounding box center [577, 307] width 64 height 27
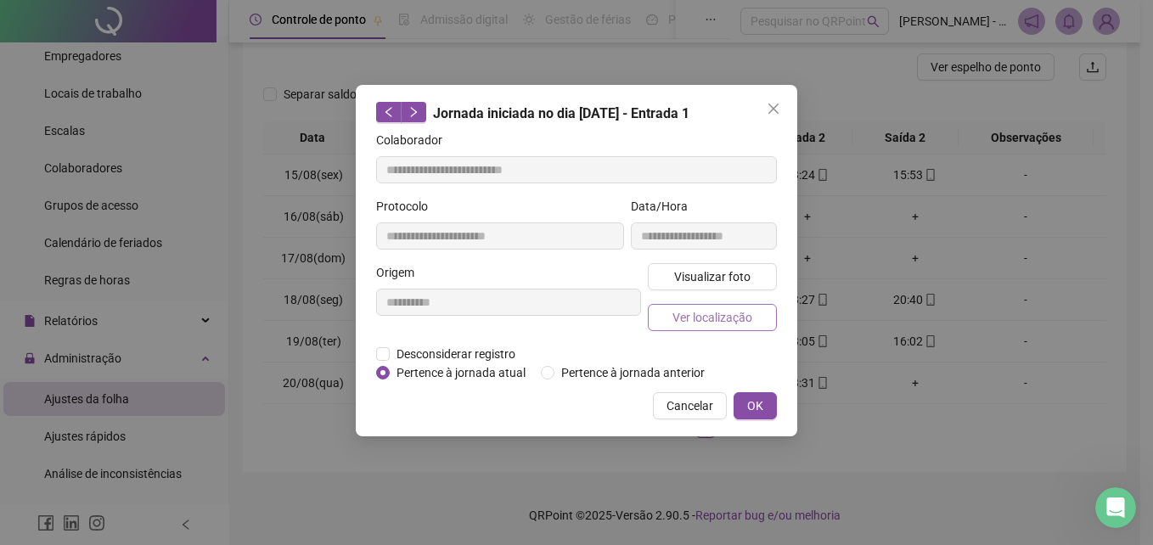
click at [699, 321] on span "Ver localização" at bounding box center [712, 317] width 80 height 19
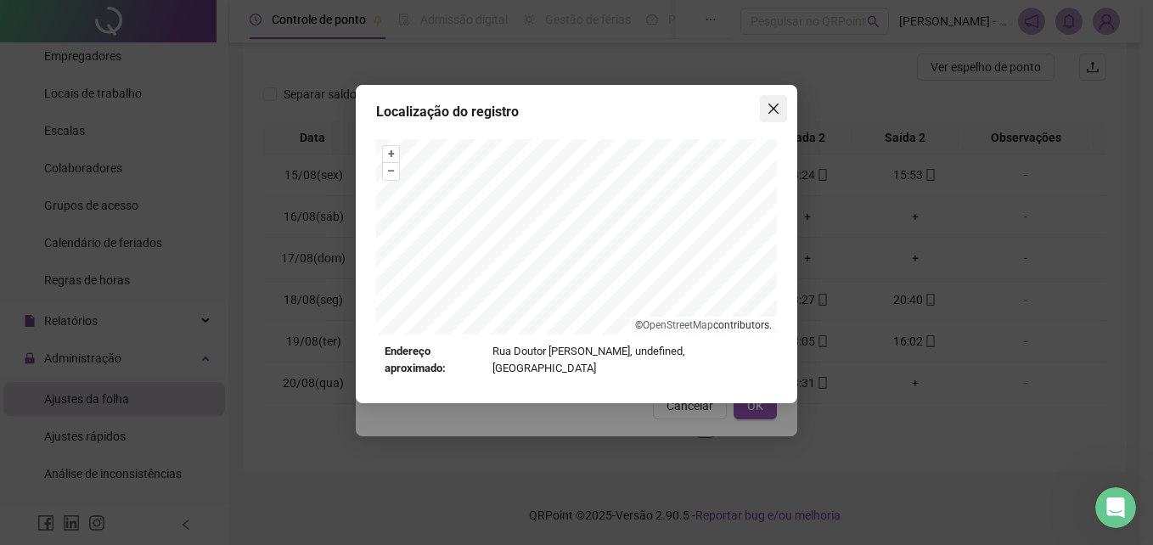
click at [766, 111] on span "Close" at bounding box center [773, 109] width 27 height 14
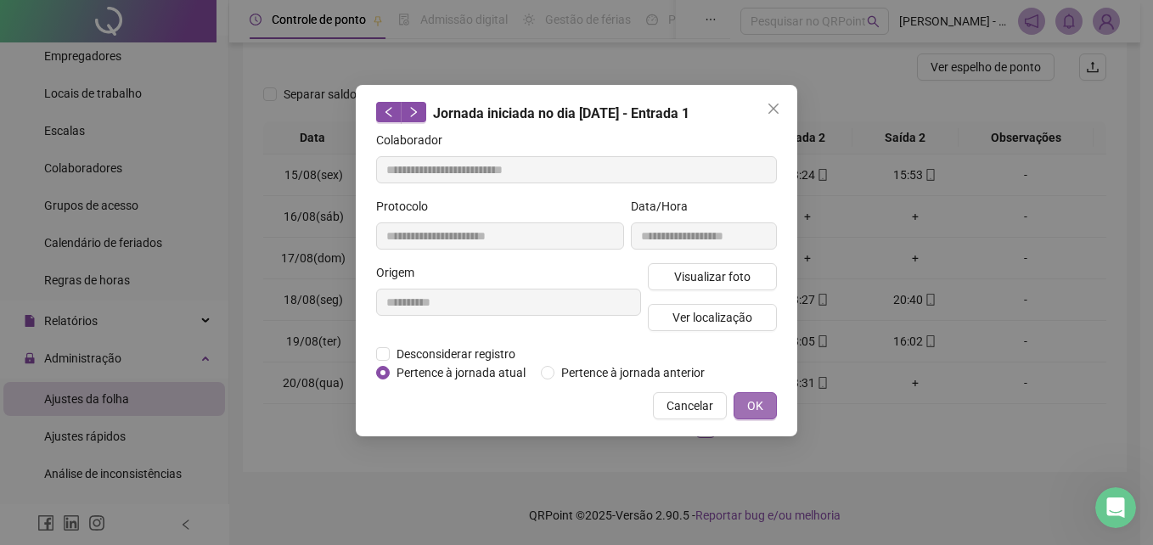
click at [755, 410] on span "OK" at bounding box center [755, 405] width 16 height 19
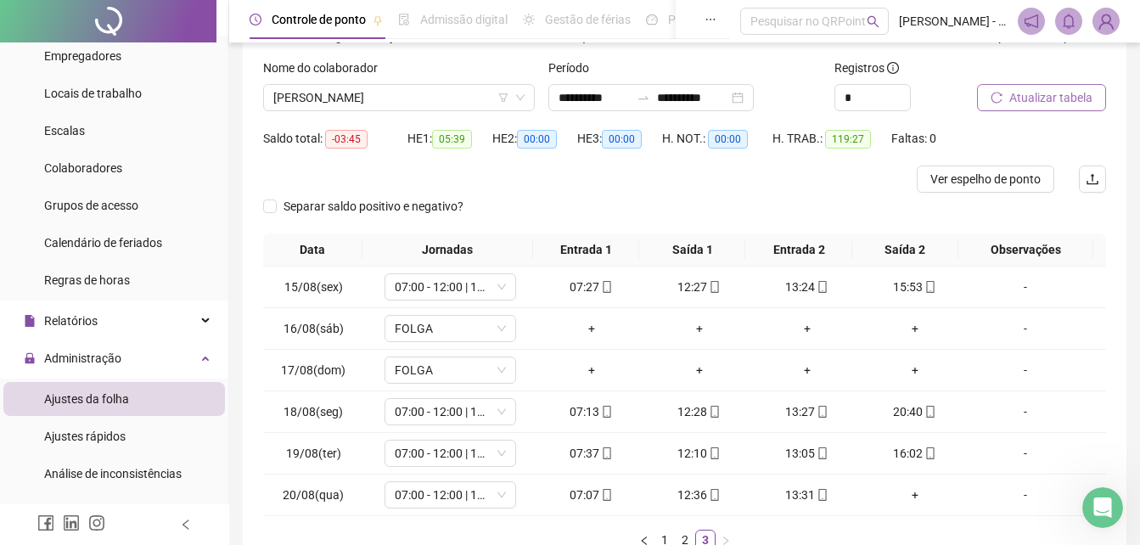
scroll to position [40, 0]
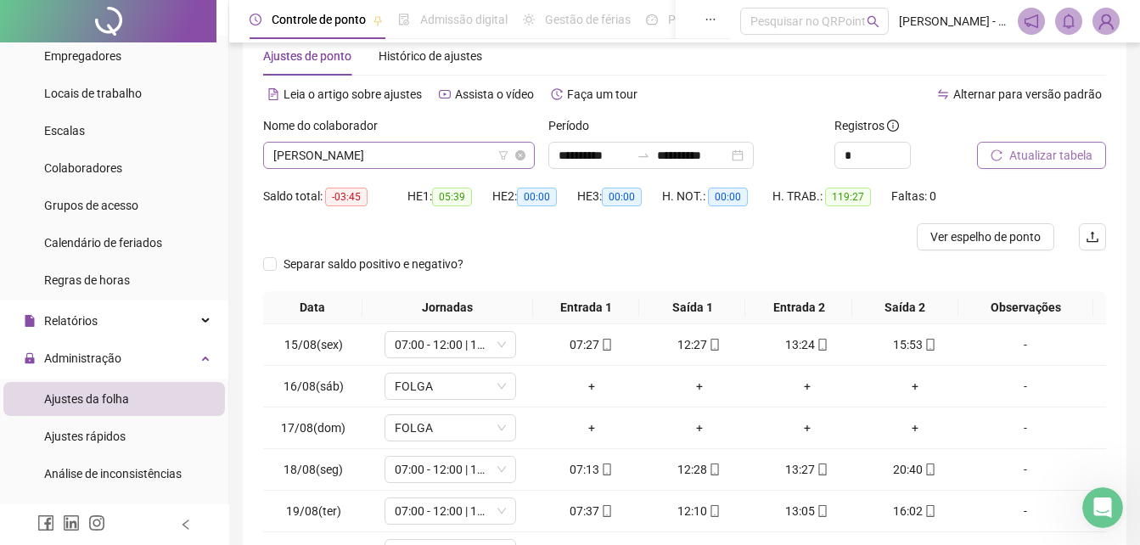
click at [457, 150] on span "[PERSON_NAME]" at bounding box center [398, 155] width 251 height 25
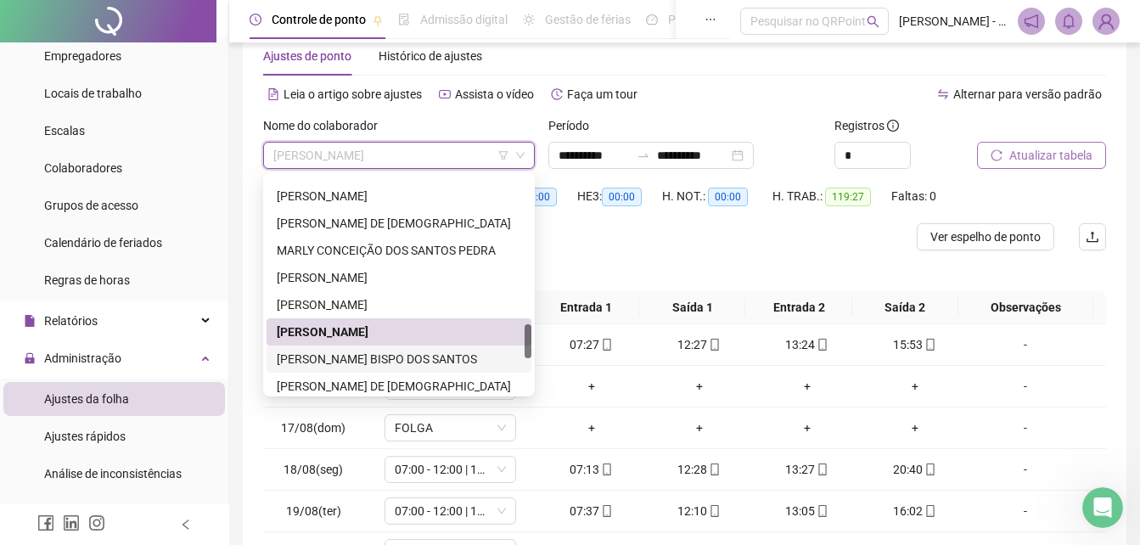
click at [339, 363] on div "[PERSON_NAME] BISPO DOS SANTOS" at bounding box center [399, 359] width 244 height 19
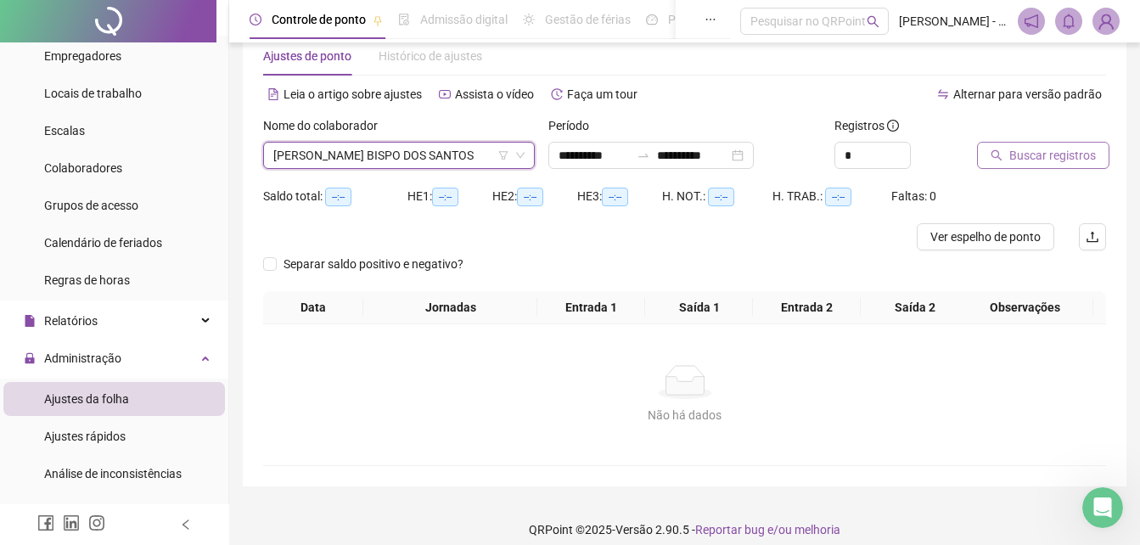
scroll to position [54, 0]
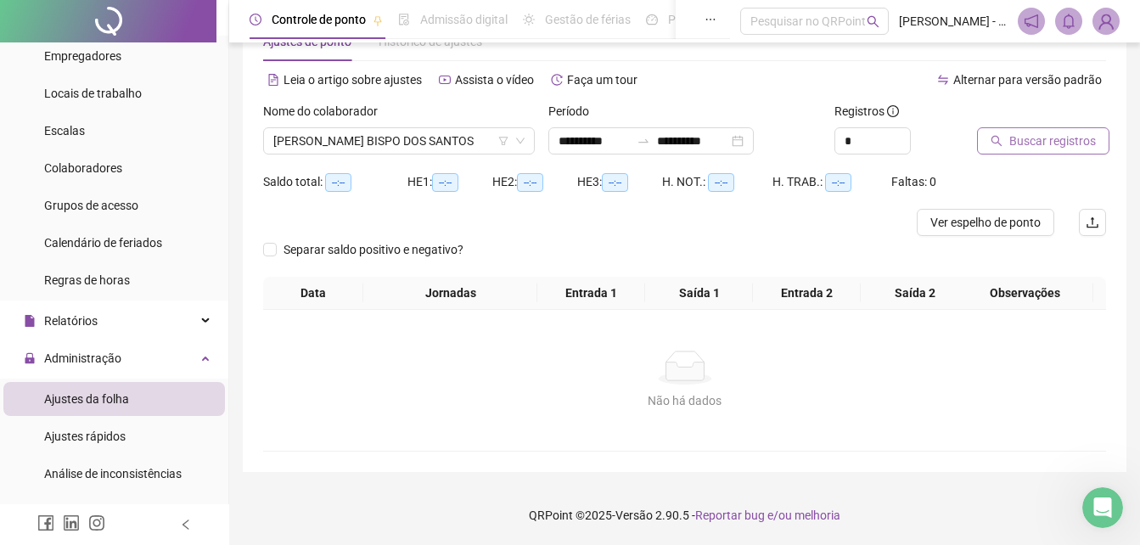
click at [1049, 138] on span "Buscar registros" at bounding box center [1052, 141] width 87 height 19
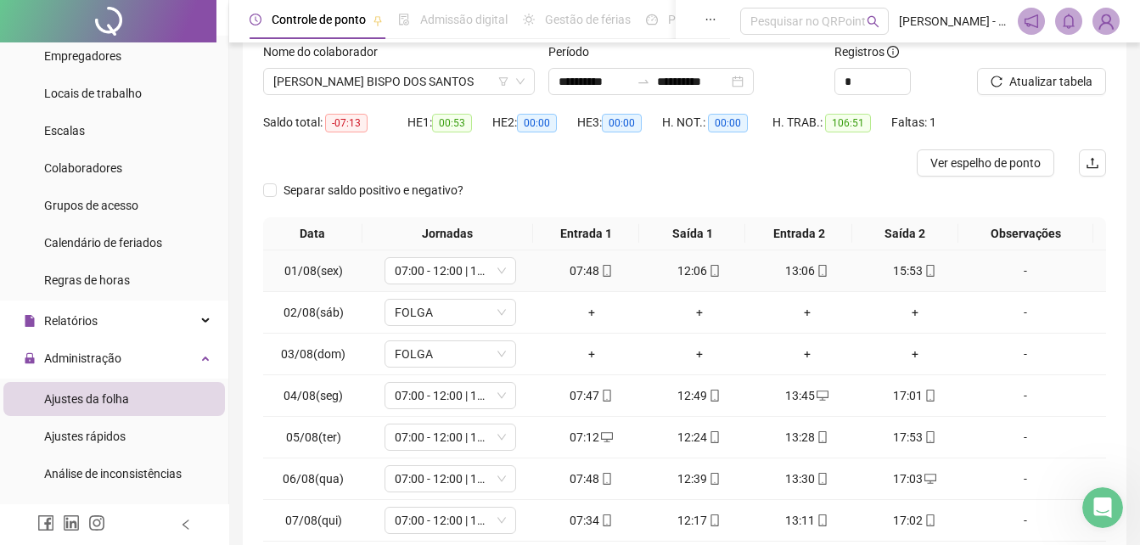
scroll to position [224, 0]
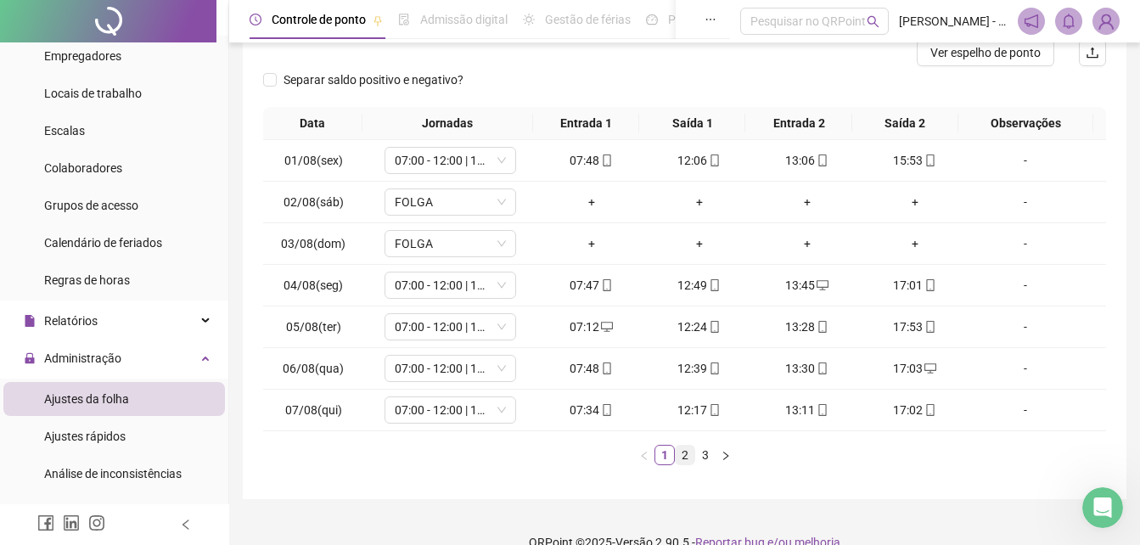
click at [689, 454] on link "2" at bounding box center [685, 455] width 19 height 19
click at [705, 458] on link "3" at bounding box center [705, 455] width 19 height 19
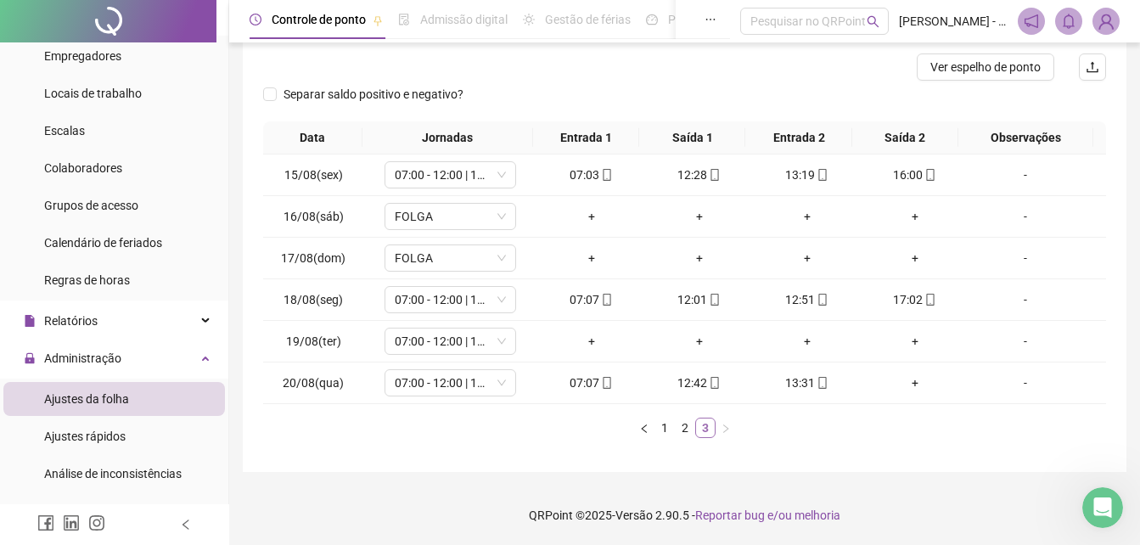
scroll to position [210, 0]
click at [599, 390] on span at bounding box center [606, 383] width 14 height 14
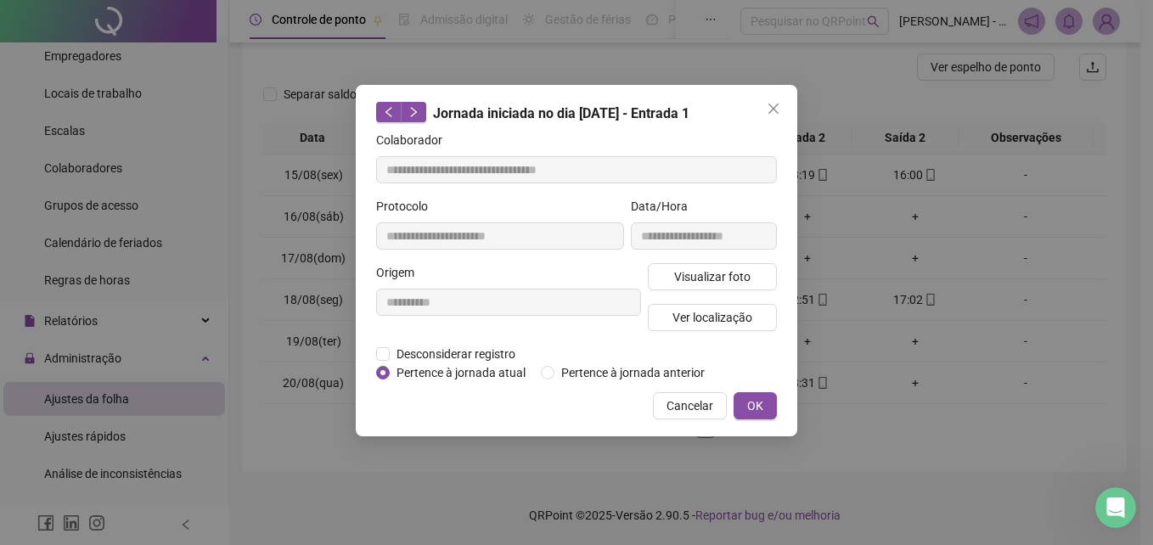
type input "**********"
click at [699, 275] on span "Visualizar foto" at bounding box center [712, 276] width 76 height 19
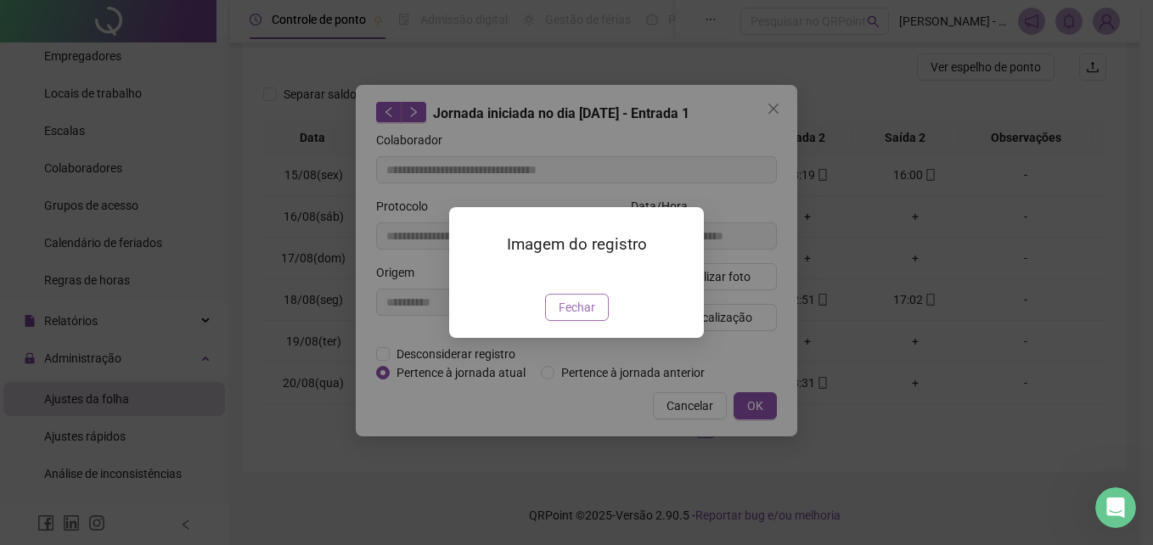
click at [586, 317] on span "Fechar" at bounding box center [576, 307] width 36 height 19
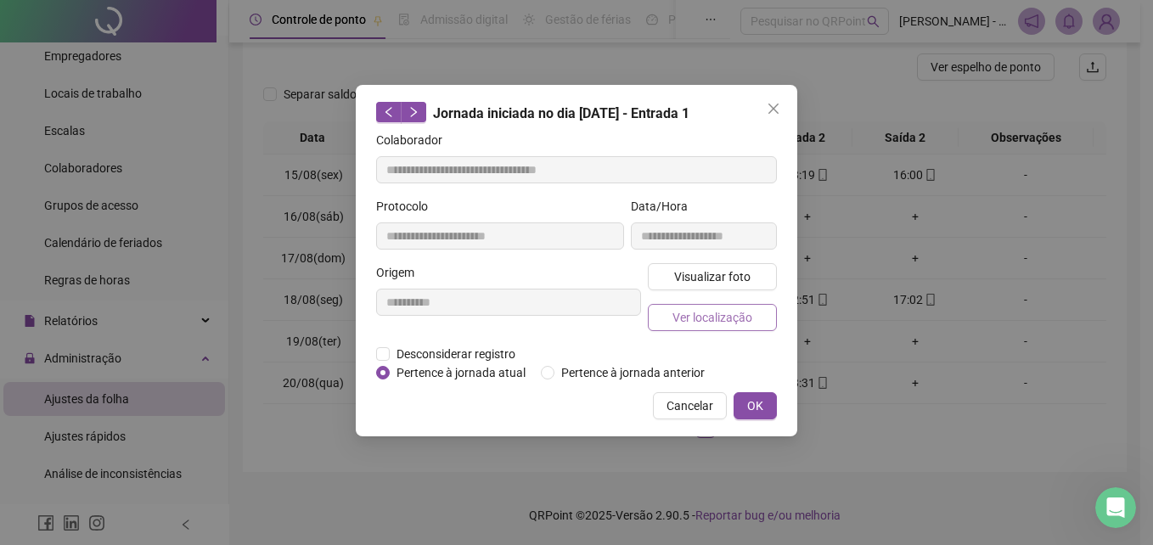
click at [738, 318] on span "Ver localização" at bounding box center [712, 317] width 80 height 19
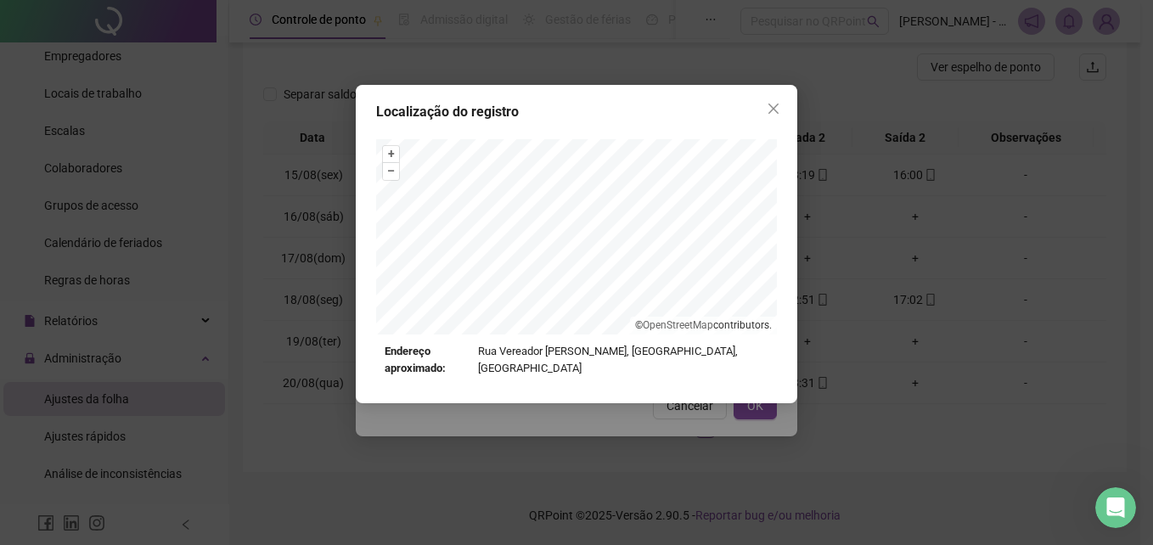
click at [779, 107] on icon "close" at bounding box center [773, 109] width 14 height 14
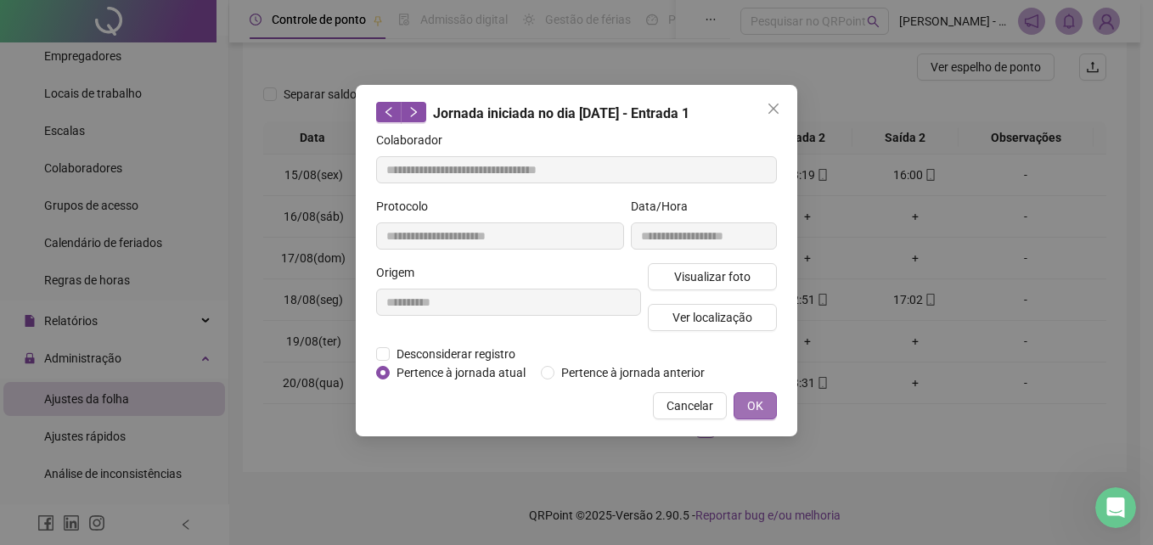
click at [750, 398] on span "OK" at bounding box center [755, 405] width 16 height 19
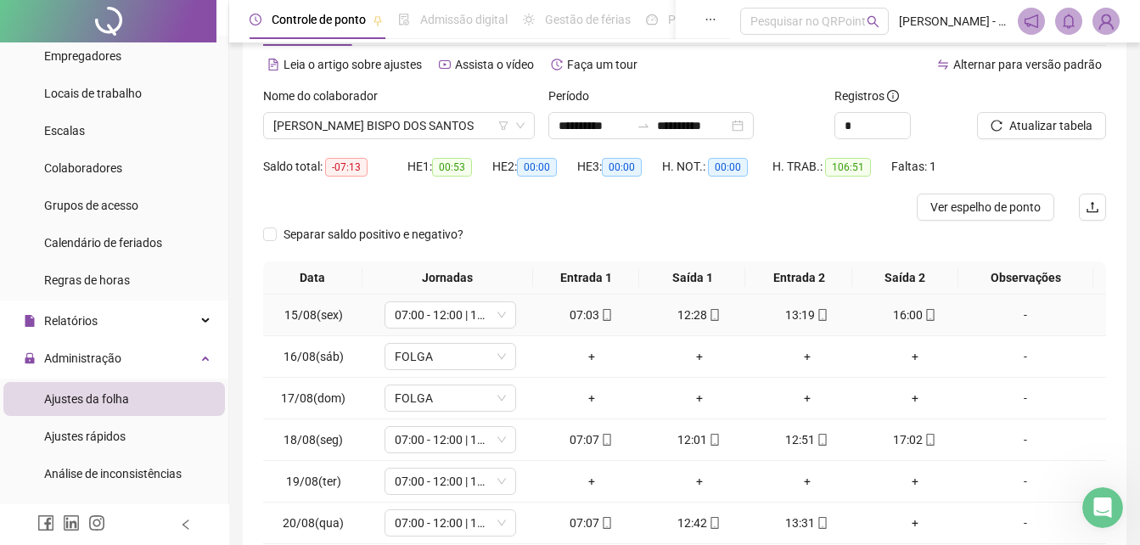
scroll to position [40, 0]
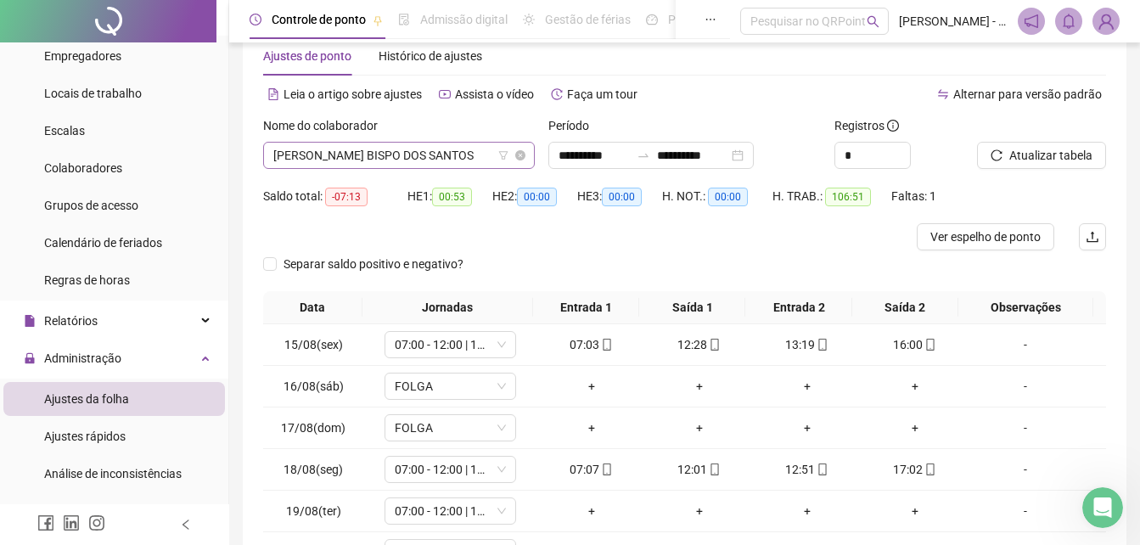
click at [466, 163] on span "[PERSON_NAME] BISPO DOS SANTOS" at bounding box center [398, 155] width 251 height 25
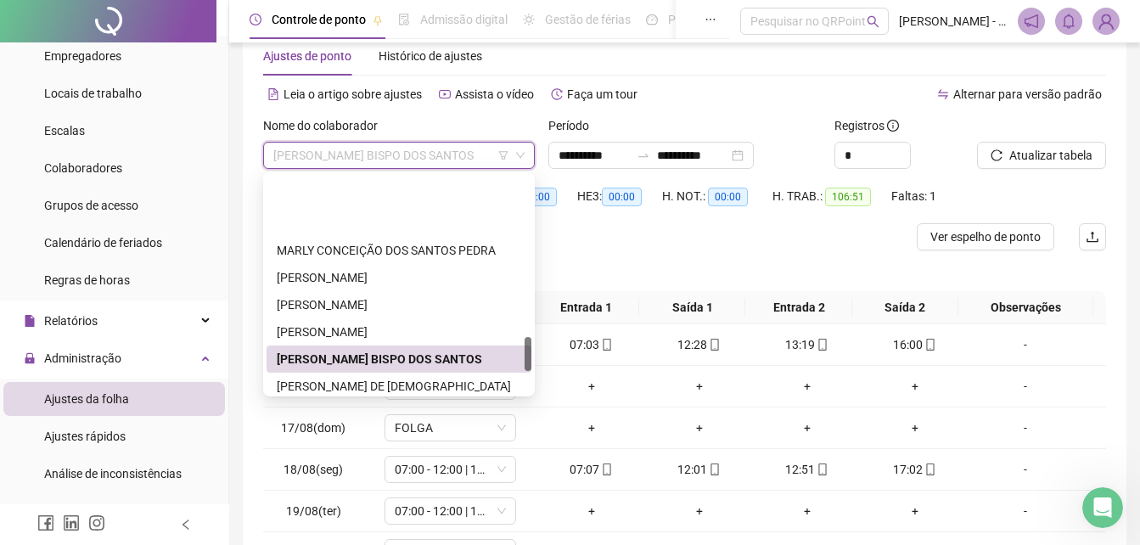
scroll to position [1029, 0]
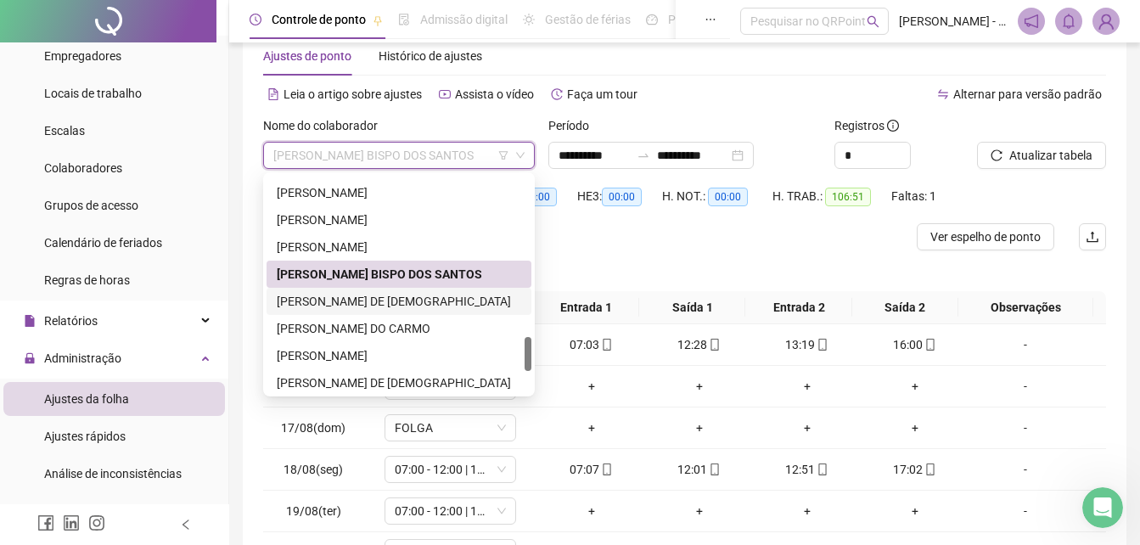
click at [354, 296] on div "[PERSON_NAME] DE [DEMOGRAPHIC_DATA]" at bounding box center [399, 301] width 244 height 19
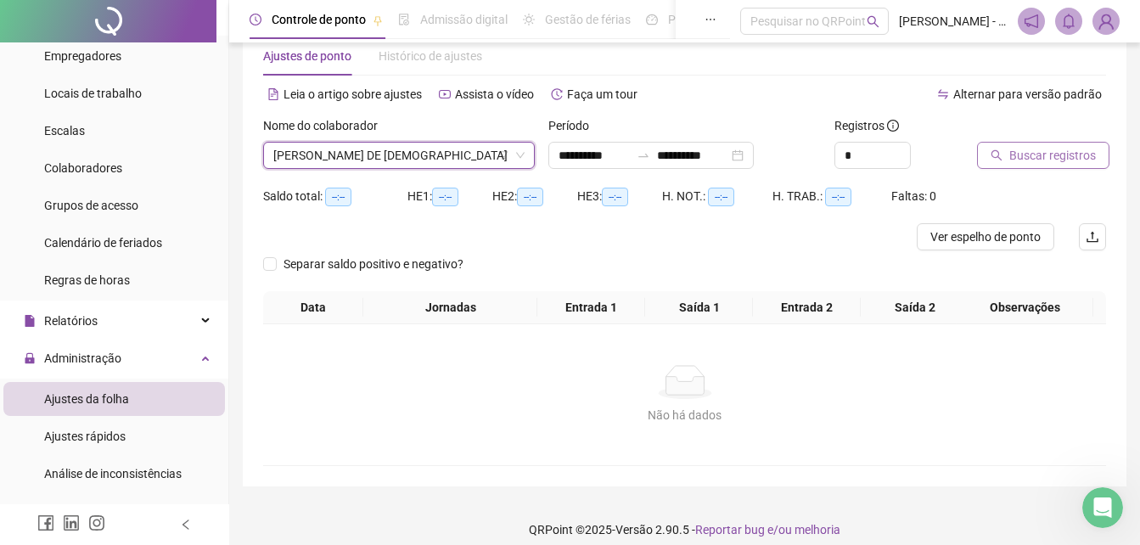
click at [1059, 160] on span "Buscar registros" at bounding box center [1052, 155] width 87 height 19
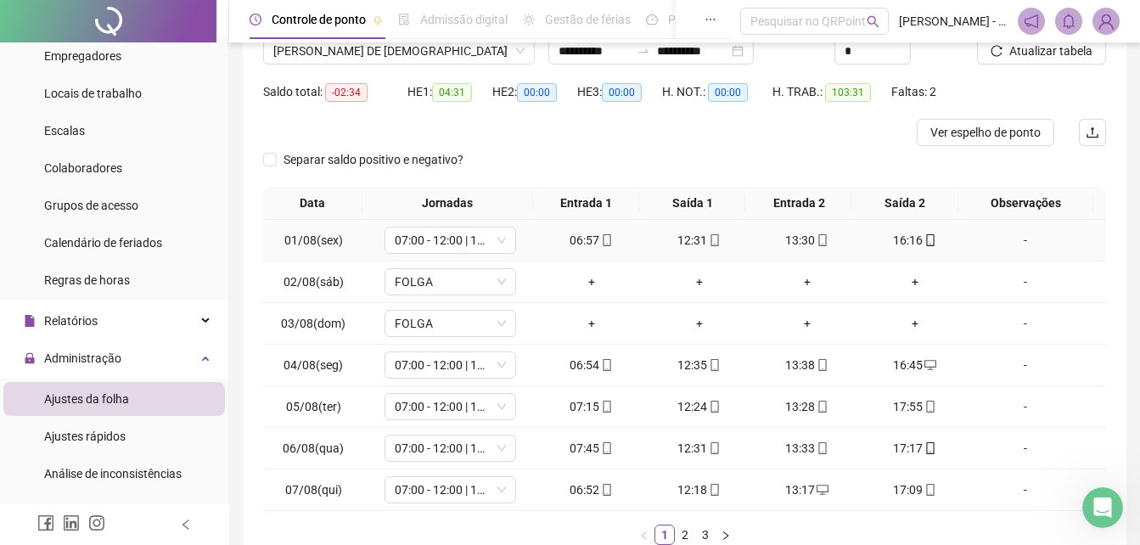
scroll to position [251, 0]
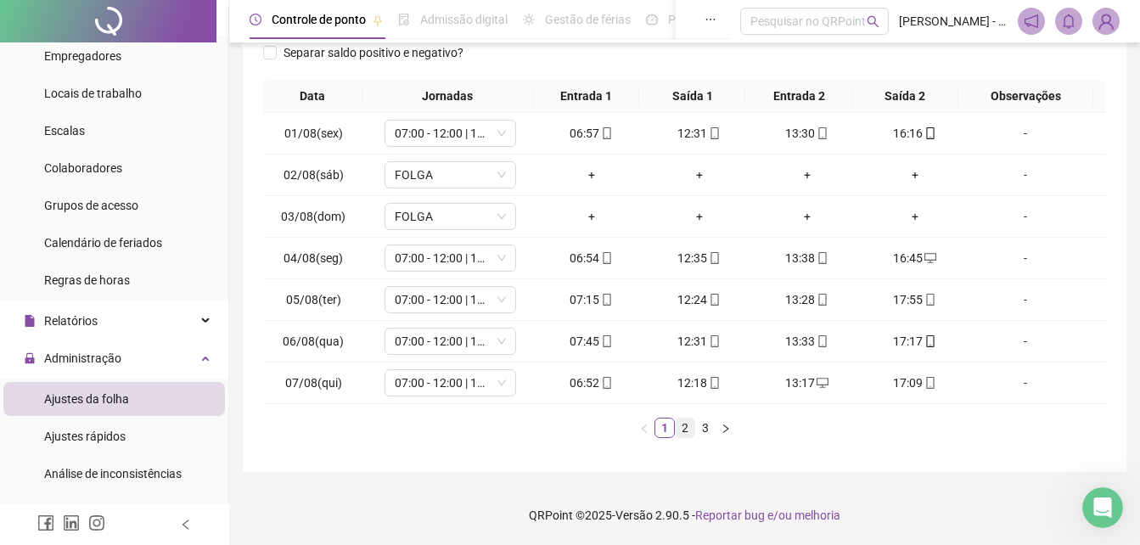
click at [687, 428] on link "2" at bounding box center [685, 427] width 19 height 19
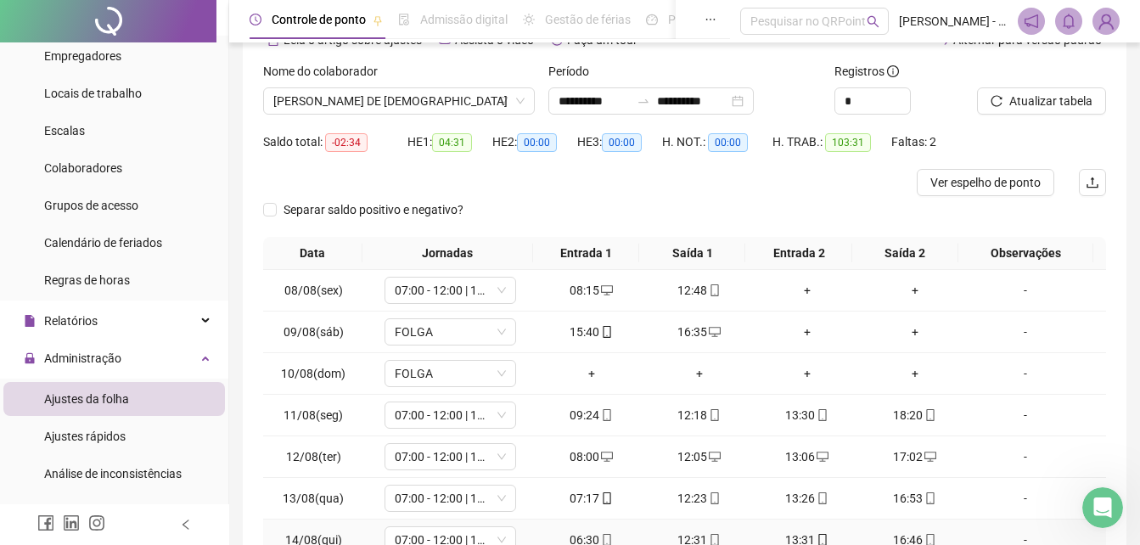
scroll to position [81, 0]
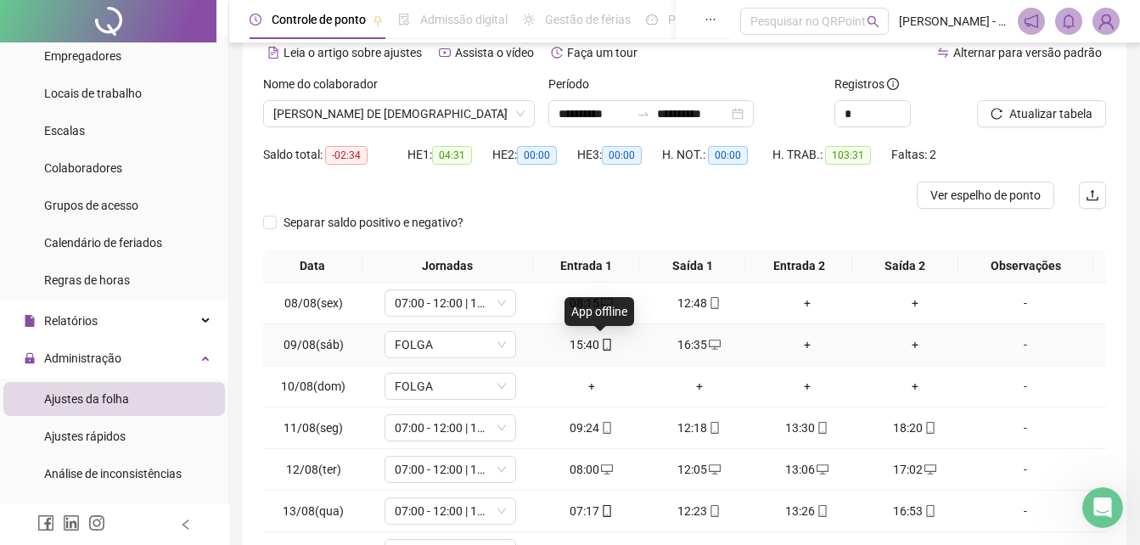
click at [603, 348] on icon "mobile" at bounding box center [607, 345] width 8 height 12
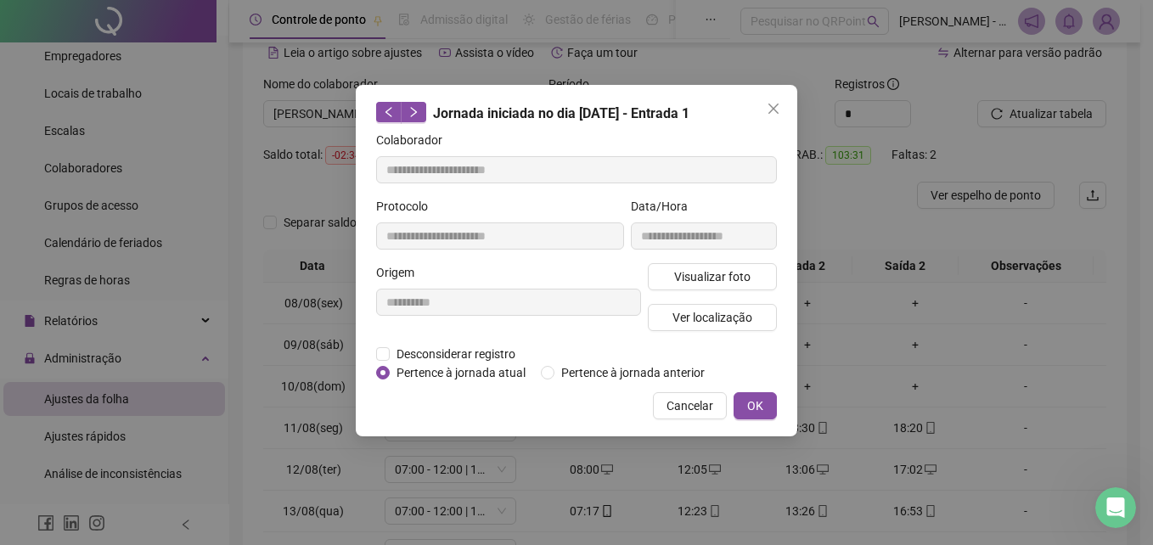
type input "**********"
click at [778, 113] on icon "close" at bounding box center [773, 109] width 10 height 10
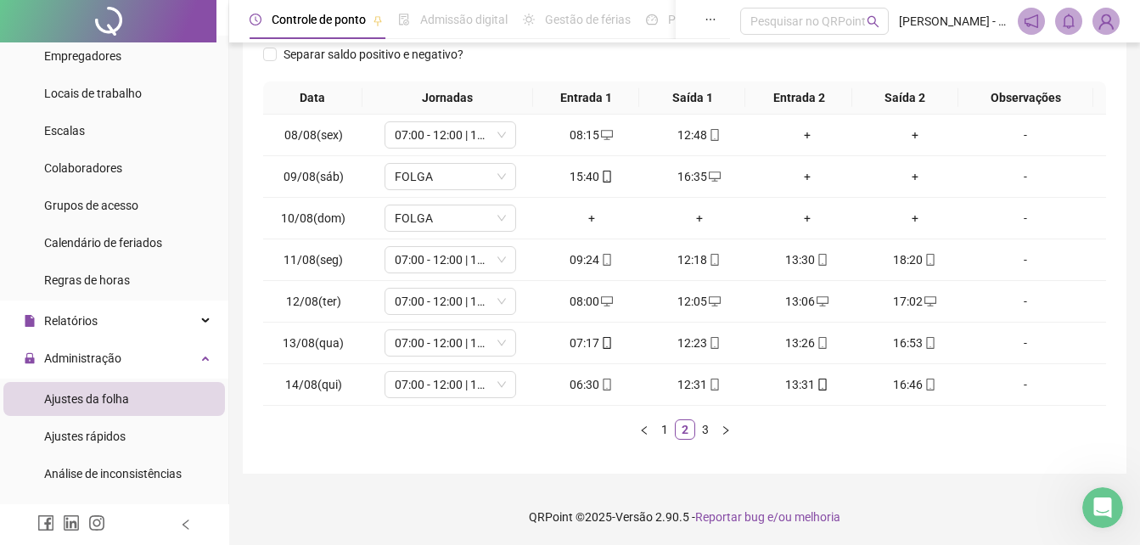
scroll to position [251, 0]
click at [703, 433] on link "3" at bounding box center [705, 427] width 19 height 19
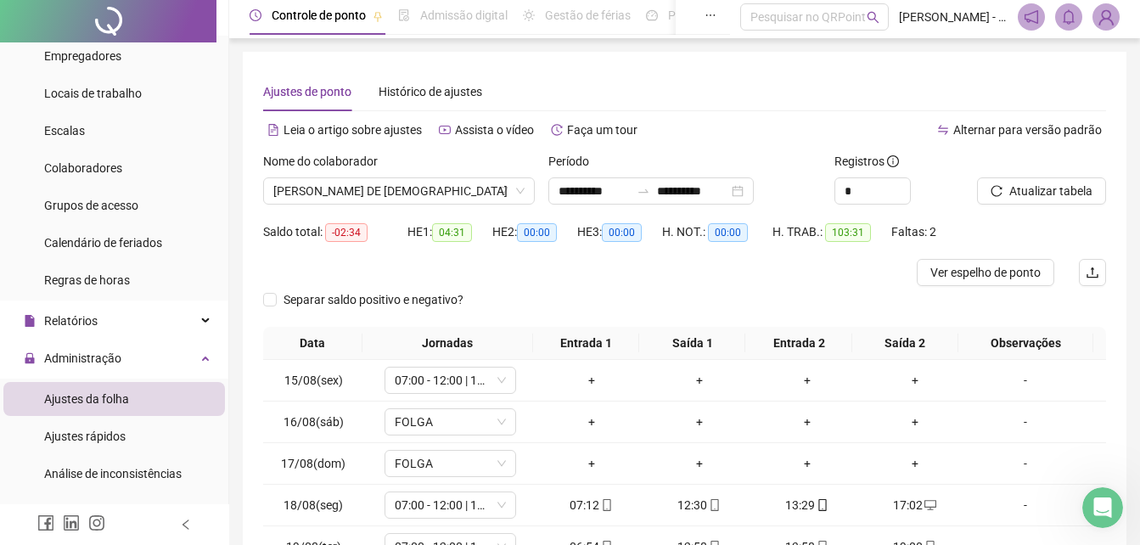
scroll to position [0, 0]
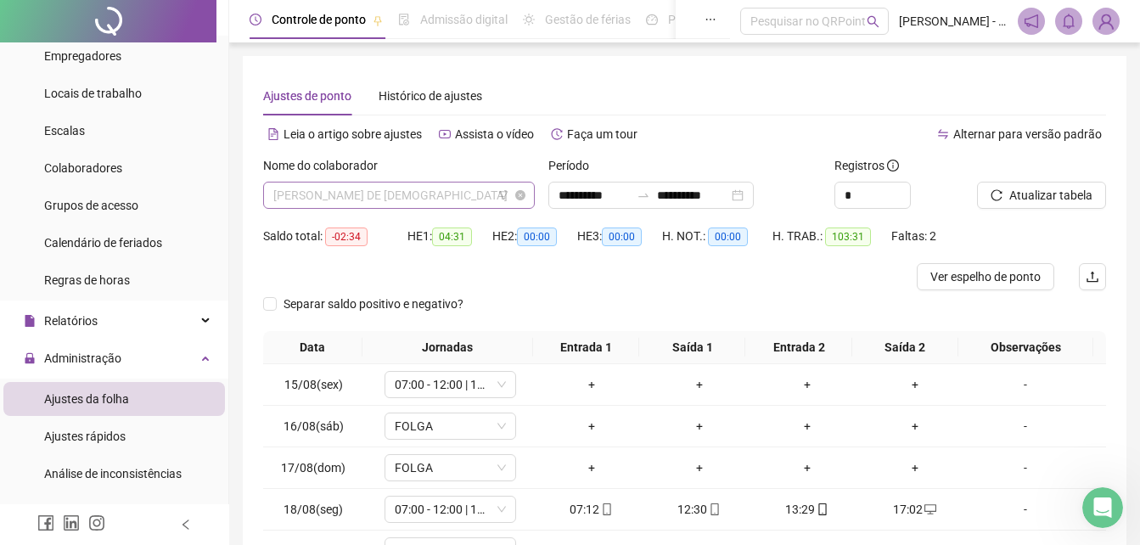
click at [474, 196] on span "[PERSON_NAME] DE [DEMOGRAPHIC_DATA]" at bounding box center [398, 194] width 251 height 25
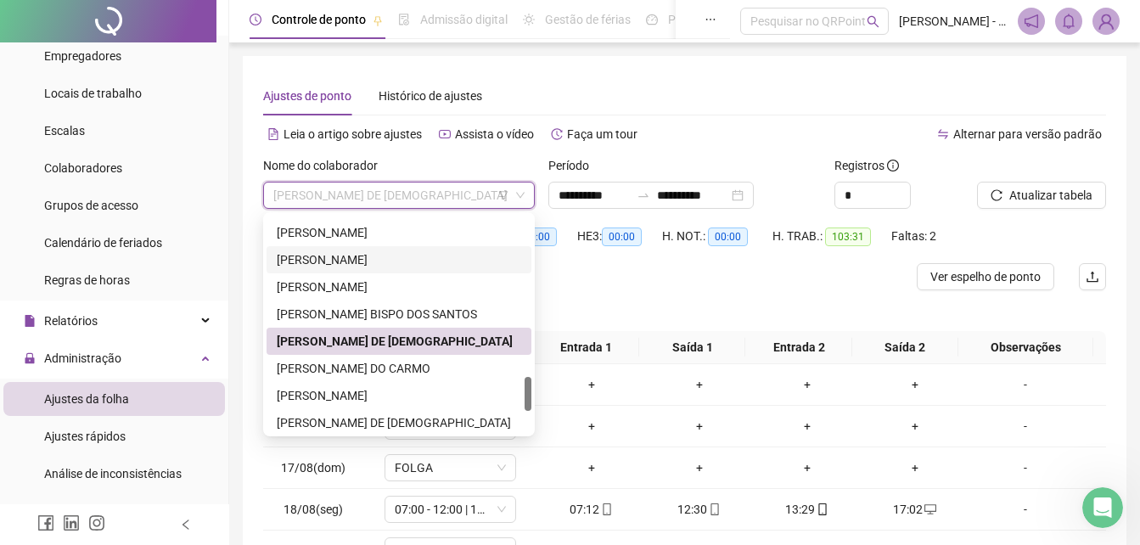
click at [379, 257] on div "[PERSON_NAME]" at bounding box center [399, 259] width 244 height 19
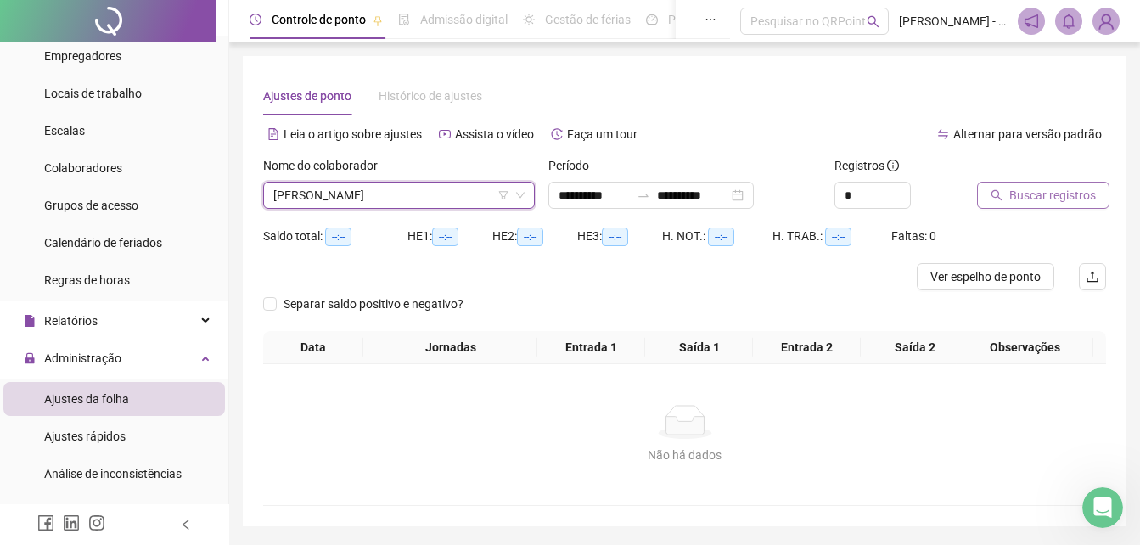
click at [1035, 202] on span "Buscar registros" at bounding box center [1052, 195] width 87 height 19
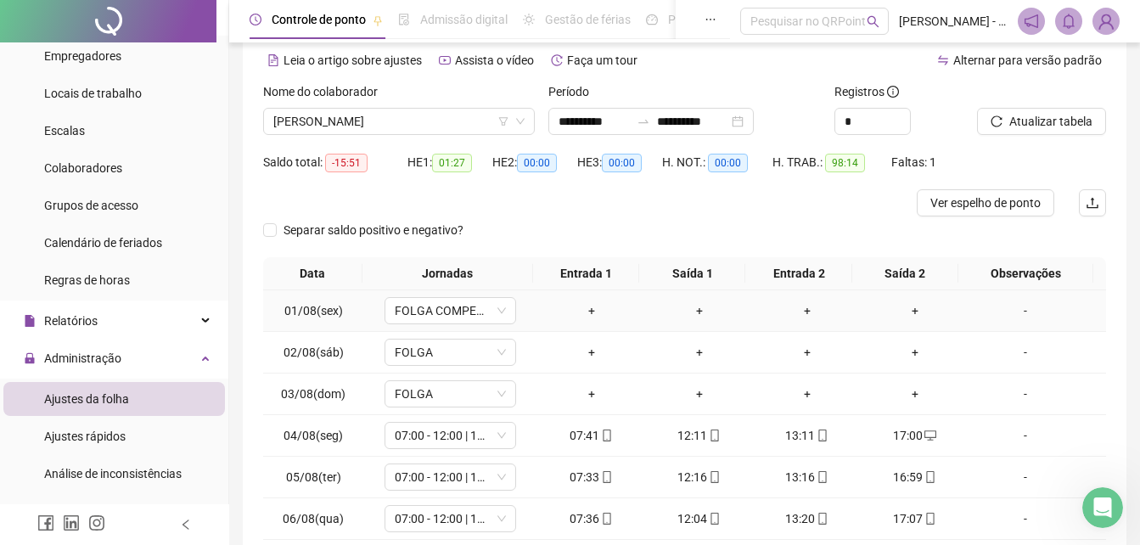
scroll to position [170, 0]
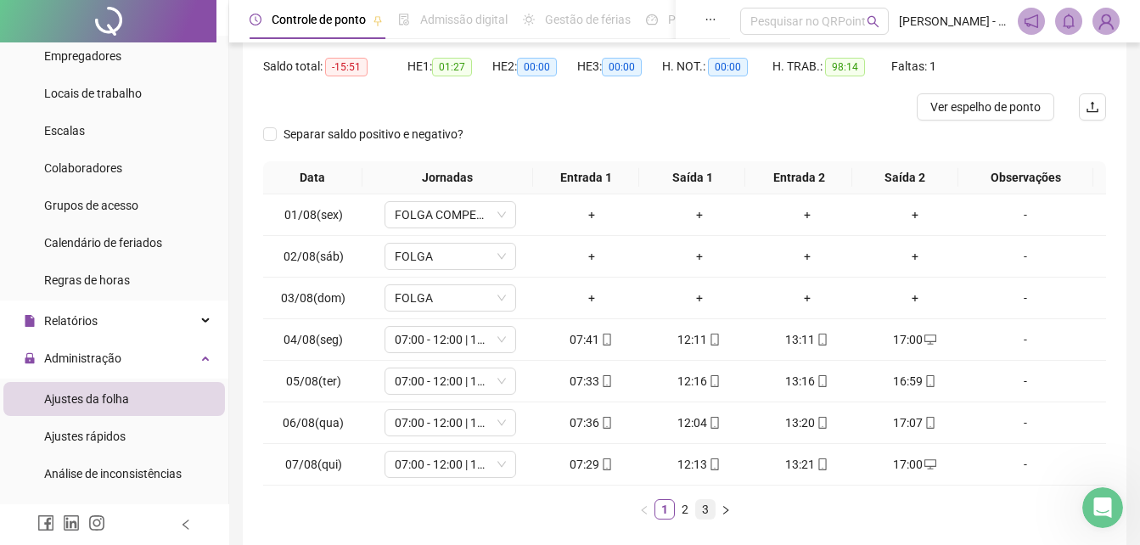
click at [704, 512] on link "3" at bounding box center [705, 509] width 19 height 19
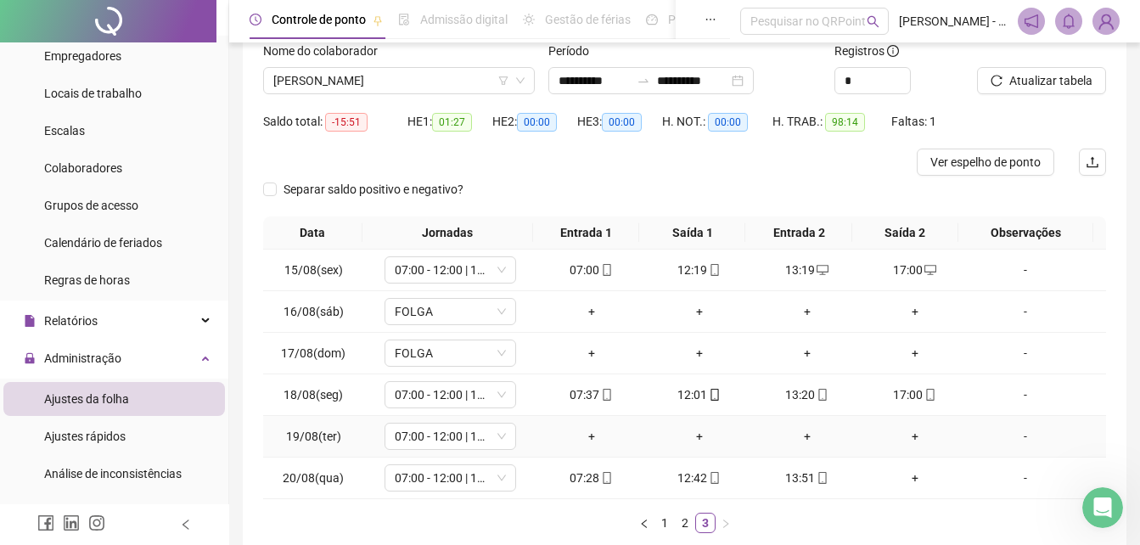
scroll to position [85, 0]
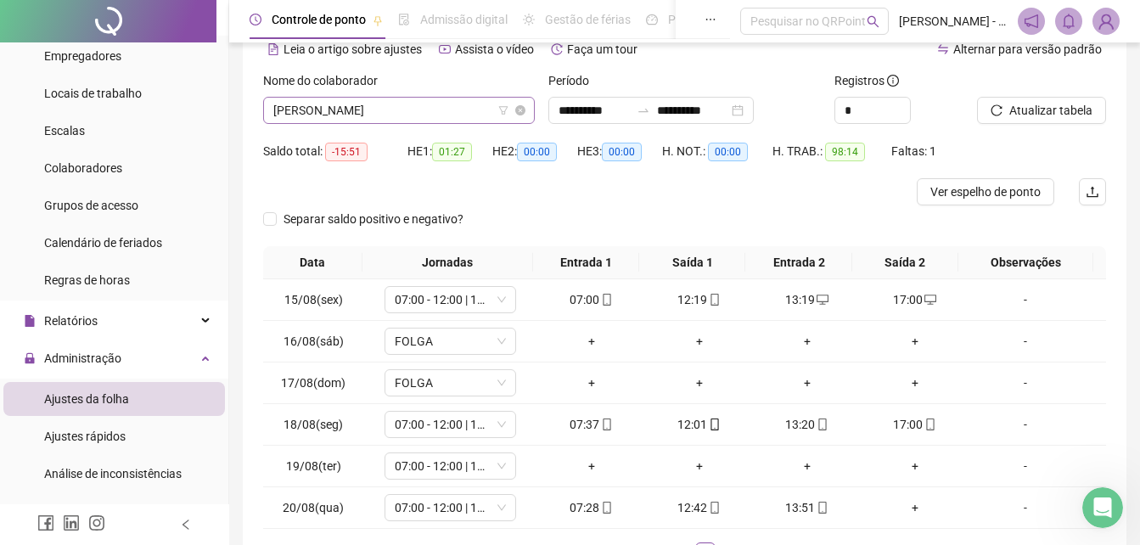
click at [396, 117] on span "[PERSON_NAME]" at bounding box center [398, 110] width 251 height 25
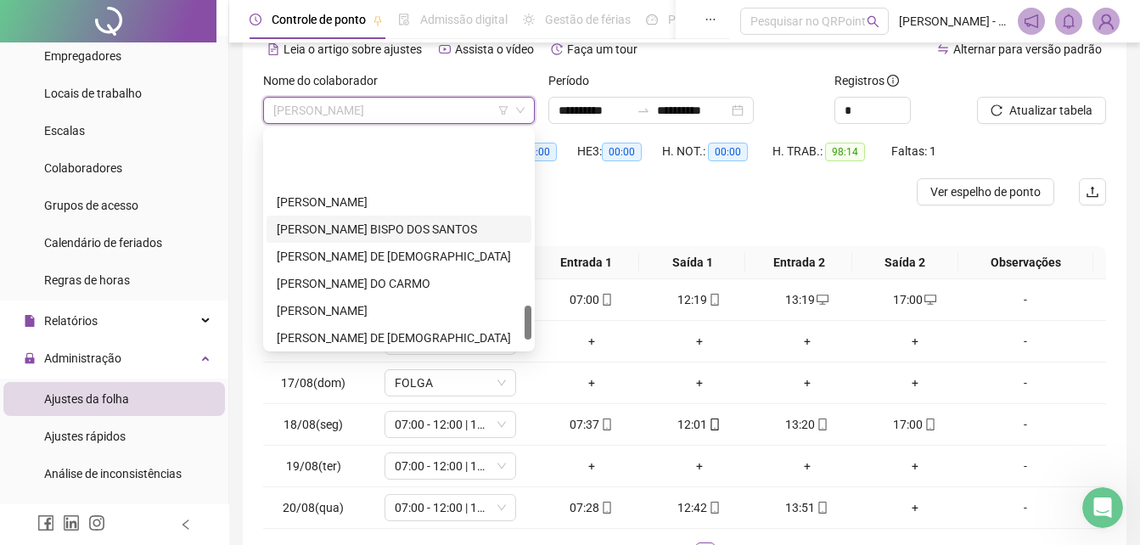
scroll to position [1114, 0]
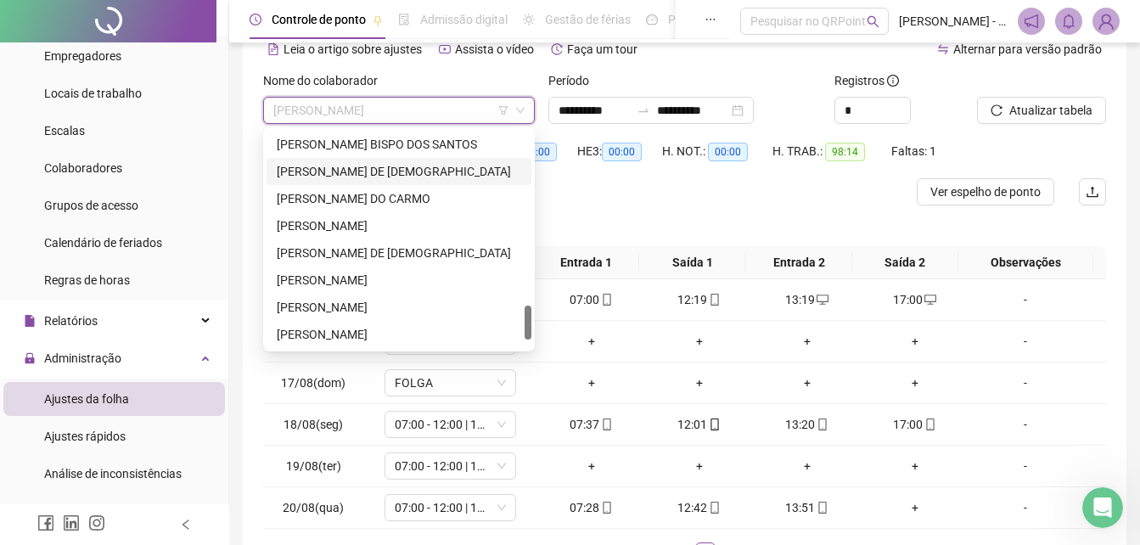
click at [387, 179] on div "[PERSON_NAME] DE [DEMOGRAPHIC_DATA]" at bounding box center [399, 171] width 244 height 19
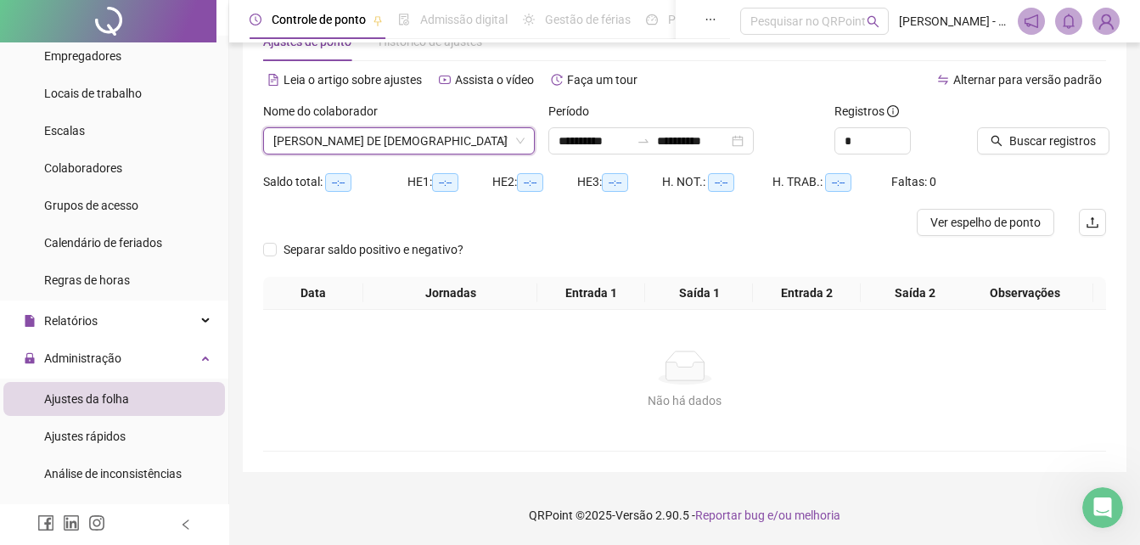
scroll to position [54, 0]
click at [1024, 149] on span "Buscar registros" at bounding box center [1052, 141] width 87 height 19
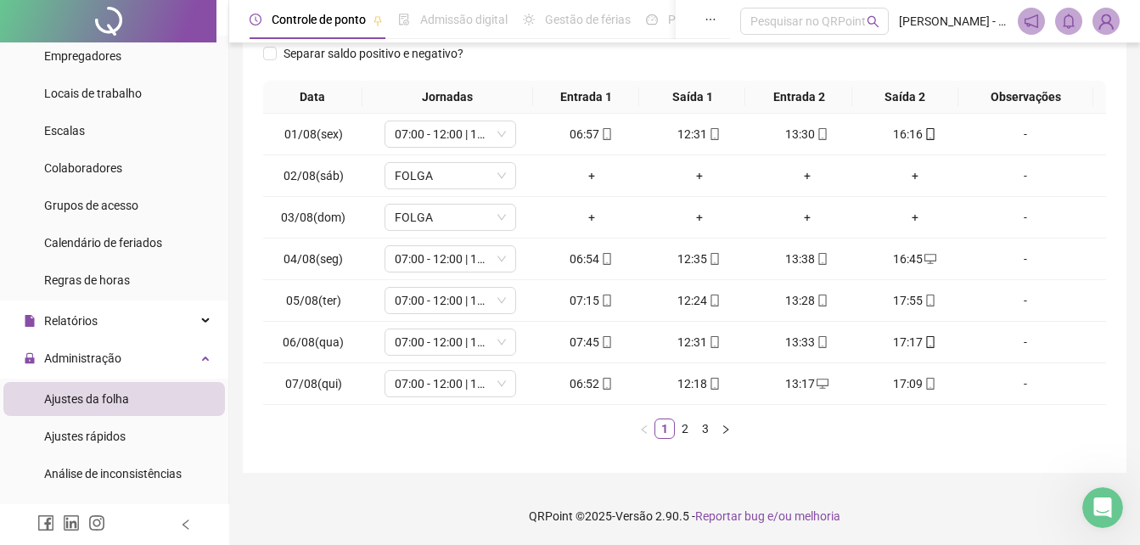
scroll to position [251, 0]
click at [706, 428] on link "3" at bounding box center [705, 427] width 19 height 19
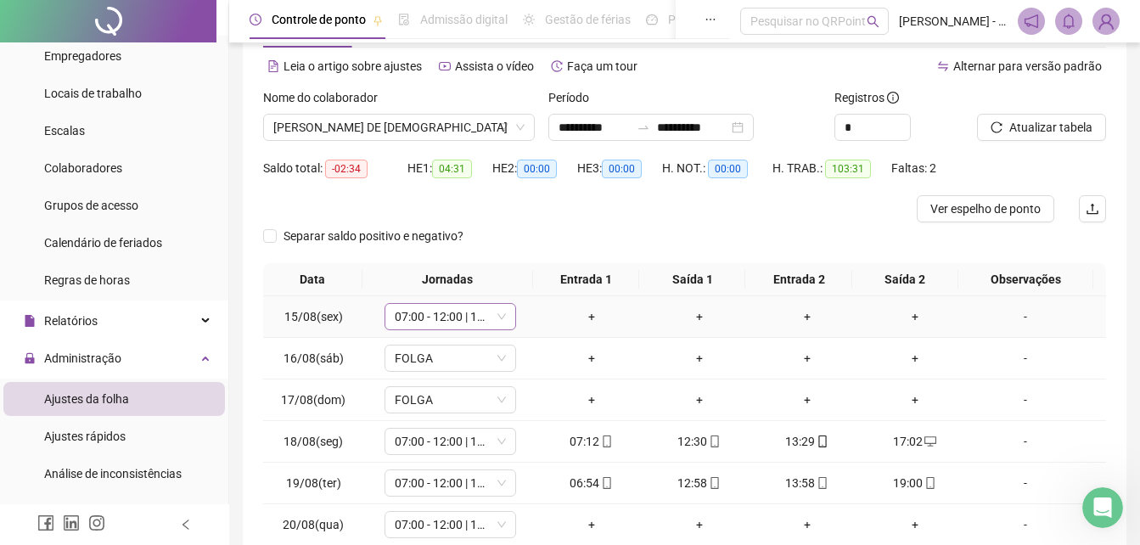
scroll to position [0, 0]
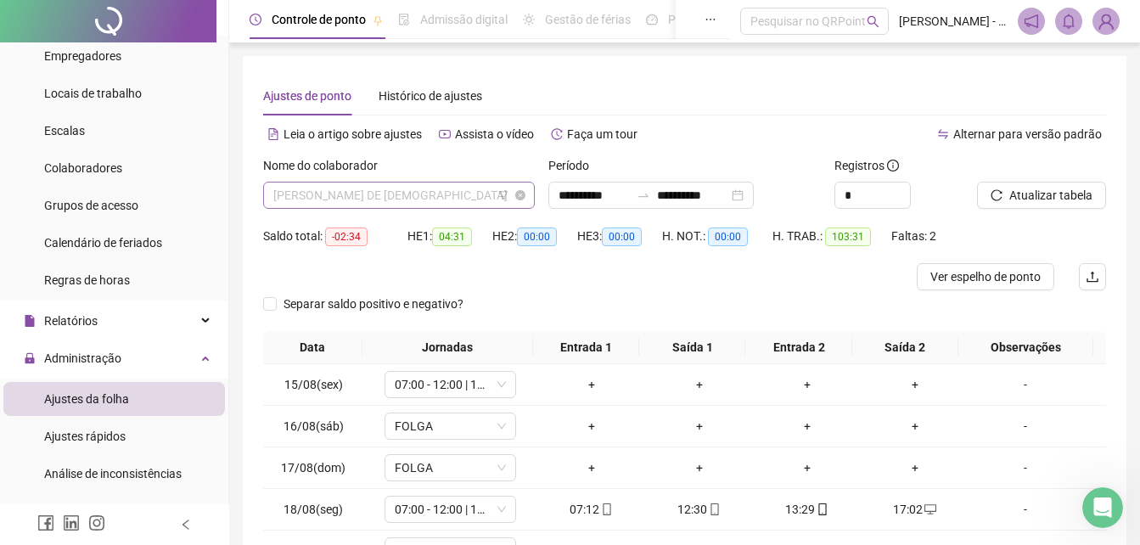
click at [429, 199] on span "[PERSON_NAME] DE [DEMOGRAPHIC_DATA]" at bounding box center [398, 194] width 251 height 25
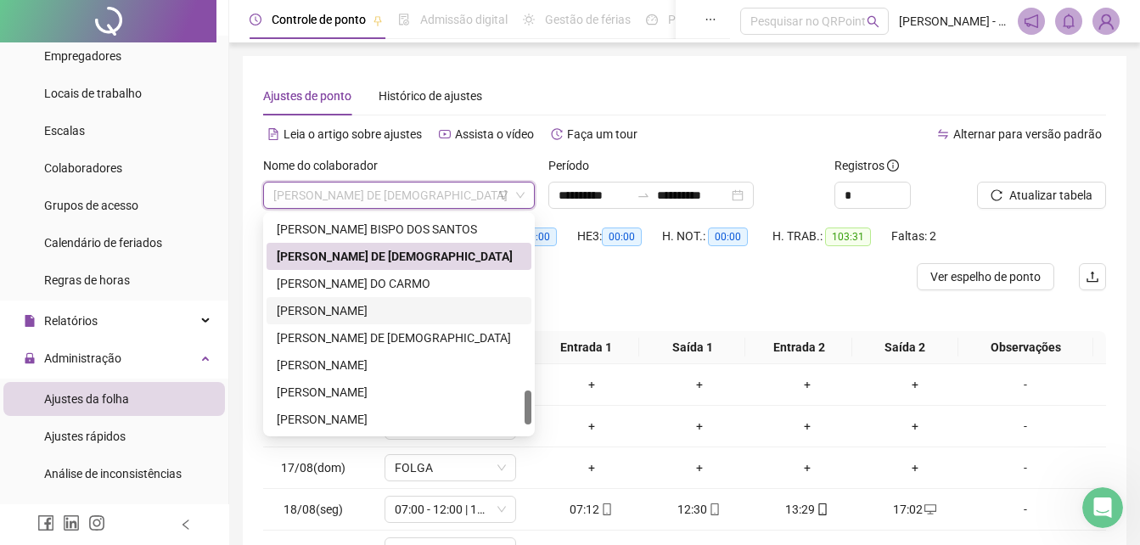
click at [390, 317] on div "[PERSON_NAME]" at bounding box center [399, 310] width 244 height 19
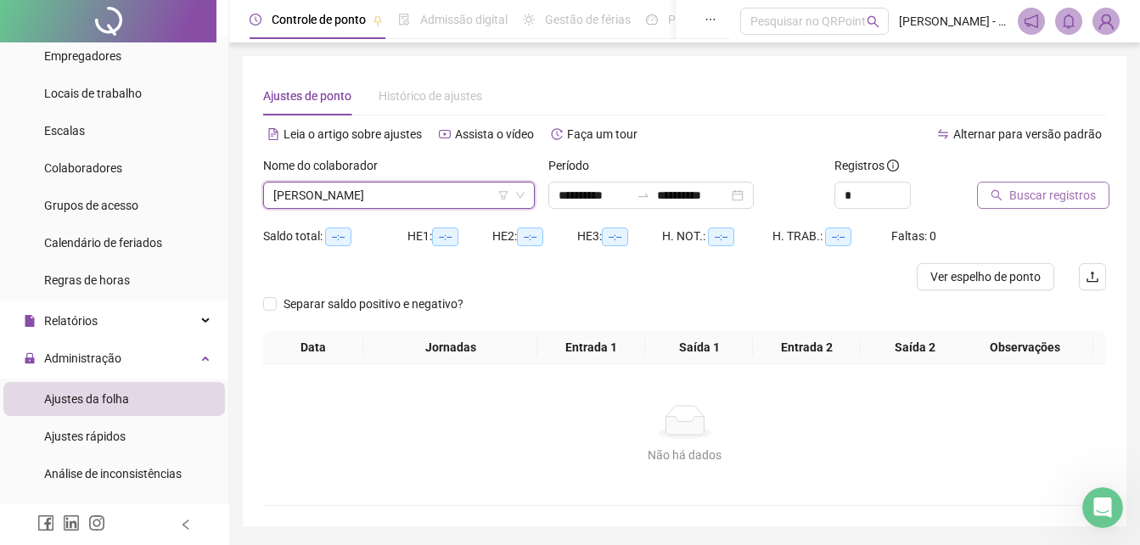
click at [1030, 194] on span "Buscar registros" at bounding box center [1052, 195] width 87 height 19
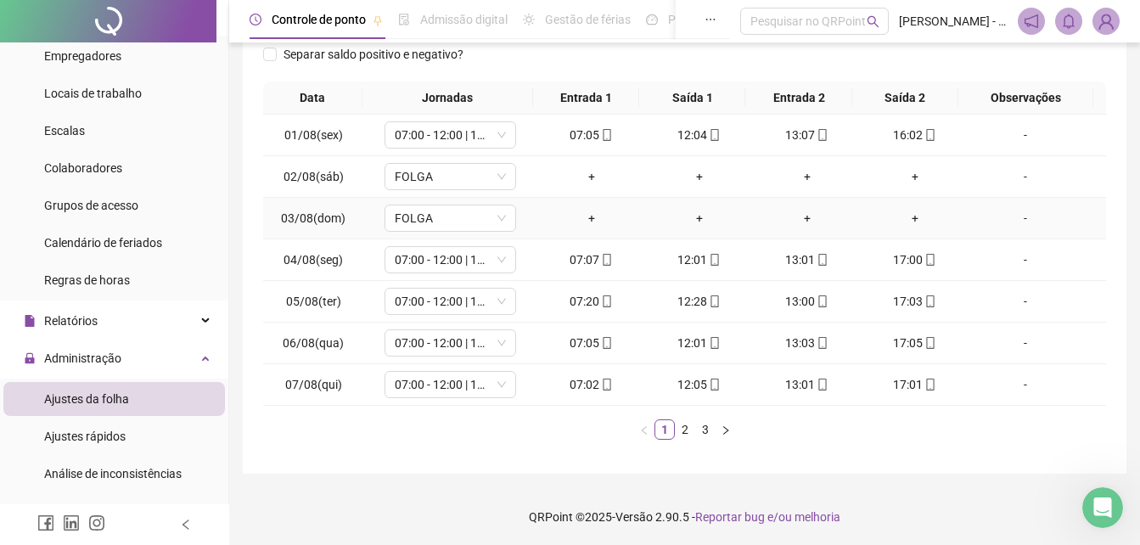
scroll to position [251, 0]
click at [680, 431] on link "2" at bounding box center [685, 427] width 19 height 19
click at [700, 432] on link "3" at bounding box center [705, 427] width 19 height 19
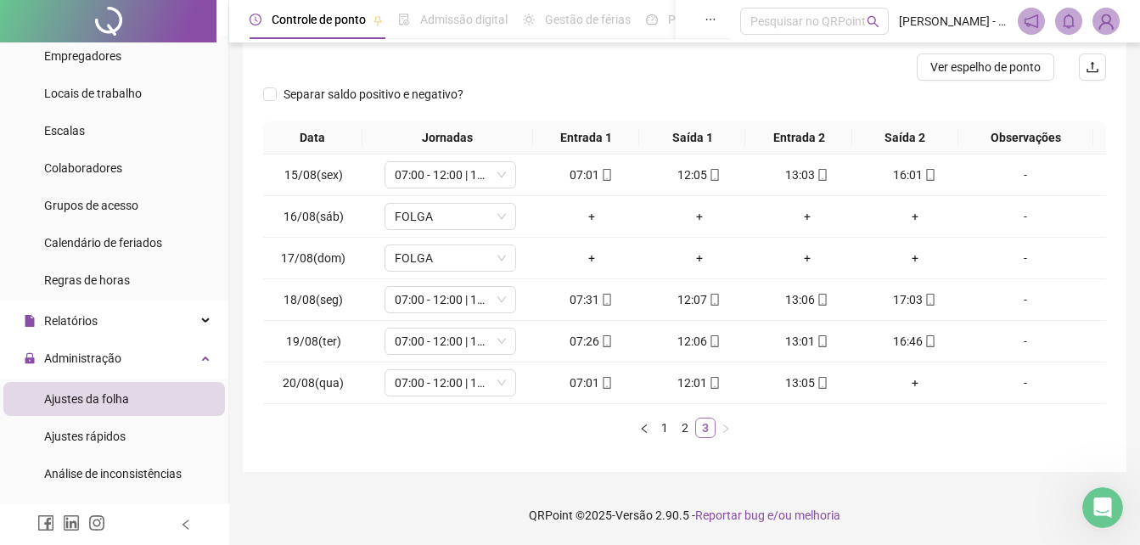
scroll to position [210, 0]
click at [601, 384] on icon "mobile" at bounding box center [607, 383] width 12 height 12
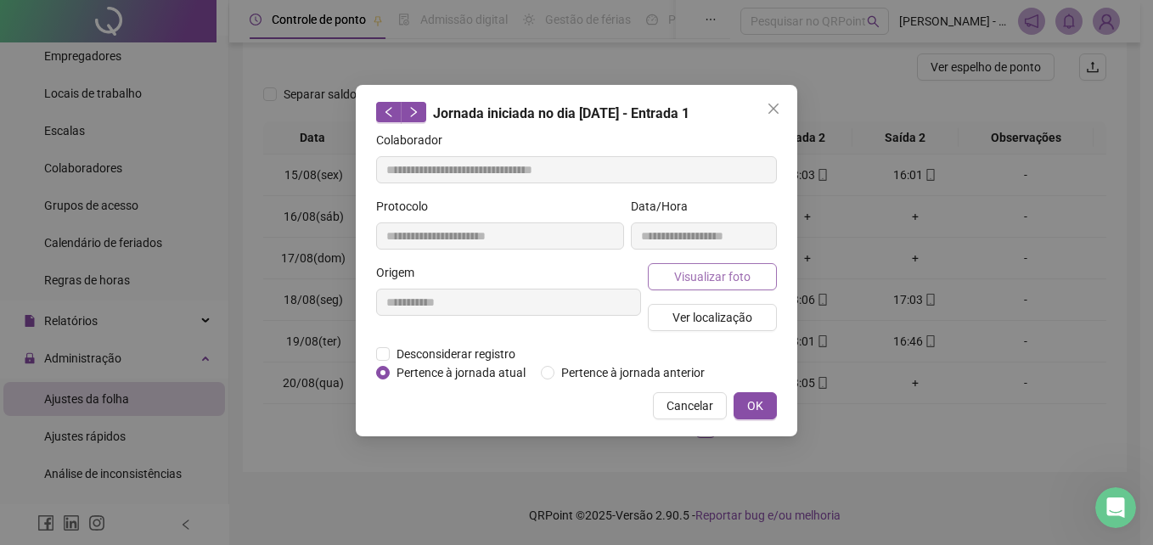
type input "**********"
click at [691, 283] on span "Visualizar foto" at bounding box center [712, 276] width 76 height 19
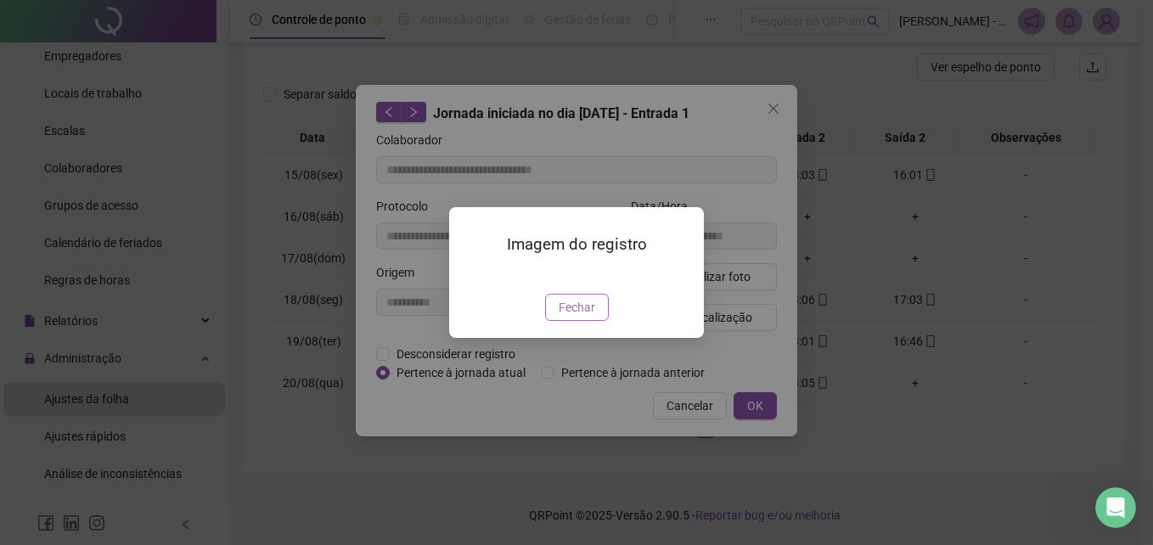
click at [581, 317] on span "Fechar" at bounding box center [576, 307] width 36 height 19
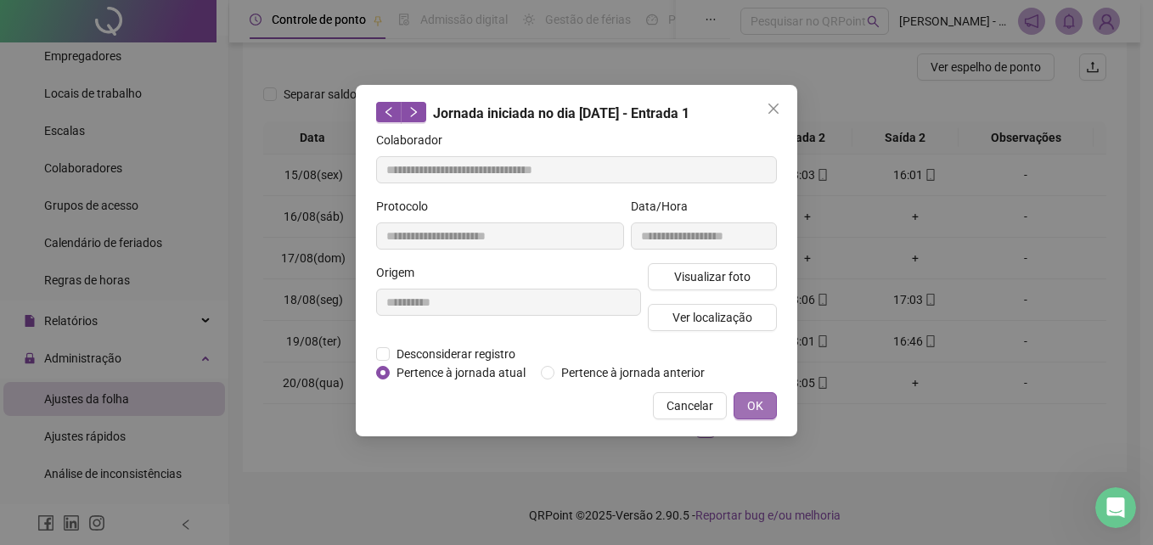
click at [756, 406] on span "OK" at bounding box center [755, 405] width 16 height 19
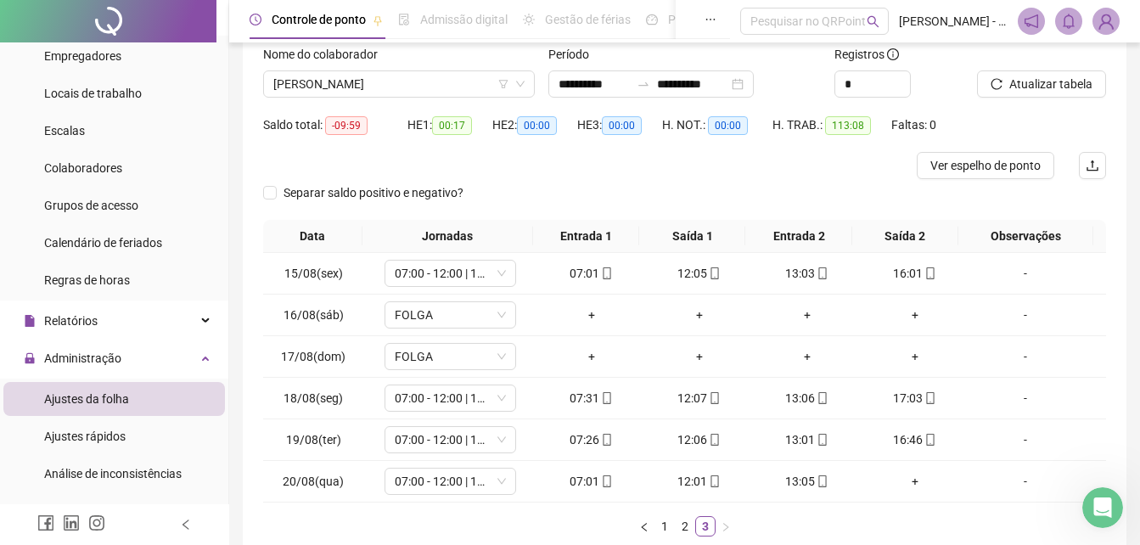
scroll to position [85, 0]
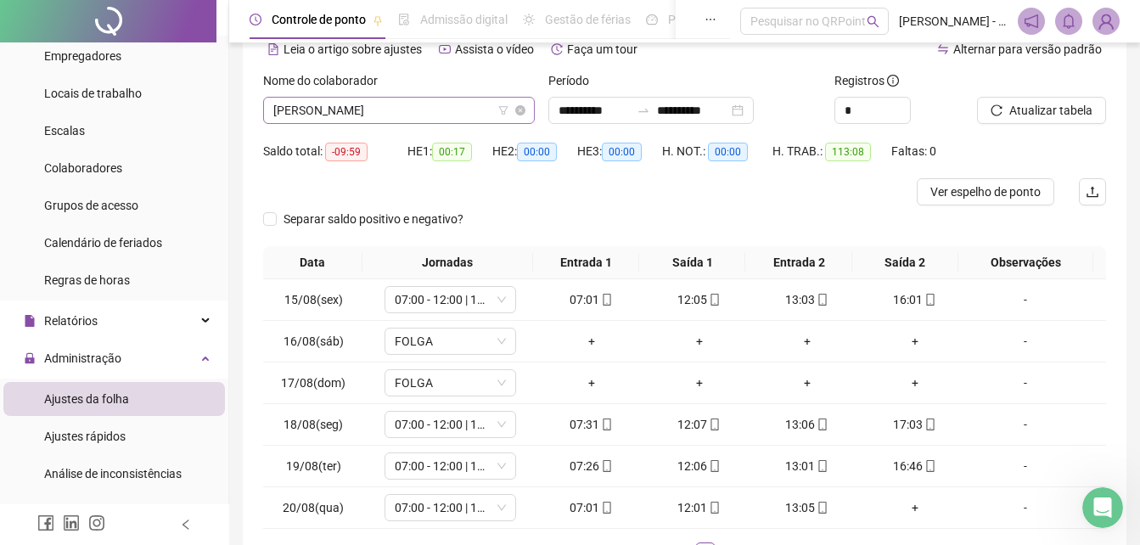
click at [428, 108] on span "[PERSON_NAME]" at bounding box center [398, 110] width 251 height 25
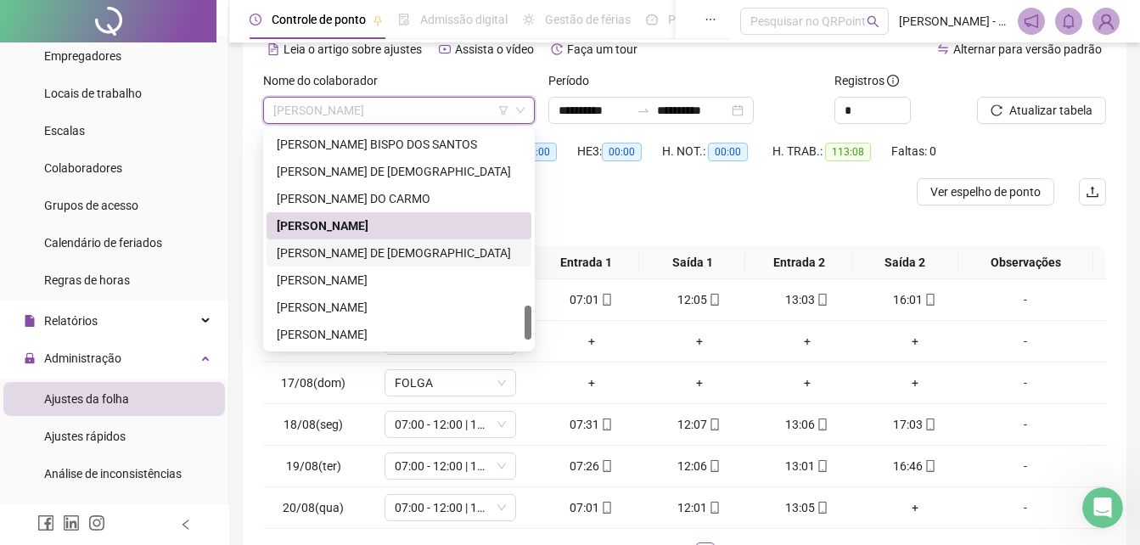
click at [393, 261] on div "[PERSON_NAME] DE [DEMOGRAPHIC_DATA]" at bounding box center [399, 253] width 244 height 19
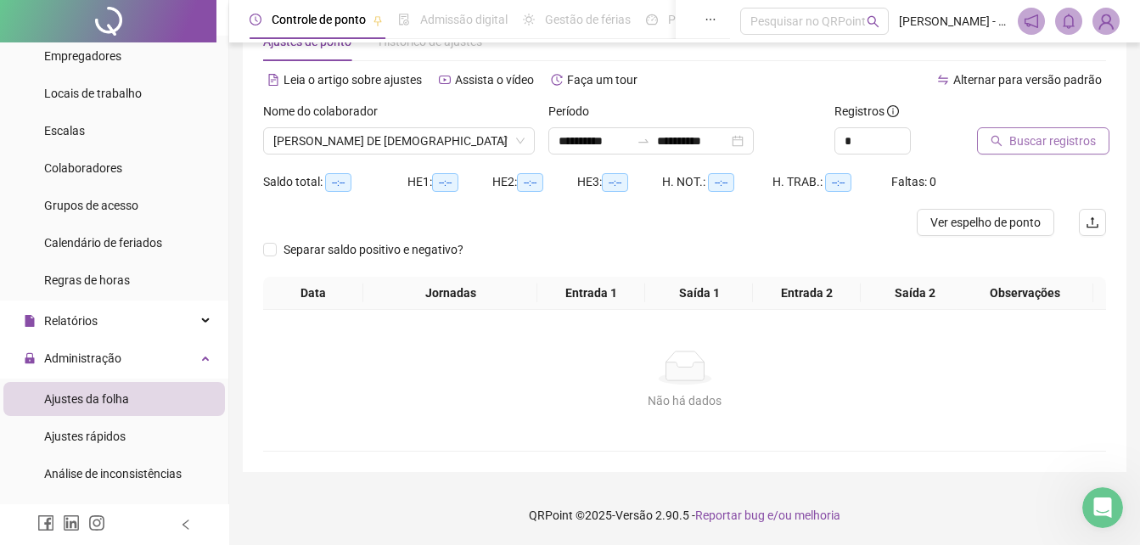
click at [1011, 149] on span "Buscar registros" at bounding box center [1052, 141] width 87 height 19
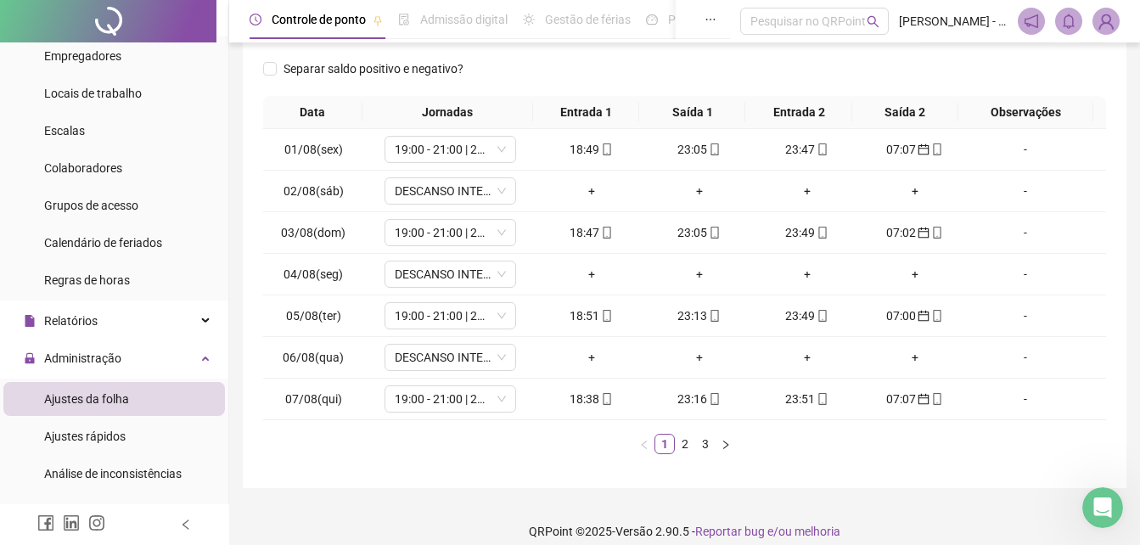
scroll to position [265, 0]
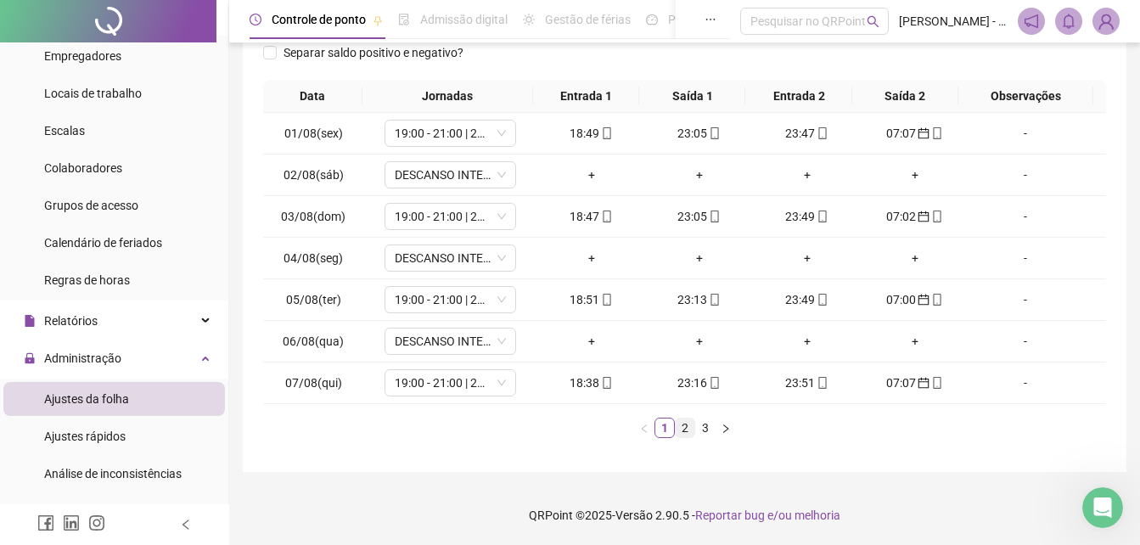
click at [685, 431] on link "2" at bounding box center [685, 427] width 19 height 19
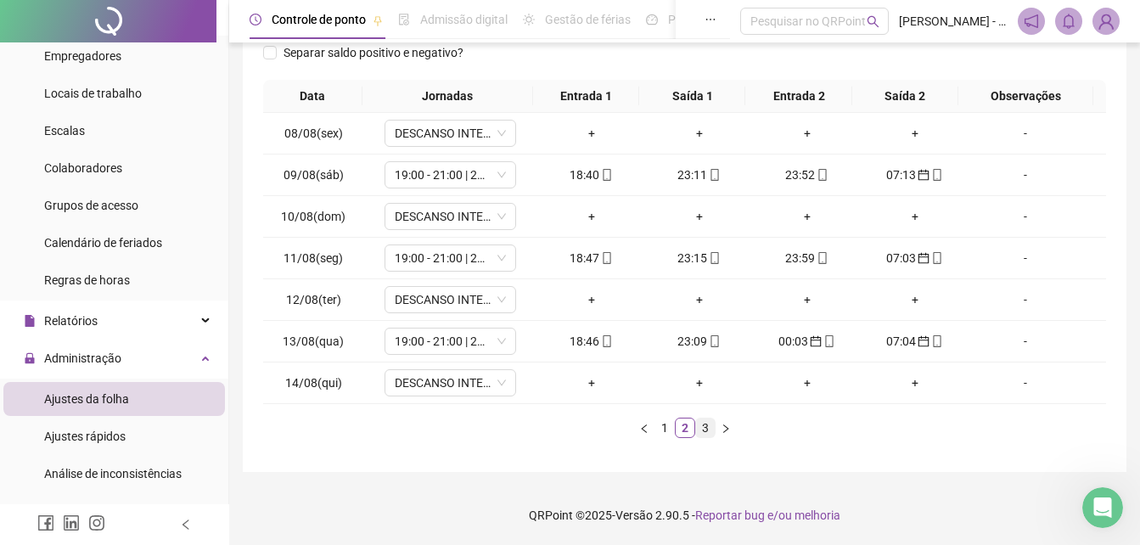
click at [709, 432] on link "3" at bounding box center [705, 427] width 19 height 19
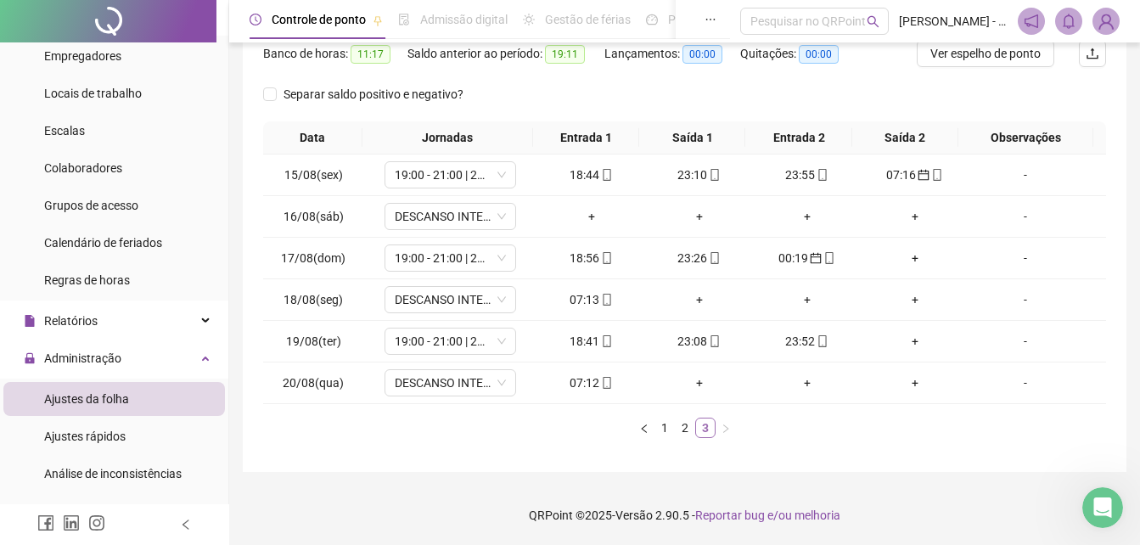
scroll to position [223, 0]
click at [601, 303] on icon "mobile" at bounding box center [607, 300] width 12 height 12
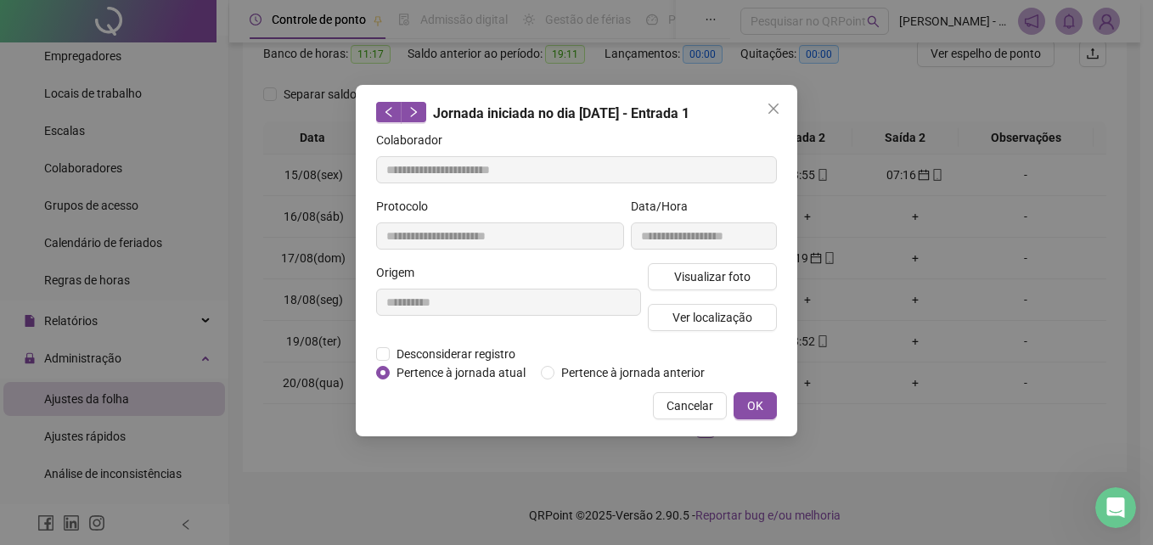
type input "**********"
click at [765, 399] on button "OK" at bounding box center [754, 405] width 43 height 27
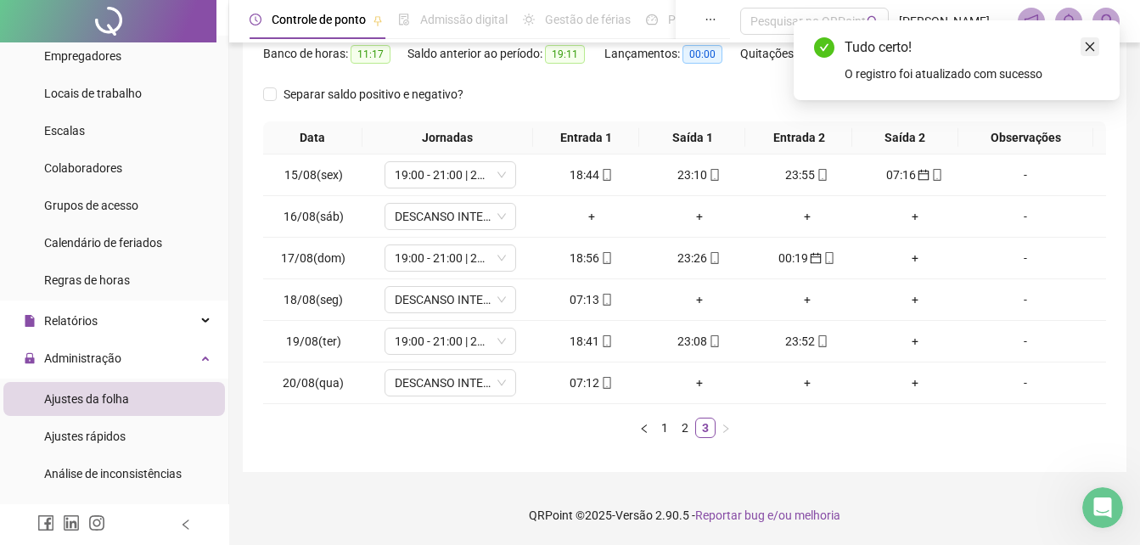
click at [1092, 45] on icon "close" at bounding box center [1090, 46] width 9 height 9
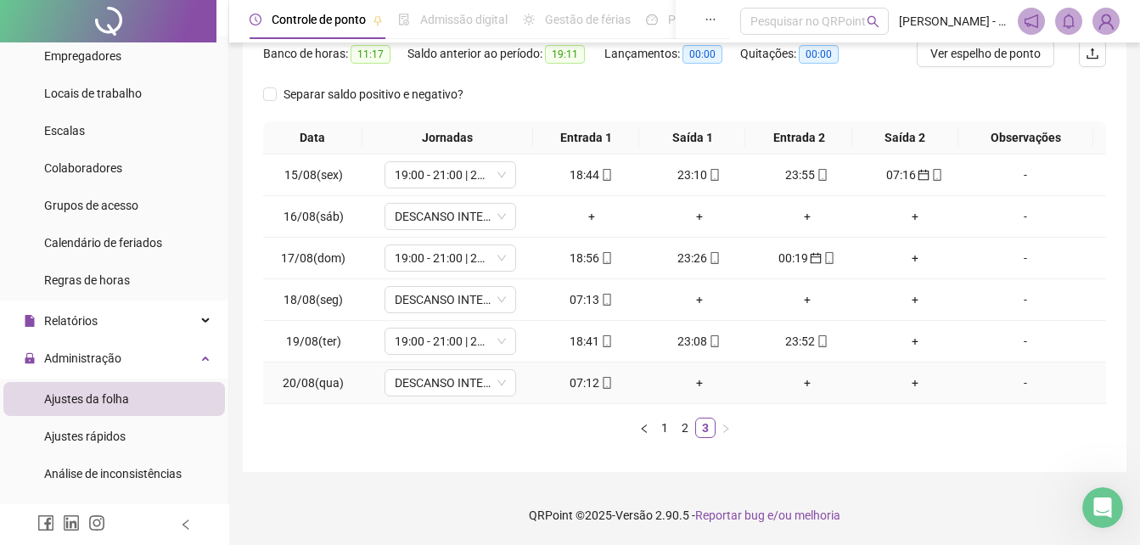
click at [602, 385] on icon "mobile" at bounding box center [607, 383] width 12 height 12
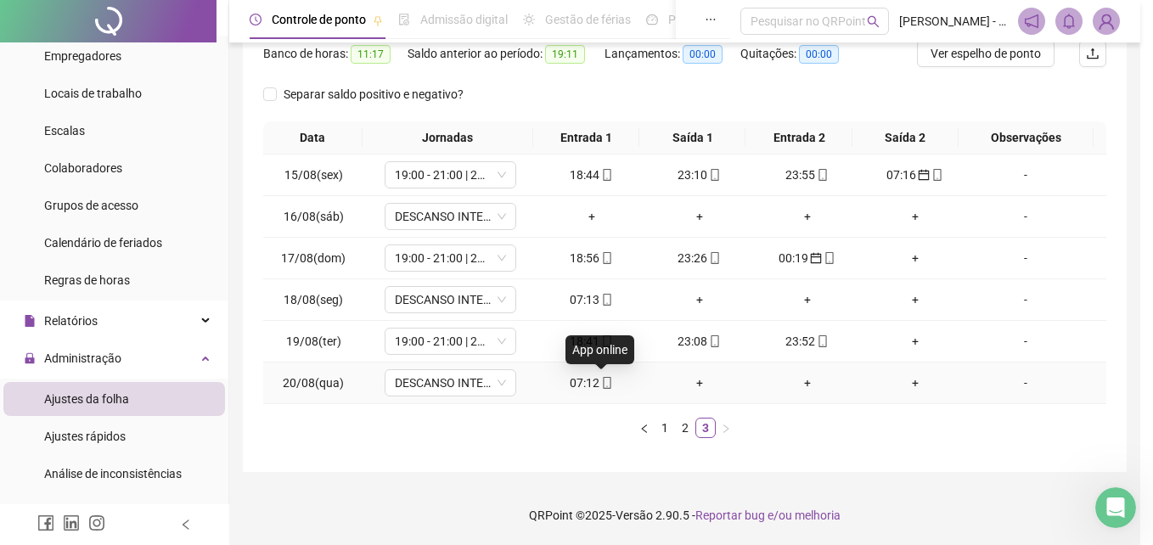
type input "**********"
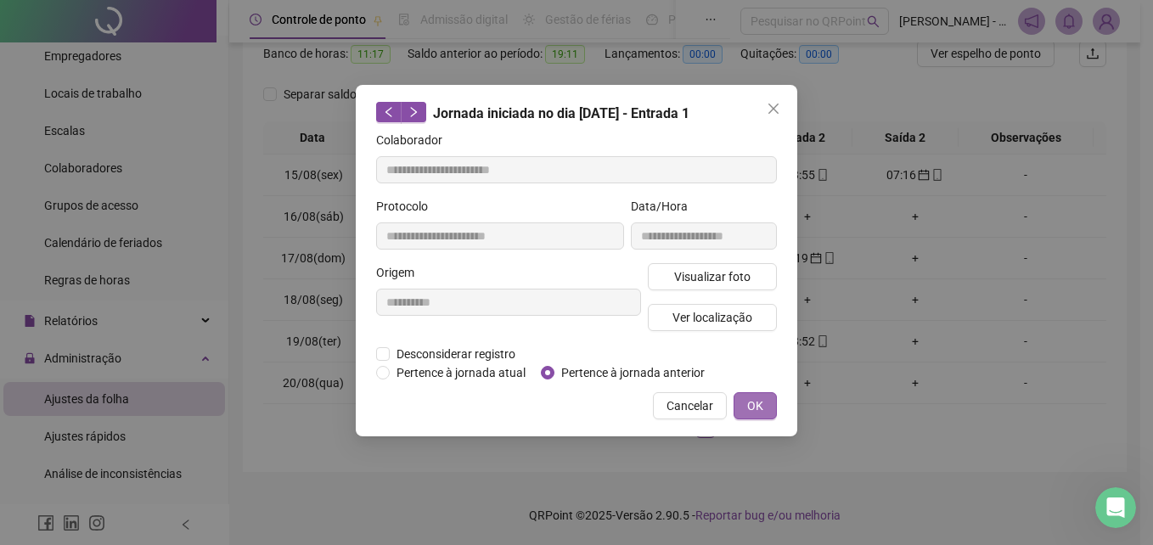
click at [774, 409] on button "OK" at bounding box center [754, 405] width 43 height 27
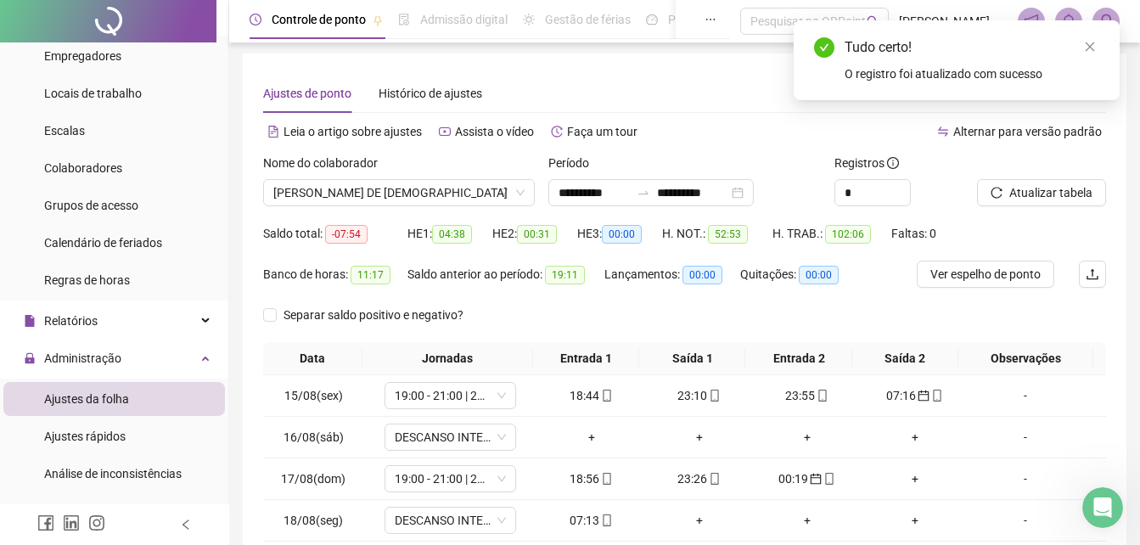
scroll to position [0, 0]
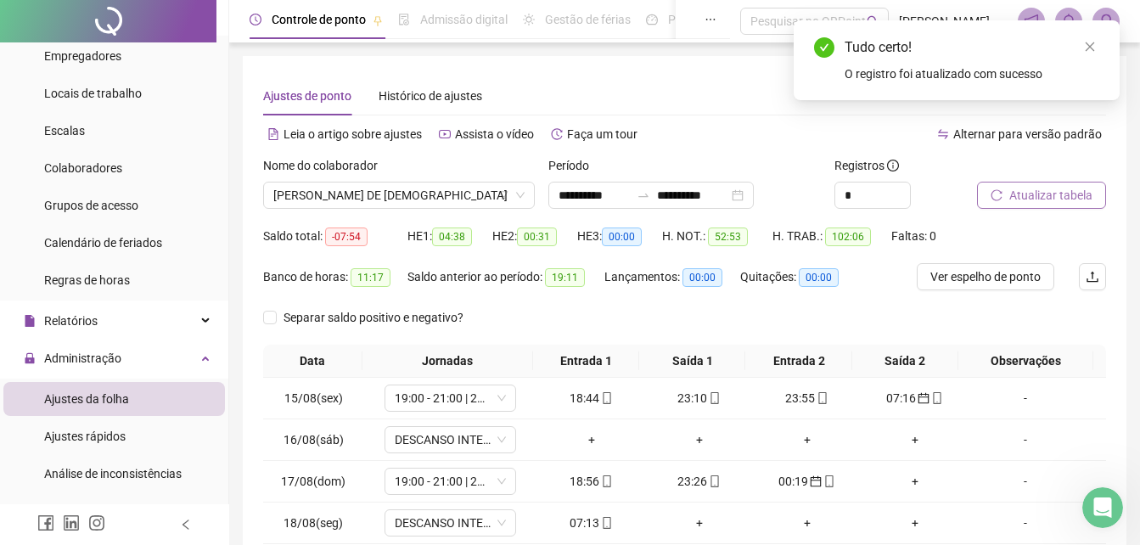
click at [1044, 188] on span "Atualizar tabela" at bounding box center [1050, 195] width 83 height 19
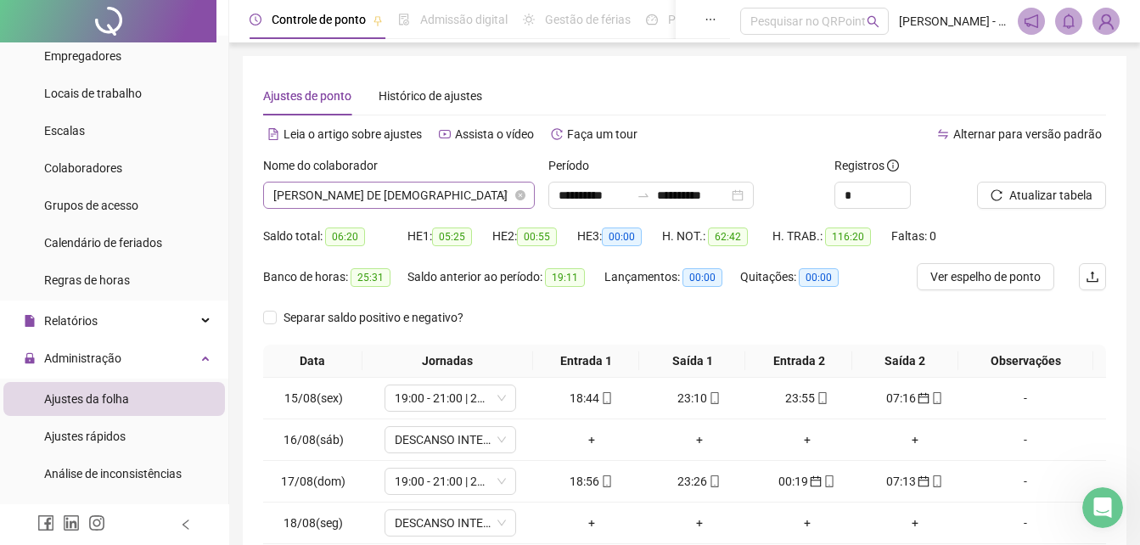
click at [444, 196] on span "[PERSON_NAME] DE [DEMOGRAPHIC_DATA]" at bounding box center [398, 194] width 251 height 25
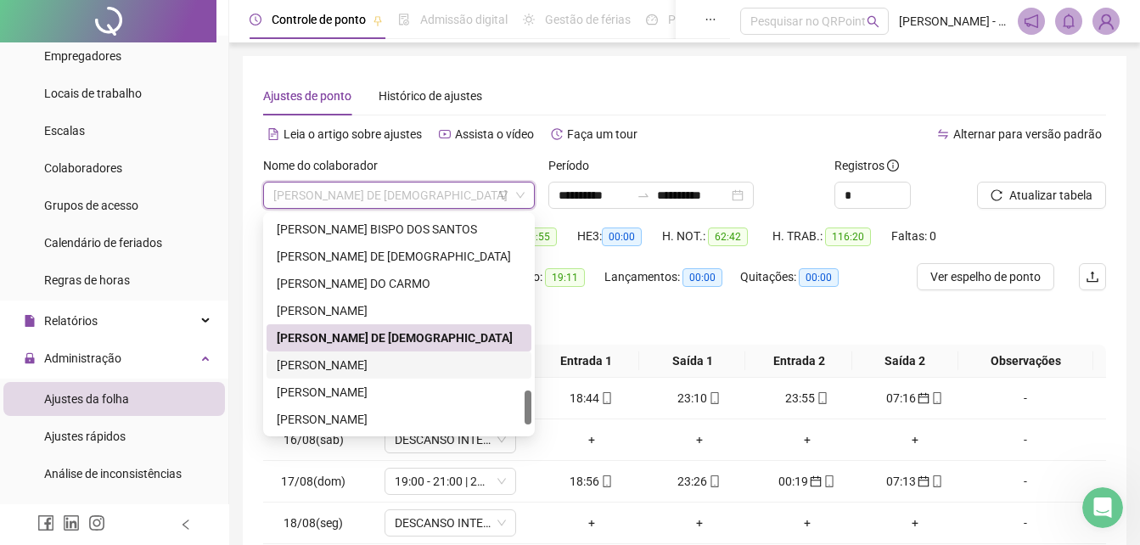
click at [350, 363] on div "[PERSON_NAME]" at bounding box center [399, 365] width 244 height 19
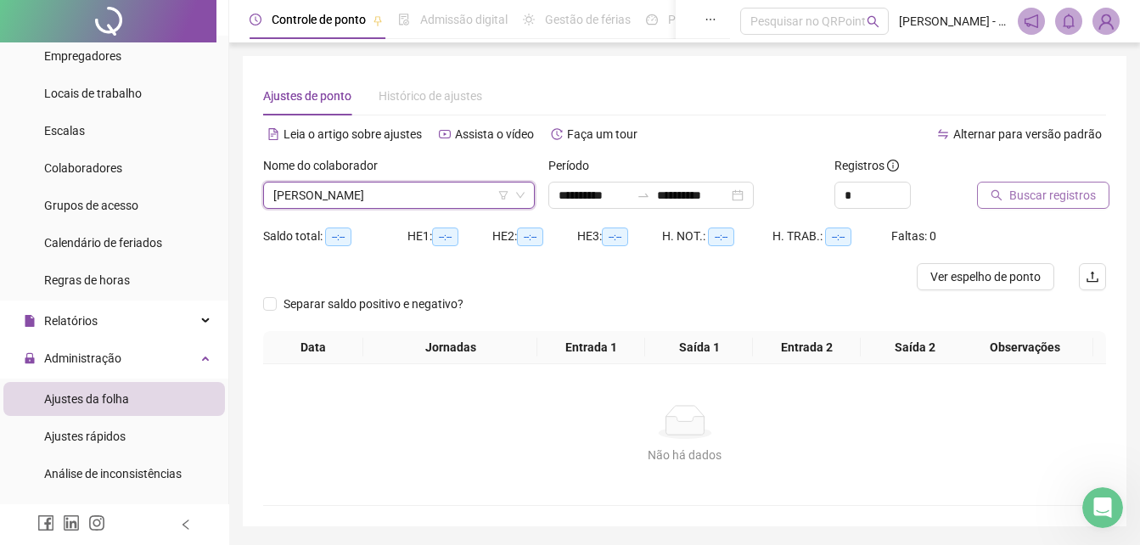
click at [1073, 196] on span "Buscar registros" at bounding box center [1052, 195] width 87 height 19
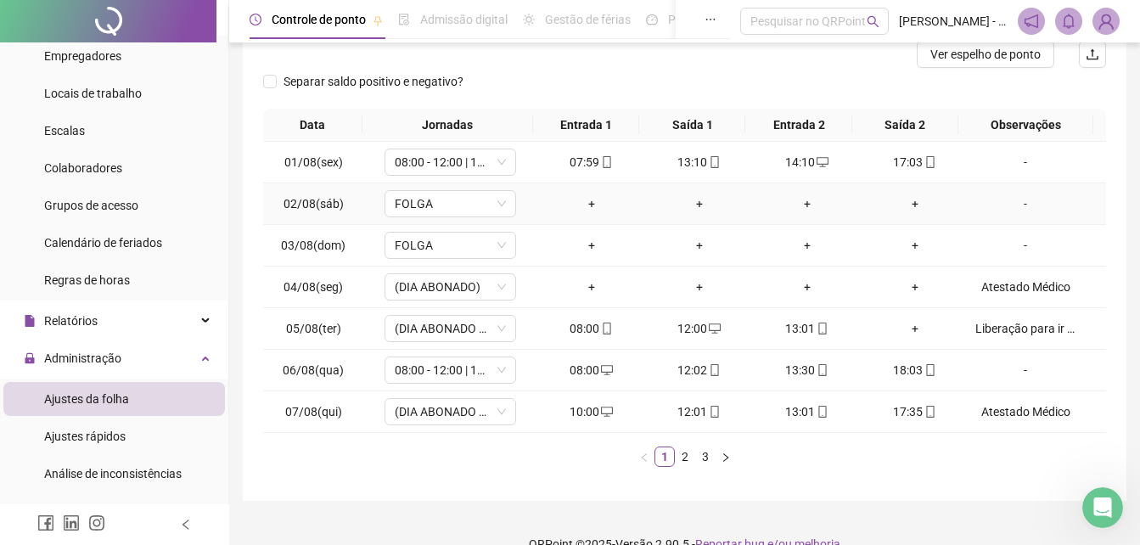
scroll to position [251, 0]
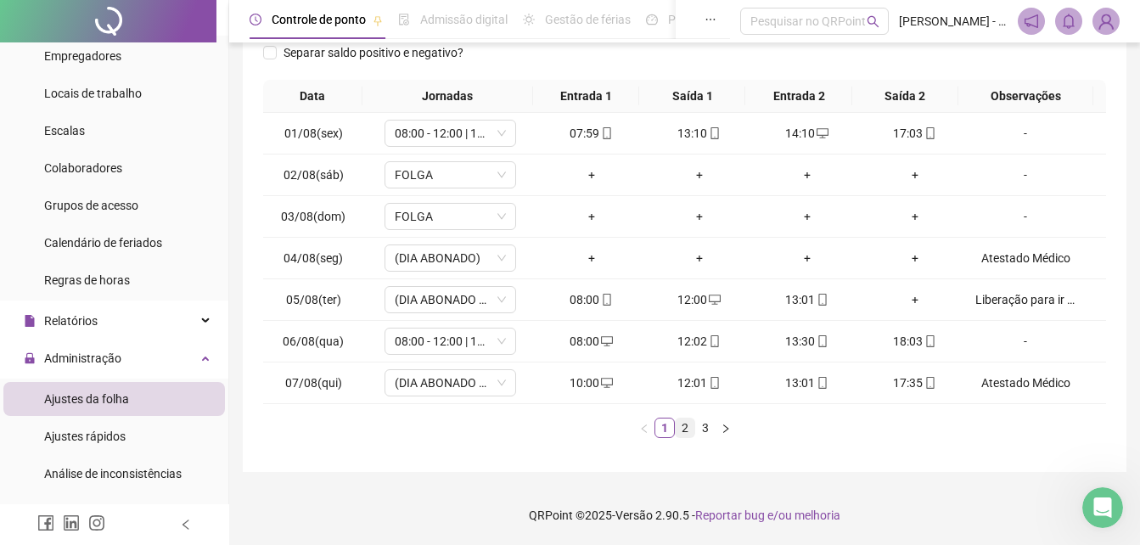
click at [680, 427] on link "2" at bounding box center [685, 427] width 19 height 19
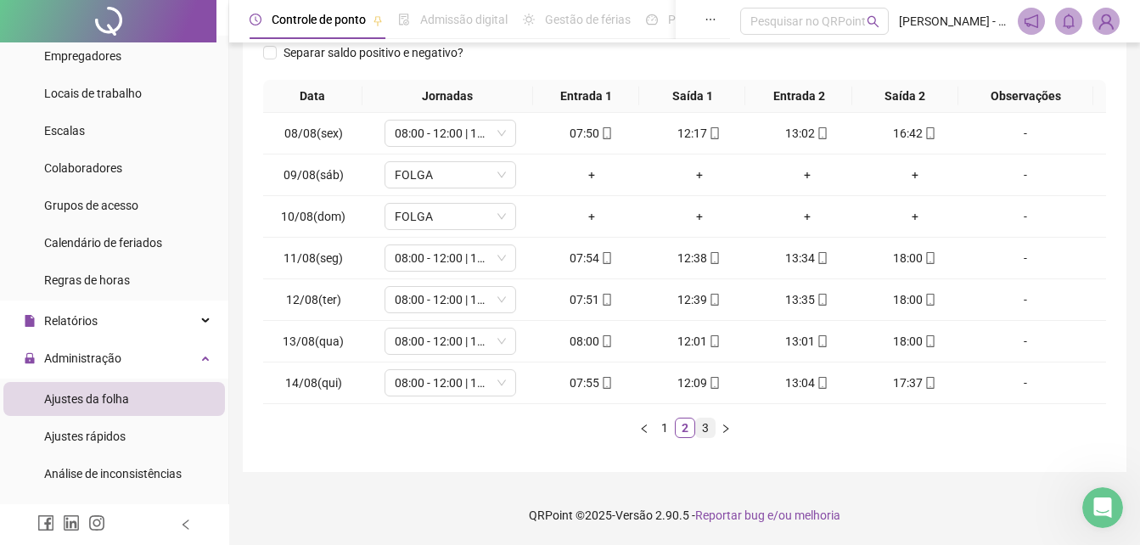
click at [703, 434] on link "3" at bounding box center [705, 427] width 19 height 19
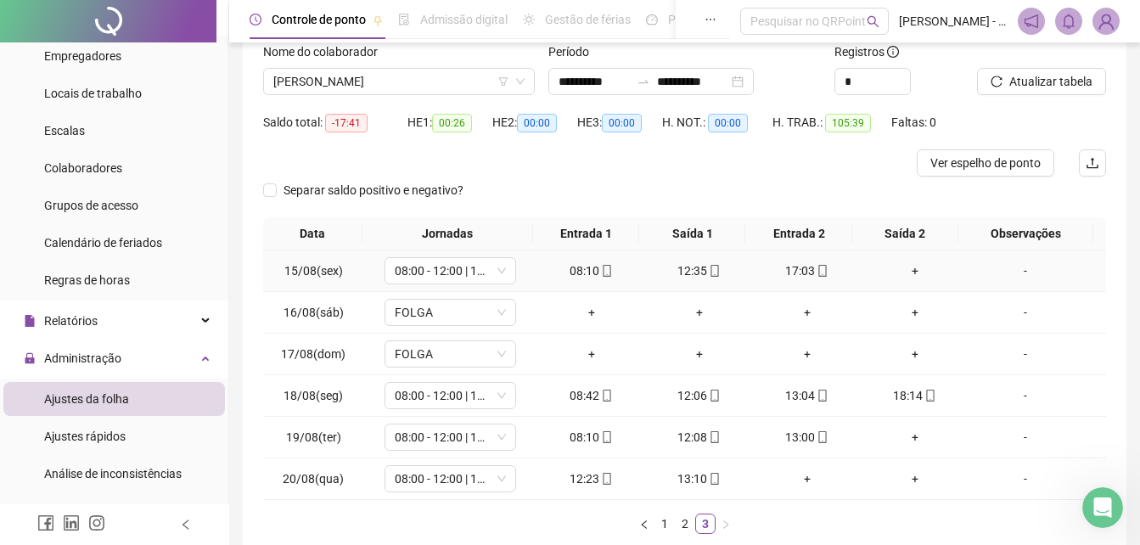
scroll to position [210, 0]
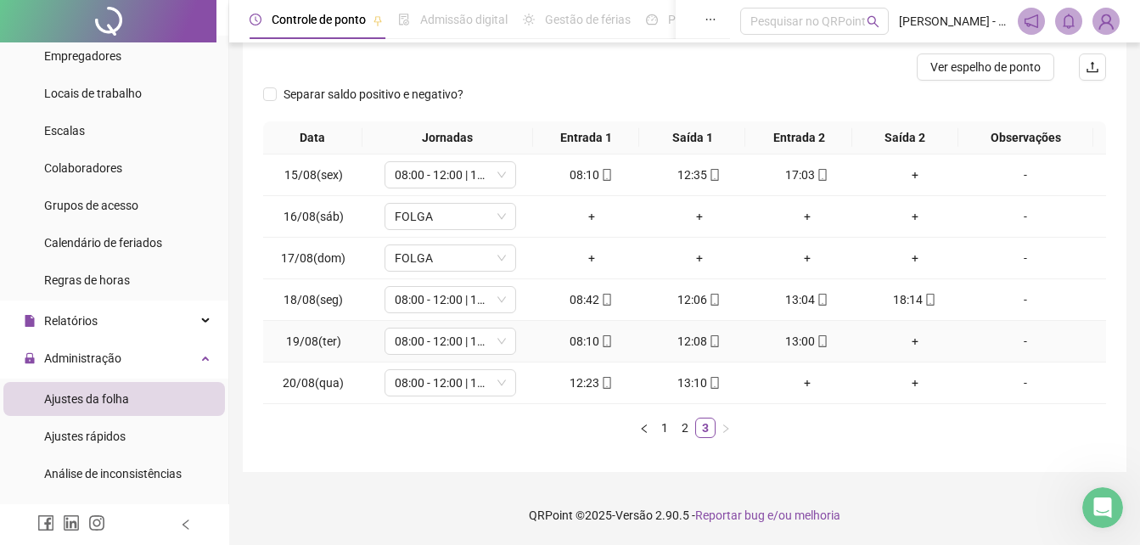
click at [906, 343] on div "+" at bounding box center [914, 341] width 94 height 19
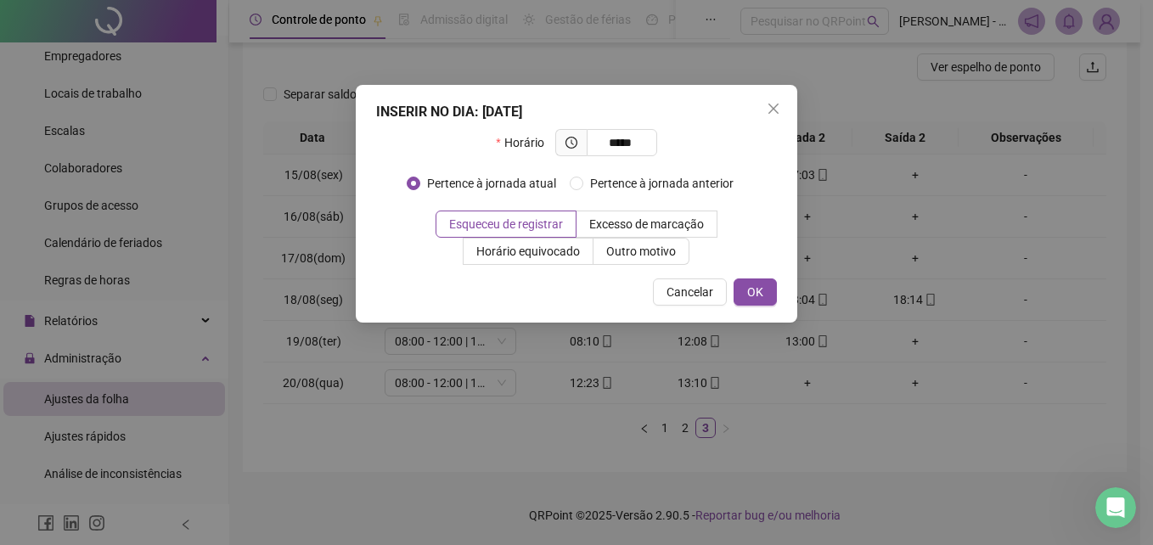
type input "*****"
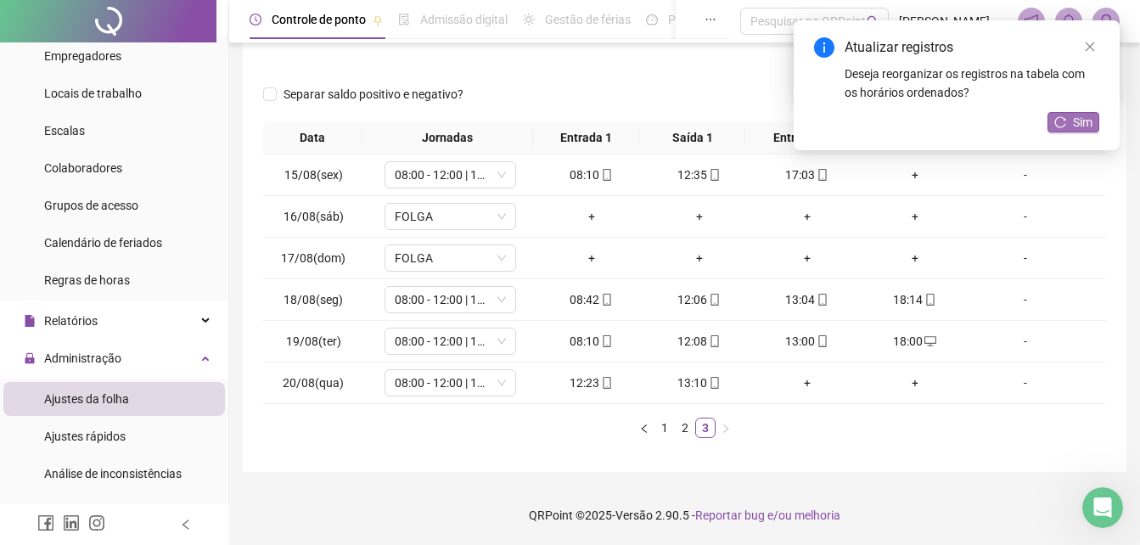
click at [1083, 123] on span "Sim" at bounding box center [1083, 122] width 20 height 19
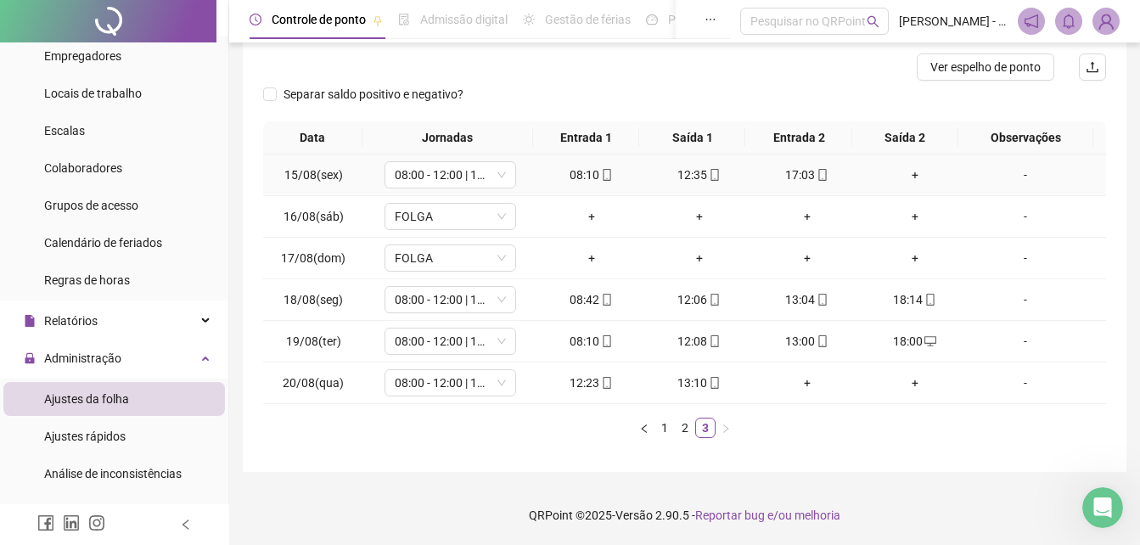
click at [907, 171] on div "+" at bounding box center [914, 175] width 94 height 19
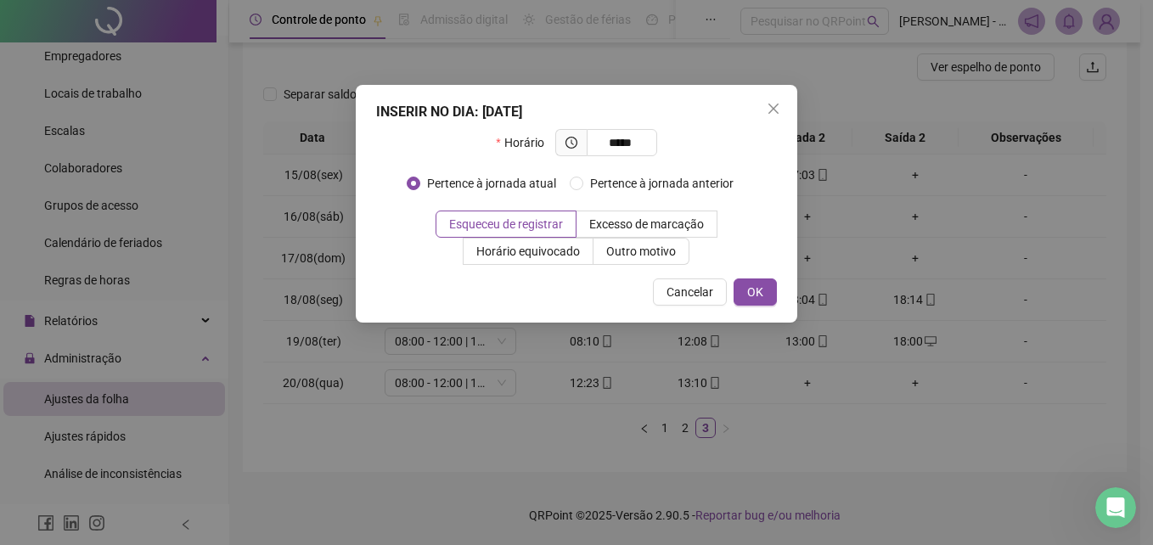
type input "*****"
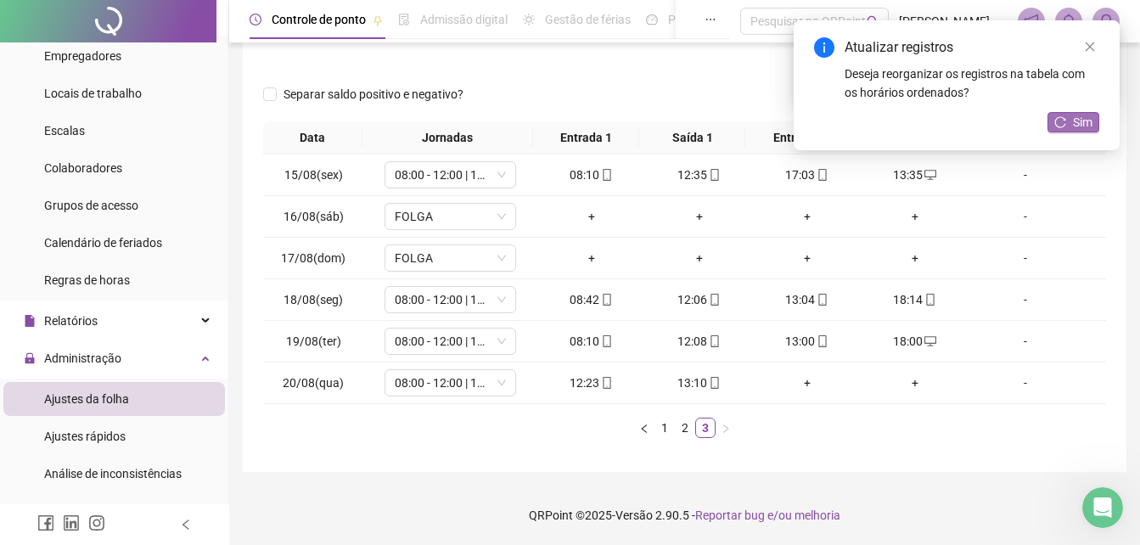
click at [1069, 128] on button "Sim" at bounding box center [1073, 122] width 52 height 20
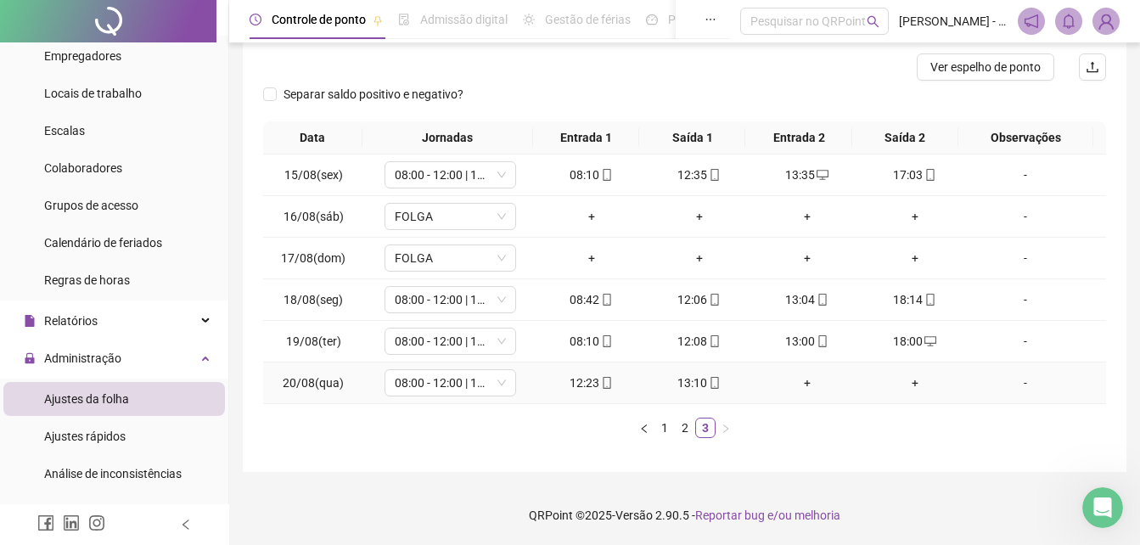
click at [902, 388] on div "+" at bounding box center [914, 382] width 94 height 19
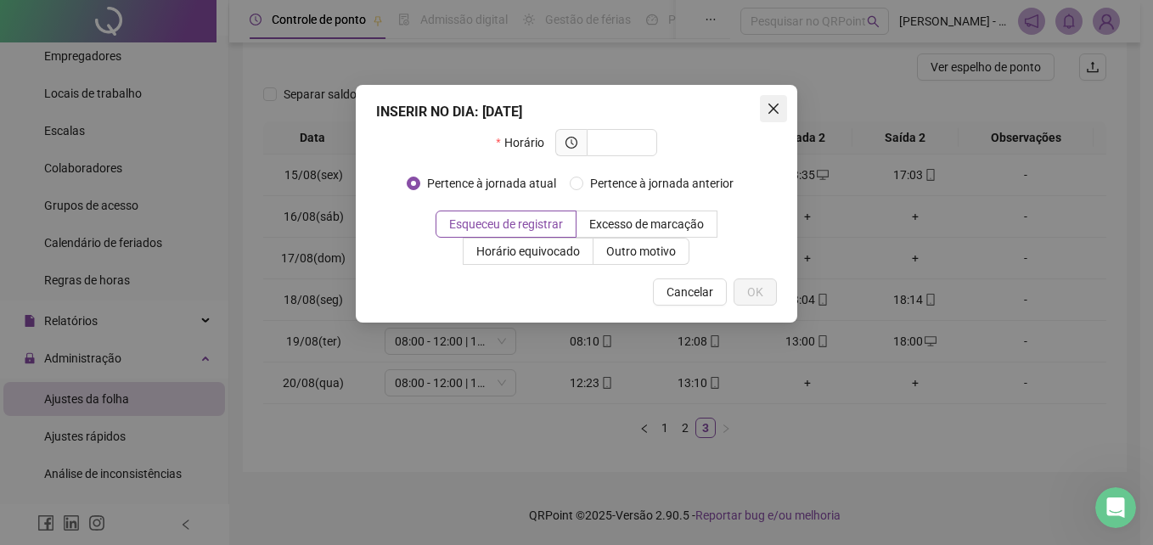
click at [769, 109] on icon "close" at bounding box center [773, 109] width 14 height 14
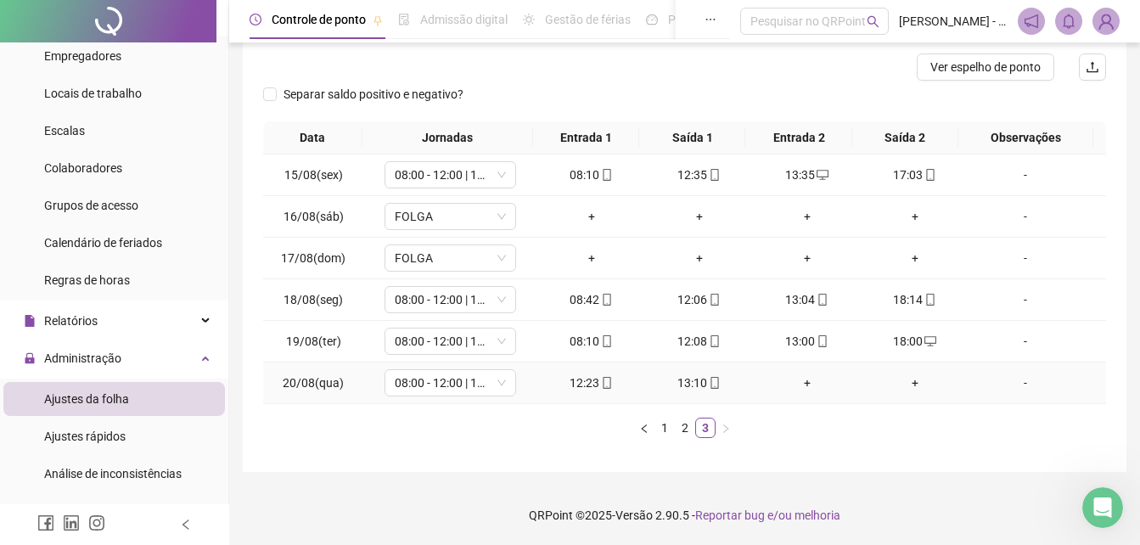
click at [906, 387] on div "+" at bounding box center [914, 382] width 94 height 19
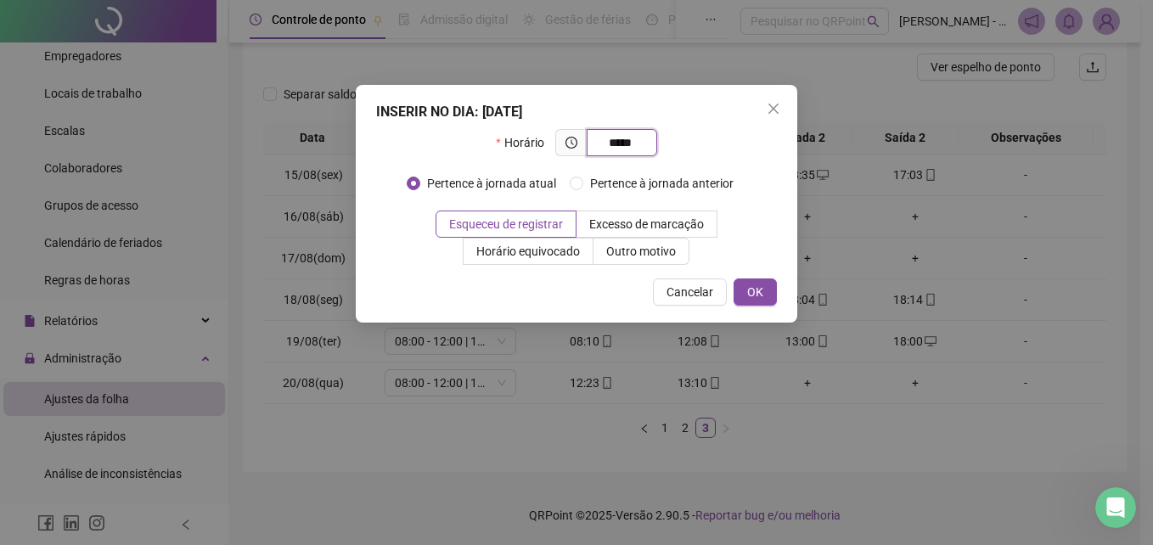
type input "*****"
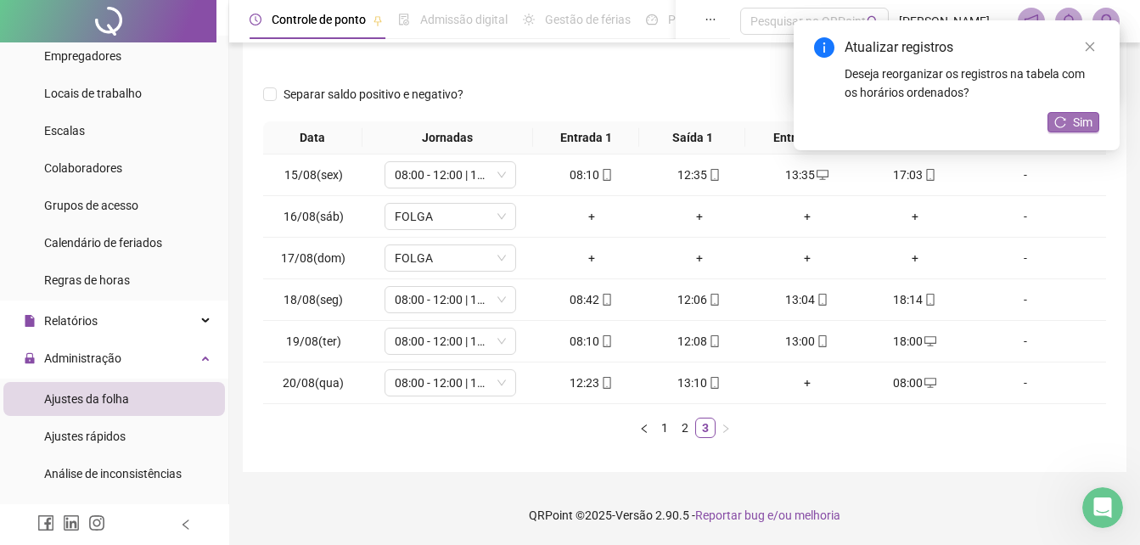
click at [1083, 126] on span "Sim" at bounding box center [1083, 122] width 20 height 19
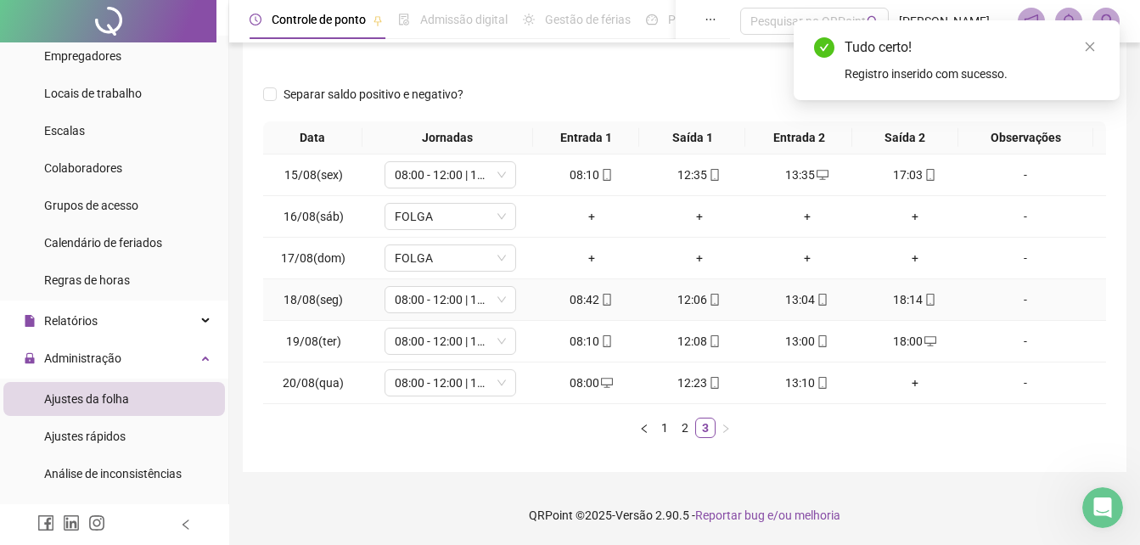
scroll to position [125, 0]
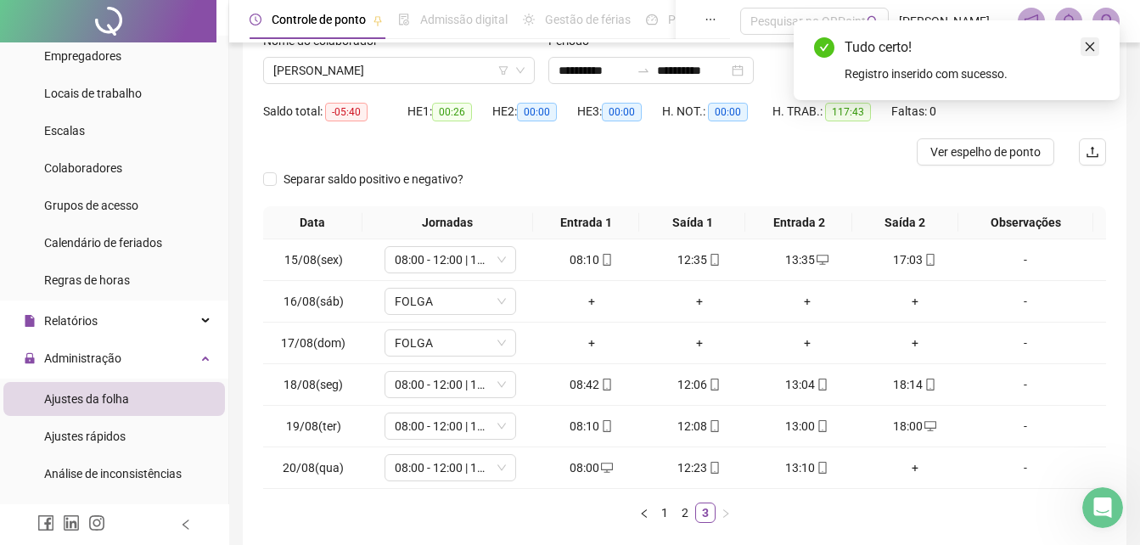
click at [1093, 47] on icon "close" at bounding box center [1090, 47] width 12 height 12
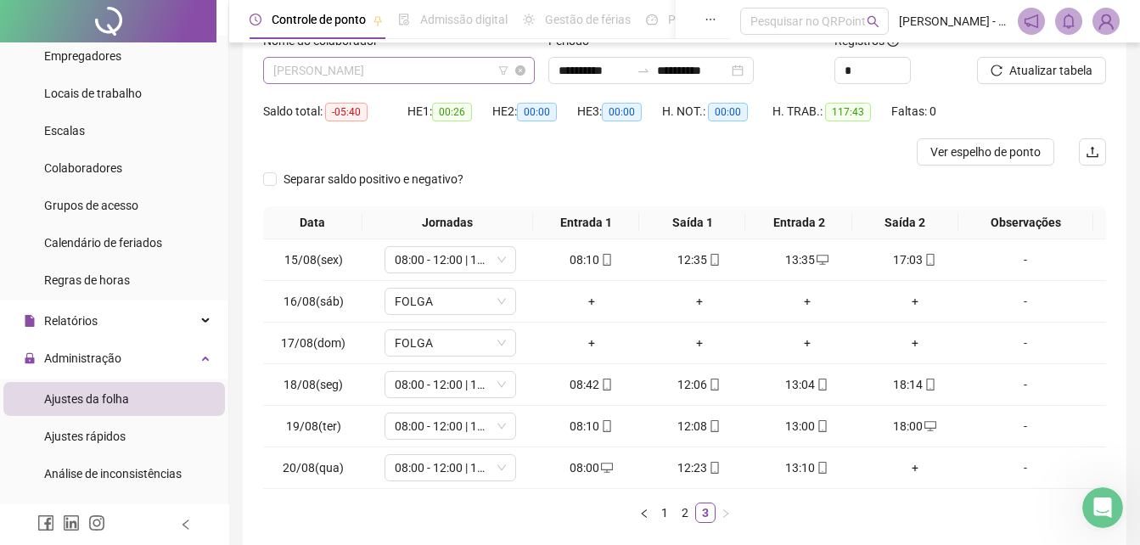
click at [455, 61] on span "[PERSON_NAME]" at bounding box center [398, 70] width 251 height 25
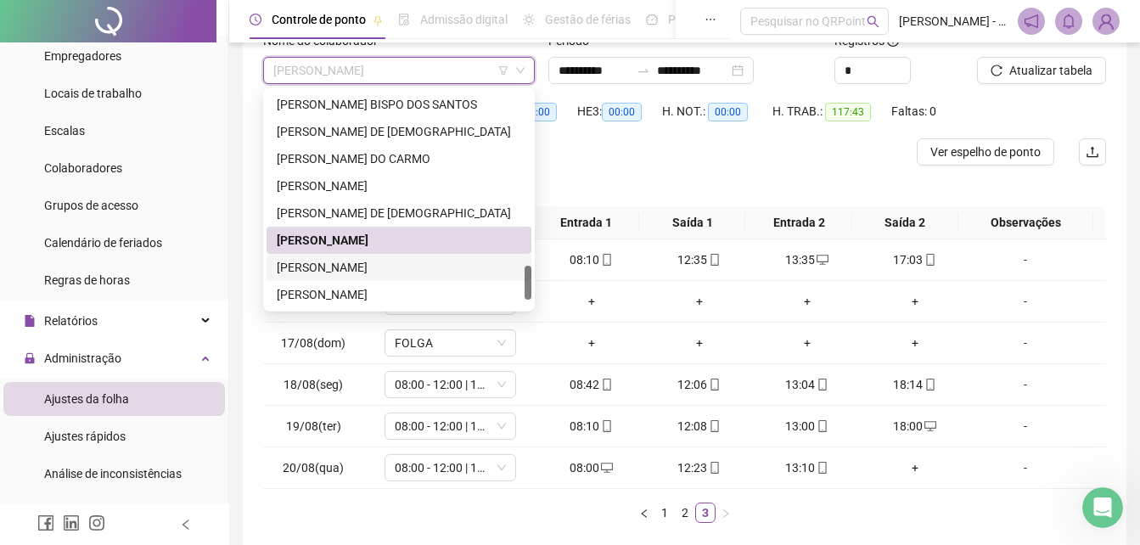
click at [358, 272] on div "[PERSON_NAME]" at bounding box center [399, 267] width 244 height 19
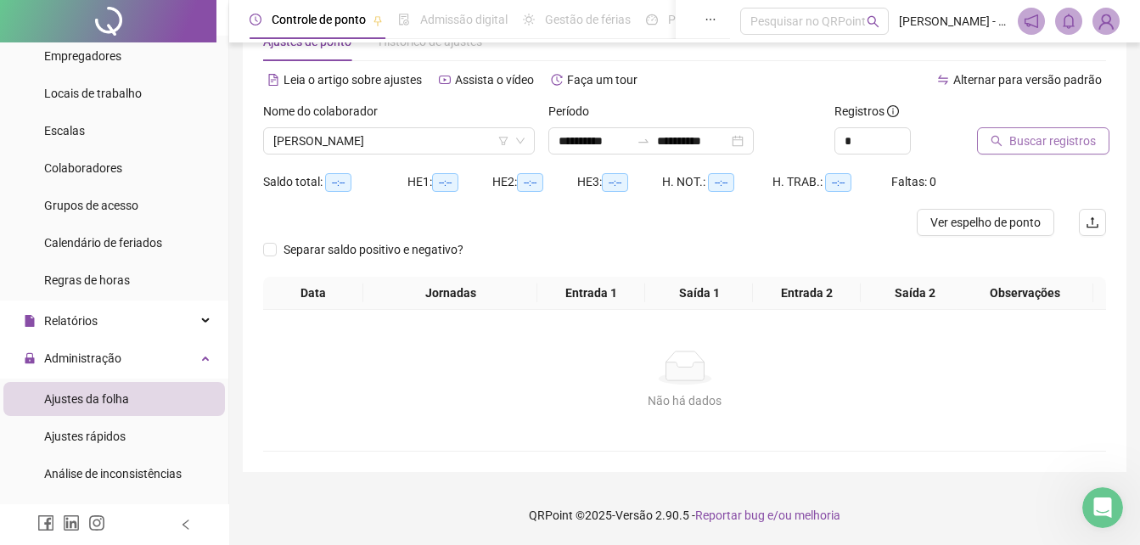
click at [1050, 151] on button "Buscar registros" at bounding box center [1043, 140] width 132 height 27
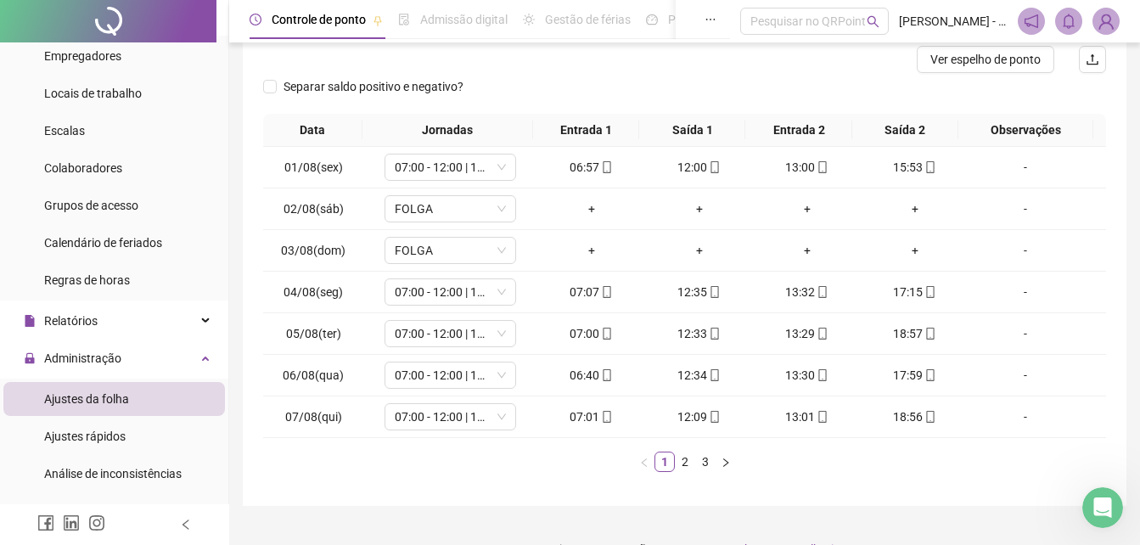
scroll to position [224, 0]
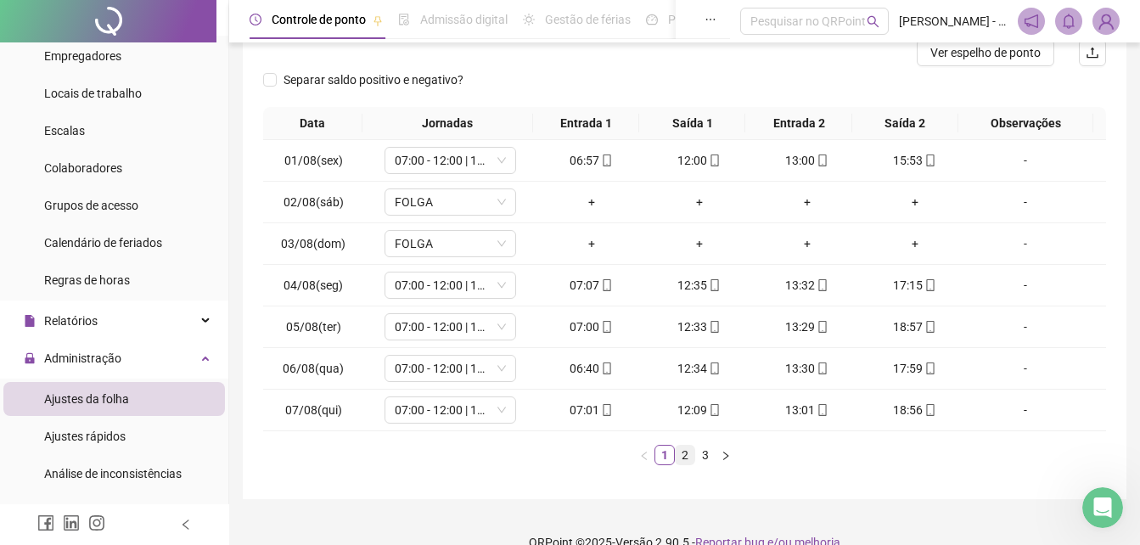
click at [682, 454] on link "2" at bounding box center [685, 455] width 19 height 19
click at [708, 463] on link "3" at bounding box center [705, 455] width 19 height 19
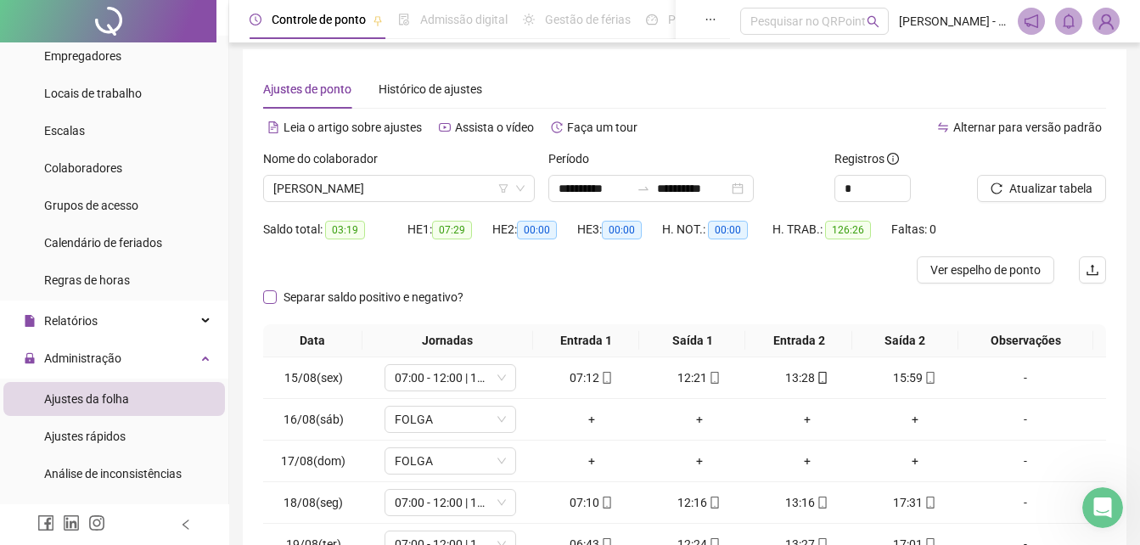
scroll to position [0, 0]
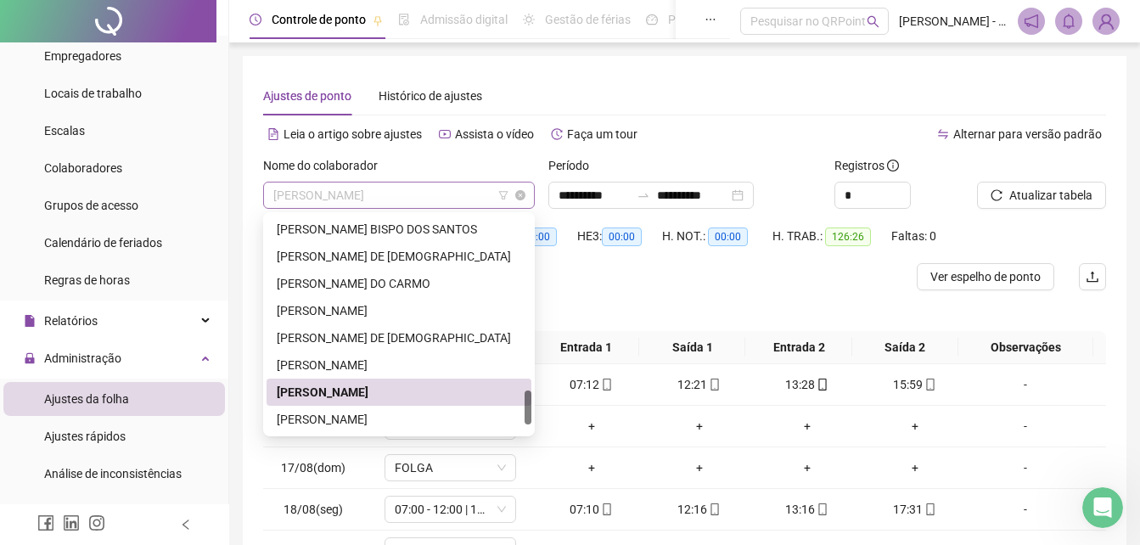
click at [465, 199] on span "[PERSON_NAME]" at bounding box center [398, 194] width 251 height 25
click at [352, 423] on div "[PERSON_NAME]" at bounding box center [399, 419] width 244 height 19
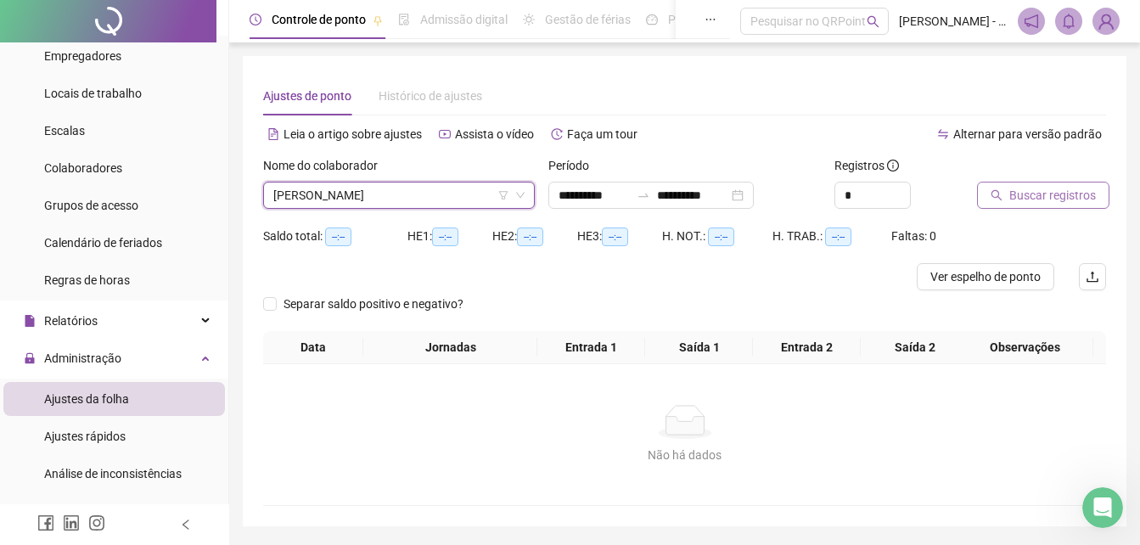
click at [1051, 206] on button "Buscar registros" at bounding box center [1043, 195] width 132 height 27
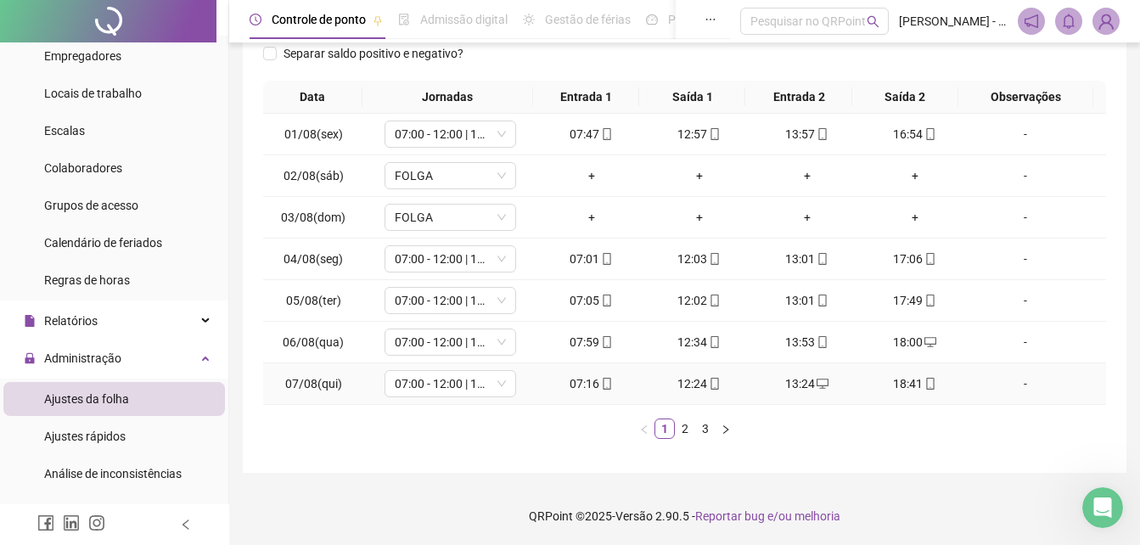
scroll to position [251, 0]
click at [678, 429] on link "2" at bounding box center [685, 427] width 19 height 19
click at [704, 429] on link "3" at bounding box center [705, 427] width 19 height 19
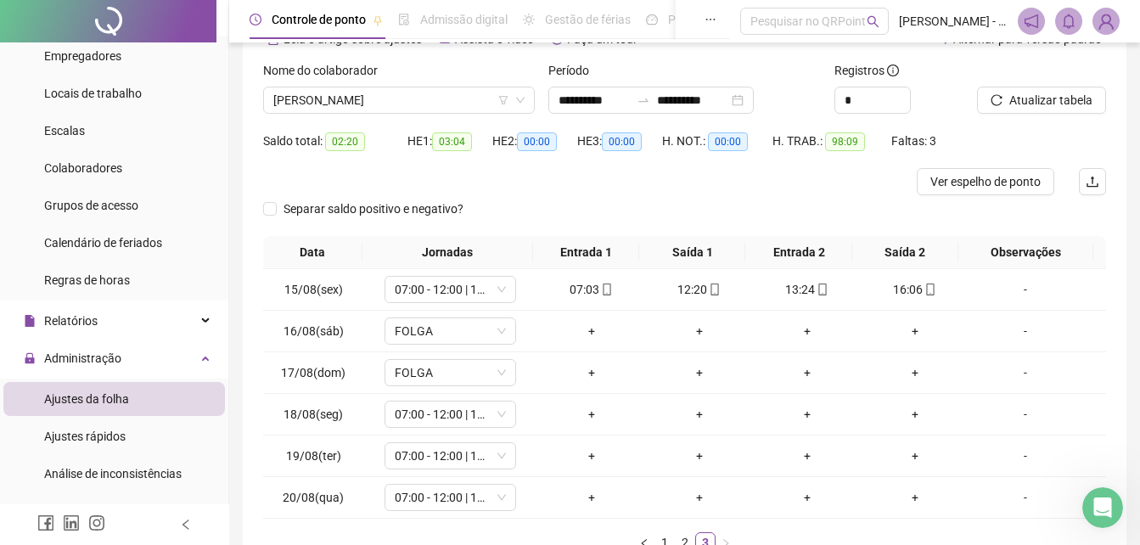
scroll to position [125, 0]
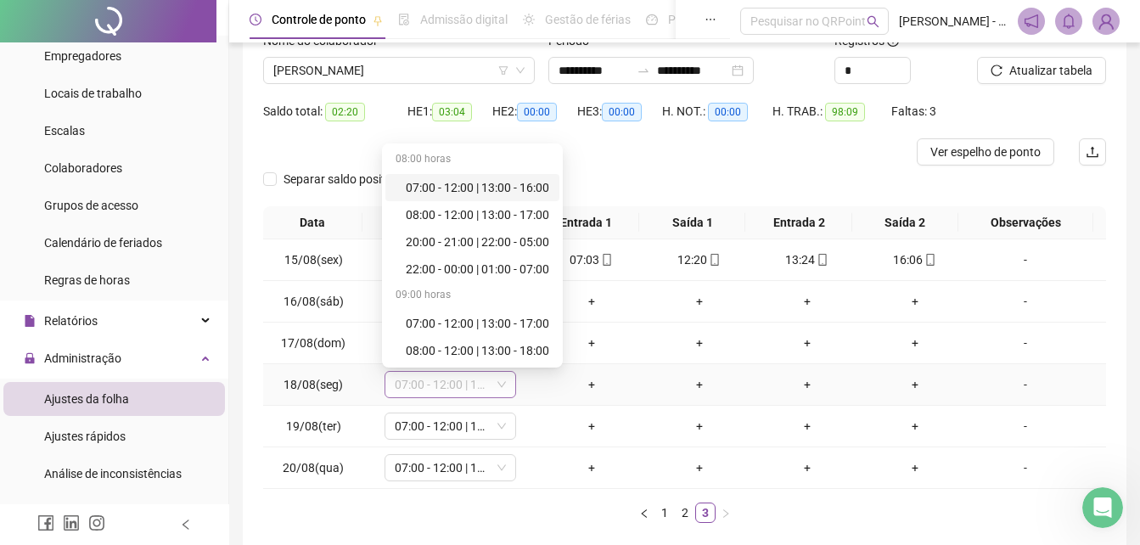
click at [498, 391] on span "07:00 - 12:00 | 13:00 - 17:00" at bounding box center [450, 384] width 111 height 25
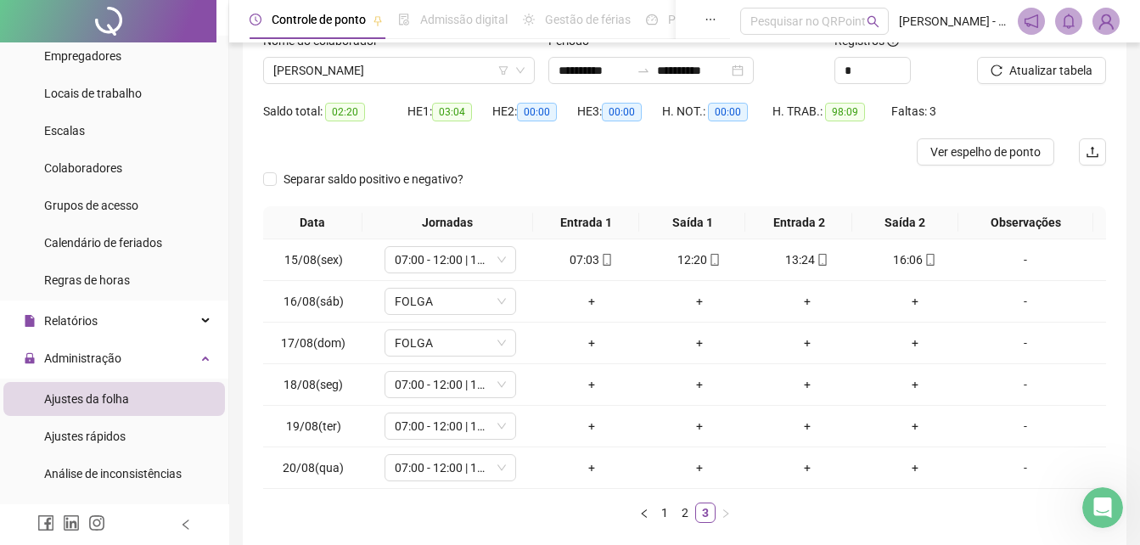
click at [1108, 373] on div "**********" at bounding box center [685, 244] width 884 height 626
click at [702, 180] on div "Separar saldo positivo e negativo?" at bounding box center [684, 186] width 843 height 41
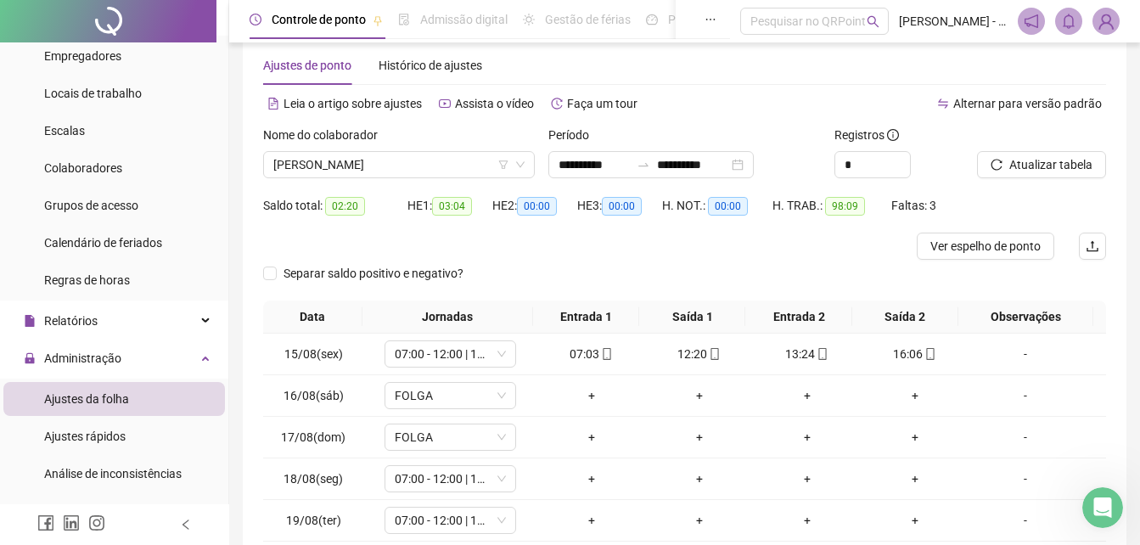
scroll to position [0, 0]
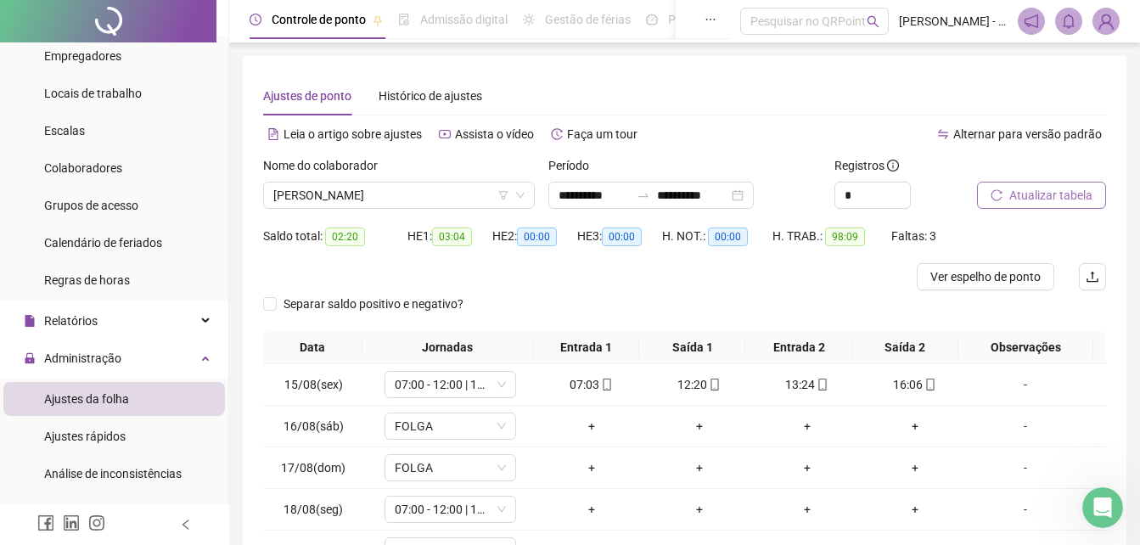
click at [1044, 193] on span "Atualizar tabela" at bounding box center [1050, 195] width 83 height 19
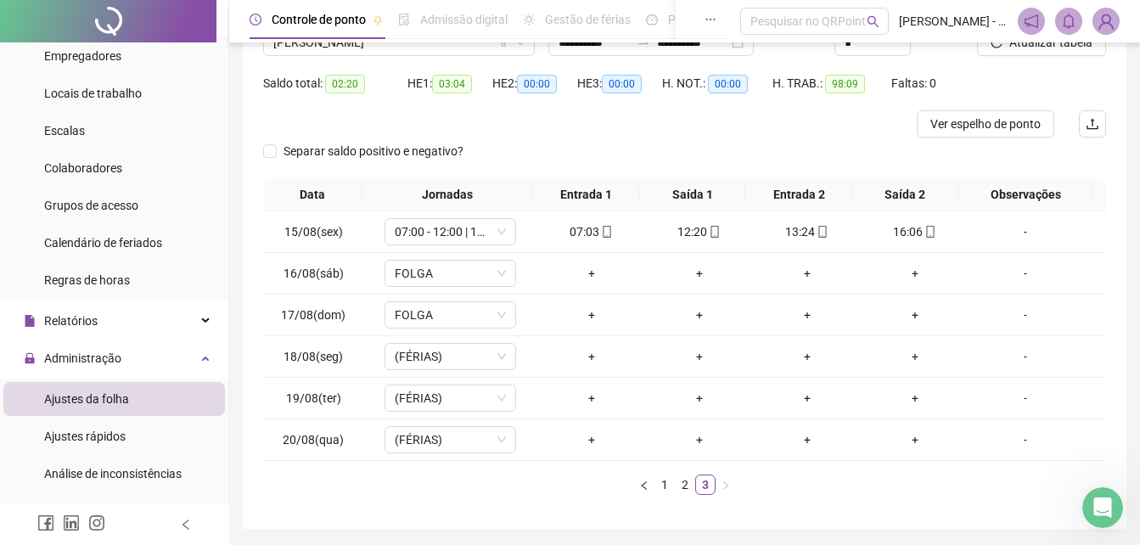
scroll to position [40, 0]
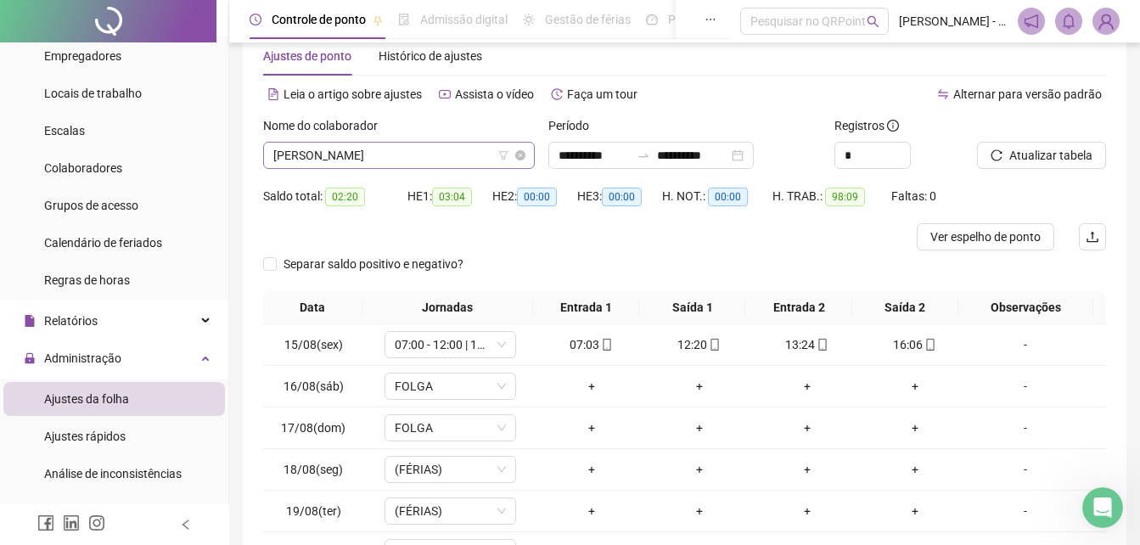
click at [476, 157] on span "[PERSON_NAME]" at bounding box center [398, 155] width 251 height 25
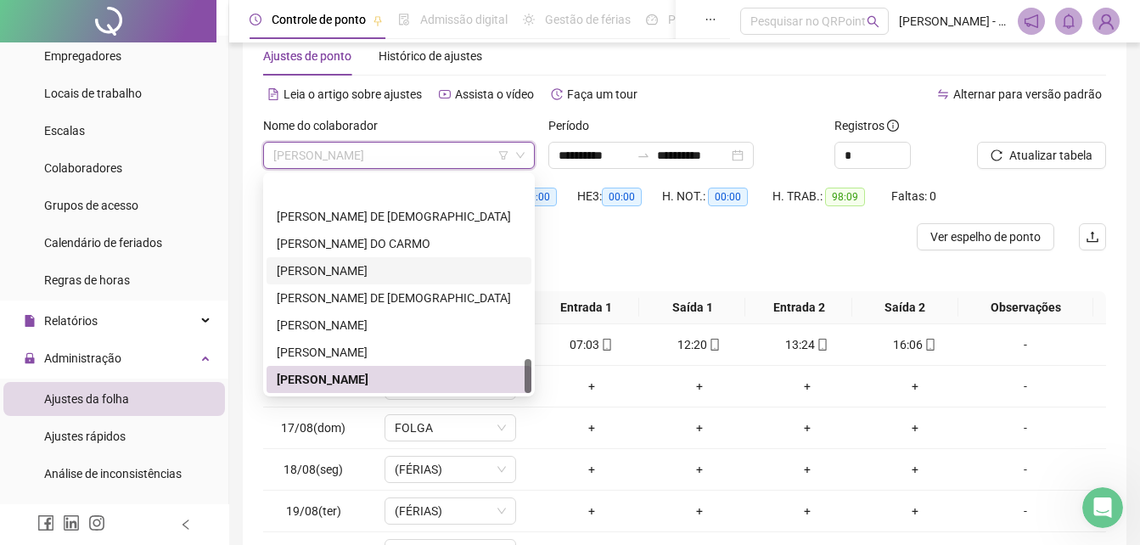
scroll to position [1168, 0]
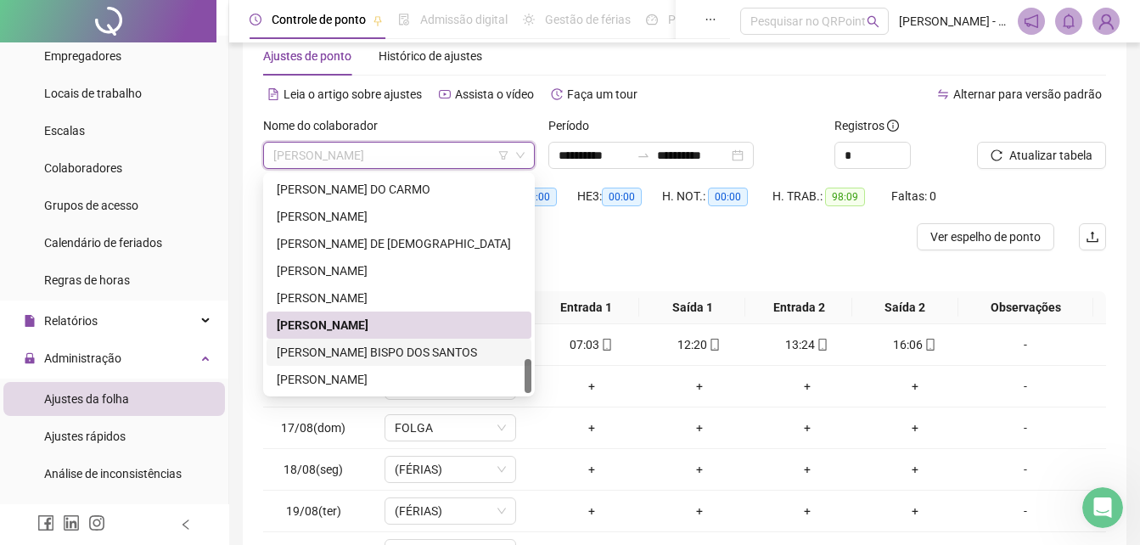
click at [372, 355] on div "[PERSON_NAME] BISPO DOS SANTOS" at bounding box center [399, 352] width 244 height 19
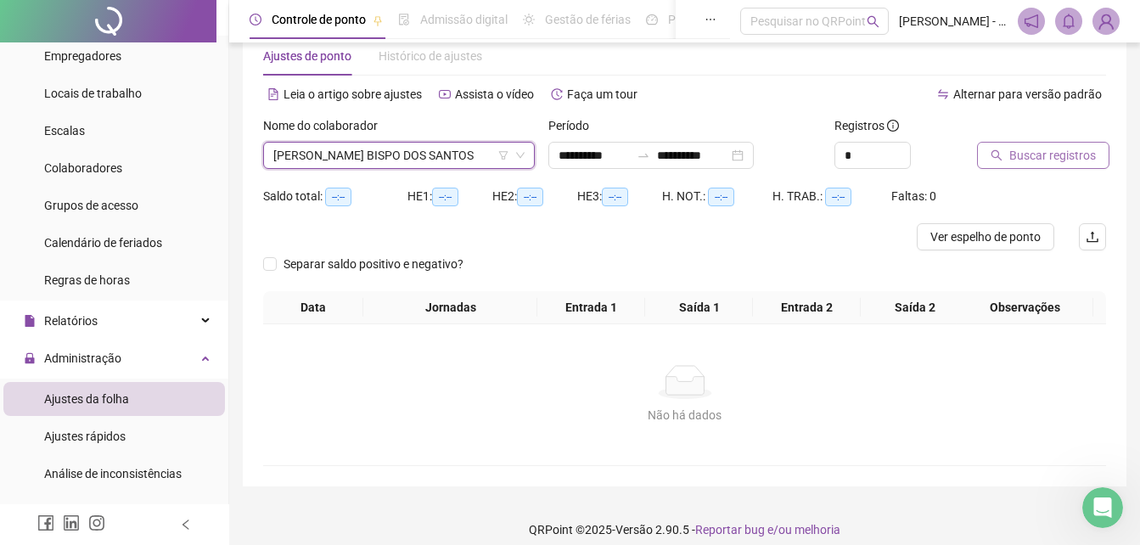
click at [1036, 145] on button "Buscar registros" at bounding box center [1043, 155] width 132 height 27
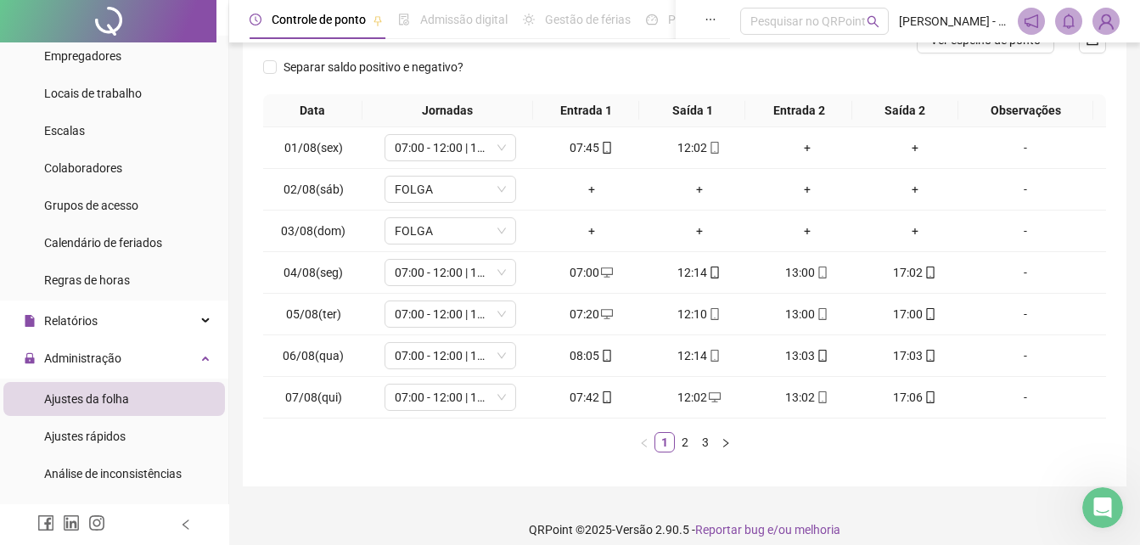
scroll to position [251, 0]
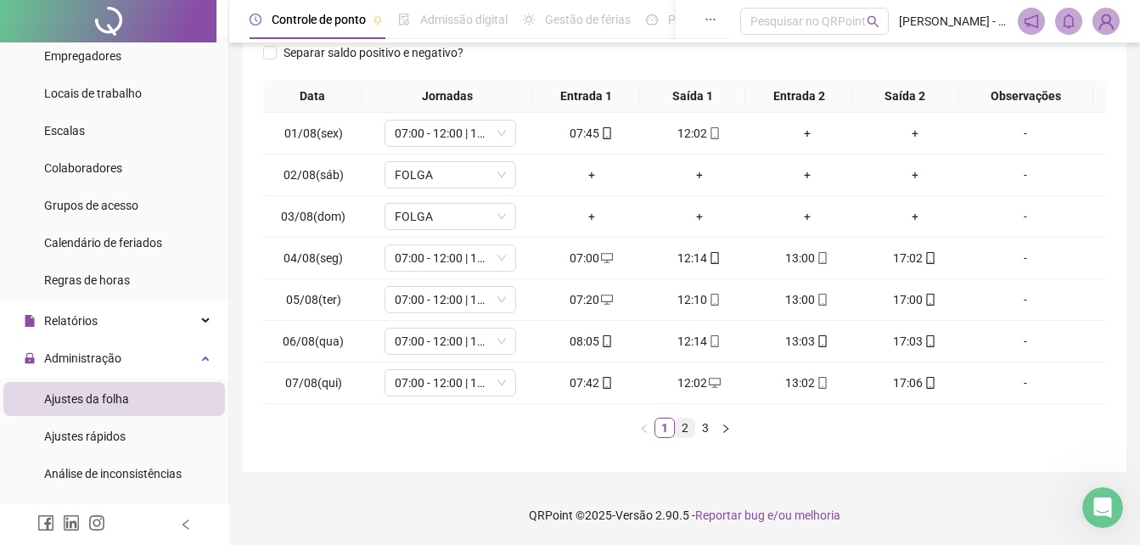
click at [682, 431] on link "2" at bounding box center [685, 427] width 19 height 19
click at [710, 427] on link "3" at bounding box center [705, 427] width 19 height 19
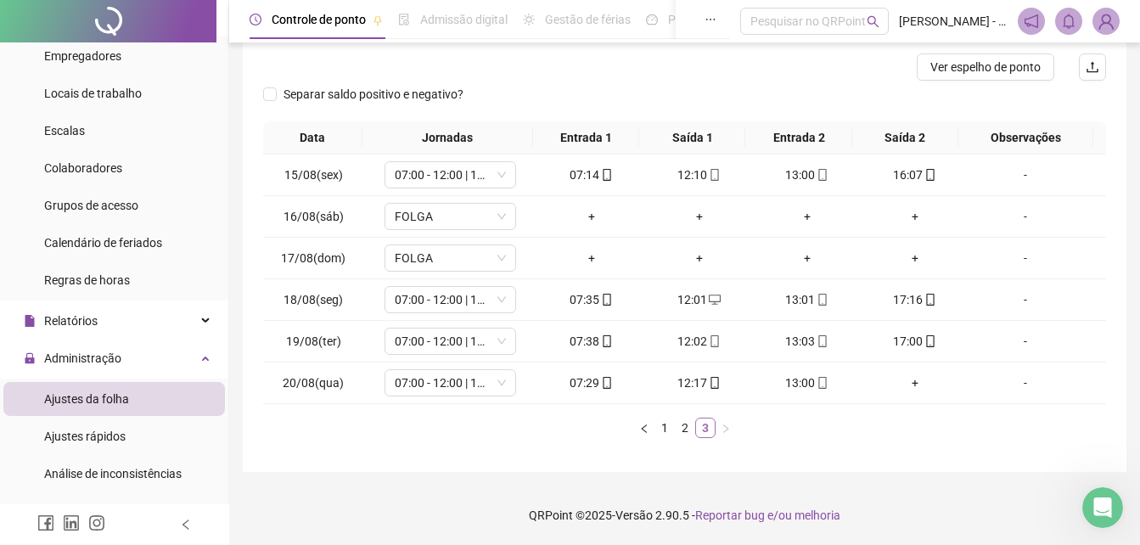
scroll to position [210, 0]
click at [663, 435] on link "1" at bounding box center [664, 427] width 19 height 19
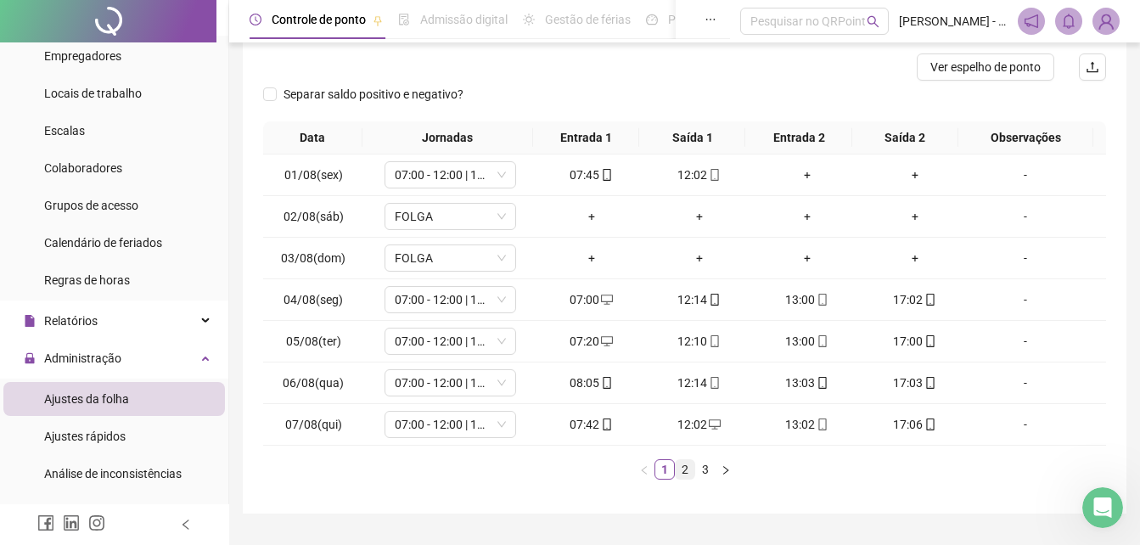
click at [680, 470] on link "2" at bounding box center [685, 469] width 19 height 19
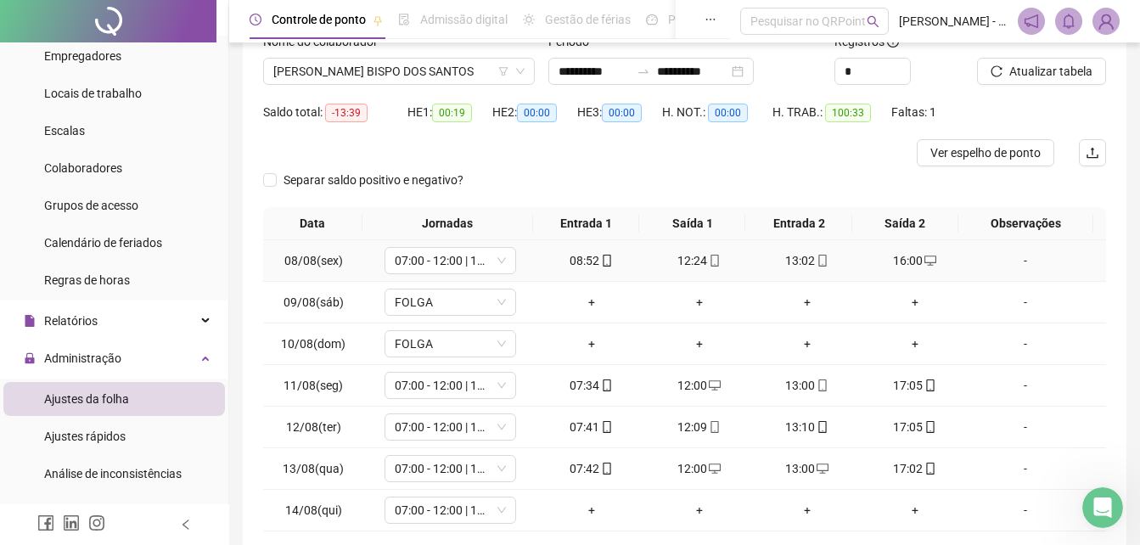
scroll to position [0, 0]
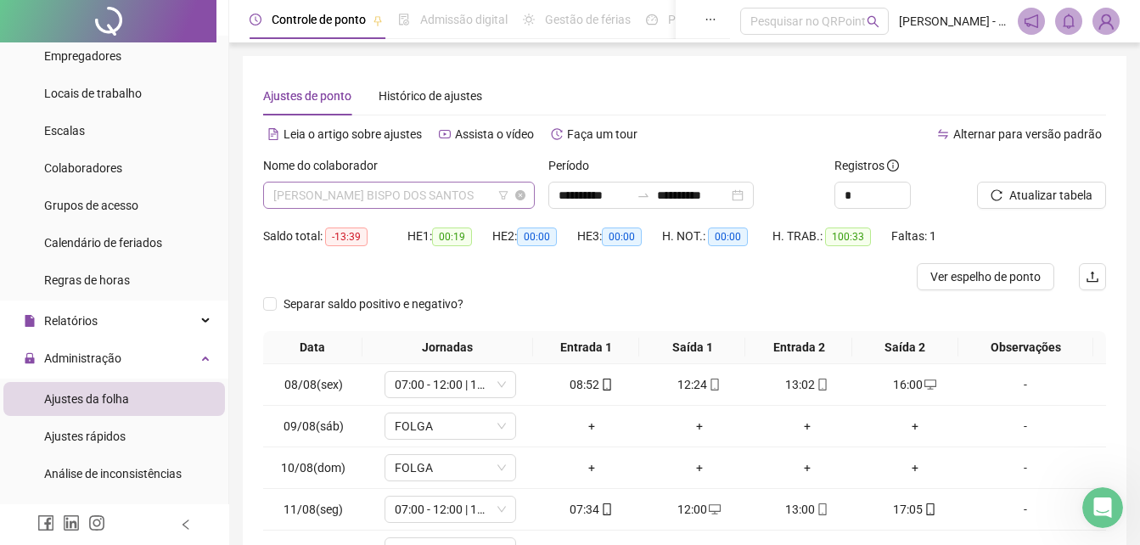
click at [468, 198] on span "[PERSON_NAME] BISPO DOS SANTOS" at bounding box center [398, 194] width 251 height 25
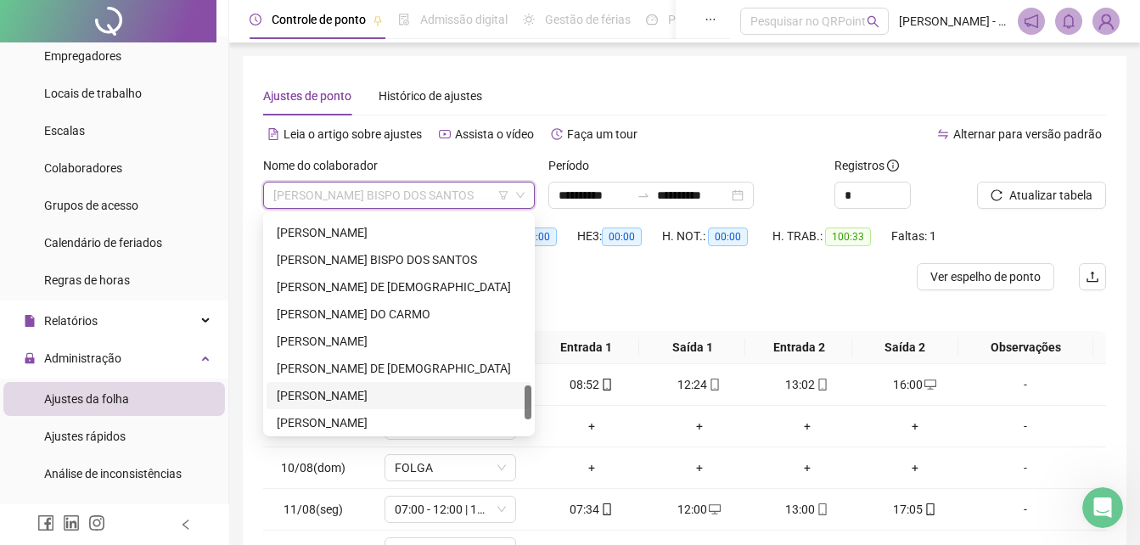
scroll to position [998, 0]
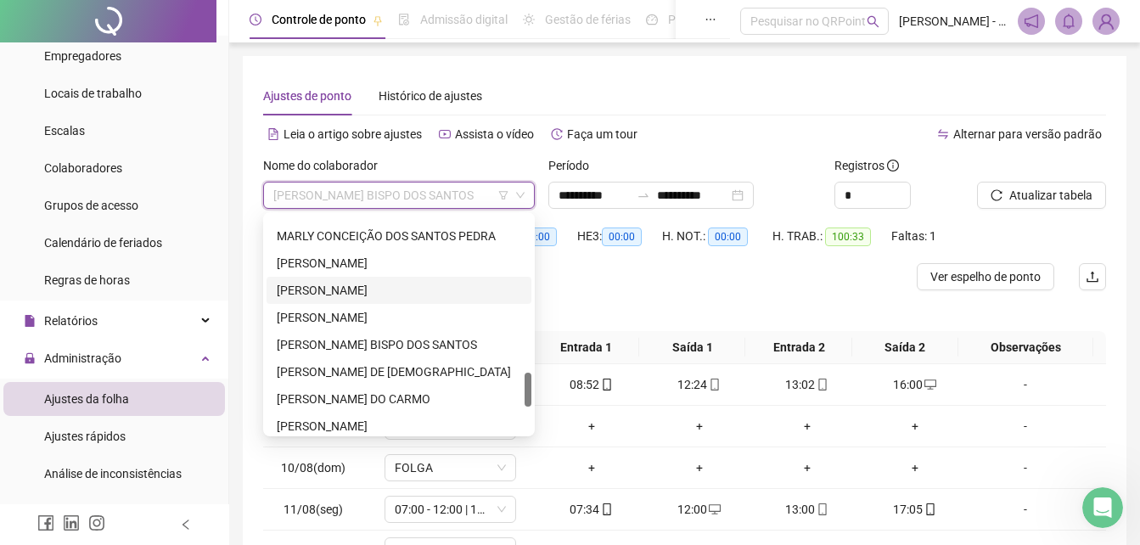
click at [329, 286] on div "[PERSON_NAME]" at bounding box center [399, 290] width 244 height 19
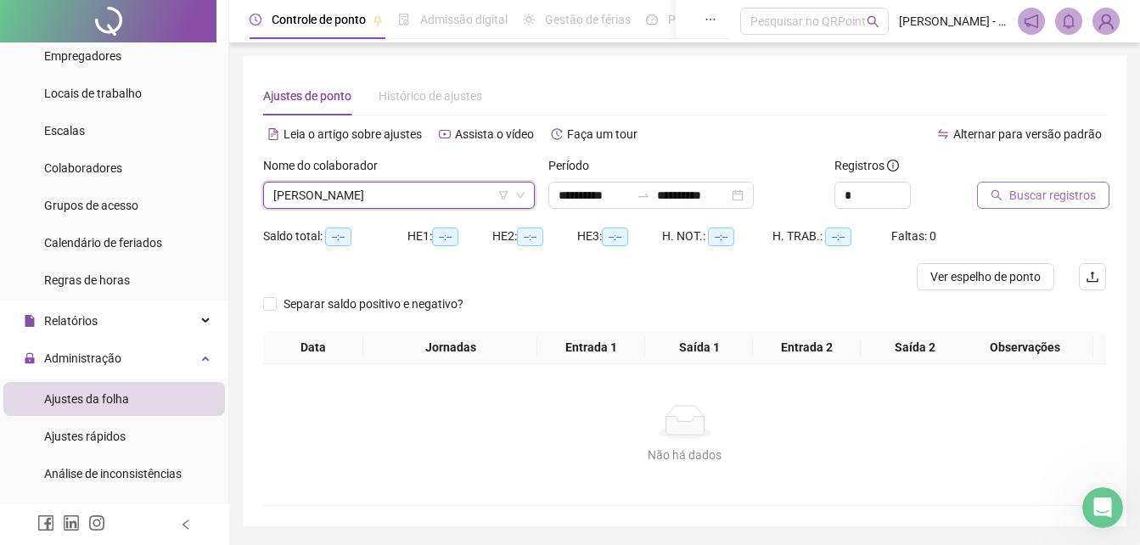
click at [1053, 201] on span "Buscar registros" at bounding box center [1052, 195] width 87 height 19
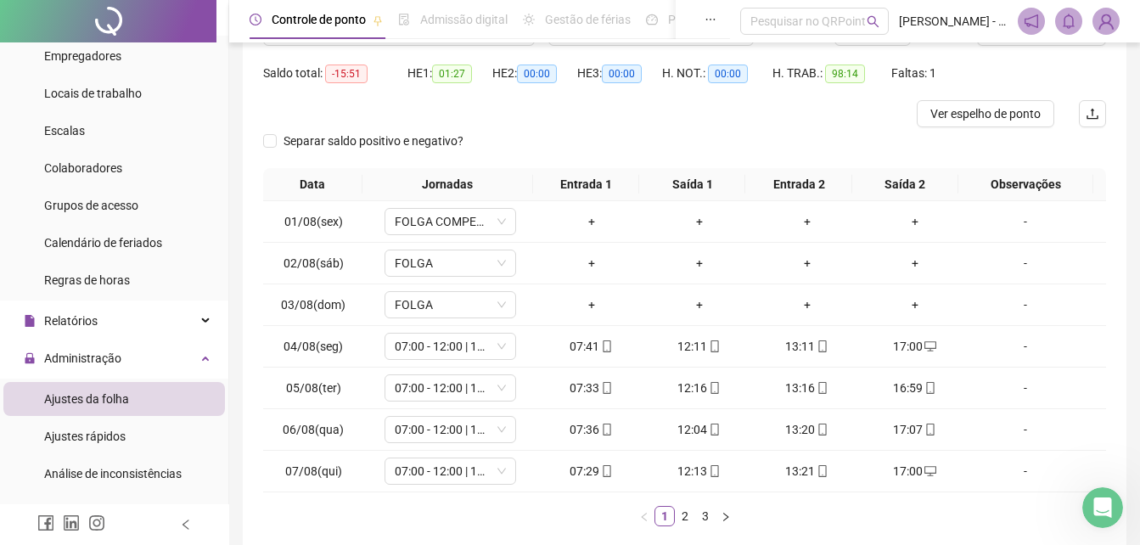
scroll to position [251, 0]
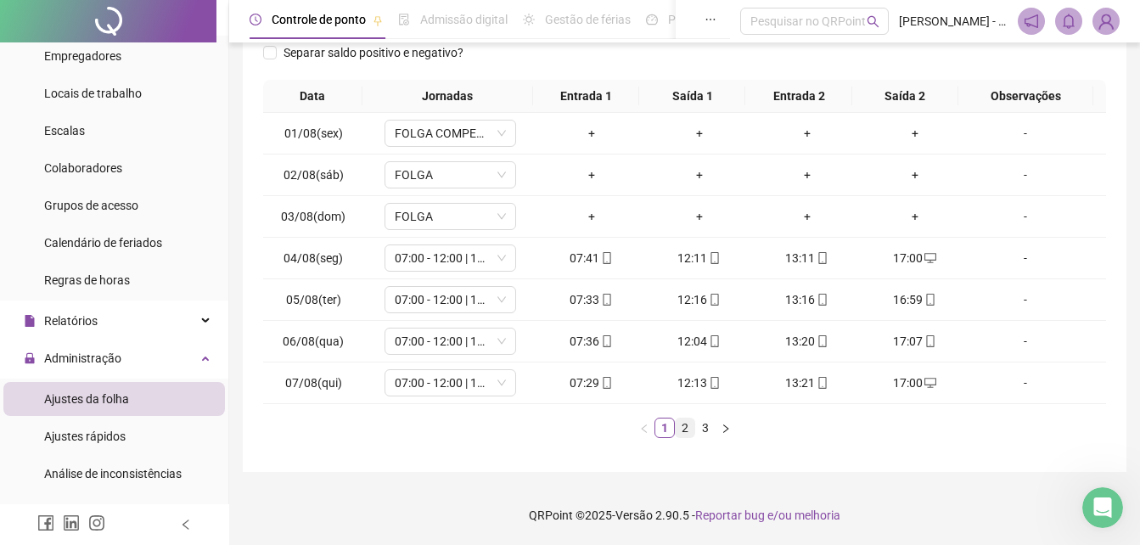
drag, startPoint x: 706, startPoint y: 429, endPoint x: 693, endPoint y: 429, distance: 12.8
click at [704, 429] on link "3" at bounding box center [705, 427] width 19 height 19
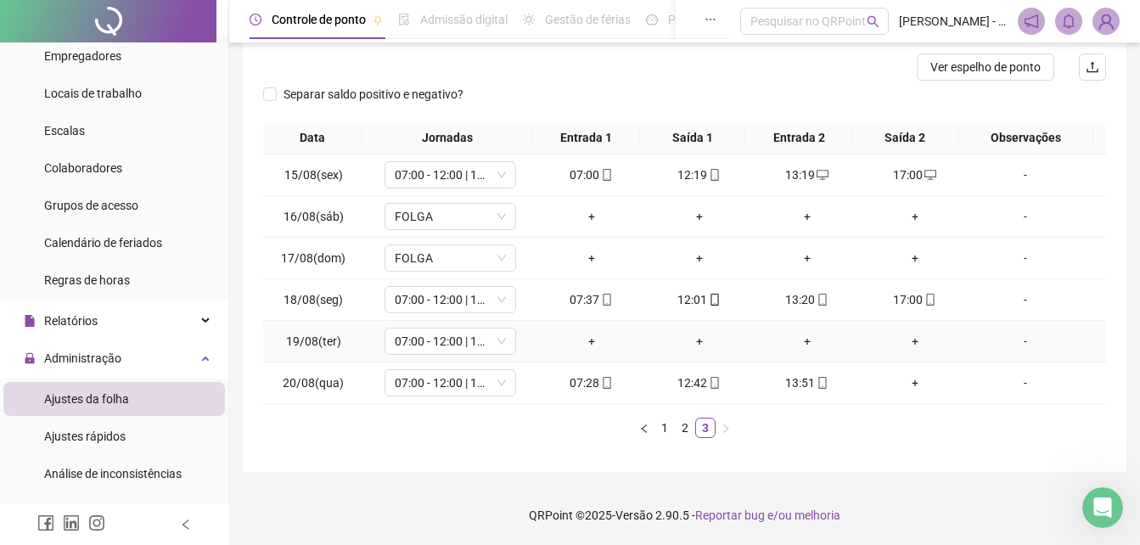
click at [1017, 340] on div "-" at bounding box center [1025, 341] width 100 height 19
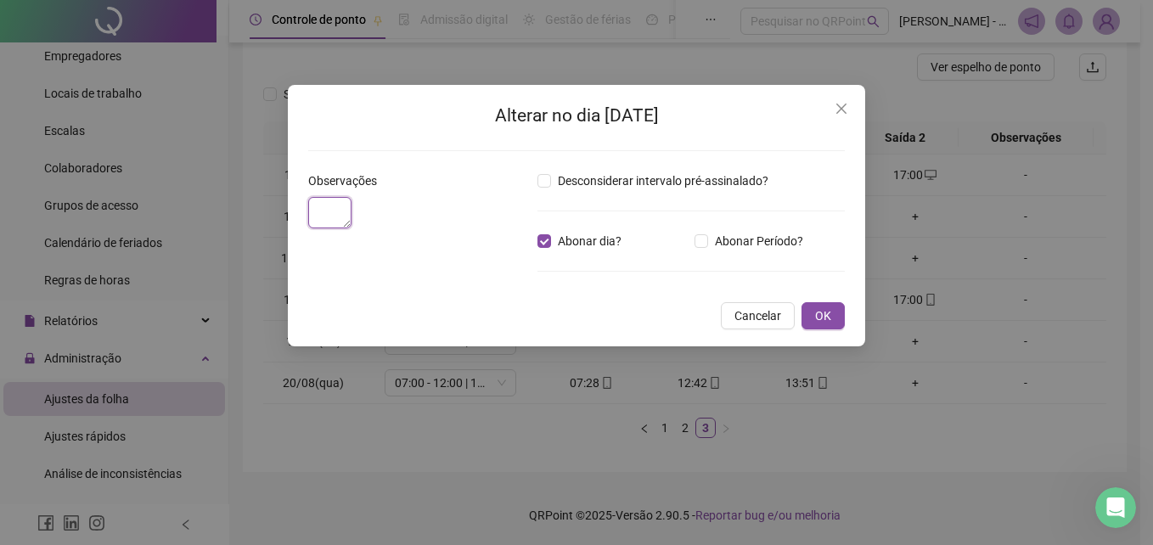
click at [340, 217] on textarea at bounding box center [329, 212] width 43 height 31
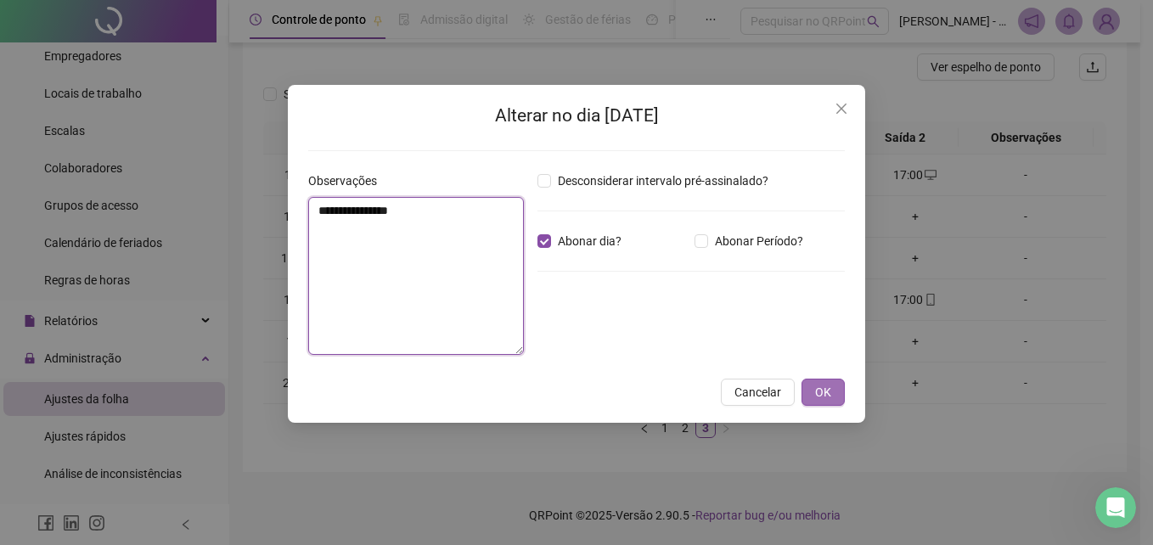
type textarea "**********"
drag, startPoint x: 834, startPoint y: 392, endPoint x: 813, endPoint y: 378, distance: 25.7
click at [833, 391] on button "OK" at bounding box center [822, 392] width 43 height 27
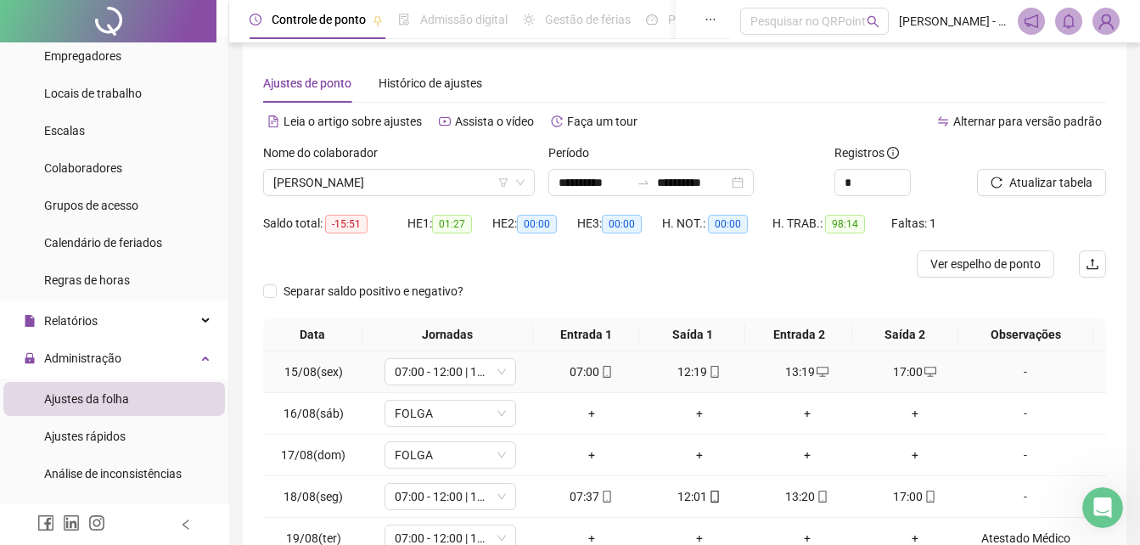
scroll to position [0, 0]
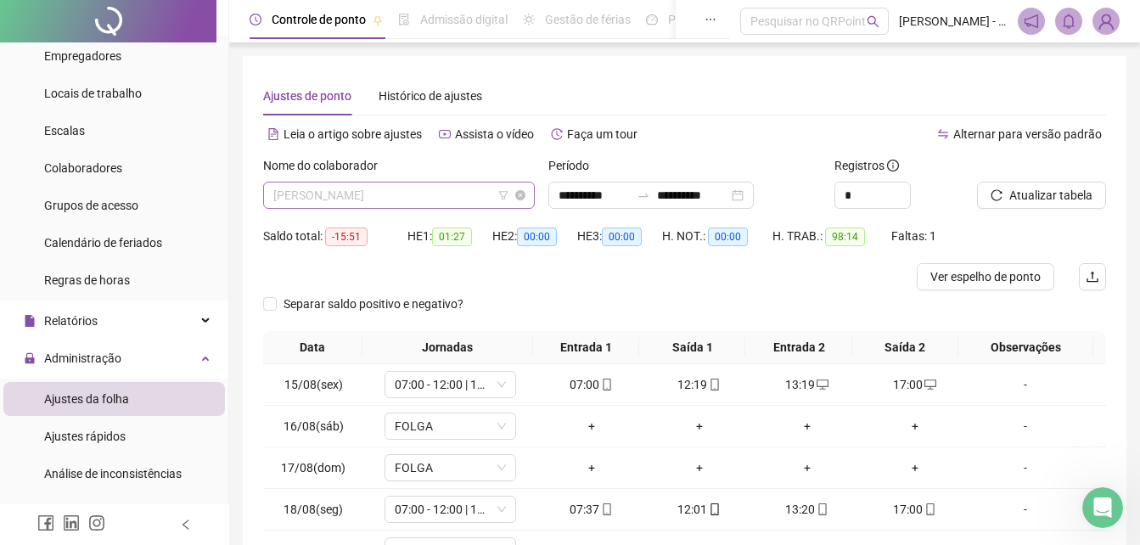
click at [439, 191] on span "[PERSON_NAME]" at bounding box center [398, 194] width 251 height 25
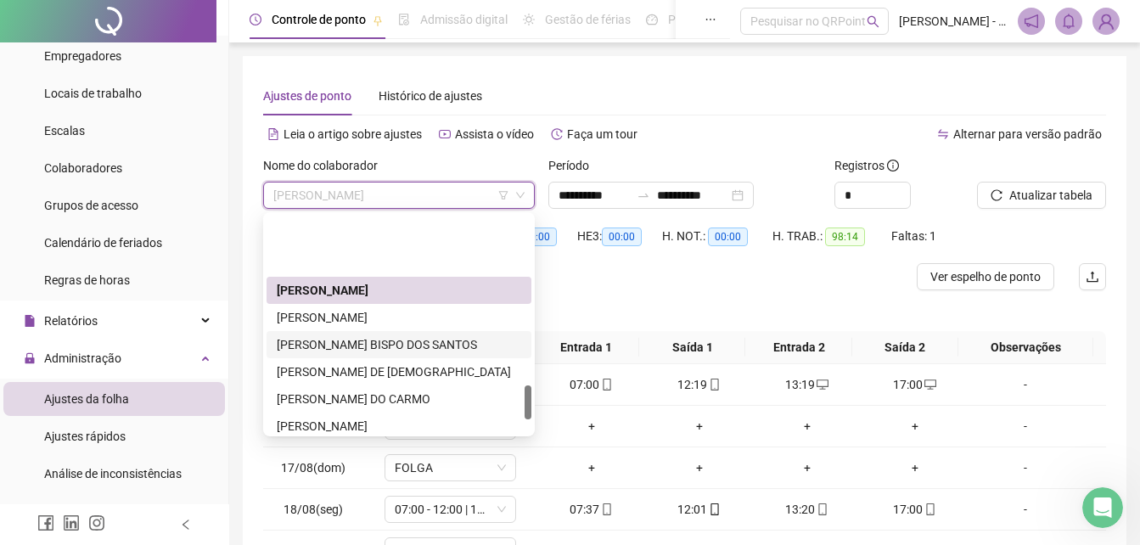
scroll to position [1168, 0]
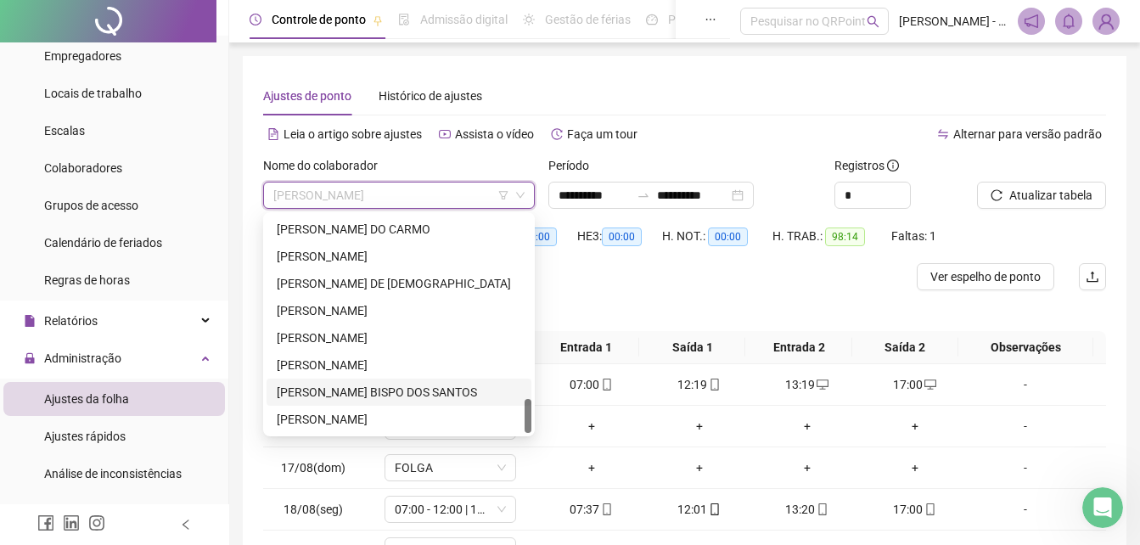
click at [351, 393] on div "[PERSON_NAME] BISPO DOS SANTOS" at bounding box center [399, 392] width 244 height 19
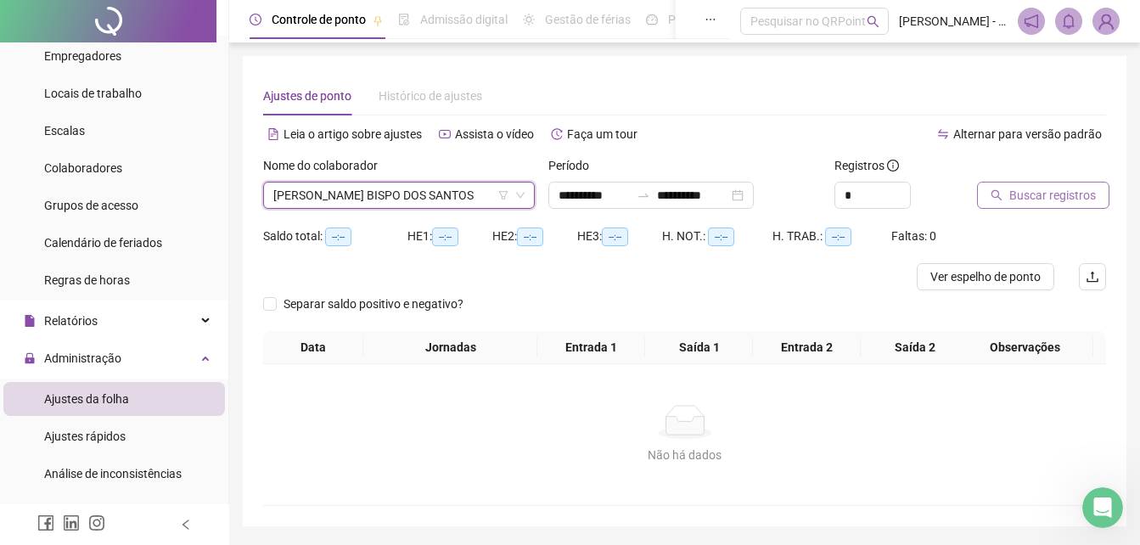
click at [1067, 189] on span "Buscar registros" at bounding box center [1052, 195] width 87 height 19
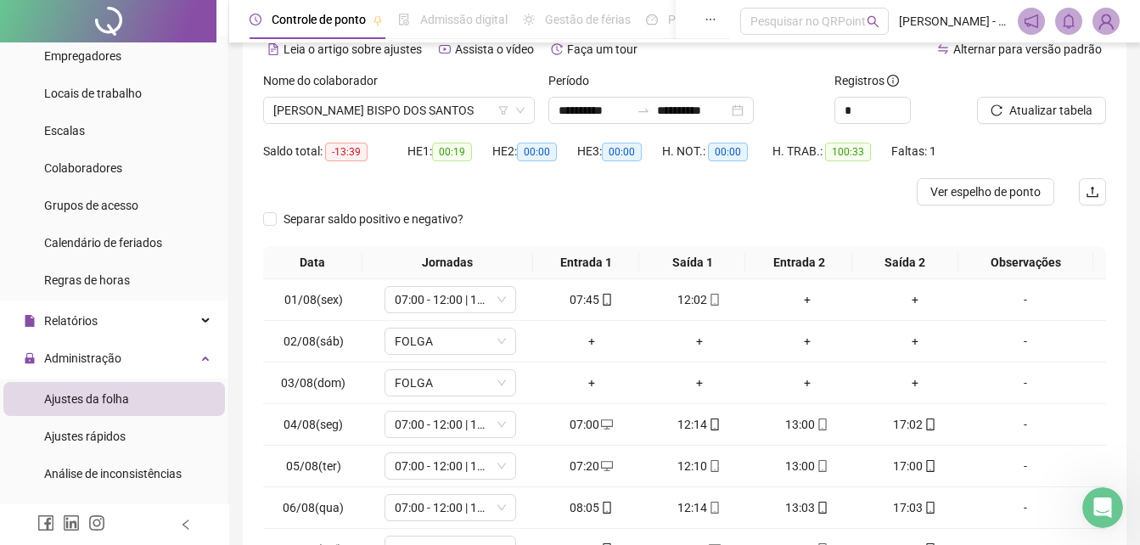
scroll to position [251, 0]
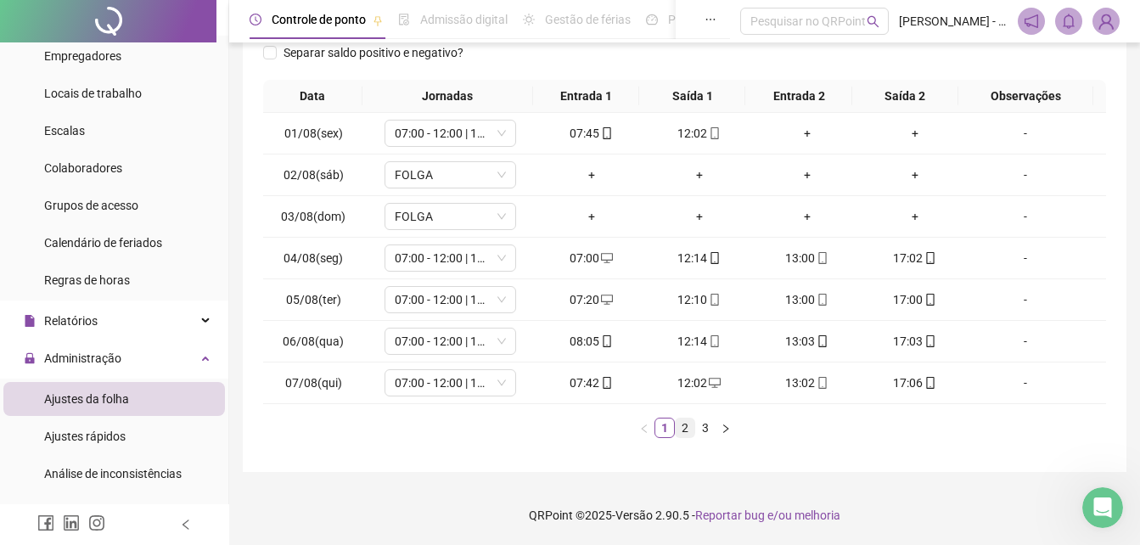
click at [680, 431] on link "2" at bounding box center [685, 427] width 19 height 19
click at [498, 373] on span "07:00 - 12:00 | 13:00 - 17:00" at bounding box center [450, 382] width 111 height 25
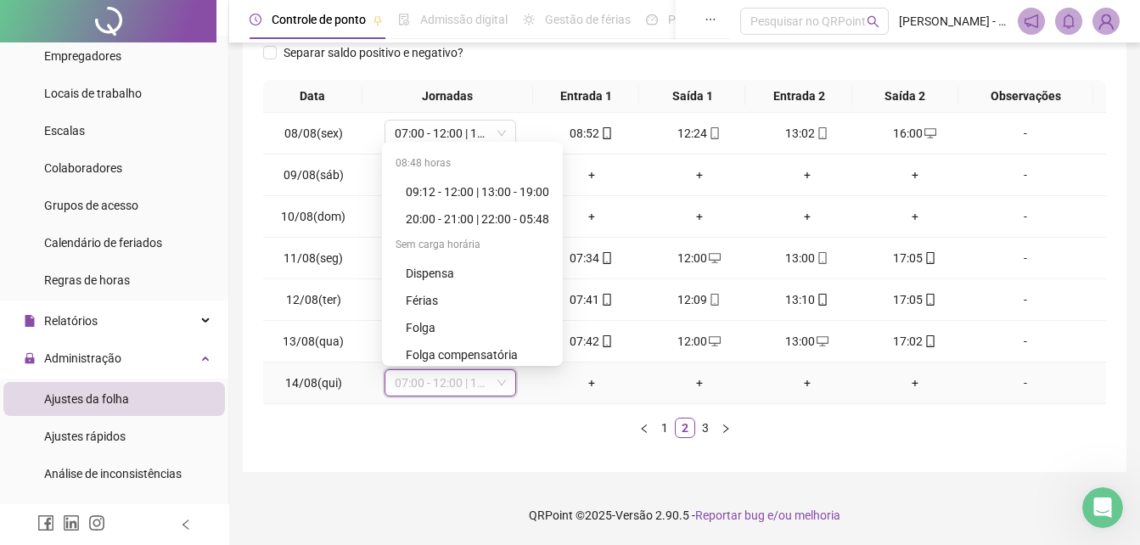
scroll to position [380, 0]
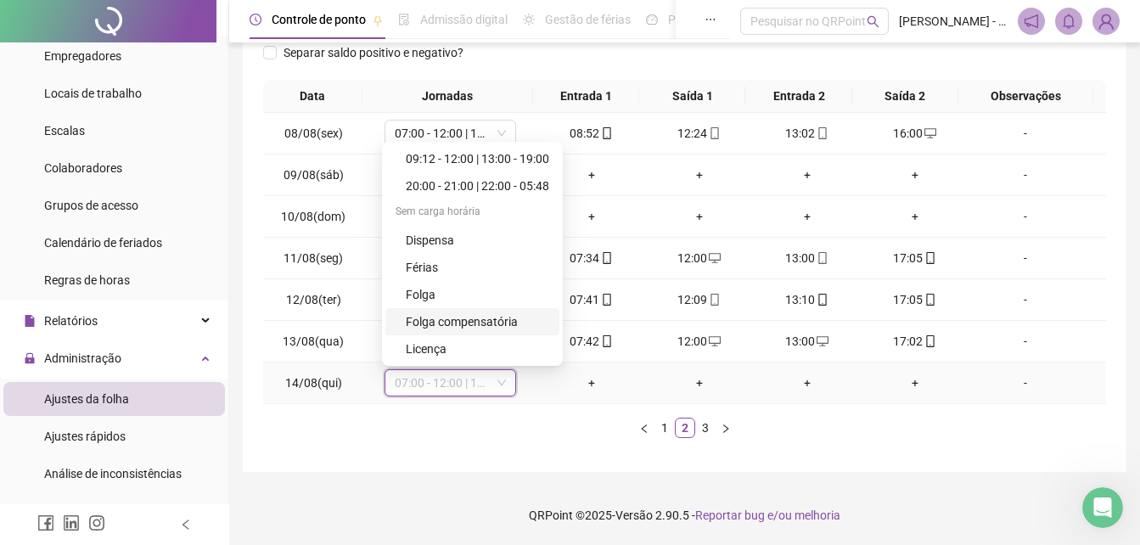
click at [469, 325] on div "Folga compensatória" at bounding box center [477, 321] width 143 height 19
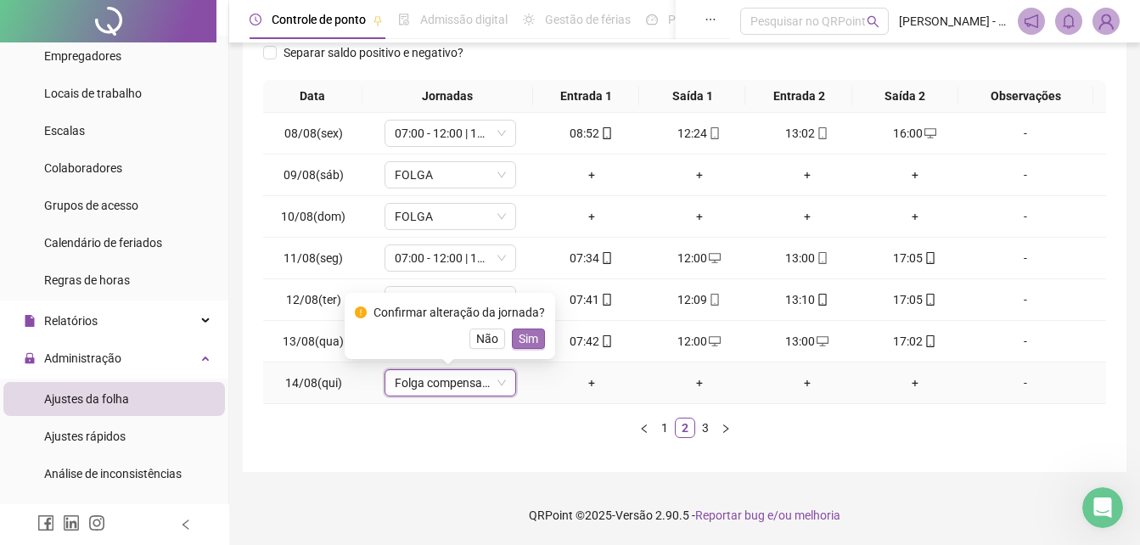
click at [523, 348] on button "Sim" at bounding box center [528, 338] width 33 height 20
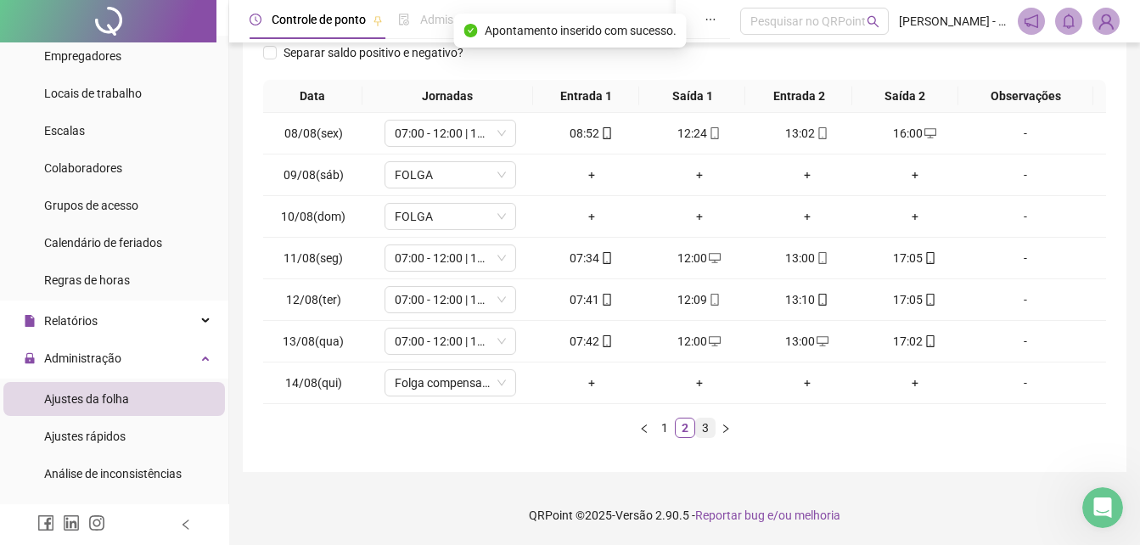
click at [705, 429] on link "3" at bounding box center [705, 427] width 19 height 19
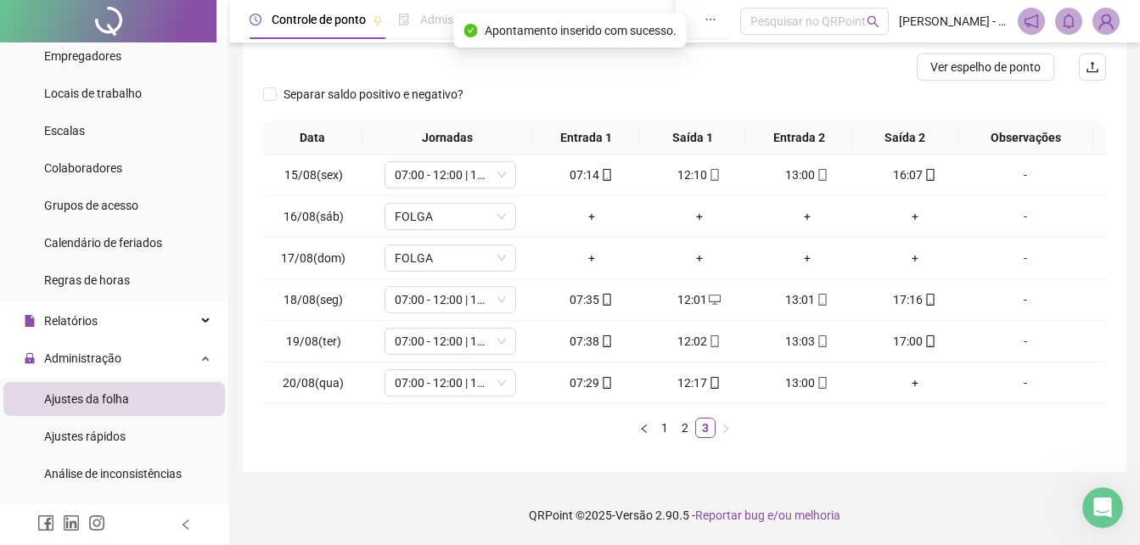
scroll to position [125, 0]
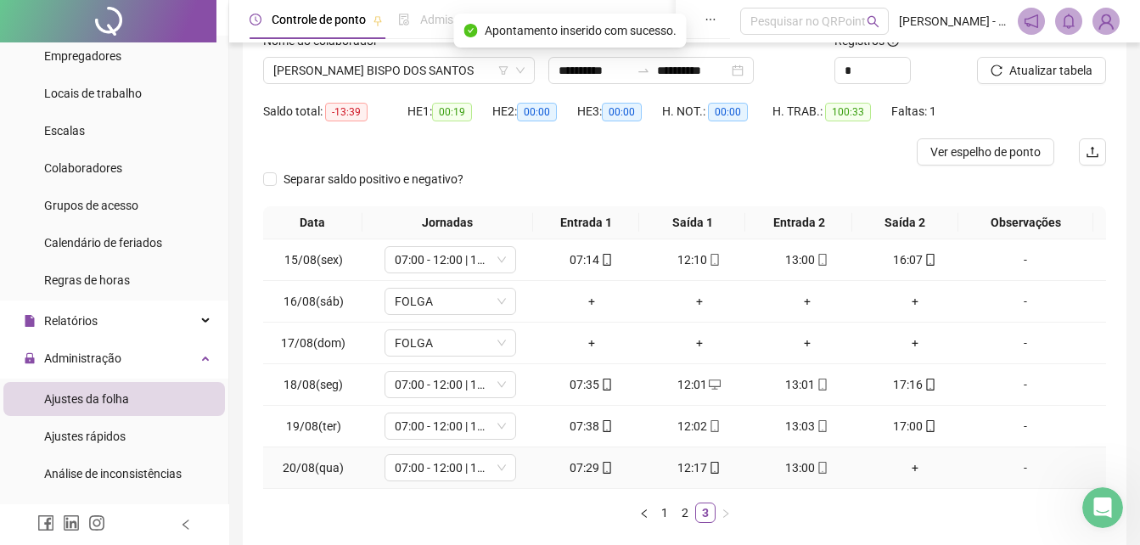
click at [601, 466] on icon "mobile" at bounding box center [607, 468] width 12 height 12
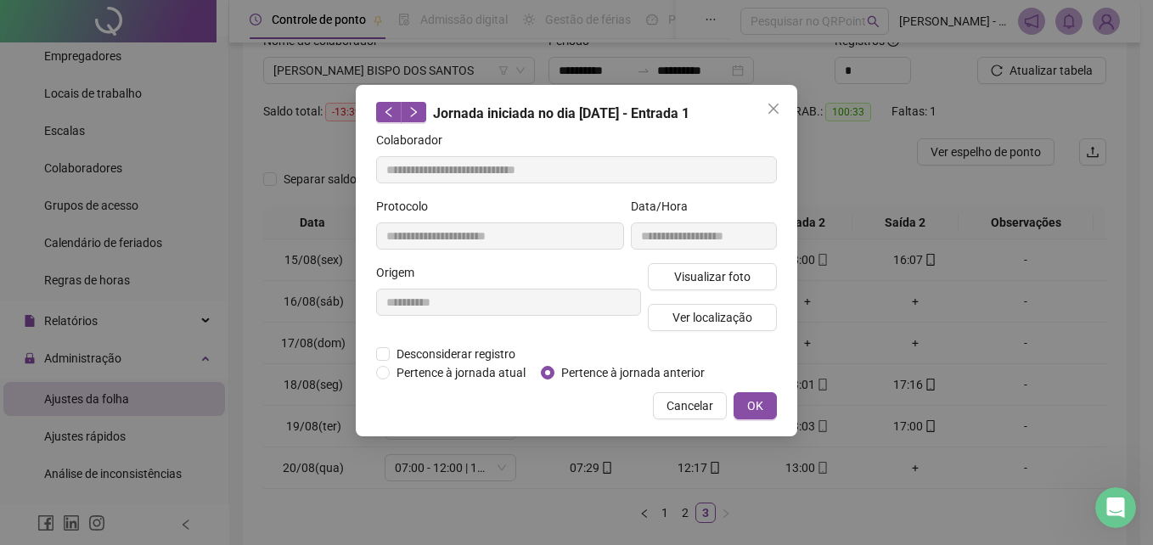
type input "**********"
click at [698, 278] on span "Visualizar foto" at bounding box center [712, 276] width 76 height 19
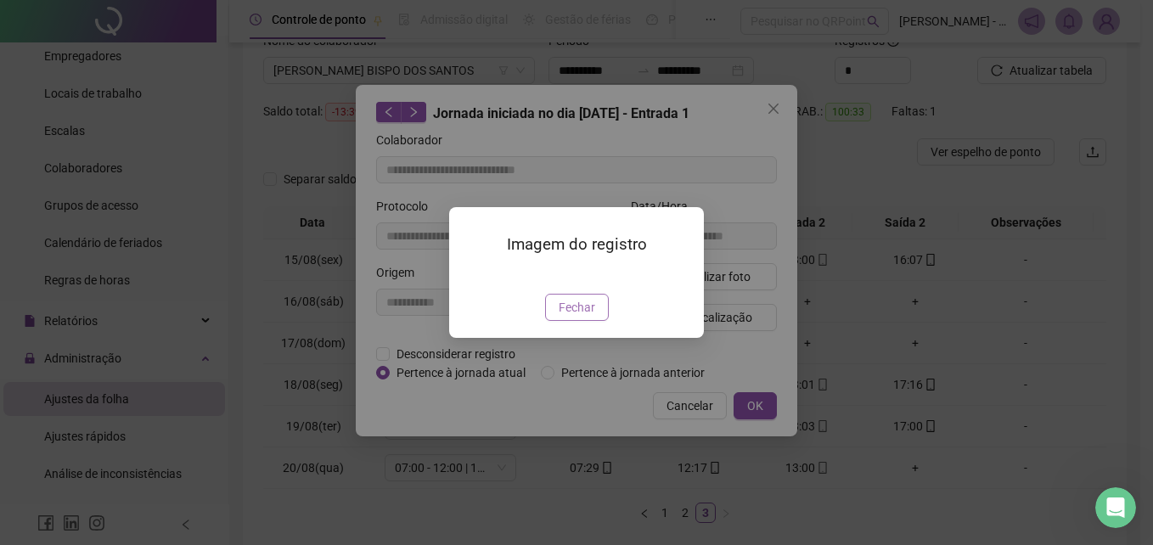
click at [567, 317] on span "Fechar" at bounding box center [576, 307] width 36 height 19
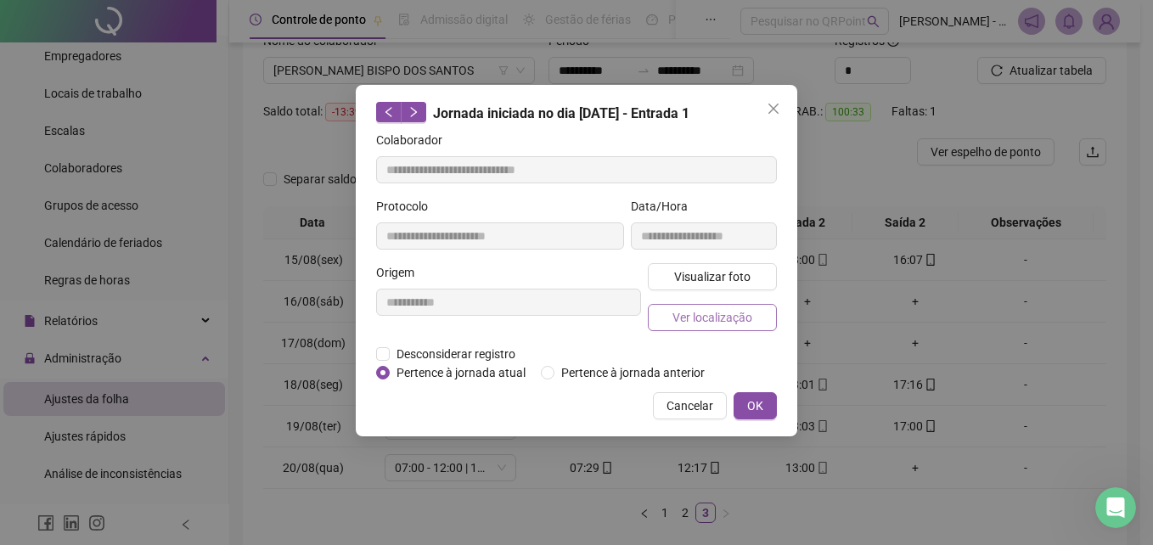
click at [708, 312] on span "Ver localização" at bounding box center [712, 317] width 80 height 19
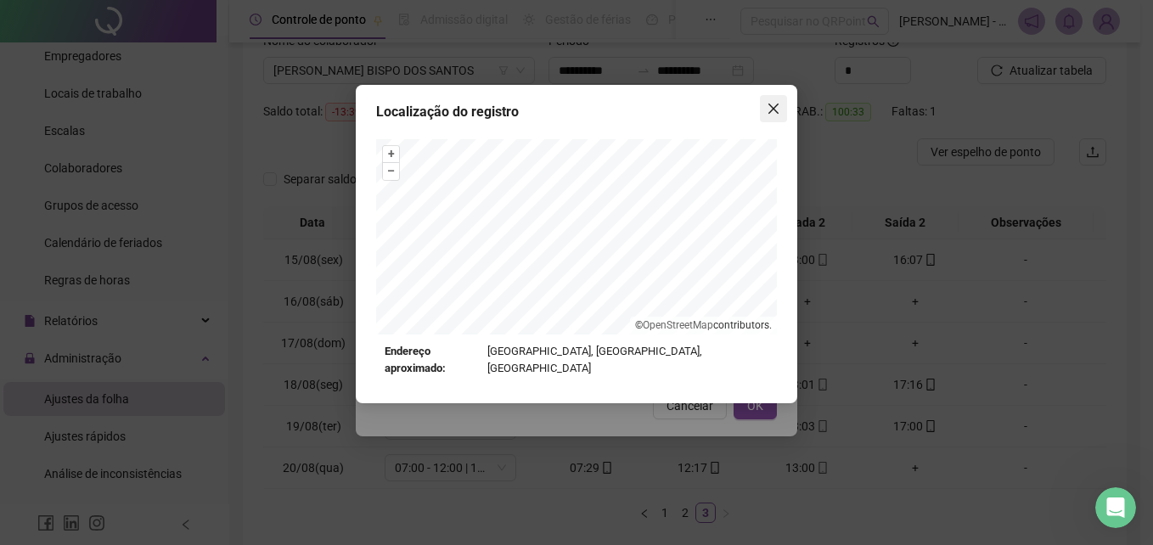
click at [772, 112] on icon "close" at bounding box center [773, 109] width 14 height 14
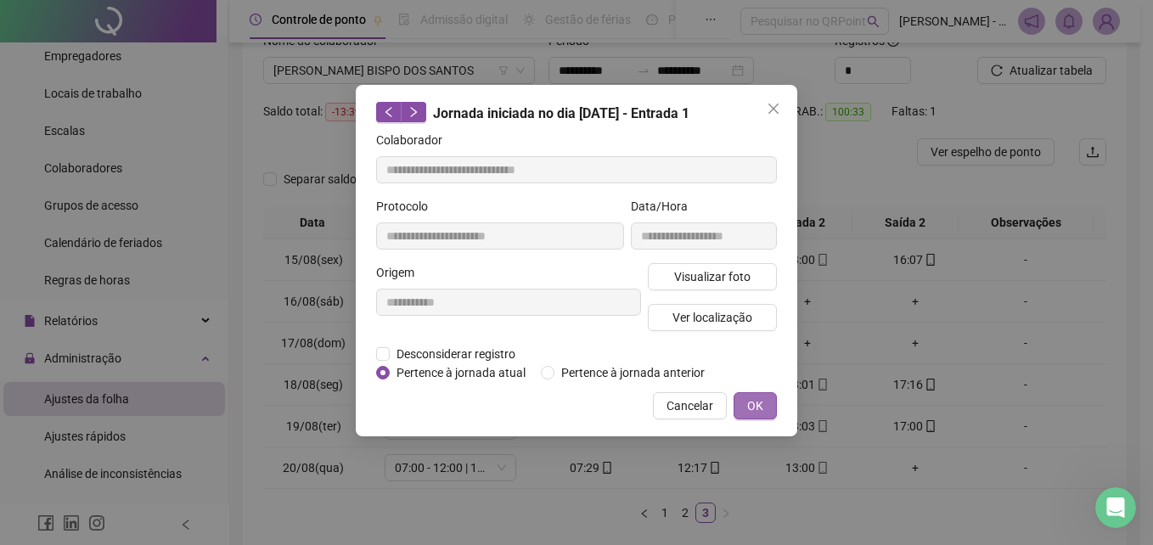
click at [768, 407] on button "OK" at bounding box center [754, 405] width 43 height 27
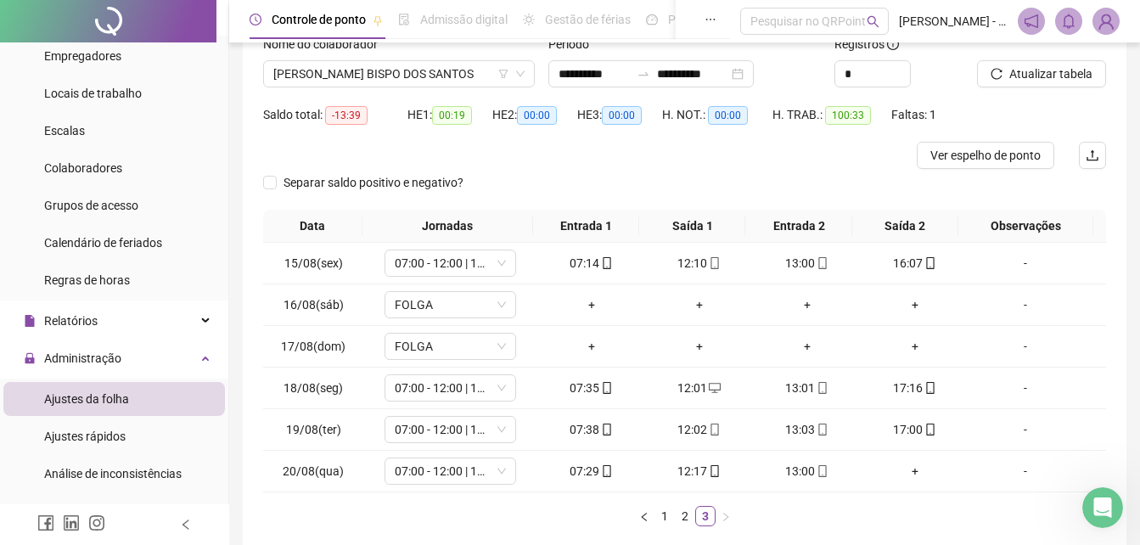
scroll to position [40, 0]
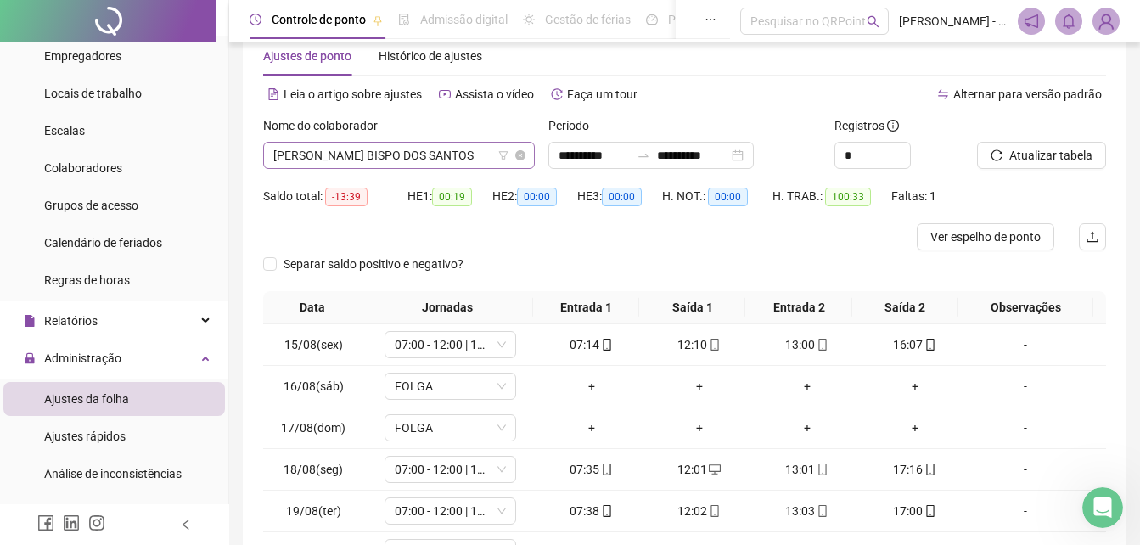
click at [492, 160] on span "[PERSON_NAME] BISPO DOS SANTOS" at bounding box center [398, 155] width 251 height 25
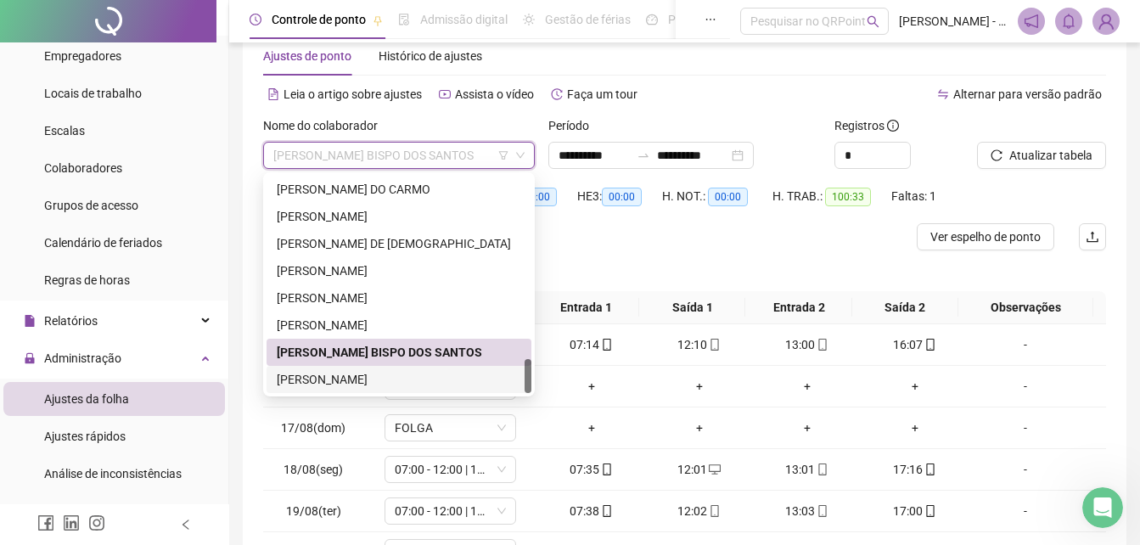
click at [362, 374] on div "[PERSON_NAME]" at bounding box center [399, 379] width 244 height 19
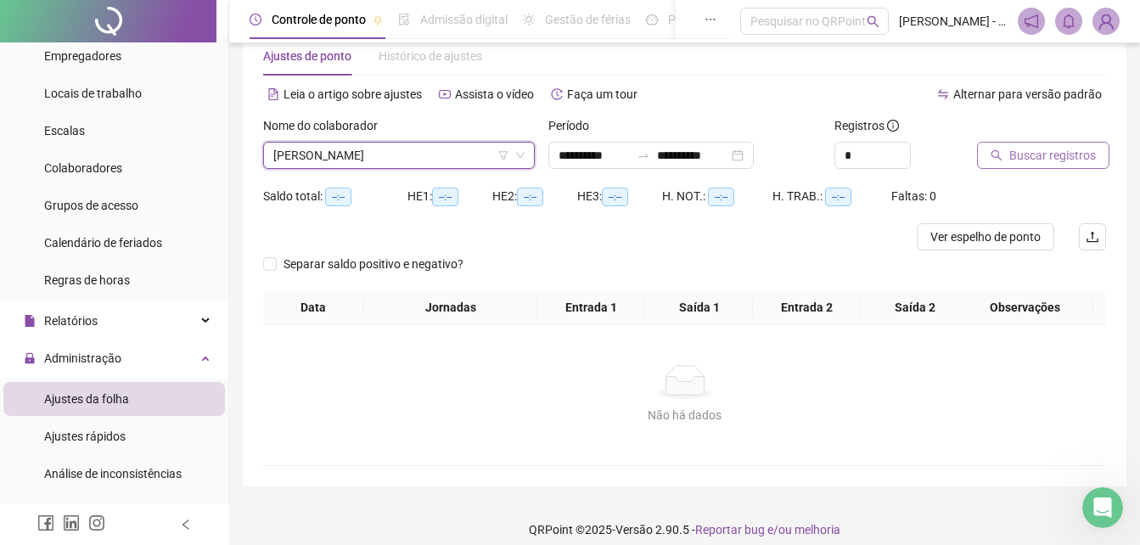
click at [1026, 154] on span "Buscar registros" at bounding box center [1052, 155] width 87 height 19
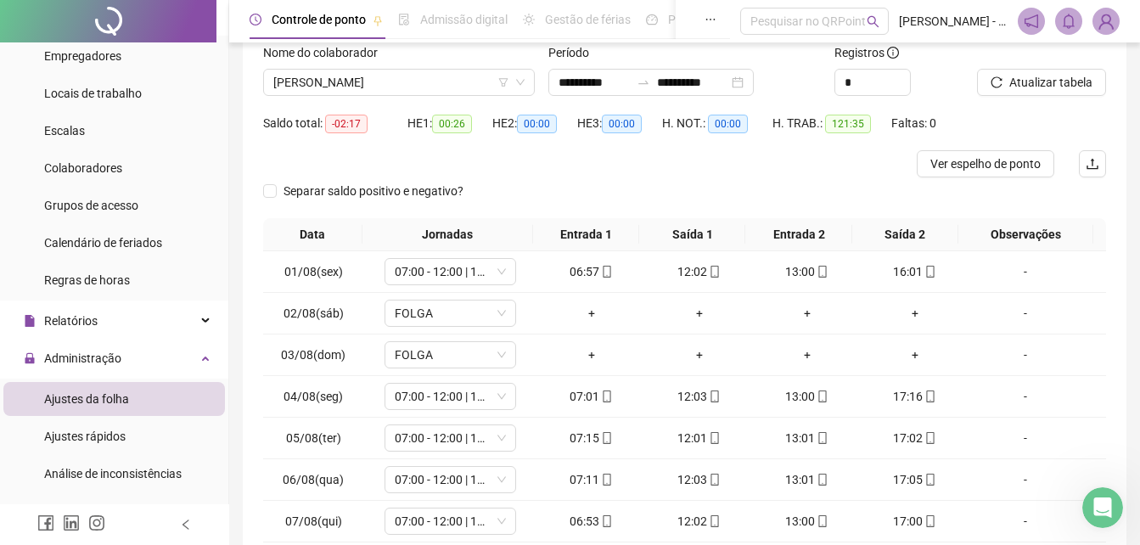
scroll to position [210, 0]
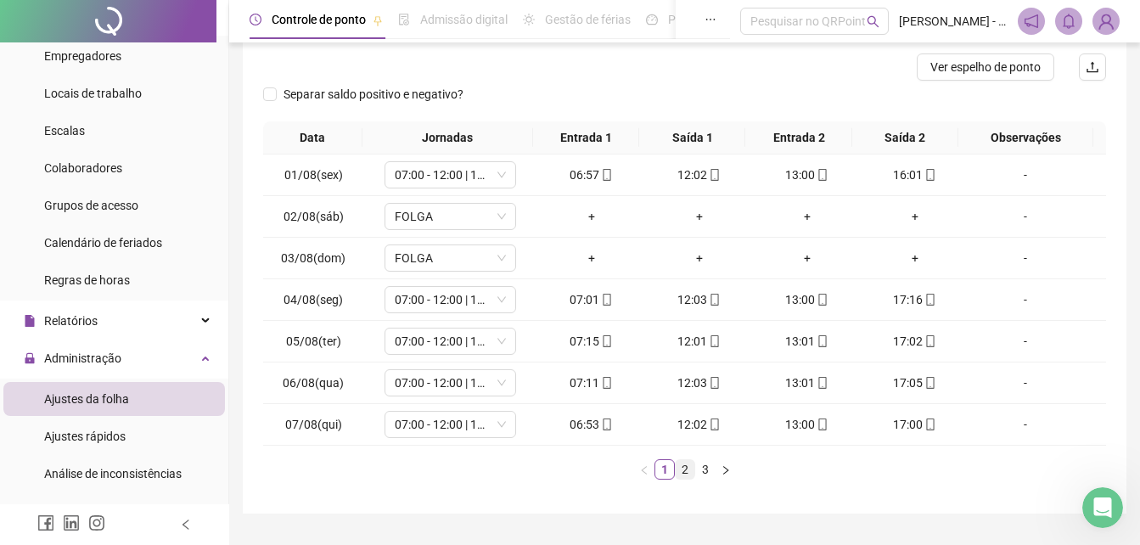
click at [682, 476] on link "2" at bounding box center [685, 469] width 19 height 19
click at [709, 465] on link "3" at bounding box center [705, 469] width 19 height 19
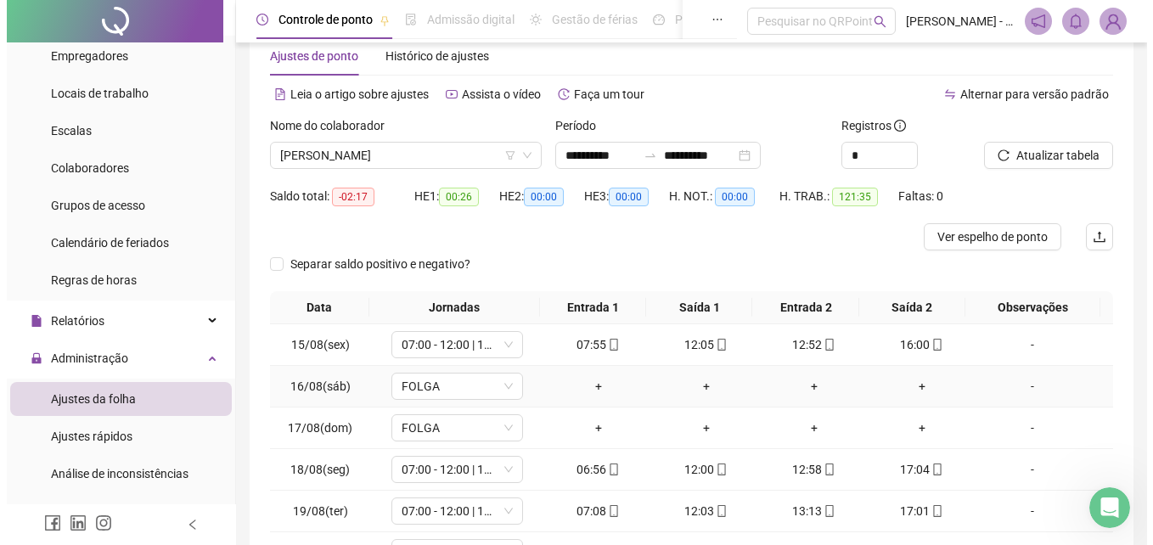
scroll to position [125, 0]
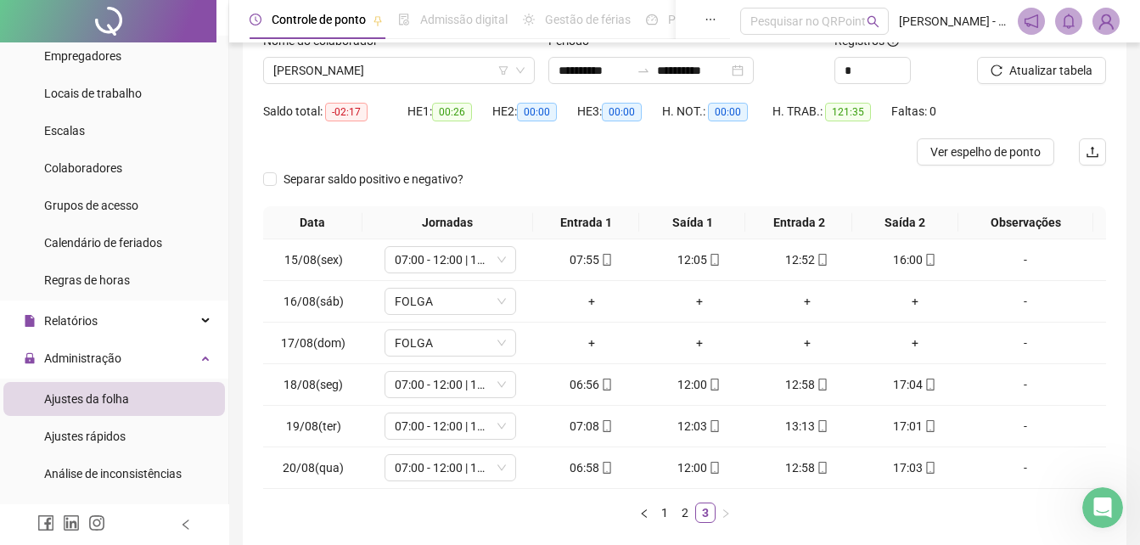
click at [1107, 31] on img at bounding box center [1105, 20] width 25 height 25
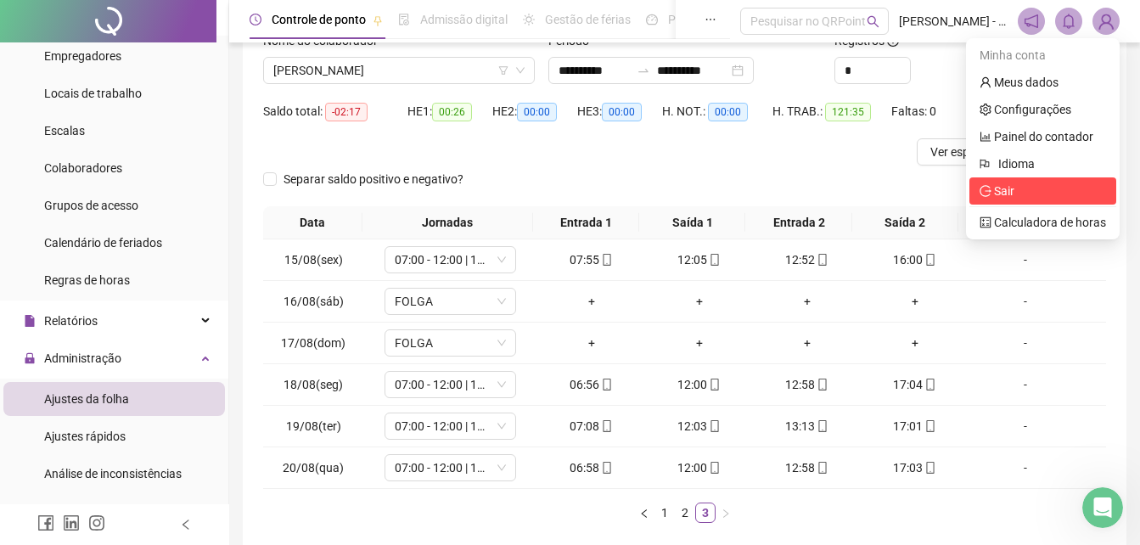
click at [1027, 192] on span "Sair" at bounding box center [1042, 191] width 126 height 19
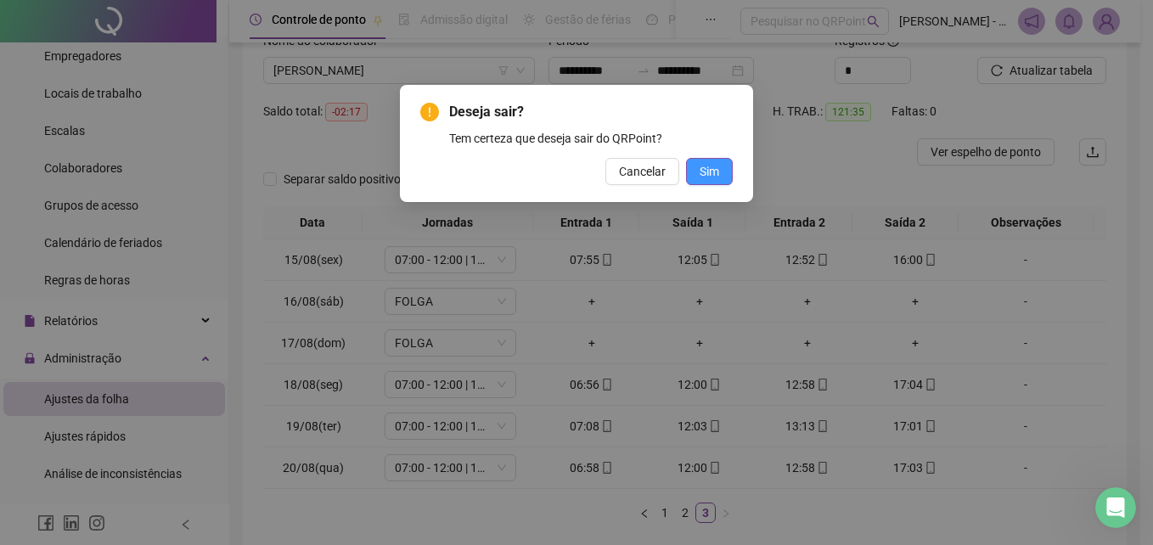
click at [698, 163] on button "Sim" at bounding box center [709, 171] width 47 height 27
